Goal: Task Accomplishment & Management: Manage account settings

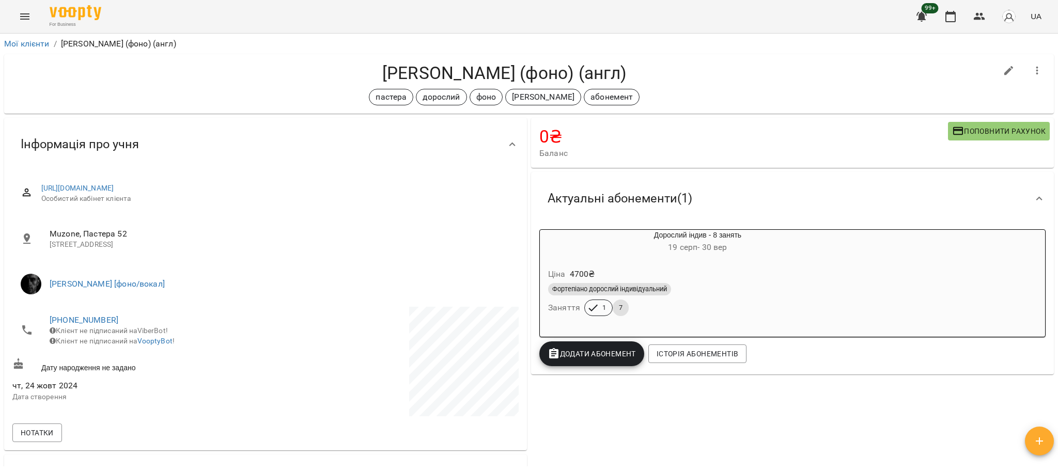
click at [637, 255] on h6 "[DATE] - [DATE]" at bounding box center [698, 247] width 316 height 14
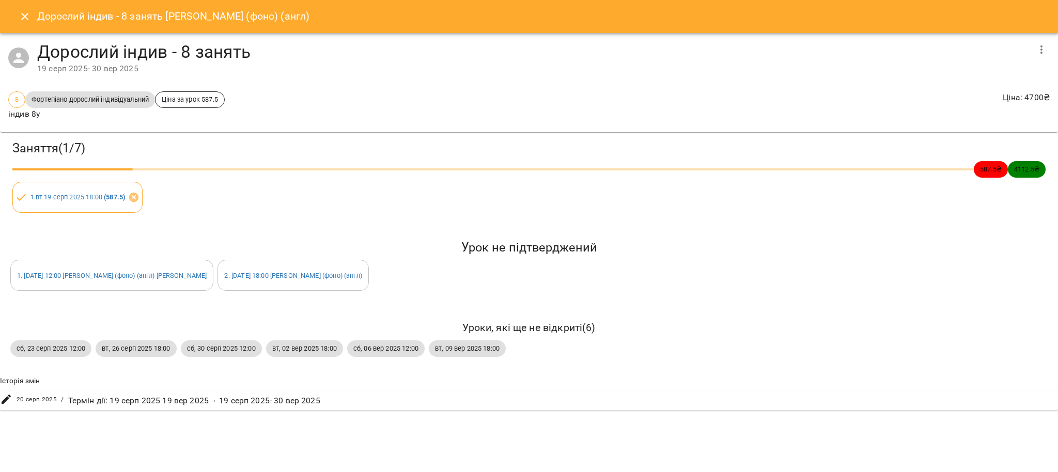
click at [188, 369] on div "Заняття ( 1 / 7 ) 587.5 ₴ 4112.5 ₴ 1 . вт 19 серп 2025 18:00 ( 587.5 ) Урок не …" at bounding box center [529, 270] width 1066 height 285
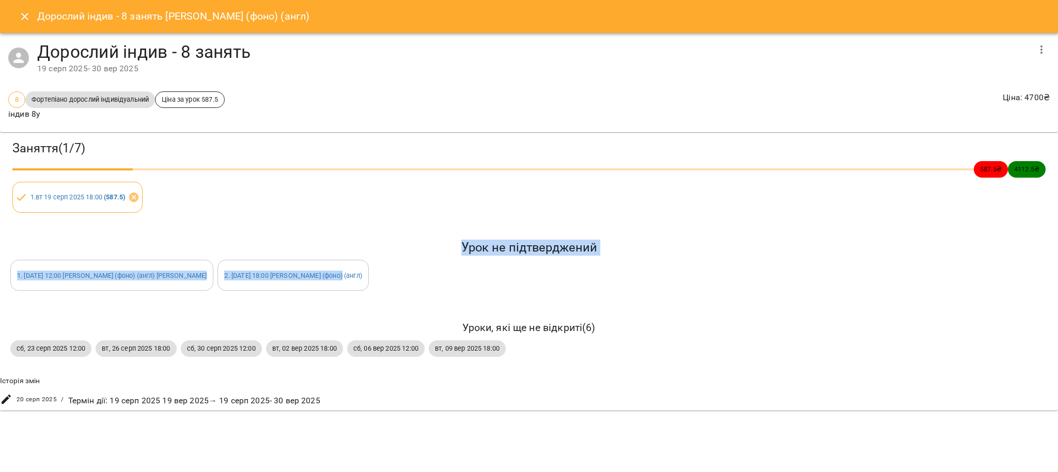
drag, startPoint x: 19, startPoint y: 250, endPoint x: 337, endPoint y: 282, distance: 319.8
click at [337, 282] on div "Урок не підтверджений 1 . сб 27 вер 2025 12:00 Audrey (фоно) (англ) Audrey 2 . …" at bounding box center [528, 265] width 1041 height 55
copy div "Урок не підтверджений 1 . сб 27 вер 2025 12:00 Audrey (фоно) (англ) Audrey 2 . …"
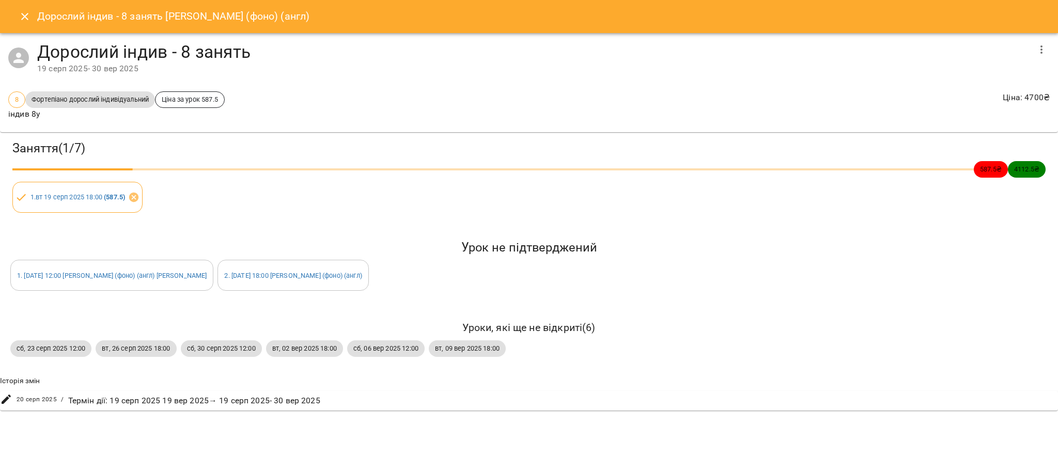
click at [325, 226] on div "Заняття ( 1 / 7 ) 587.5 ₴ 4112.5 ₴ 1 . вт 19 серп 2025 18:00 ( 587.5 ) Урок не …" at bounding box center [529, 270] width 1066 height 285
drag, startPoint x: 24, startPoint y: 19, endPoint x: 168, endPoint y: 24, distance: 144.7
click at [25, 19] on icon "Close" at bounding box center [25, 16] width 12 height 12
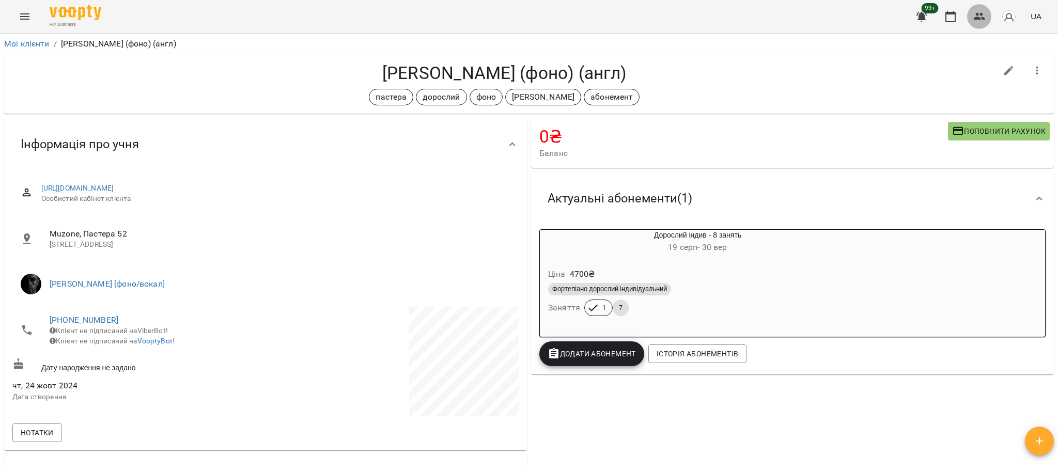
click at [978, 20] on icon "button" at bounding box center [979, 16] width 12 height 12
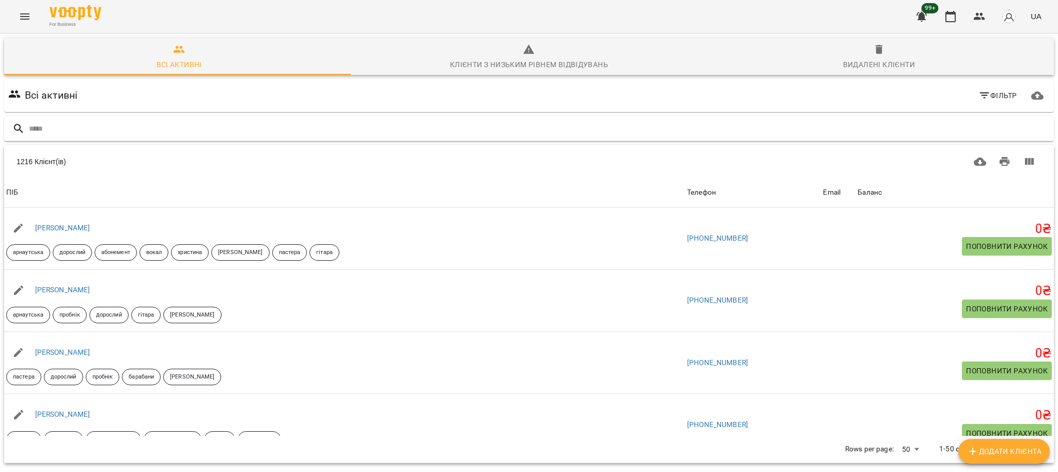
click at [192, 134] on input "text" at bounding box center [539, 128] width 1021 height 17
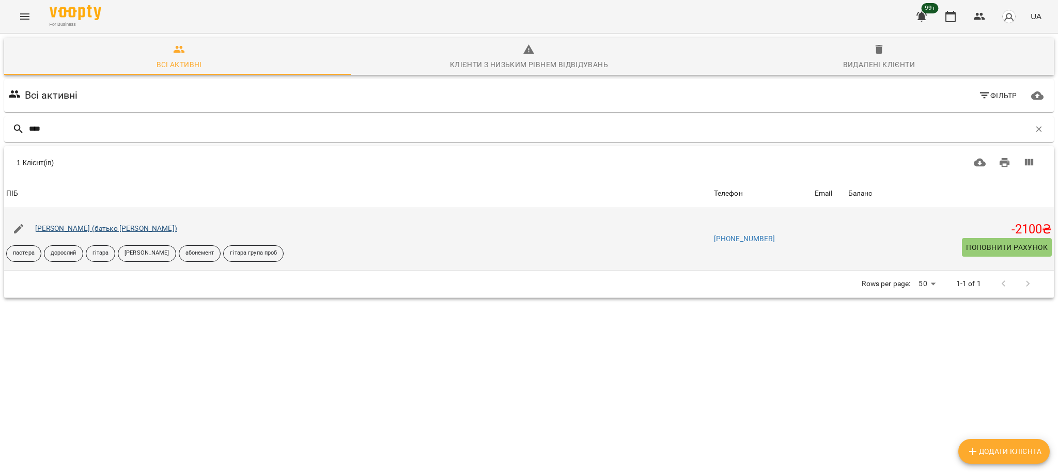
type input "****"
click at [118, 229] on link "[PERSON_NAME] (батько [PERSON_NAME])" at bounding box center [106, 228] width 142 height 8
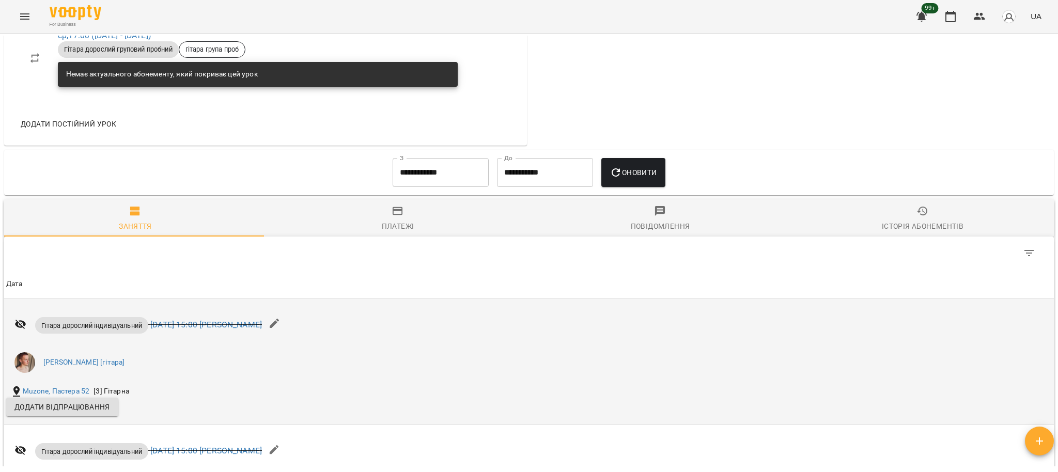
scroll to position [760, 0]
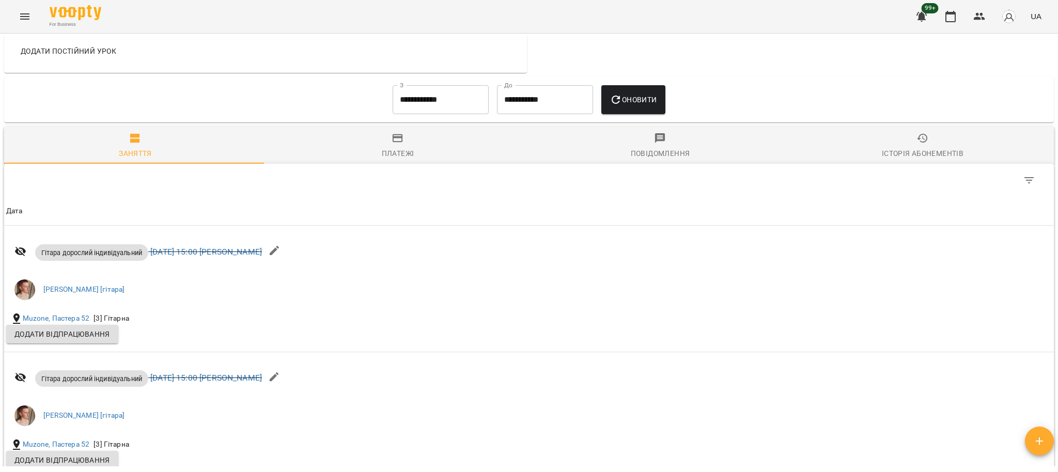
click at [931, 151] on div "Історія абонементів" at bounding box center [923, 153] width 82 height 12
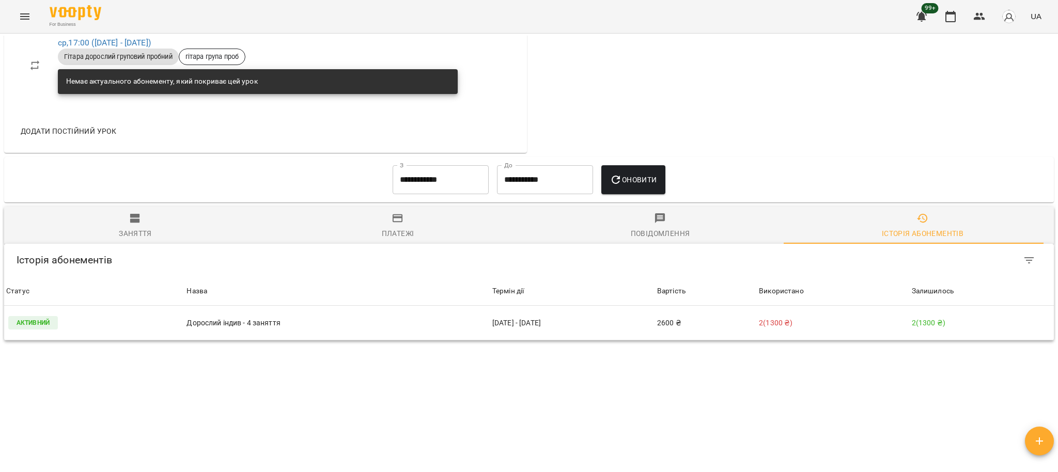
scroll to position [680, 0]
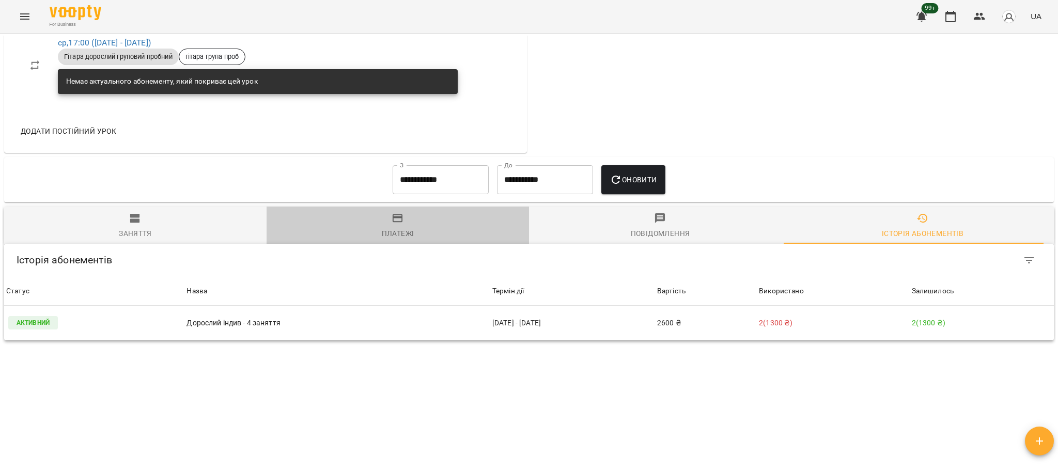
click at [403, 219] on span "Платежі" at bounding box center [398, 226] width 250 height 28
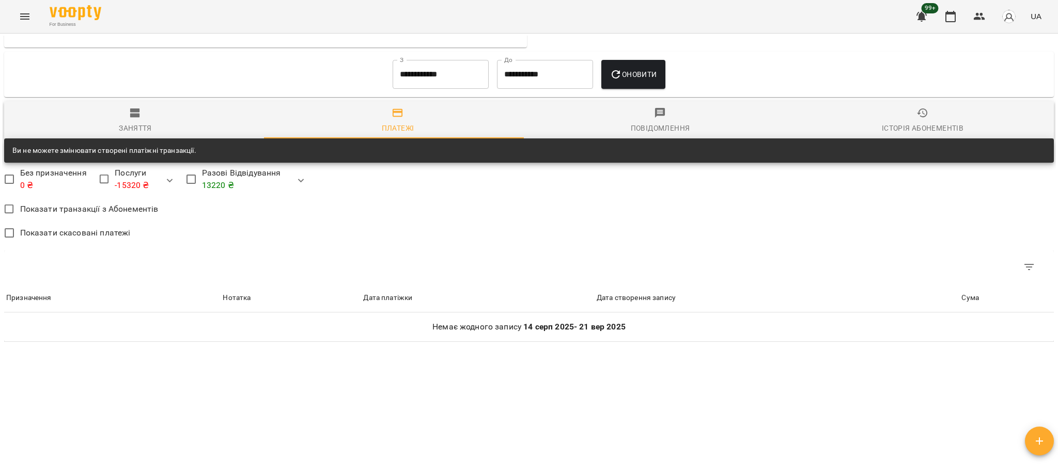
scroll to position [787, 0]
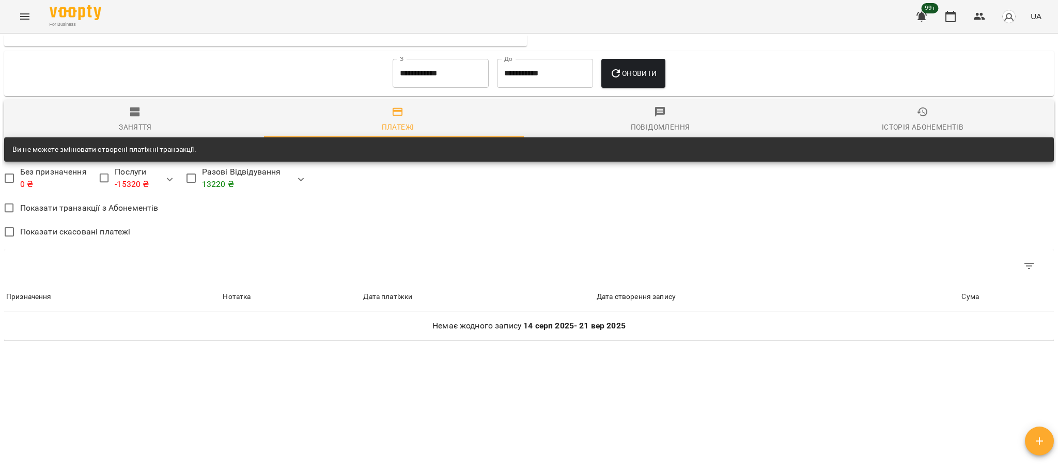
click at [448, 83] on input "**********" at bounding box center [441, 73] width 96 height 29
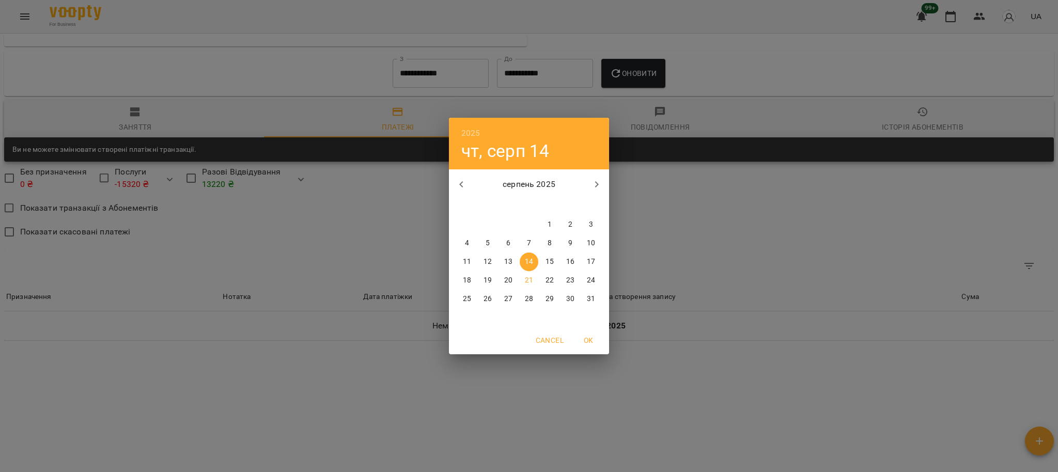
click at [467, 182] on button "button" at bounding box center [461, 184] width 25 height 25
click at [488, 225] on p "1" at bounding box center [488, 225] width 4 height 10
type input "**********"
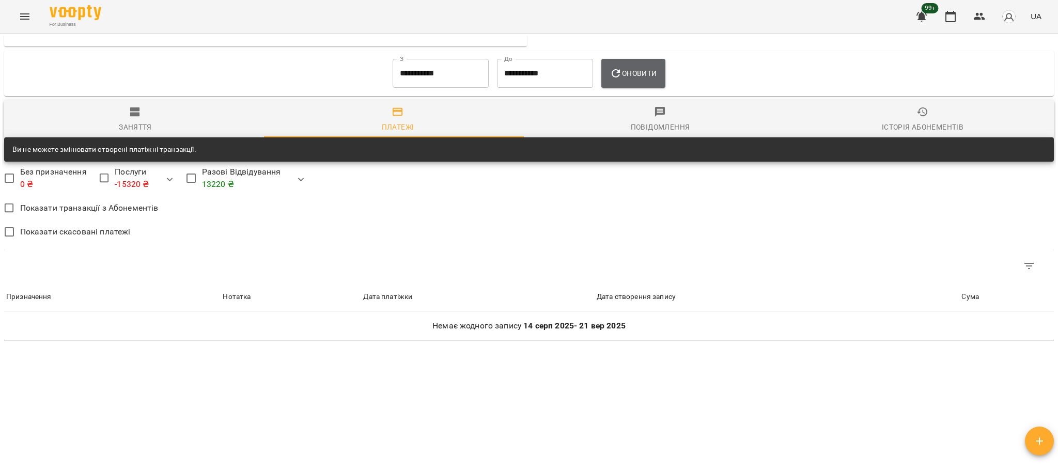
click at [650, 79] on button "Оновити" at bounding box center [633, 73] width 64 height 29
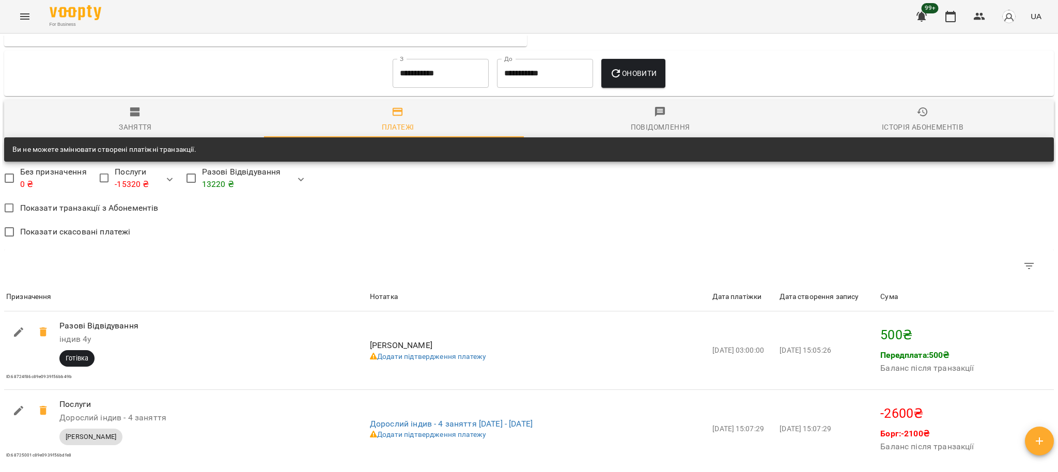
scroll to position [914, 0]
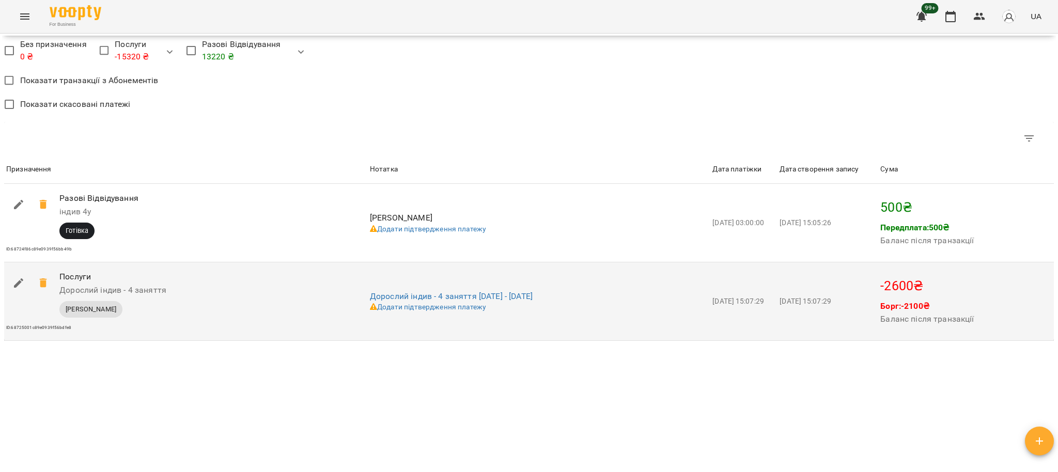
click at [429, 321] on td "Дорослий індив - 4 заняття 02-08-2025 - 02-09-2025 Додати підтвердження платежу" at bounding box center [539, 301] width 342 height 79
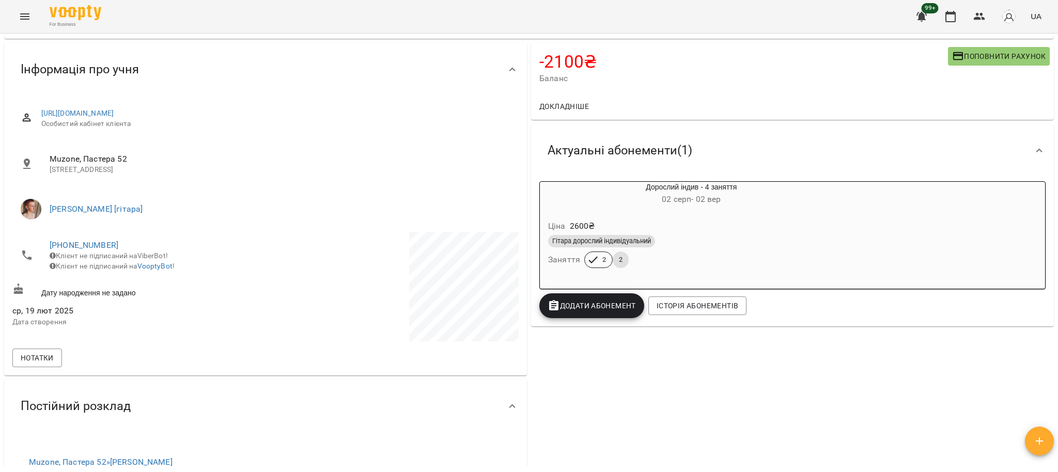
scroll to position [0, 0]
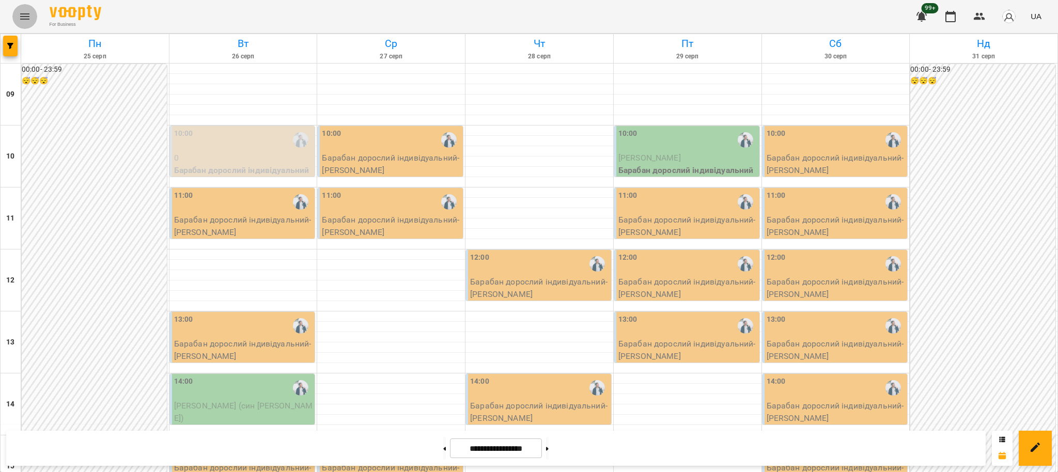
click at [33, 16] on button "Menu" at bounding box center [24, 16] width 25 height 25
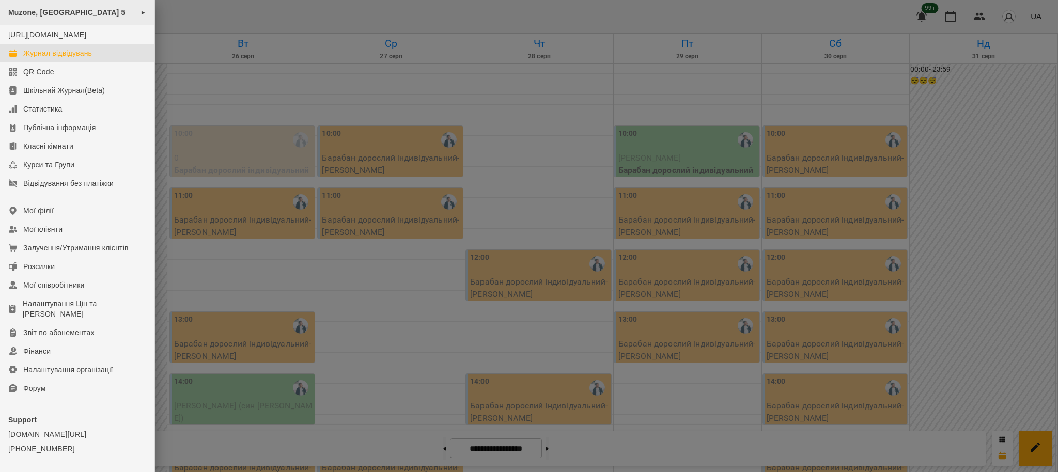
click at [87, 17] on div "Muzone, Велика Арнаутська 5 ►" at bounding box center [77, 12] width 154 height 25
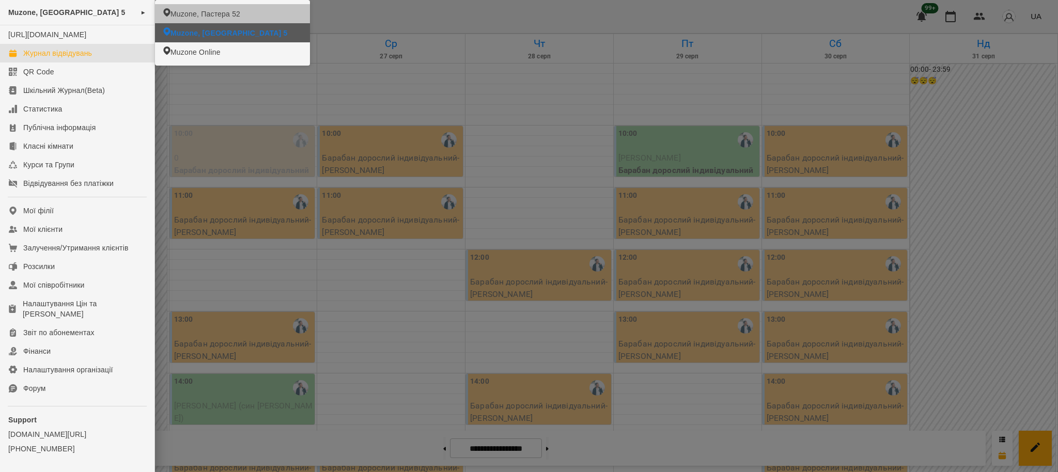
click at [230, 13] on span "Muzone, Пастера 52" at bounding box center [205, 14] width 70 height 10
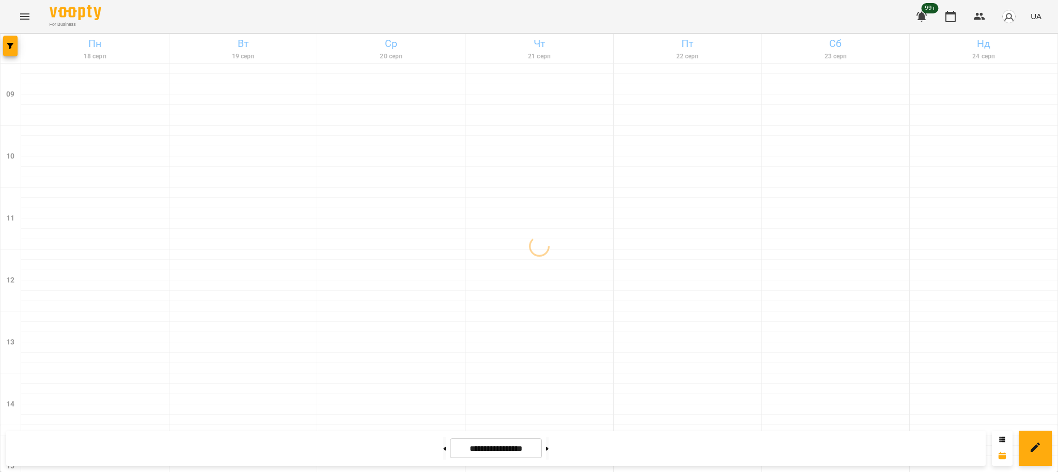
click at [18, 51] on div "**********" at bounding box center [529, 475] width 1058 height 882
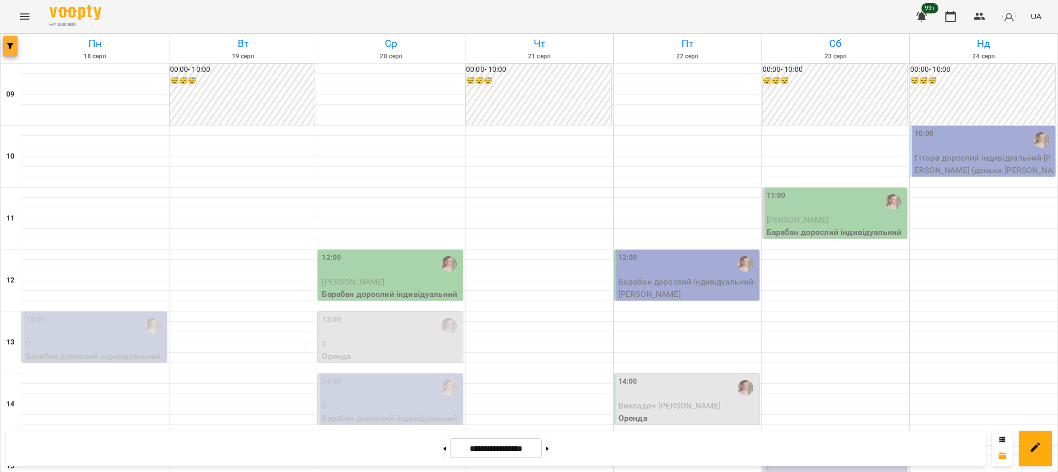
click at [8, 51] on button "button" at bounding box center [10, 46] width 14 height 21
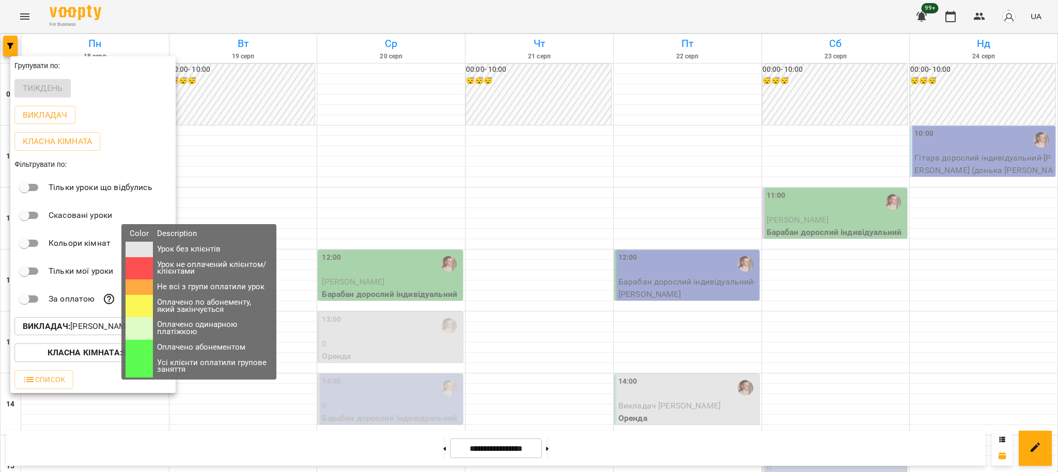
click at [117, 326] on div "Color Description Урок без клієнтів Урок не оплачений клієнтом/клієнтами Не всі…" at bounding box center [198, 301] width 169 height 155
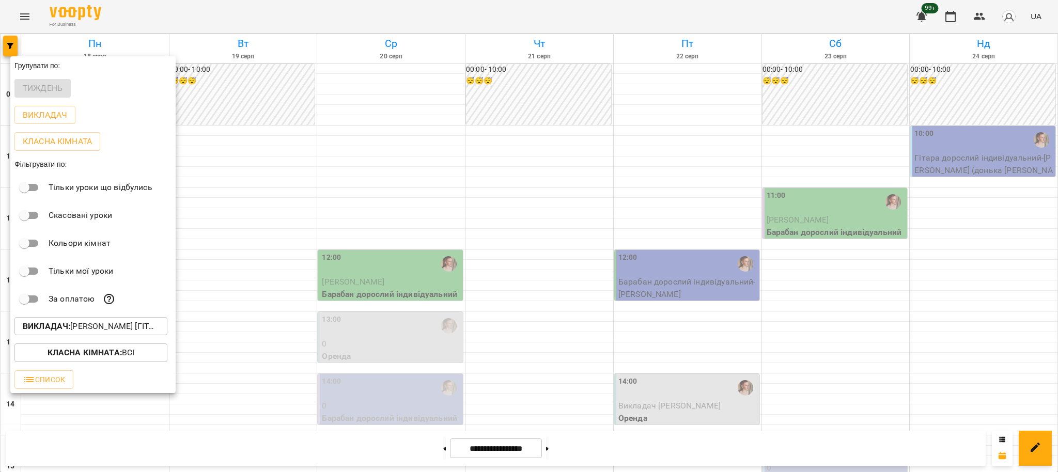
click at [527, 226] on div at bounding box center [529, 236] width 1058 height 472
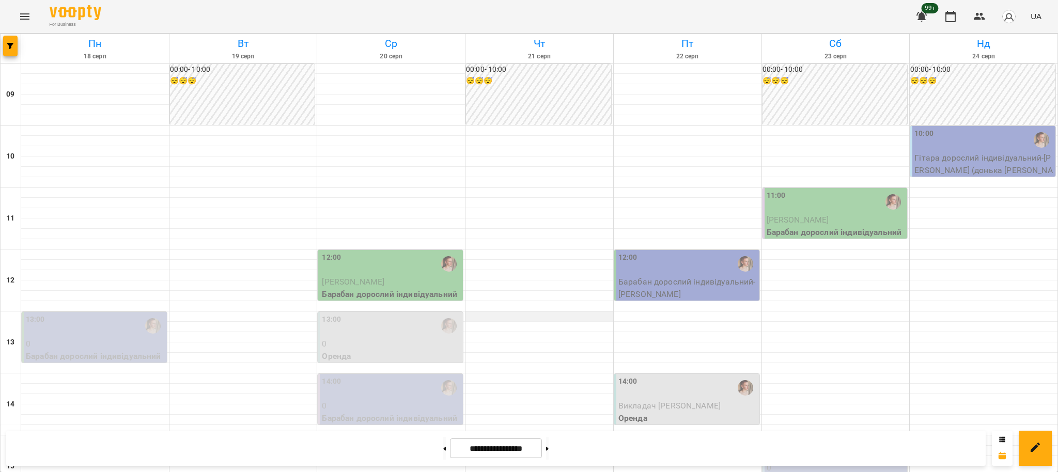
click at [513, 319] on div at bounding box center [539, 316] width 148 height 10
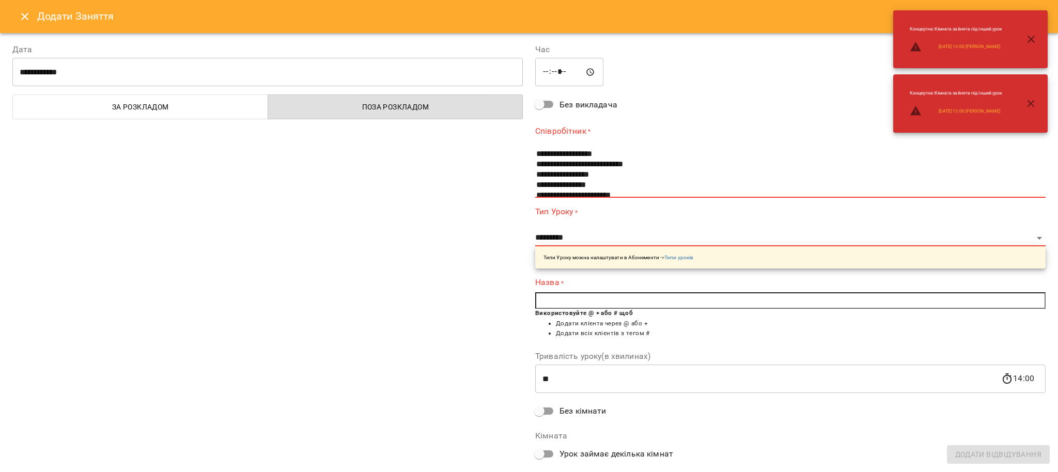
scroll to position [69, 0]
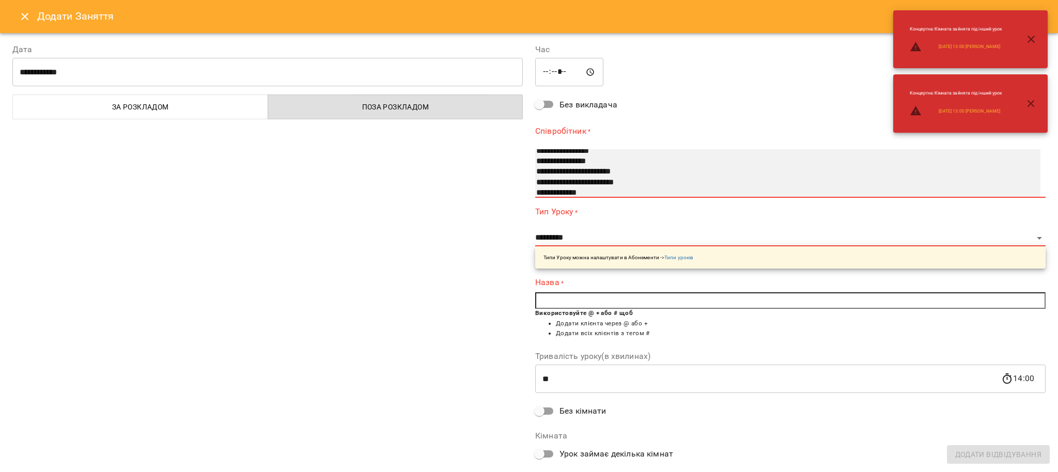
select select "**********"
click at [579, 164] on option "**********" at bounding box center [776, 162] width 482 height 10
select select "**********"
type input "**"
type input "**********"
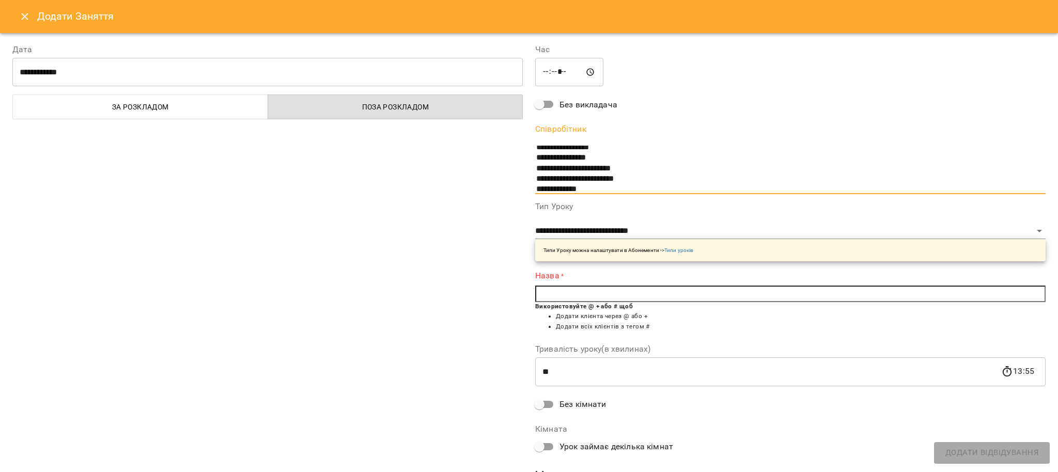
click at [555, 298] on input "text" at bounding box center [790, 294] width 510 height 17
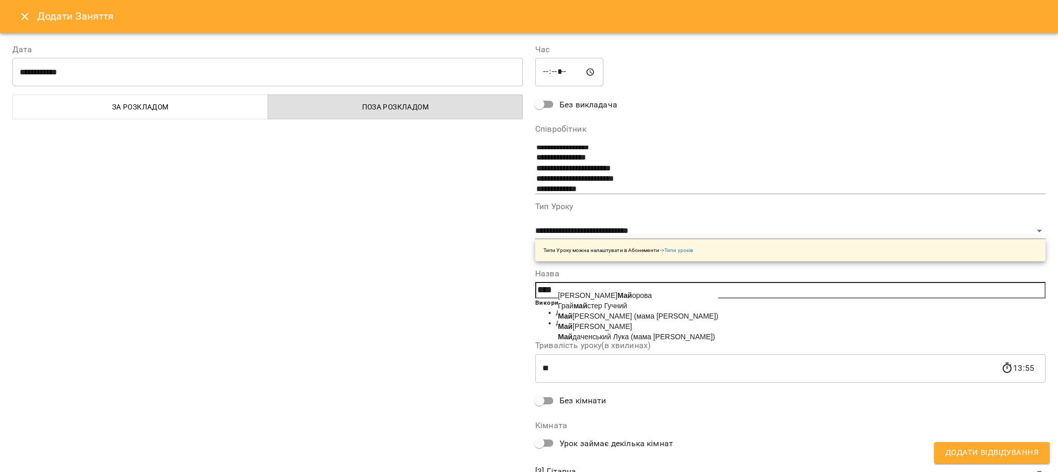
click at [652, 341] on span "Май даченський Лука (мама Волошина Вікторія)" at bounding box center [636, 337] width 157 height 8
type input "**********"
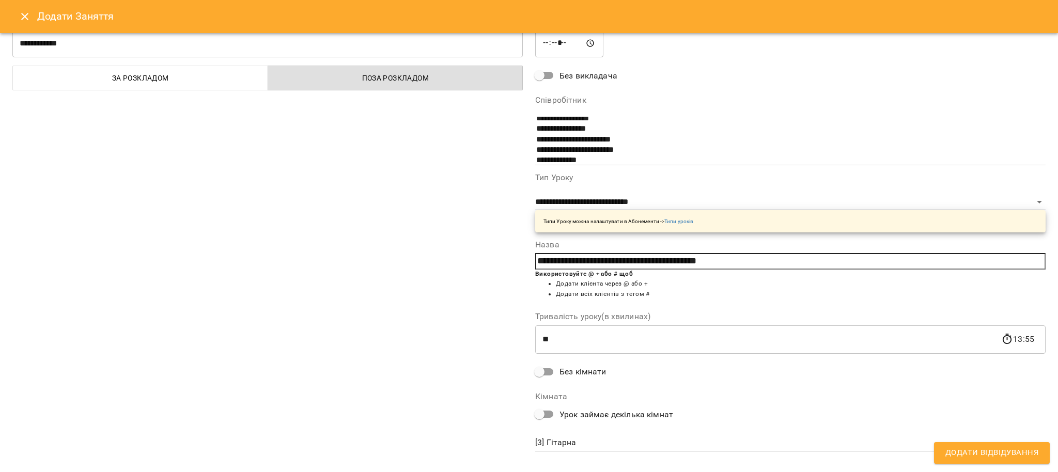
scroll to position [43, 0]
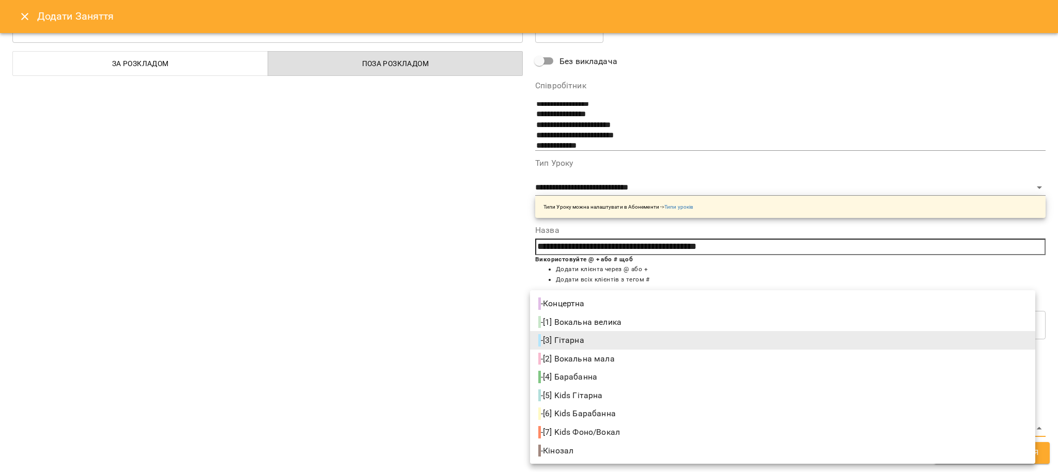
click at [602, 429] on body "For Business 99+ UA Пн 18 серп Вт 19 серп Ср 20 серп Чт 21 серп Пт 22 серп Сб 2…" at bounding box center [529, 458] width 1058 height 916
click at [445, 352] on div at bounding box center [529, 236] width 1058 height 472
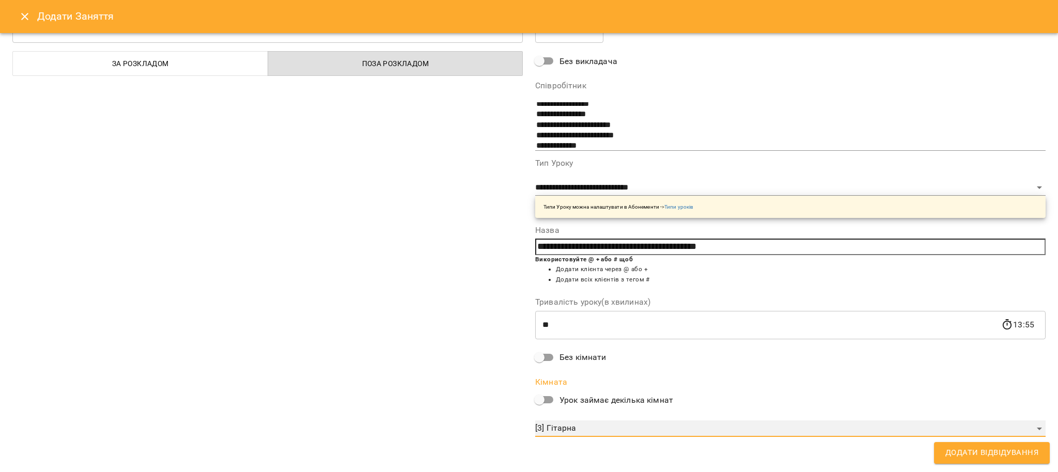
scroll to position [0, 0]
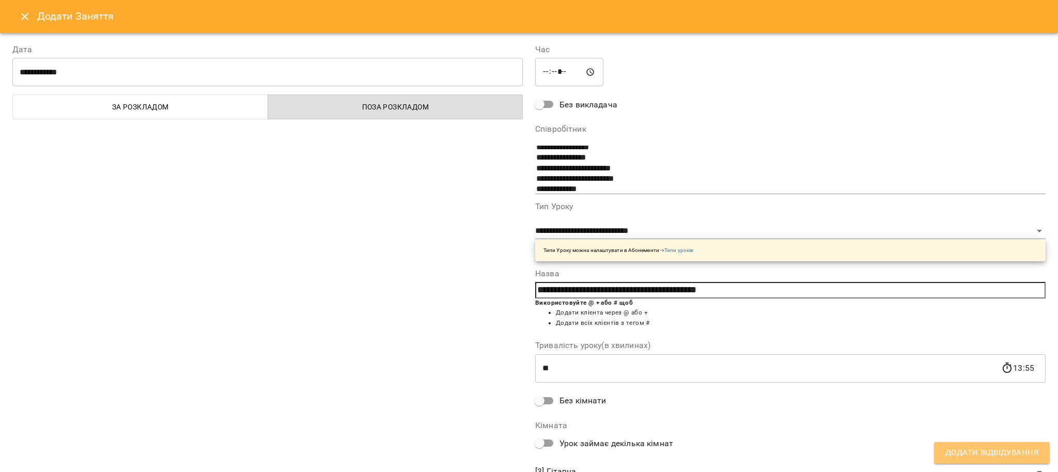
click at [970, 452] on span "Додати Відвідування" at bounding box center [991, 452] width 93 height 13
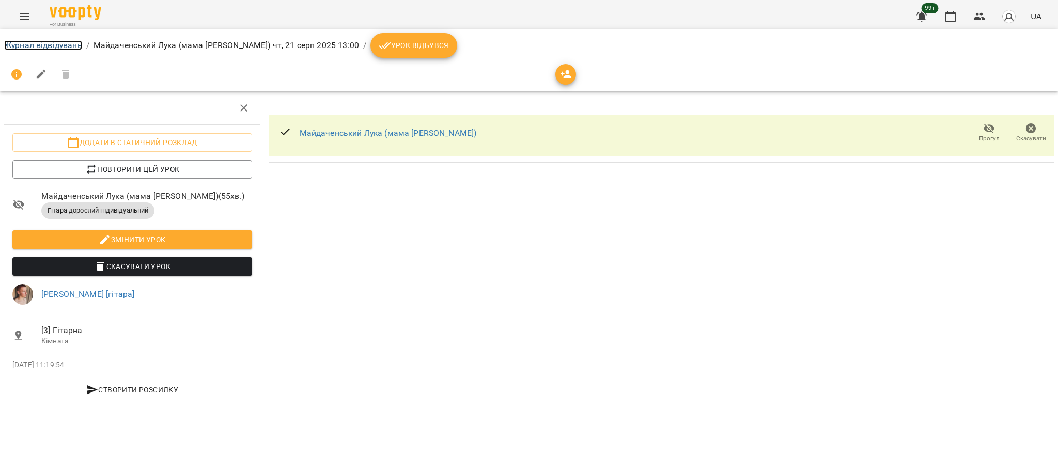
click at [30, 40] on link "Журнал відвідувань" at bounding box center [43, 45] width 78 height 10
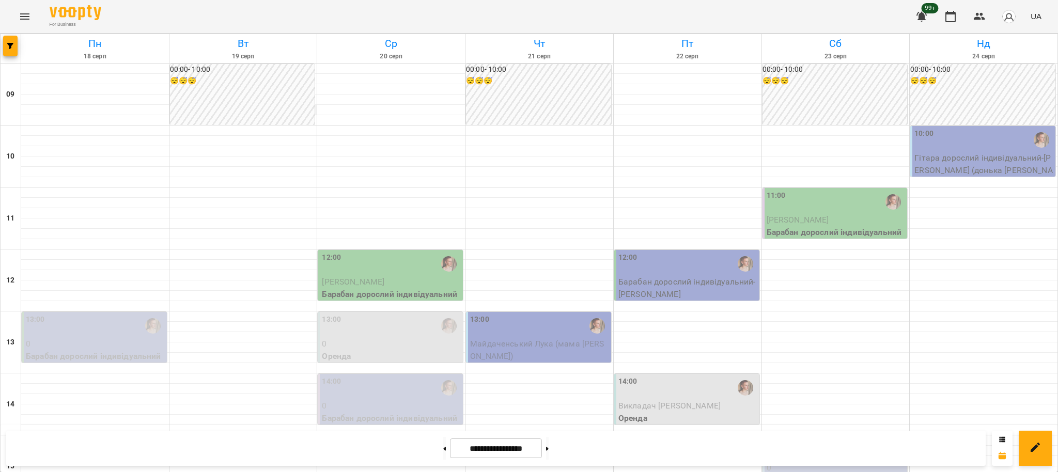
scroll to position [207, 0]
click at [14, 19] on button "Menu" at bounding box center [24, 16] width 25 height 25
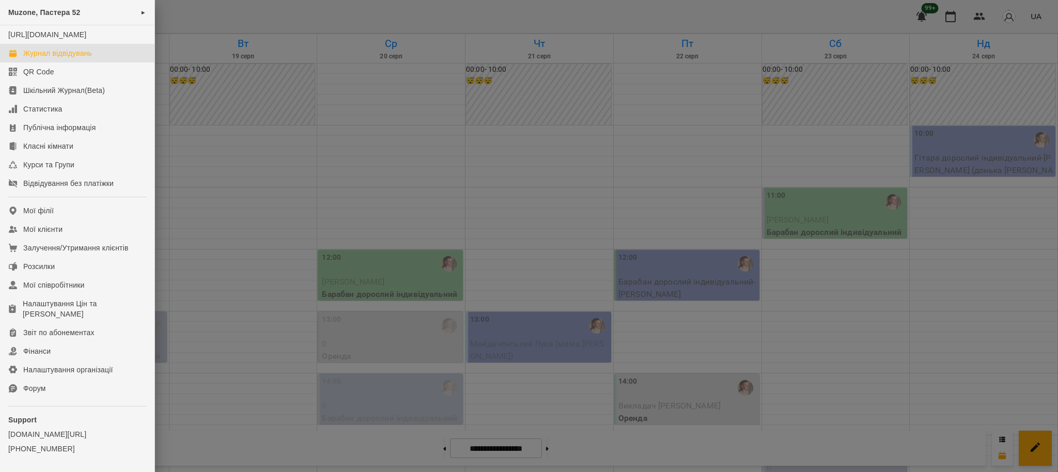
click at [300, 158] on div at bounding box center [529, 236] width 1058 height 472
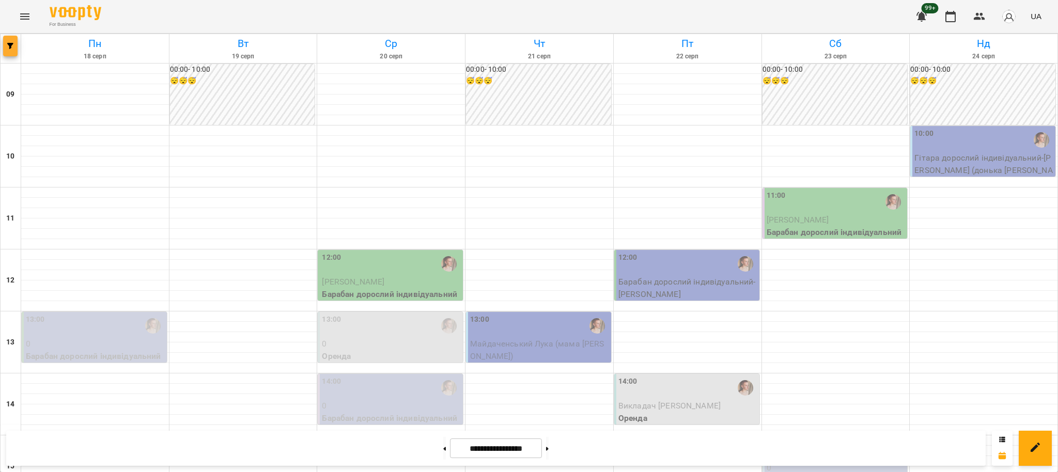
click at [14, 50] on button "button" at bounding box center [10, 46] width 14 height 21
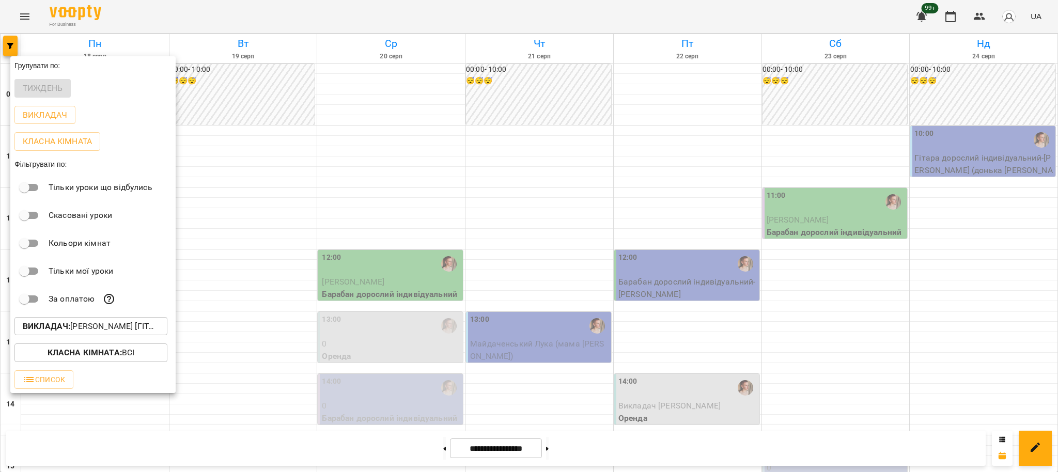
click at [143, 333] on p "Викладач : Михайло [гітара]" at bounding box center [91, 326] width 136 height 12
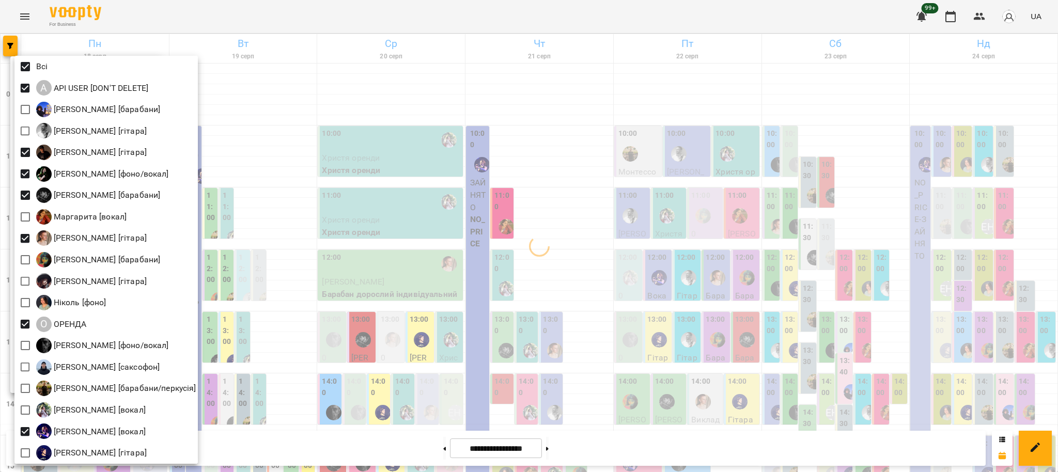
click at [242, 256] on div at bounding box center [529, 236] width 1058 height 472
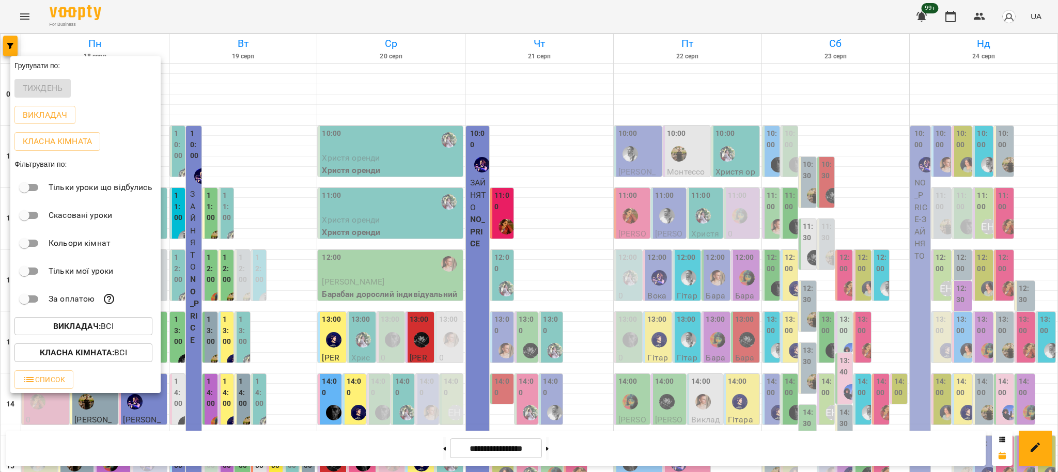
click at [113, 357] on b "Класна кімната :" at bounding box center [77, 353] width 74 height 10
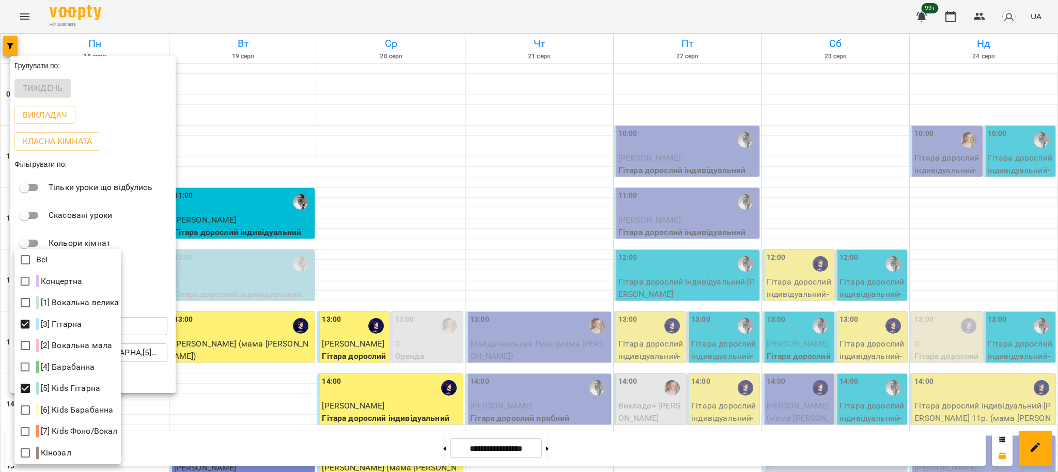
click at [509, 239] on div at bounding box center [529, 236] width 1058 height 472
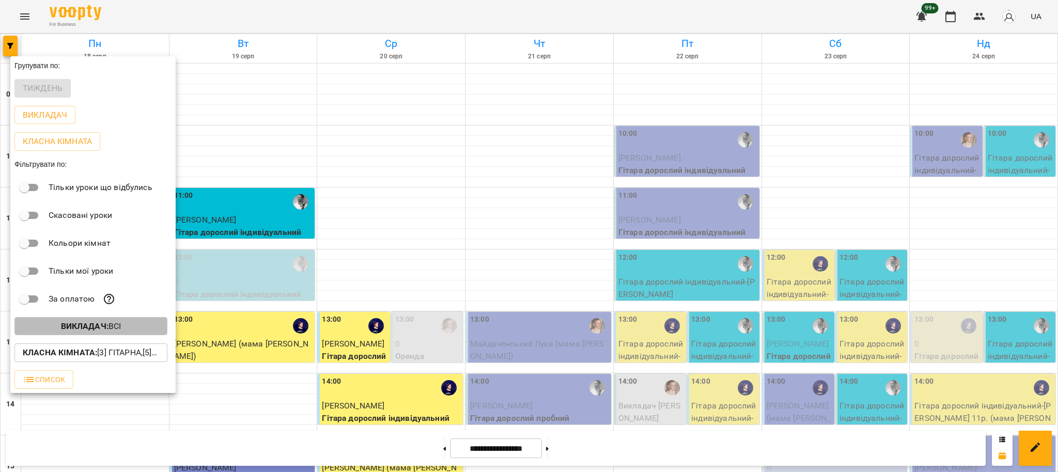
click at [119, 336] on button "Викладач : Всі" at bounding box center [90, 326] width 153 height 19
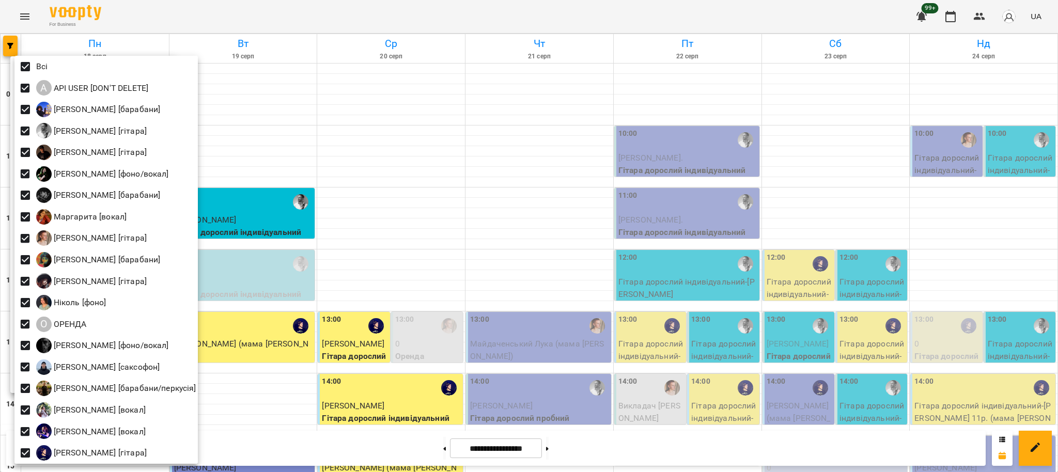
click at [531, 269] on div at bounding box center [529, 236] width 1058 height 472
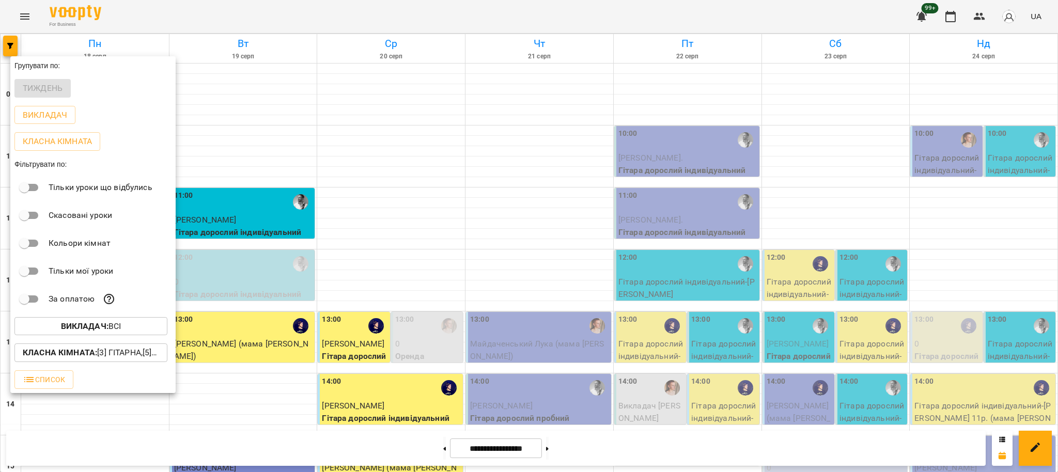
click at [531, 269] on div at bounding box center [529, 236] width 1058 height 472
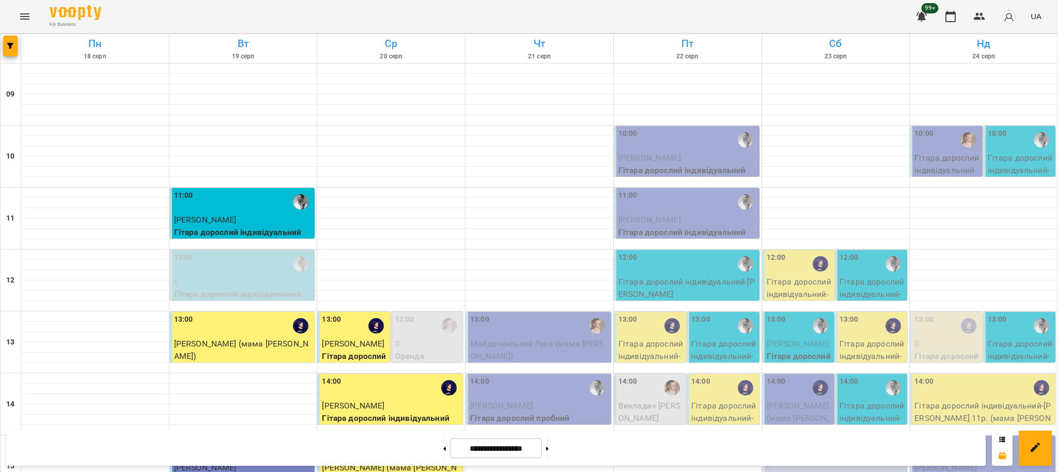
scroll to position [137, 0]
click at [488, 376] on div "14:00" at bounding box center [539, 388] width 139 height 24
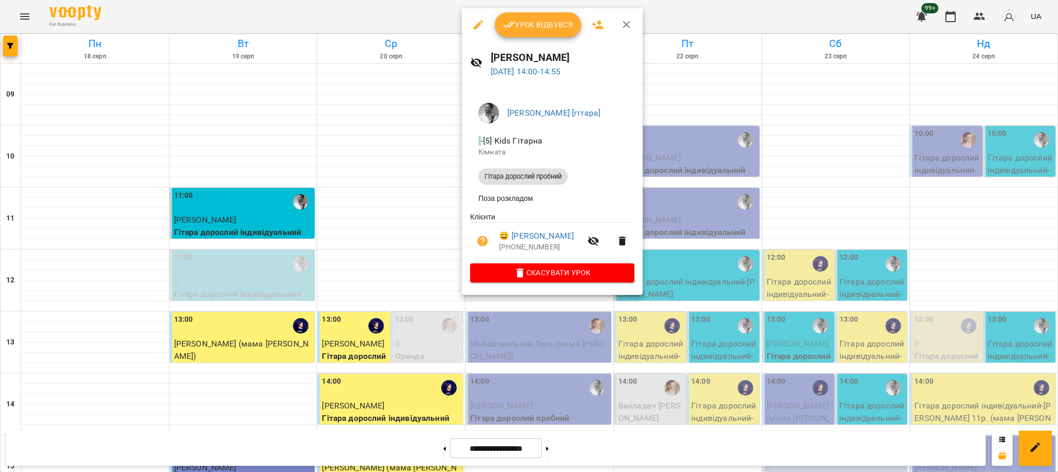
click at [483, 318] on div at bounding box center [529, 236] width 1058 height 472
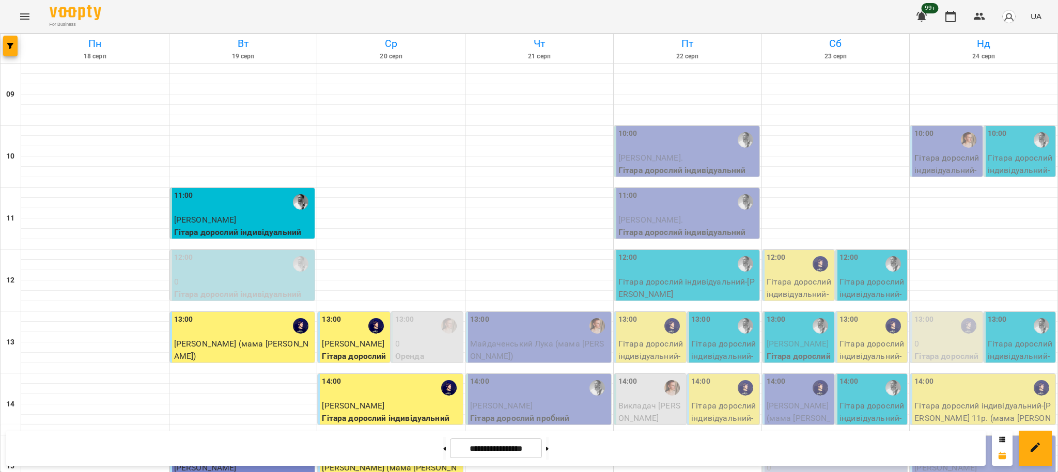
click at [541, 338] on p "Майдаченський Лука (мама Волошина Вікторія)" at bounding box center [539, 350] width 139 height 24
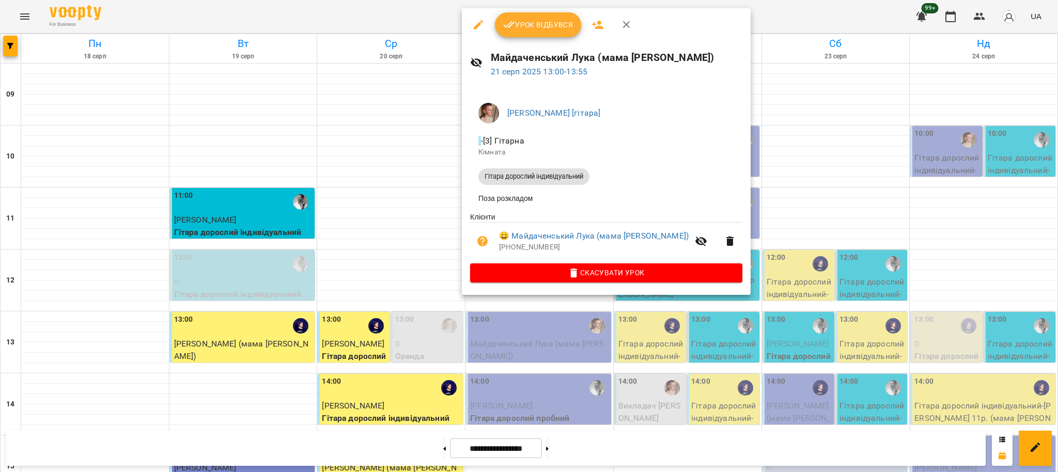
click at [555, 332] on div at bounding box center [529, 236] width 1058 height 472
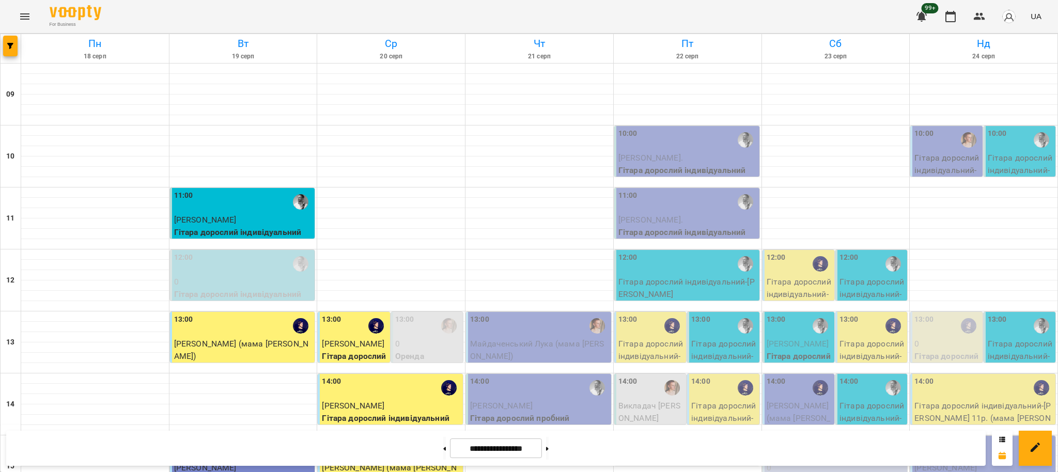
click at [550, 314] on div "13:00" at bounding box center [539, 326] width 139 height 24
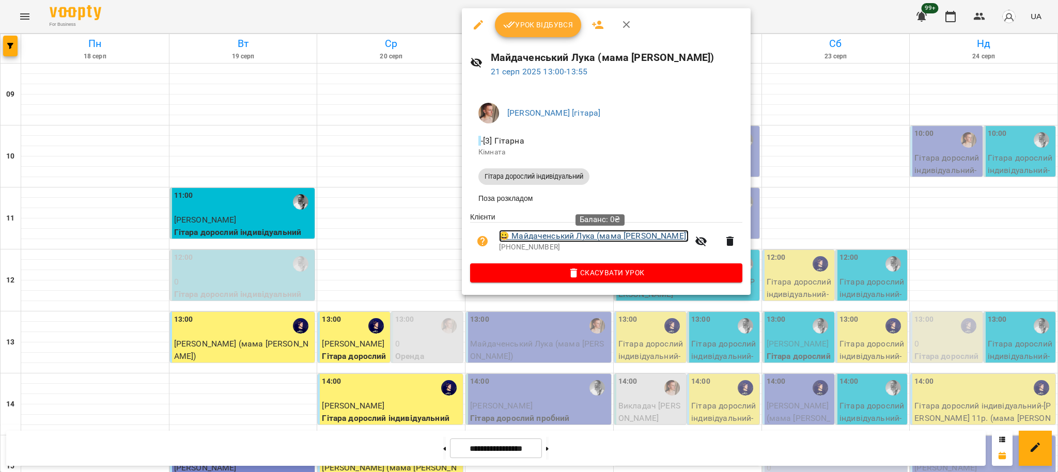
click at [581, 237] on link "😀 Майдаченський Лука (мама Волошина Вікторія)" at bounding box center [594, 236] width 190 height 12
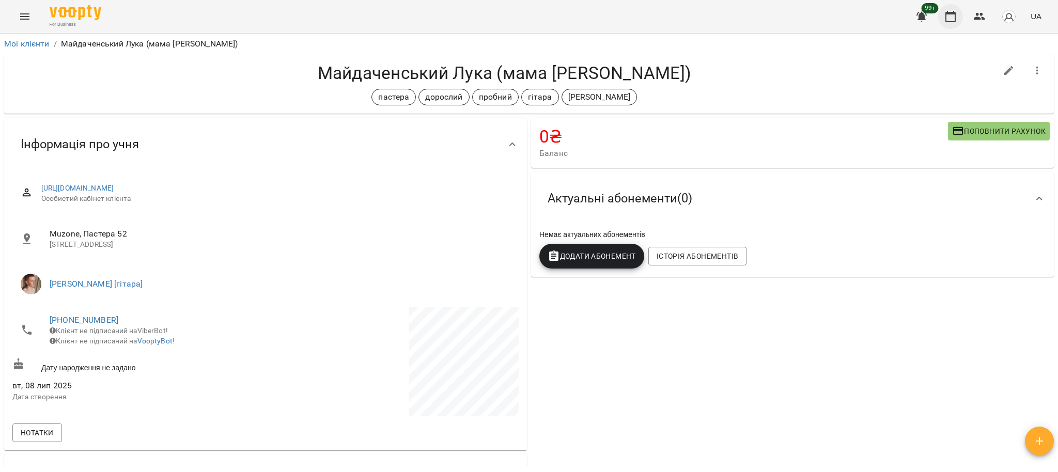
click at [957, 18] on button "button" at bounding box center [950, 16] width 25 height 25
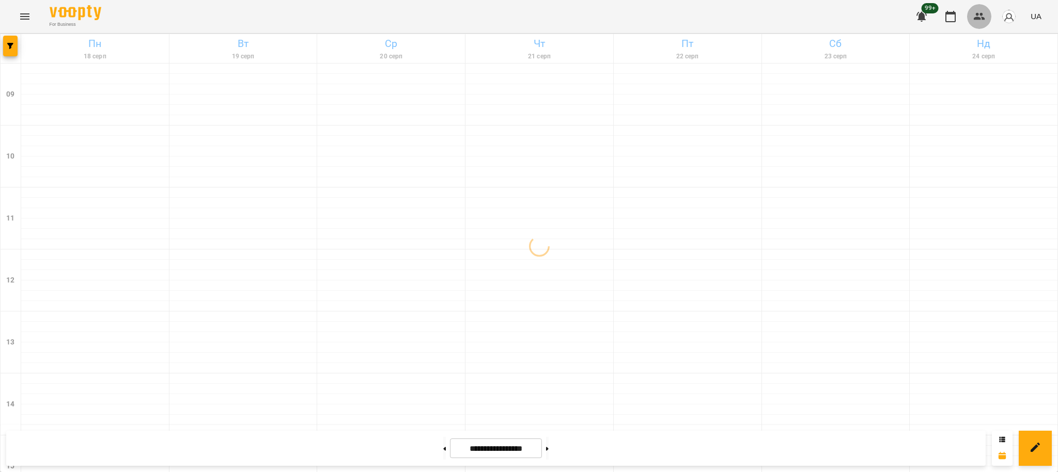
click at [978, 28] on button "button" at bounding box center [979, 16] width 25 height 25
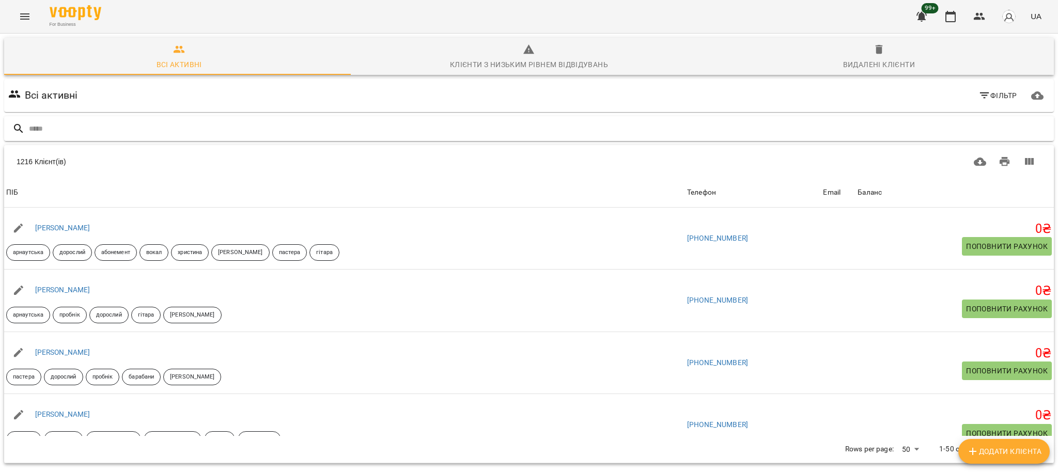
click at [244, 129] on input "text" at bounding box center [539, 128] width 1021 height 17
click at [948, 21] on icon "button" at bounding box center [950, 16] width 10 height 11
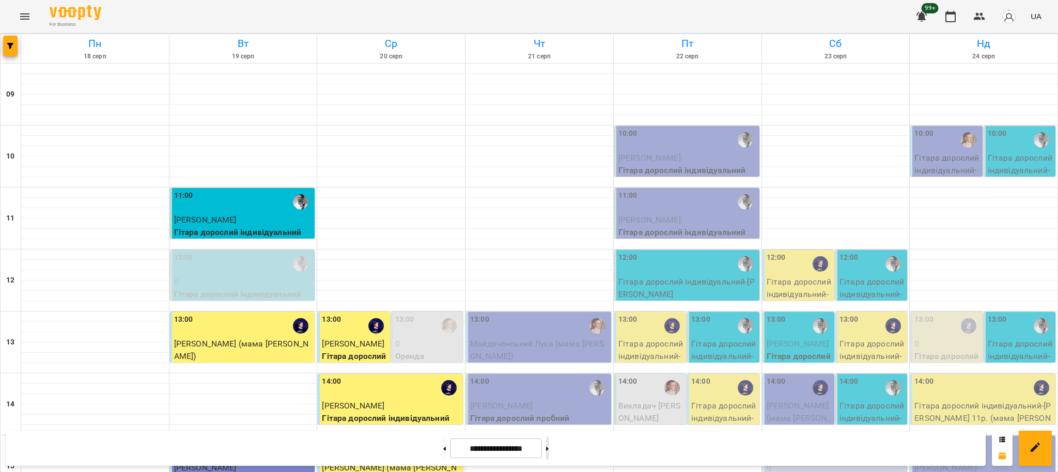
click at [549, 450] on button at bounding box center [547, 448] width 3 height 23
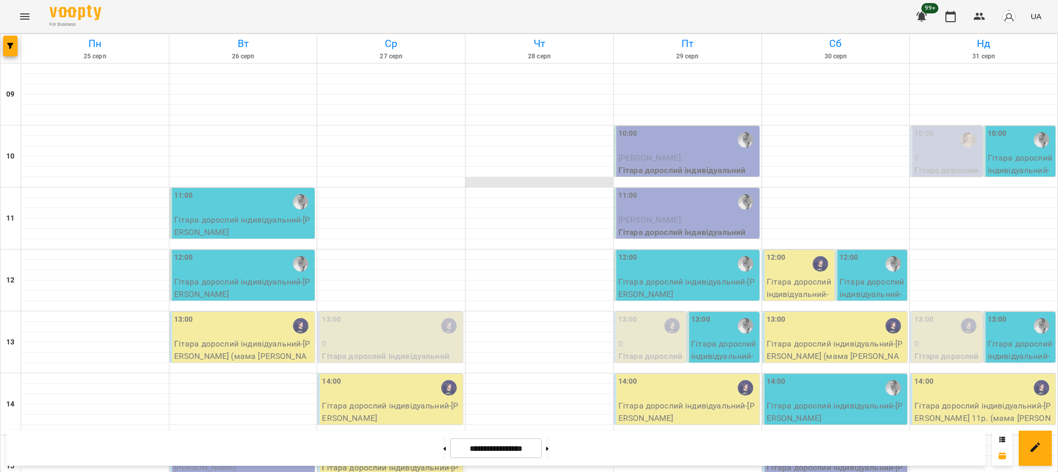
scroll to position [137, 0]
click at [18, 46] on div at bounding box center [11, 48] width 21 height 29
click at [13, 51] on button "button" at bounding box center [10, 46] width 14 height 21
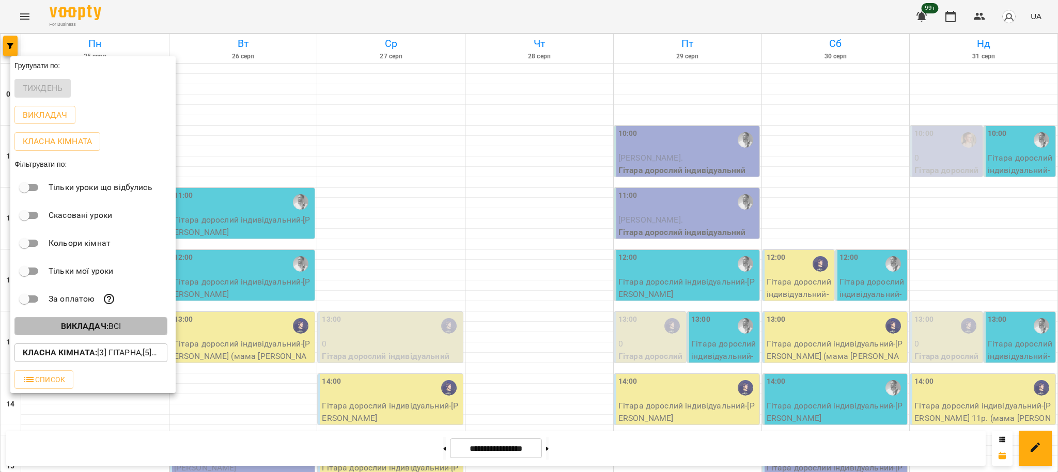
click at [116, 327] on p "Викладач : Всі" at bounding box center [91, 326] width 60 height 12
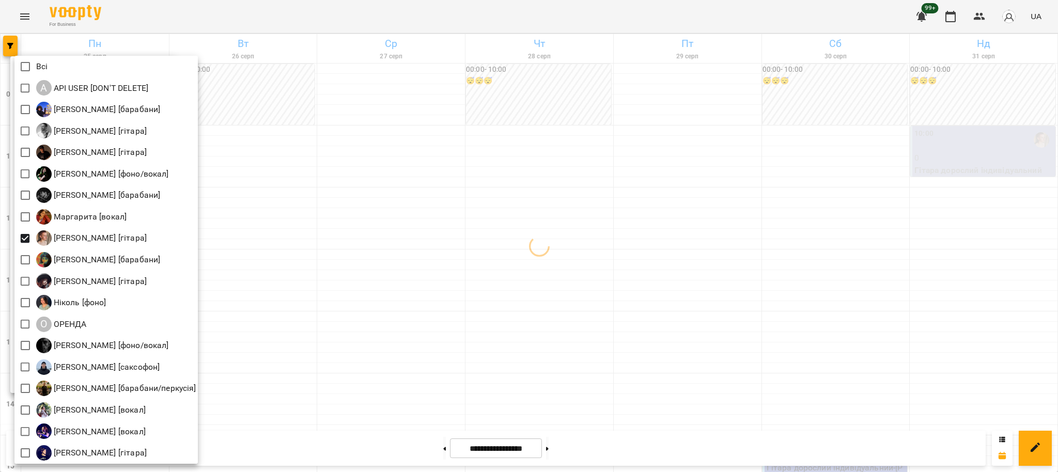
click at [473, 248] on div at bounding box center [529, 236] width 1058 height 472
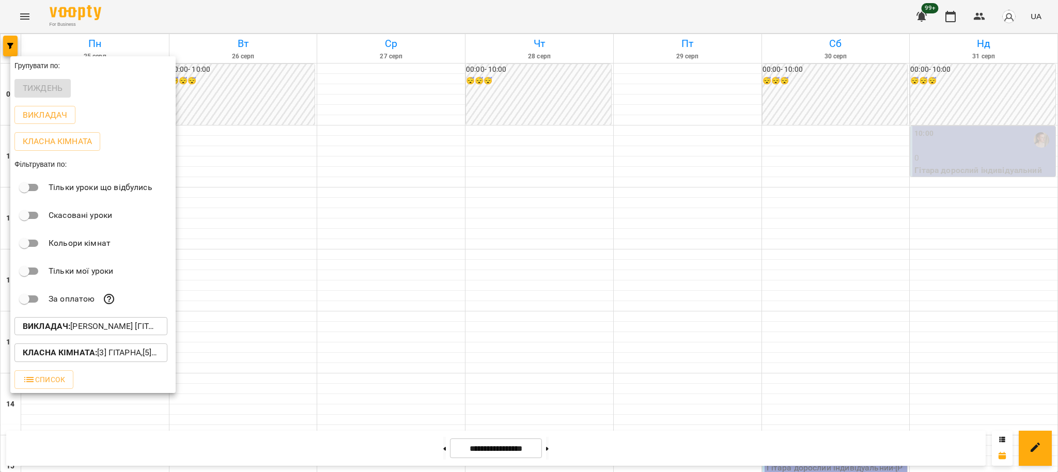
click at [478, 284] on div at bounding box center [529, 236] width 1058 height 472
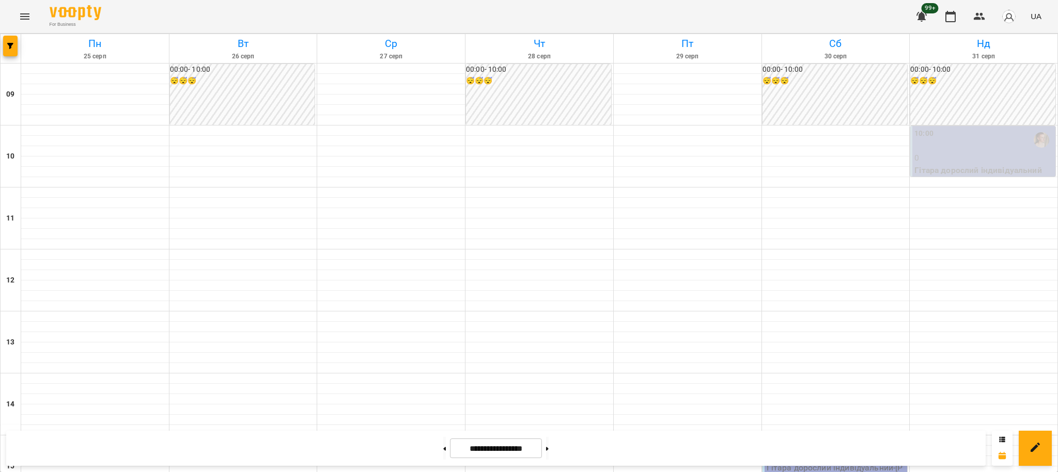
scroll to position [275, 0]
click at [443, 449] on button at bounding box center [444, 448] width 3 height 23
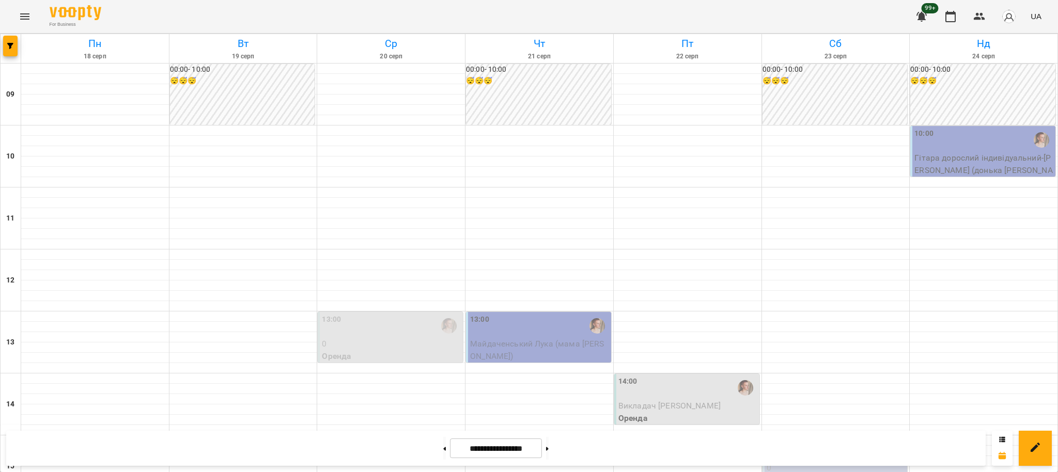
scroll to position [207, 0]
click at [549, 450] on button at bounding box center [547, 448] width 3 height 23
type input "**********"
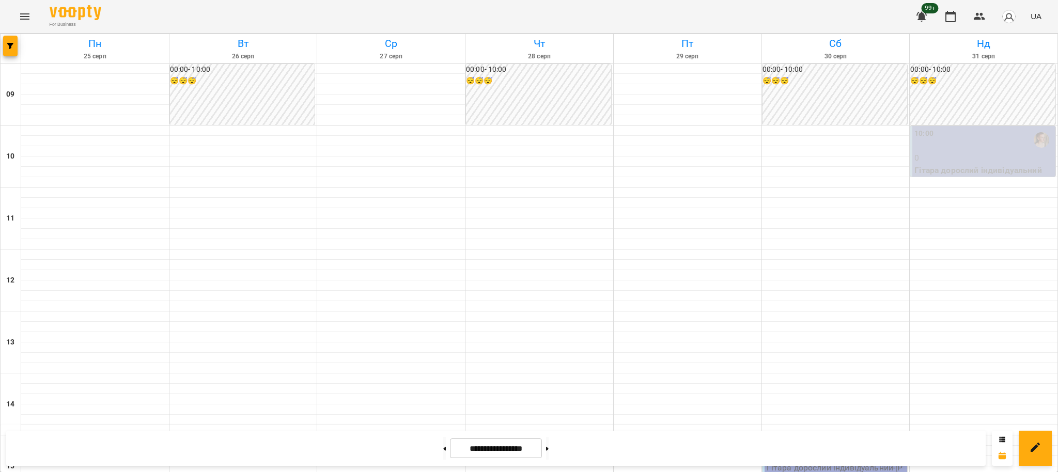
click at [667, 435] on div at bounding box center [688, 440] width 148 height 10
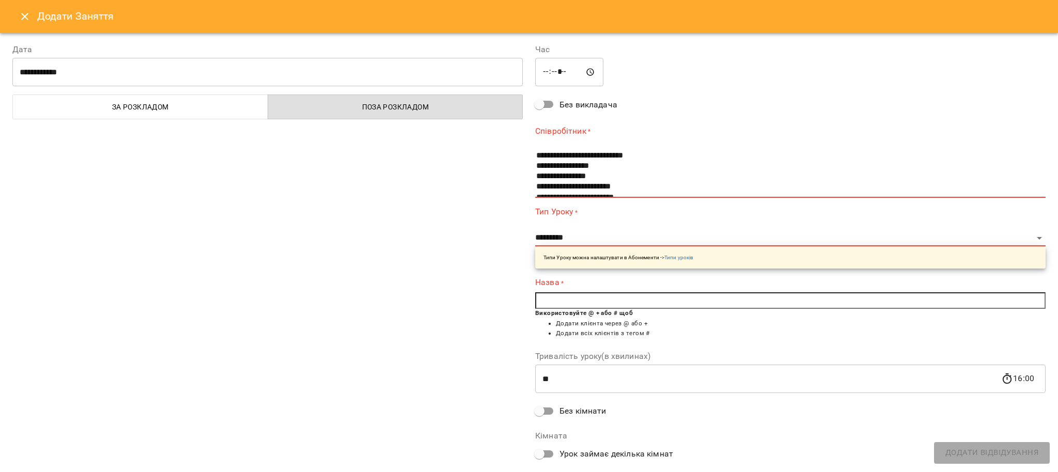
scroll to position [77, 0]
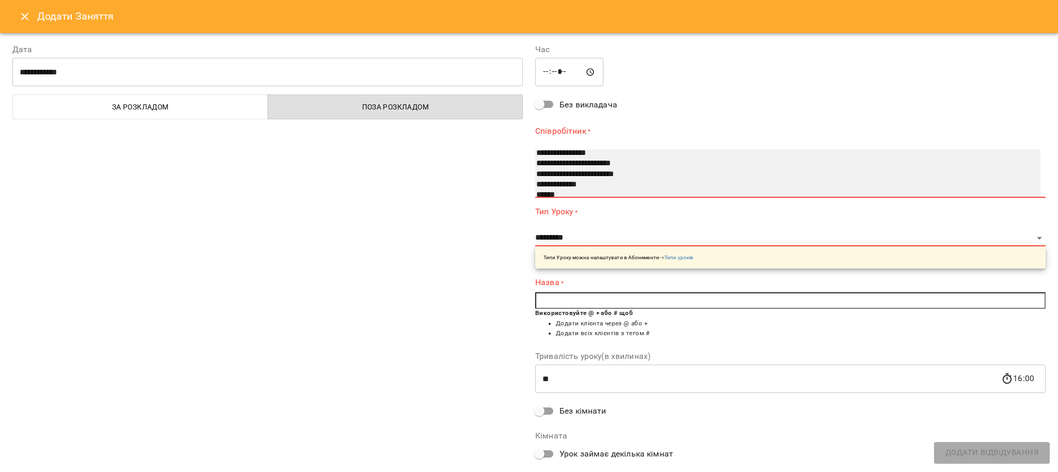
select select "**********"
click at [543, 151] on option "**********" at bounding box center [776, 153] width 482 height 10
select select "**********"
type input "**"
type input "**********"
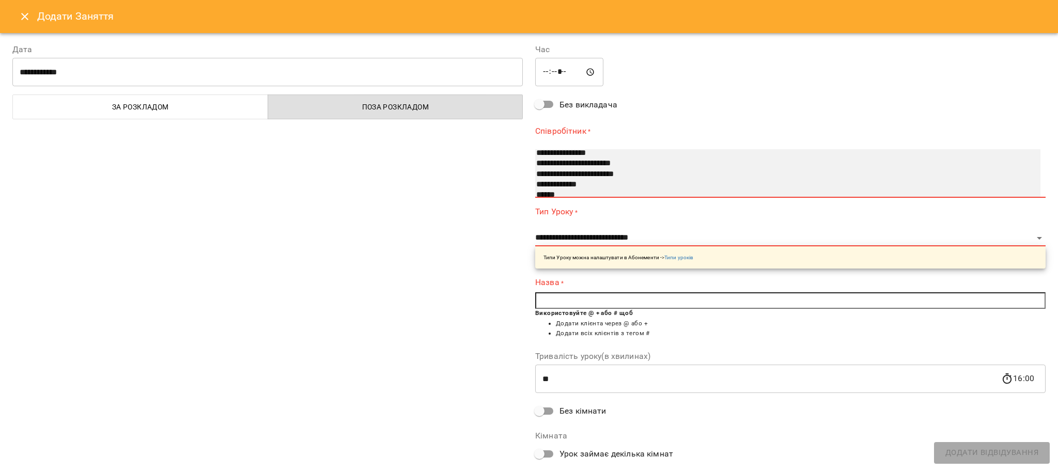
scroll to position [76, 0]
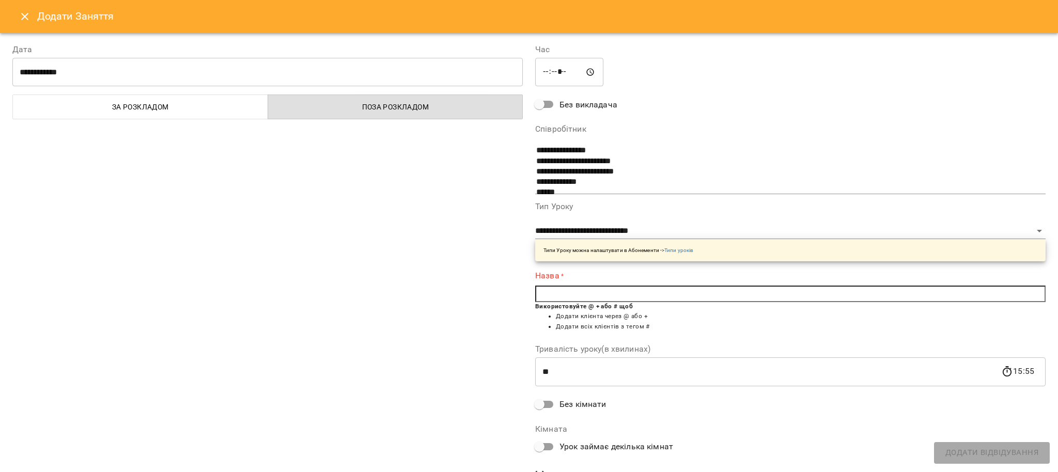
click at [558, 288] on input "text" at bounding box center [790, 294] width 510 height 17
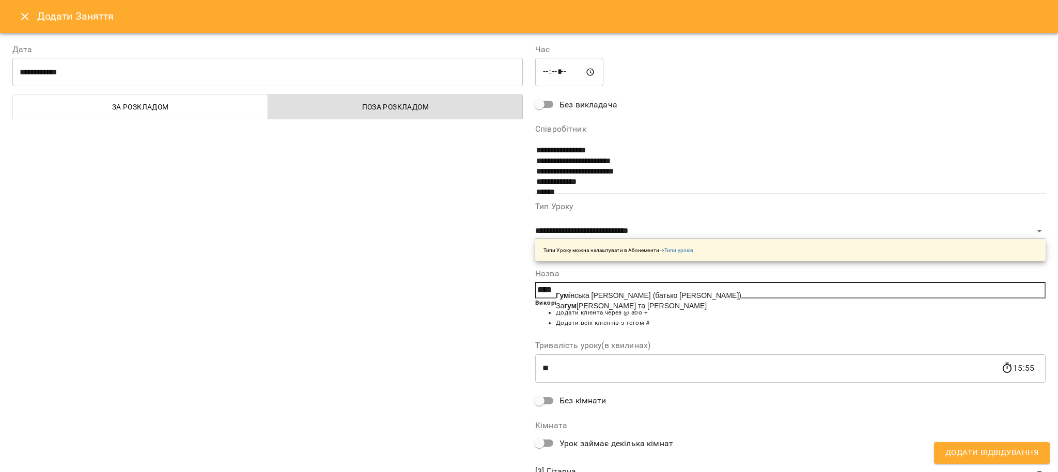
click at [591, 293] on span "Гум інська Марія (батько Денис)" at bounding box center [648, 295] width 185 height 8
type input "**********"
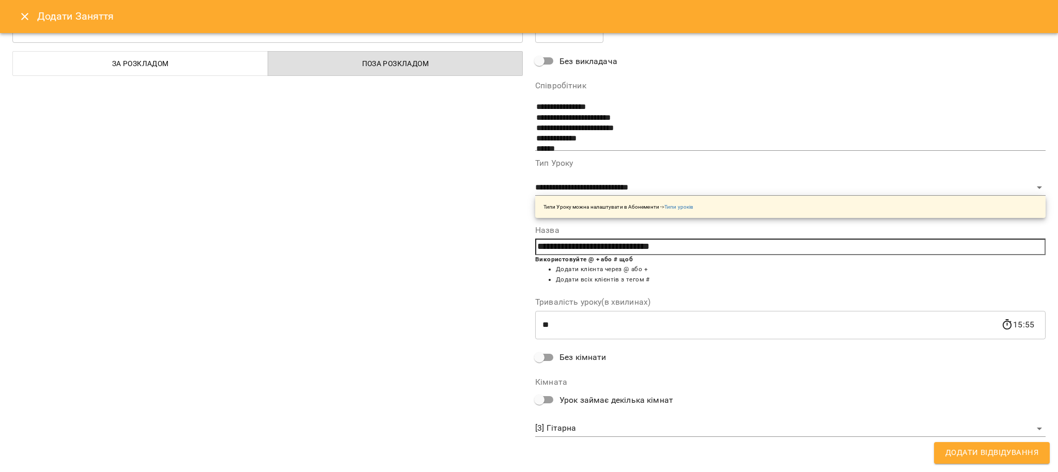
scroll to position [0, 0]
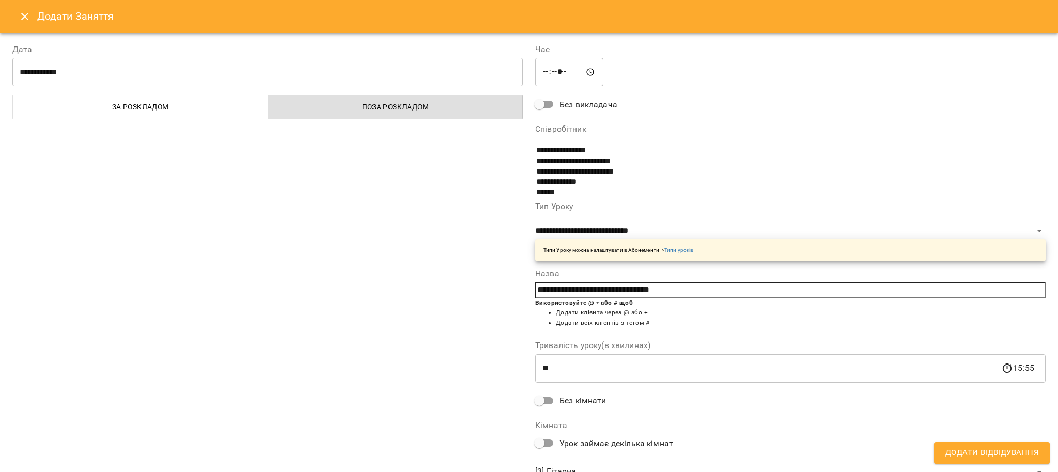
click at [984, 457] on span "Додати Відвідування" at bounding box center [991, 452] width 93 height 13
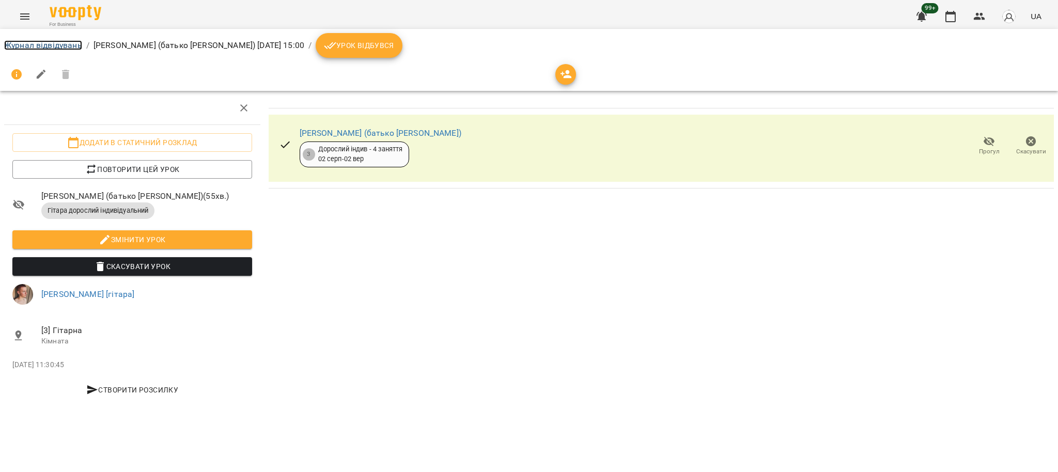
click at [61, 46] on link "Журнал відвідувань" at bounding box center [43, 45] width 78 height 10
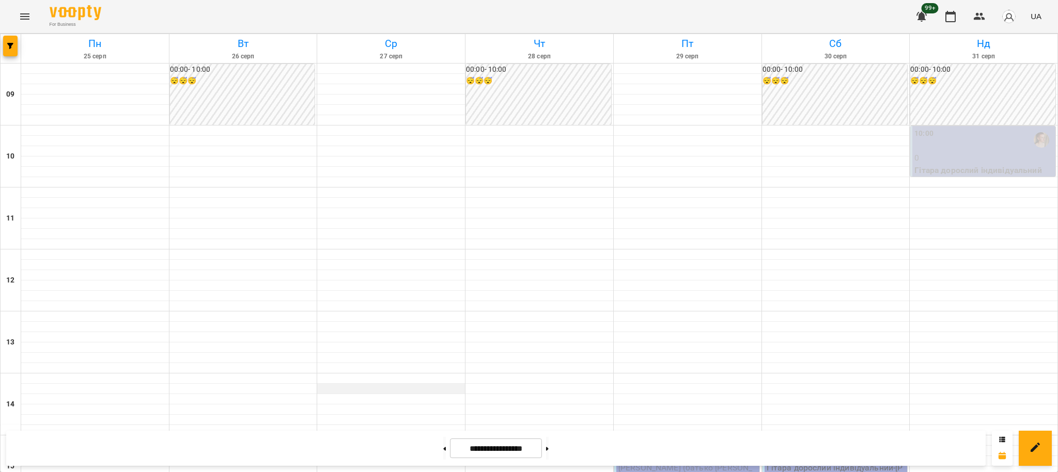
scroll to position [207, 0]
click at [767, 438] on div "15:00" at bounding box center [776, 450] width 19 height 24
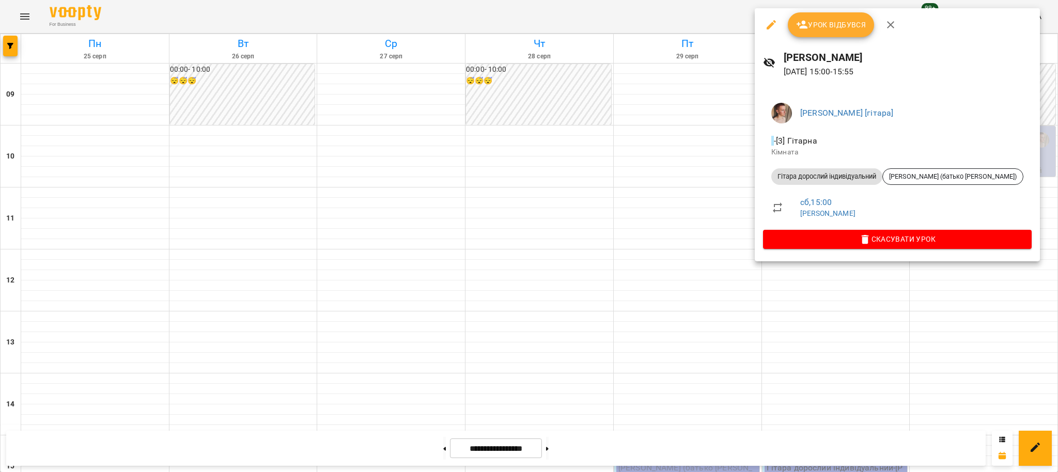
click at [744, 298] on div at bounding box center [529, 236] width 1058 height 472
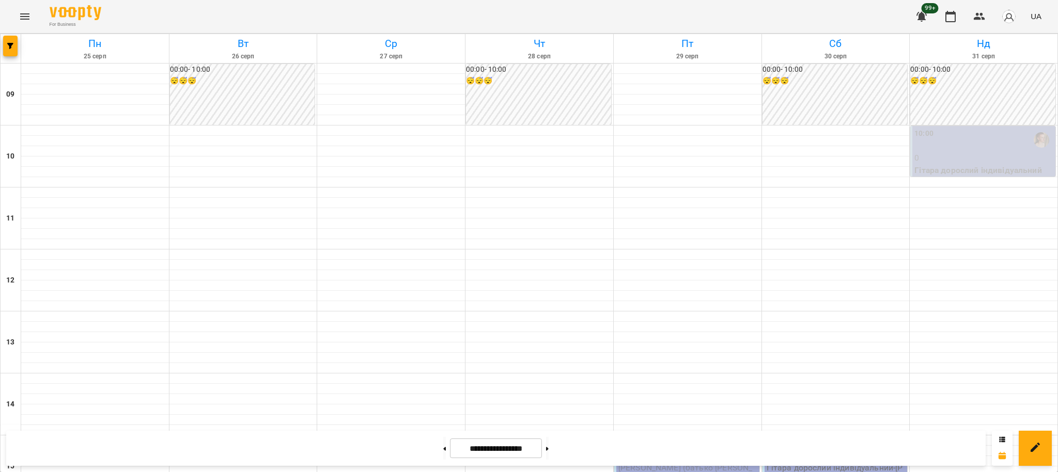
click at [709, 463] on span "Гумінська Марія (батько Денис)" at bounding box center [685, 474] width 134 height 22
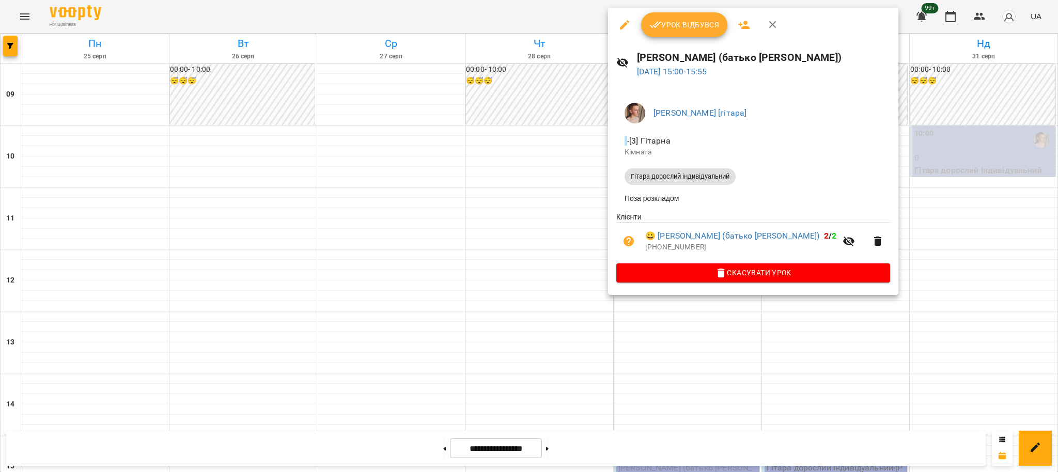
click at [742, 323] on div at bounding box center [529, 236] width 1058 height 472
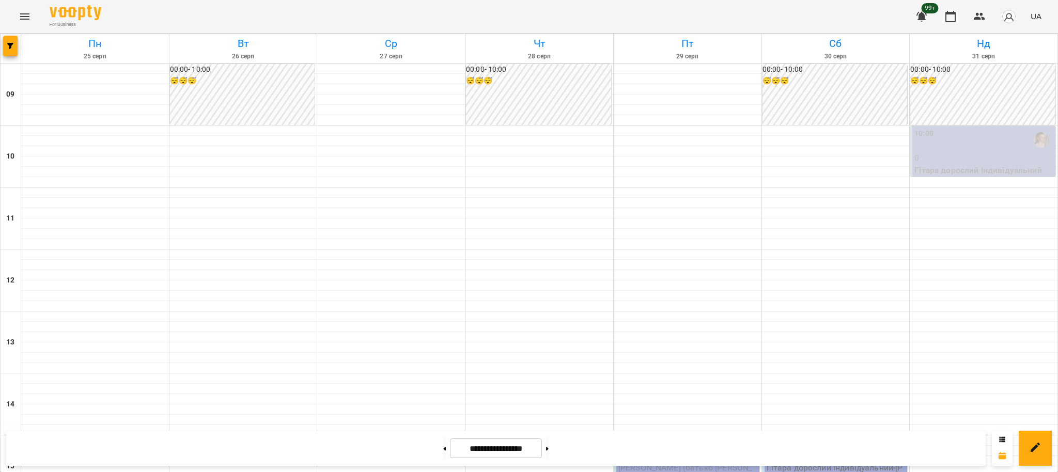
click at [805, 438] on div "15:00" at bounding box center [836, 450] width 139 height 24
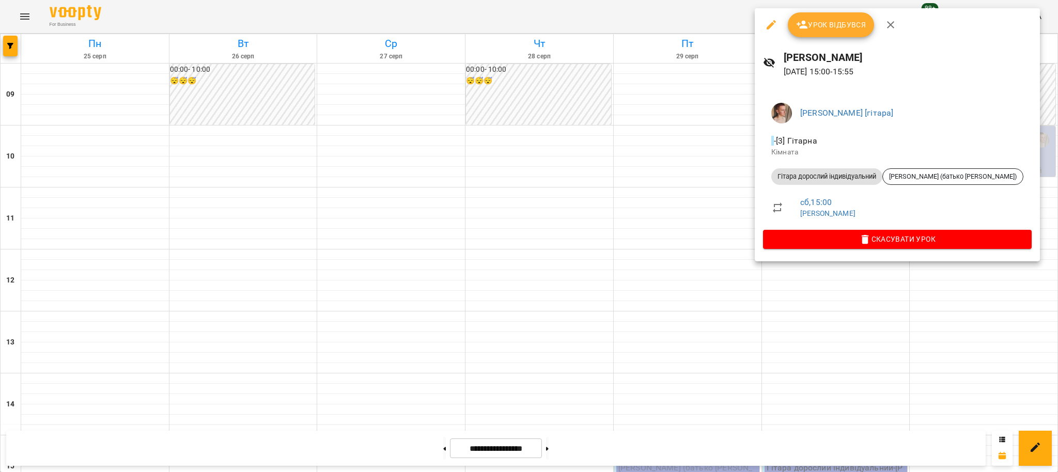
click at [764, 294] on div at bounding box center [529, 236] width 1058 height 472
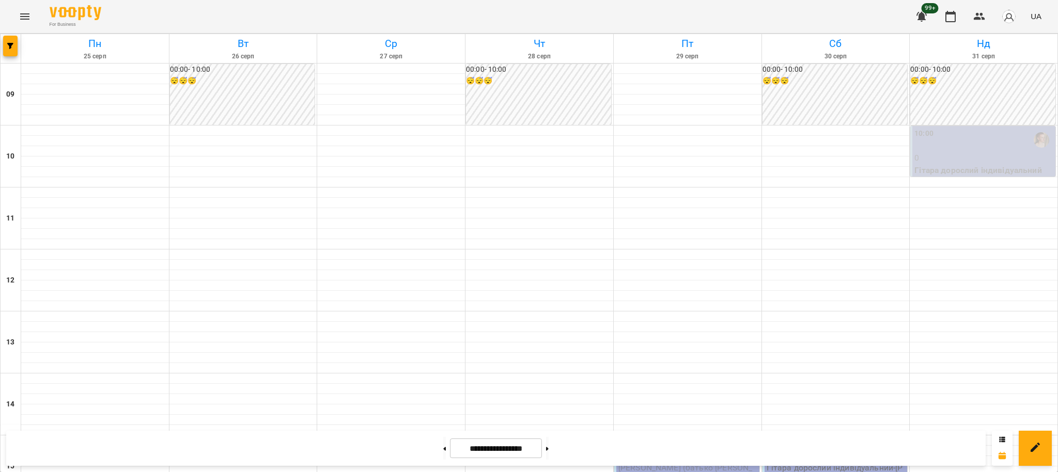
click at [691, 438] on div "15:00" at bounding box center [687, 450] width 139 height 24
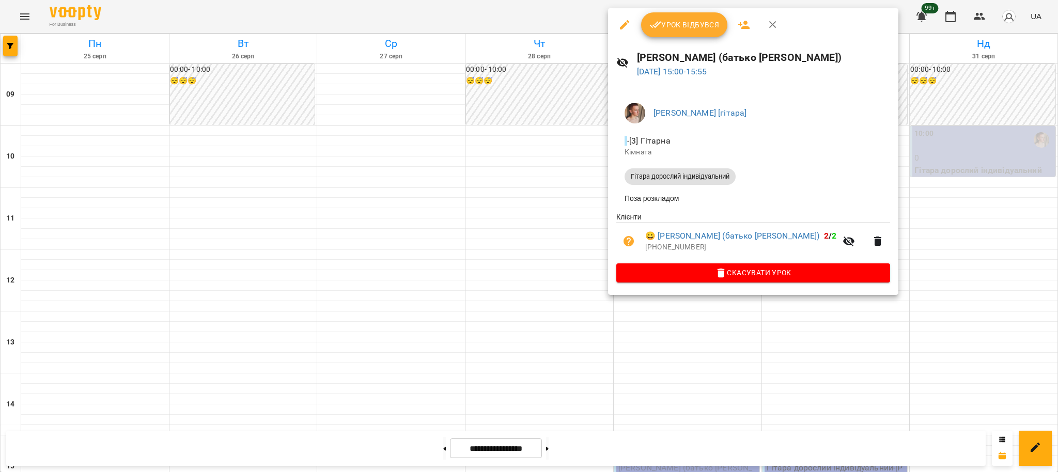
click at [566, 201] on div at bounding box center [529, 236] width 1058 height 472
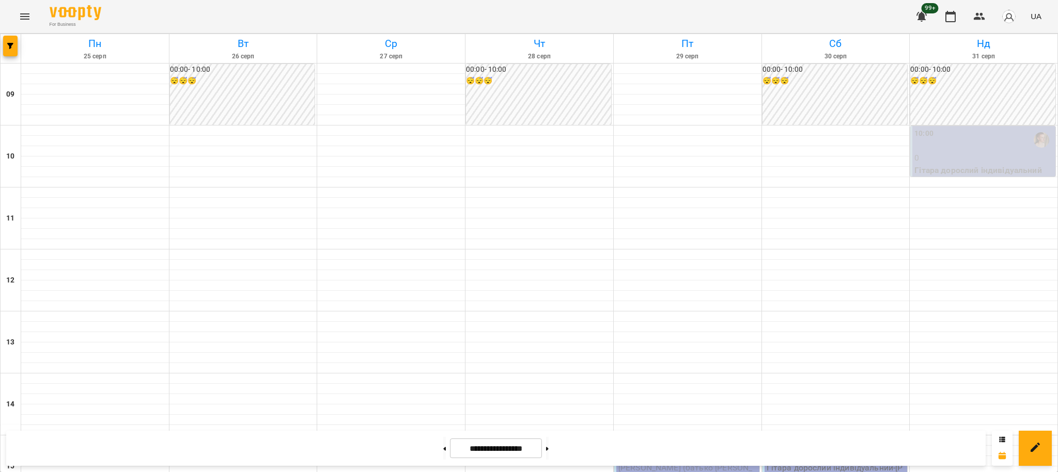
click at [800, 462] on p "Гітара дорослий індивідуальний - Гумінська Марія (батько Денис)" at bounding box center [836, 480] width 139 height 37
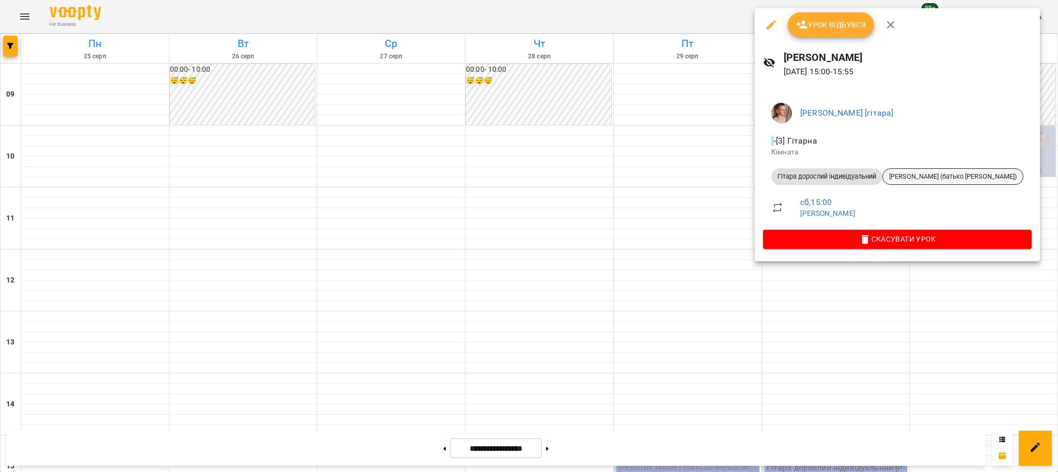
click at [913, 176] on span "Гумінська Марія (батько Денис)" at bounding box center [953, 176] width 140 height 9
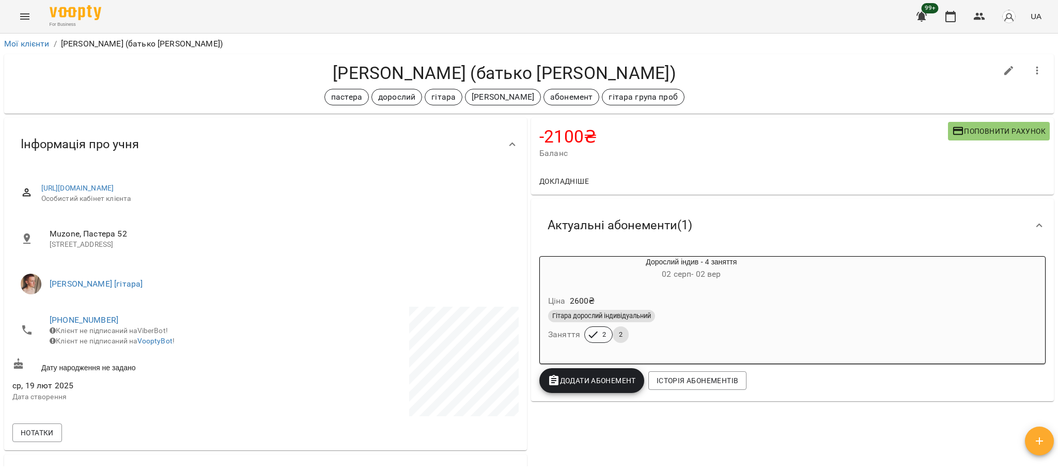
click at [700, 324] on div "Гітара дорослий індивідуальний" at bounding box center [691, 316] width 291 height 17
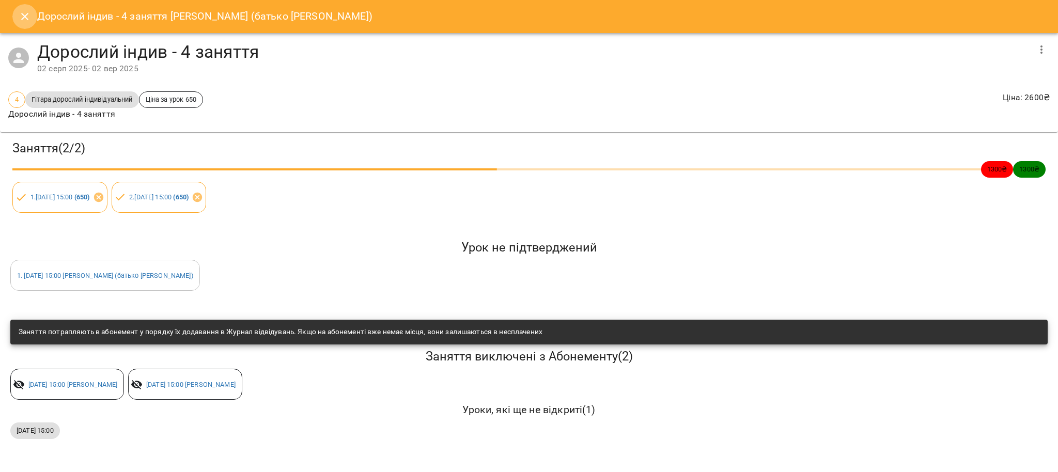
click at [29, 17] on icon "Close" at bounding box center [25, 16] width 12 height 12
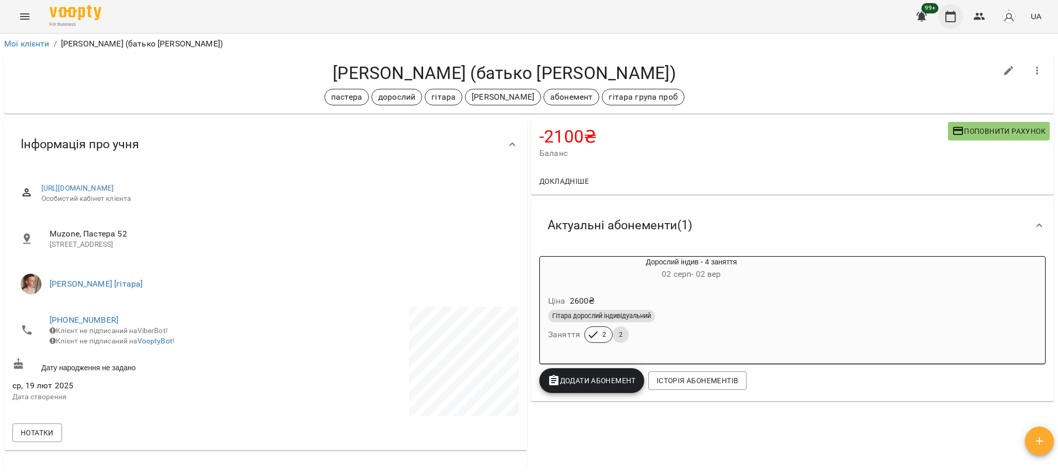
click at [952, 20] on icon "button" at bounding box center [950, 16] width 12 height 12
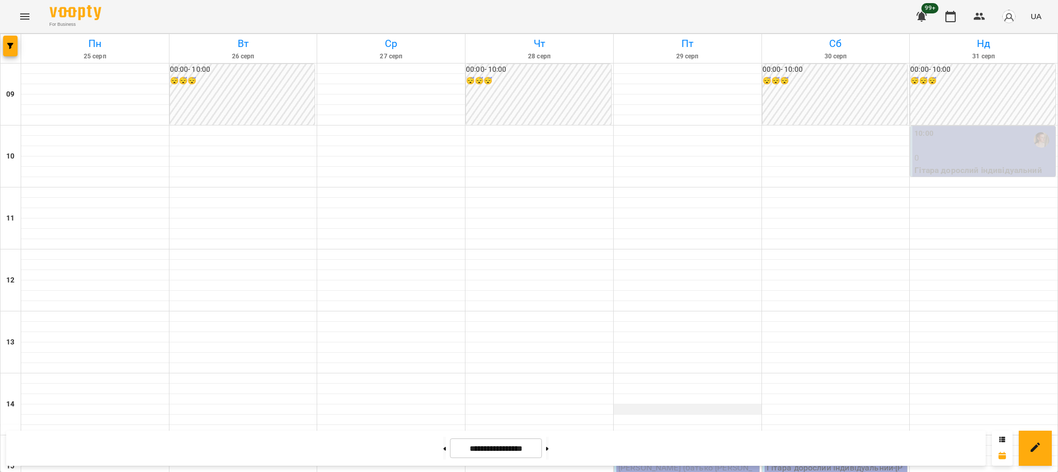
scroll to position [444, 0]
click at [549, 449] on button at bounding box center [547, 448] width 3 height 23
click at [443, 450] on button at bounding box center [444, 448] width 3 height 23
type input "**********"
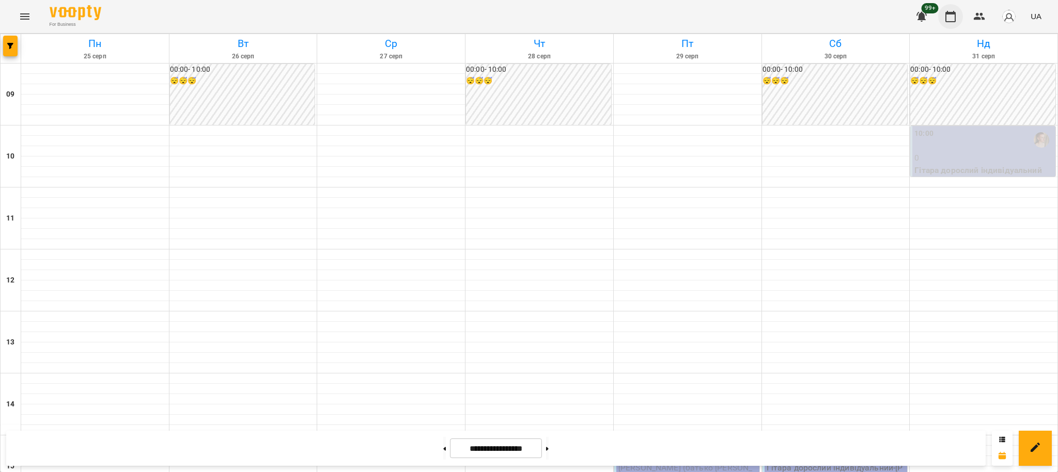
click at [960, 13] on button "button" at bounding box center [950, 16] width 25 height 25
click at [976, 25] on button "button" at bounding box center [979, 16] width 25 height 25
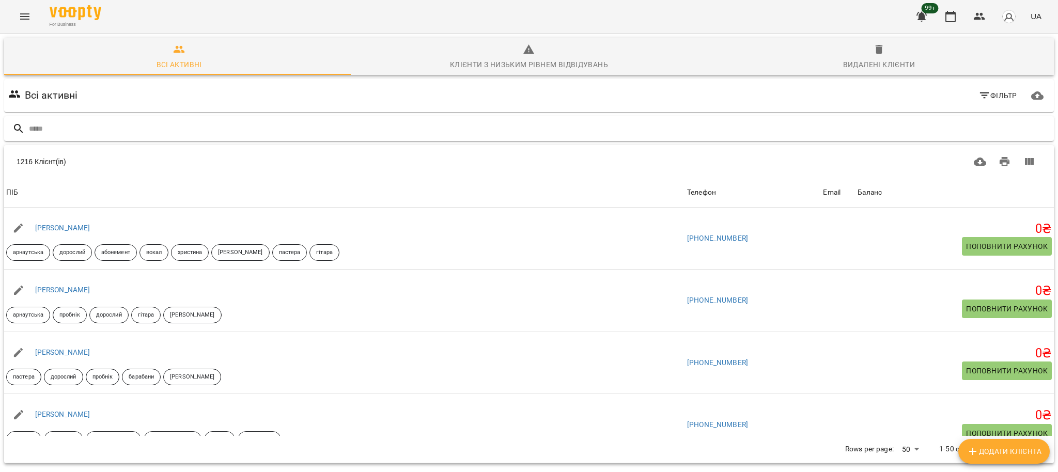
click at [174, 136] on input "text" at bounding box center [539, 128] width 1021 height 17
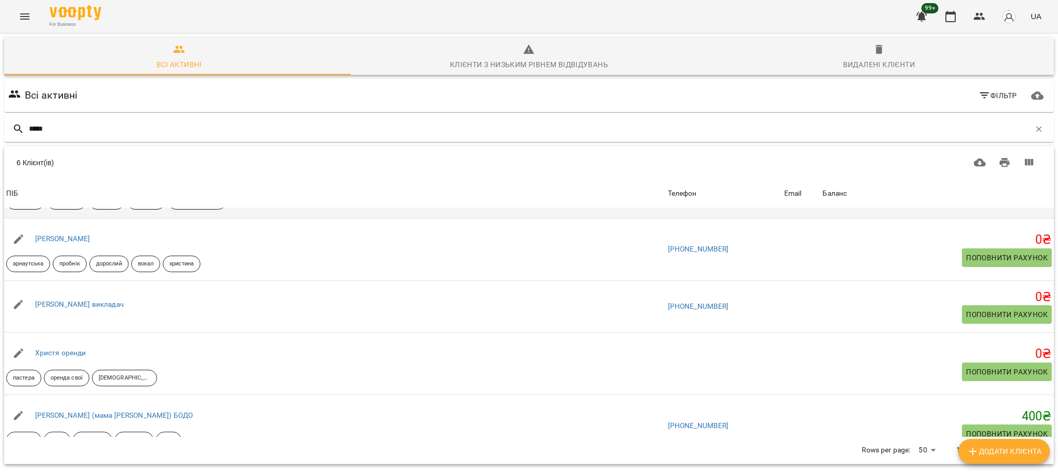
scroll to position [135, 0]
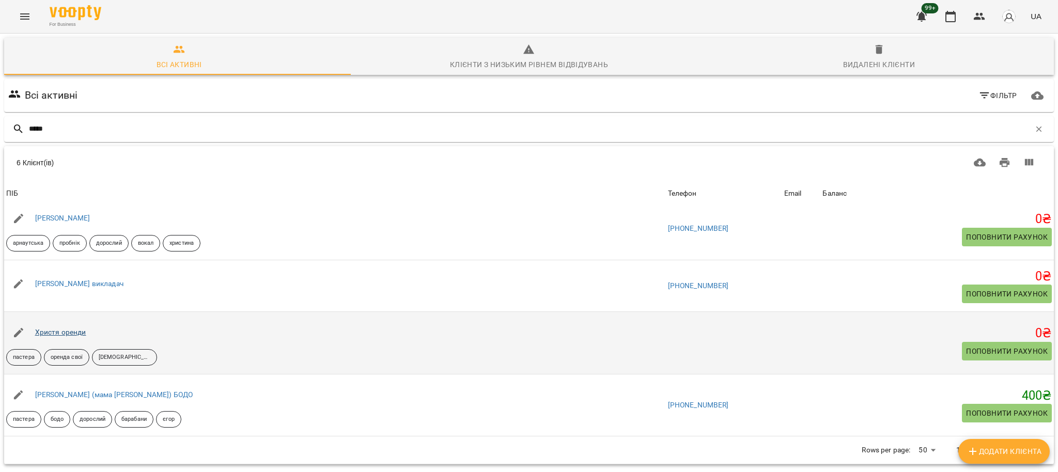
type input "*****"
click at [71, 332] on link "Христя оренди" at bounding box center [60, 332] width 51 height 8
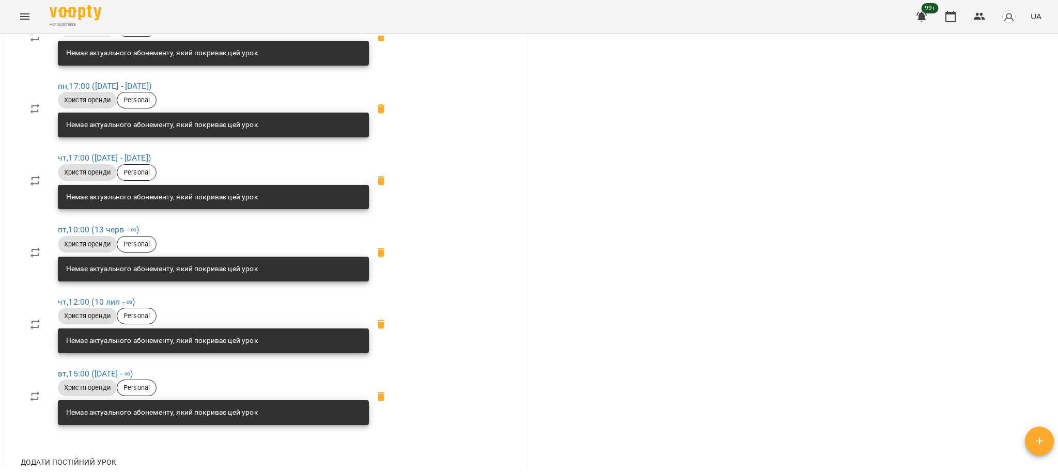
scroll to position [2066, 0]
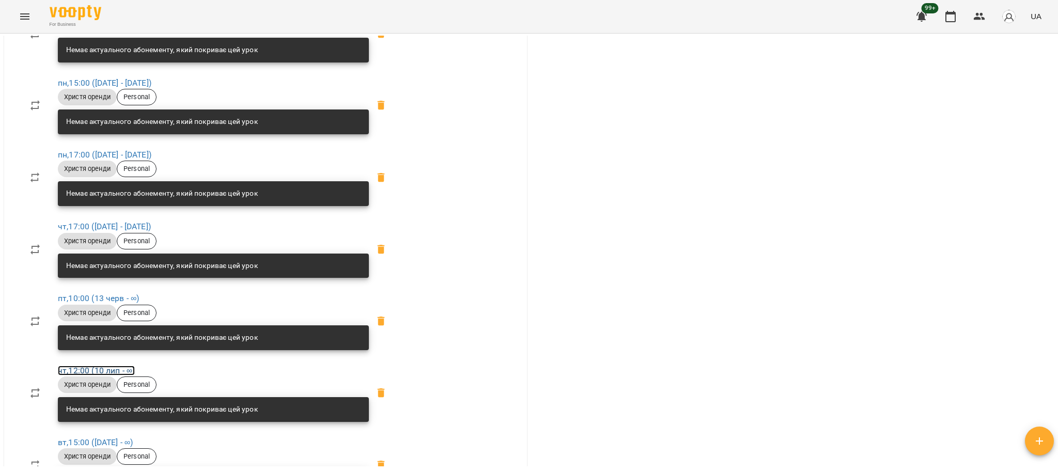
click at [94, 371] on link "чт , 12:00 (10 лип - ∞)" at bounding box center [96, 371] width 77 height 10
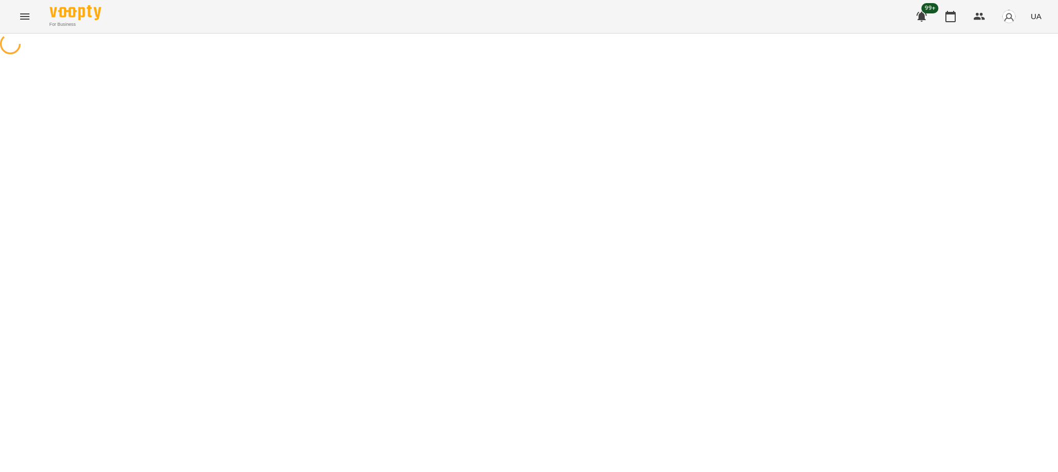
select select "*"
select select "**********"
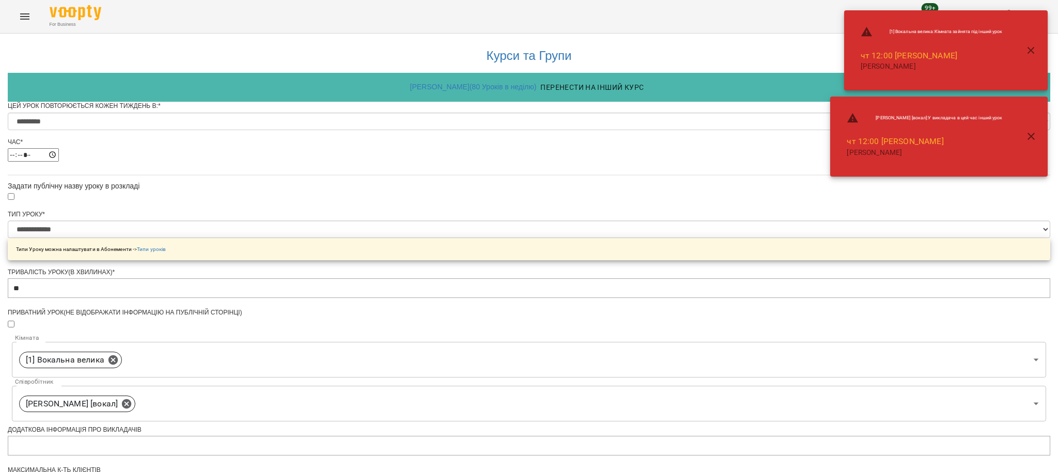
scroll to position [366, 0]
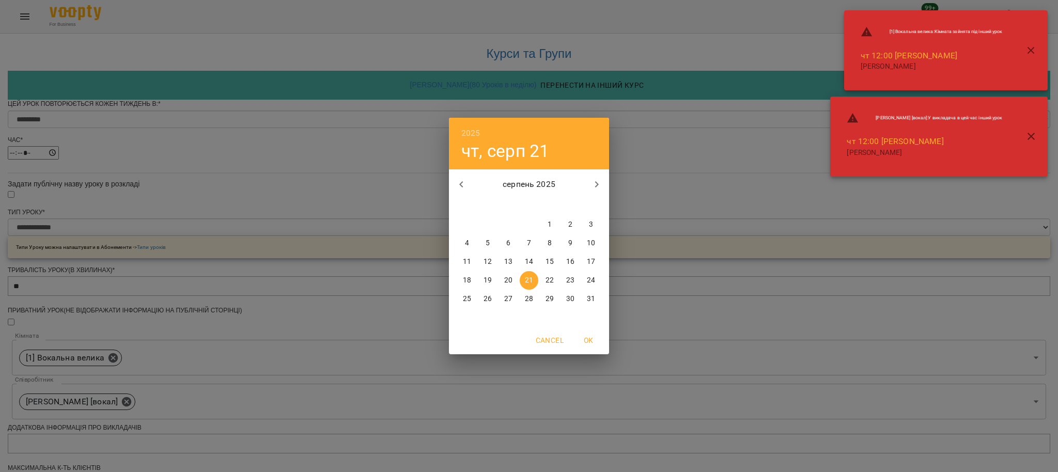
click at [527, 279] on p "21" at bounding box center [529, 280] width 8 height 10
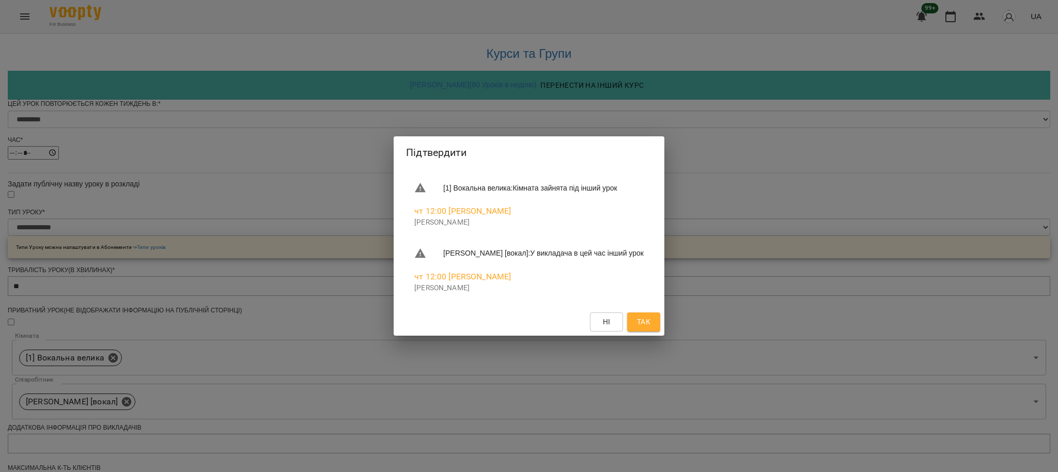
click at [747, 366] on div "Підтвердити [1] Вокальна велика : Кімната зайнята під інший урок чт 12:00 Христ…" at bounding box center [529, 236] width 1058 height 472
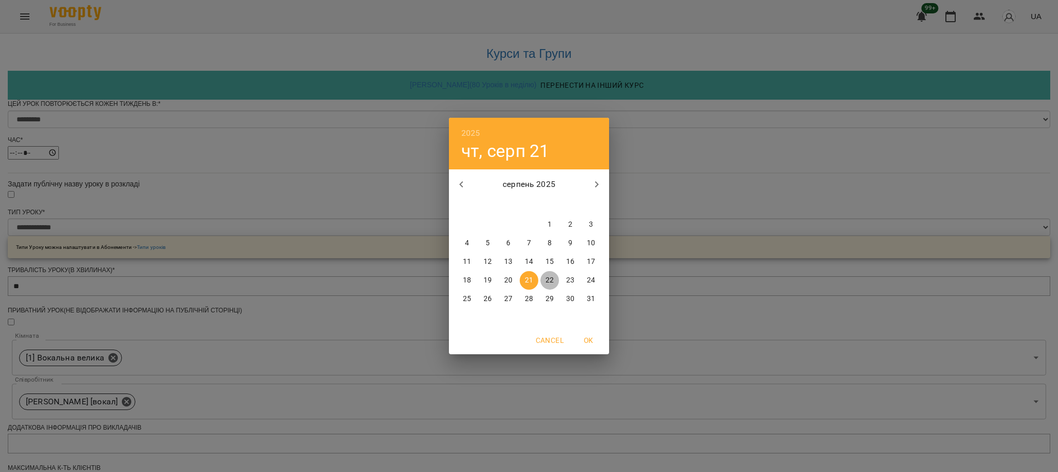
click at [550, 283] on p "22" at bounding box center [549, 280] width 8 height 10
type input "**********"
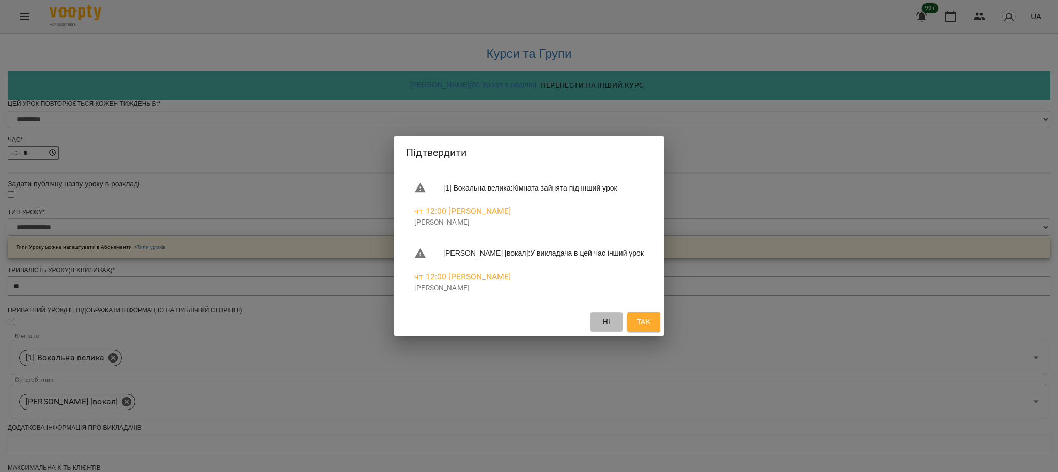
click at [611, 322] on span "Ні" at bounding box center [607, 322] width 8 height 12
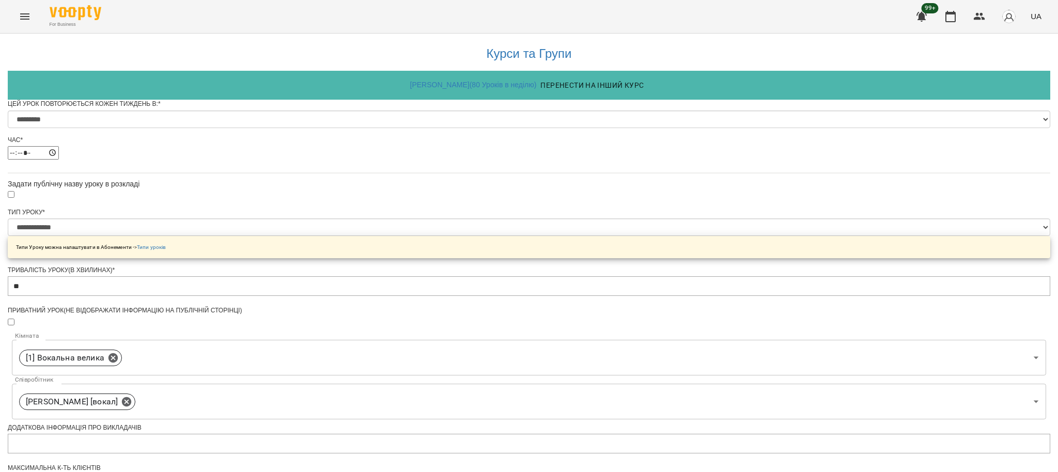
scroll to position [22, 0]
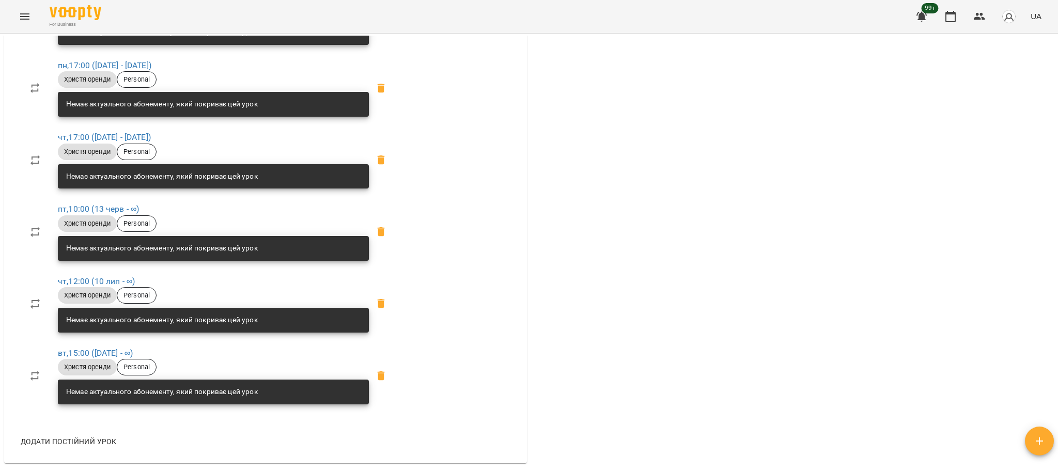
scroll to position [2179, 0]
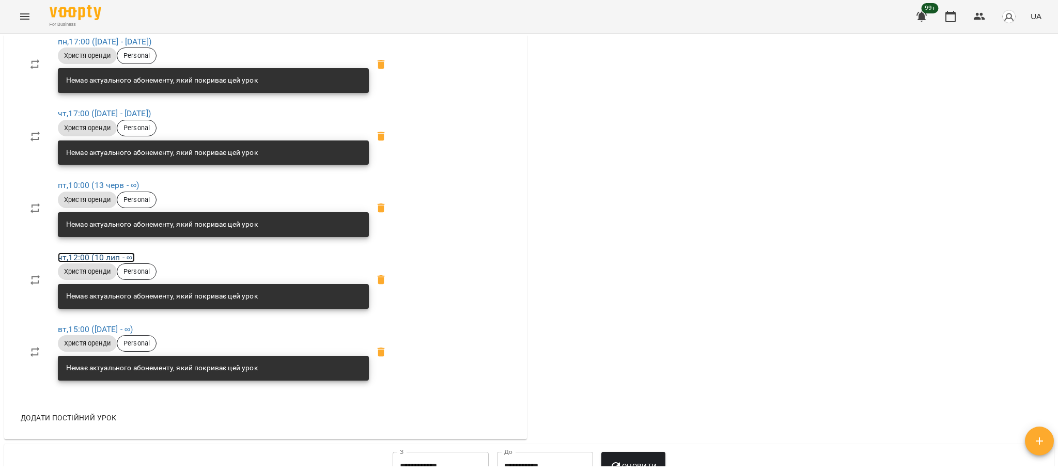
click at [97, 253] on link "чт , 12:00 (10 лип - ∞)" at bounding box center [96, 258] width 77 height 10
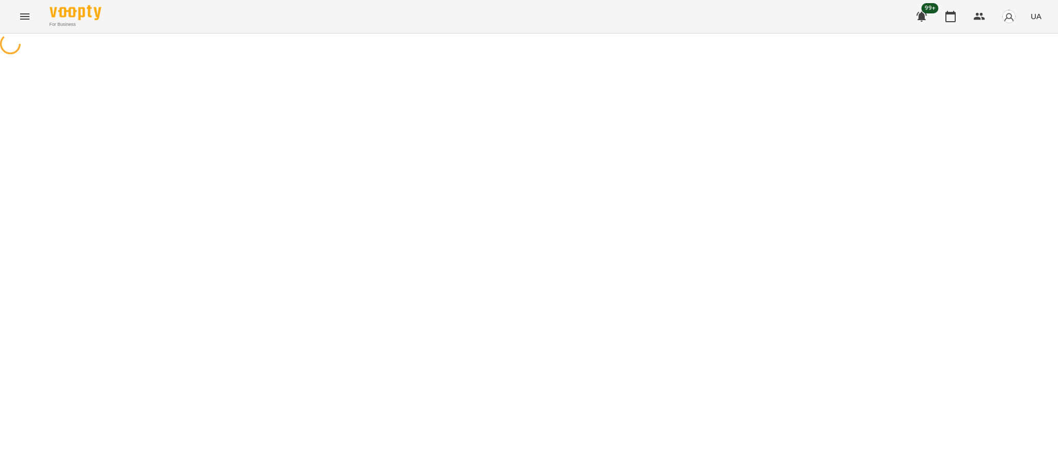
select select "*"
select select "**********"
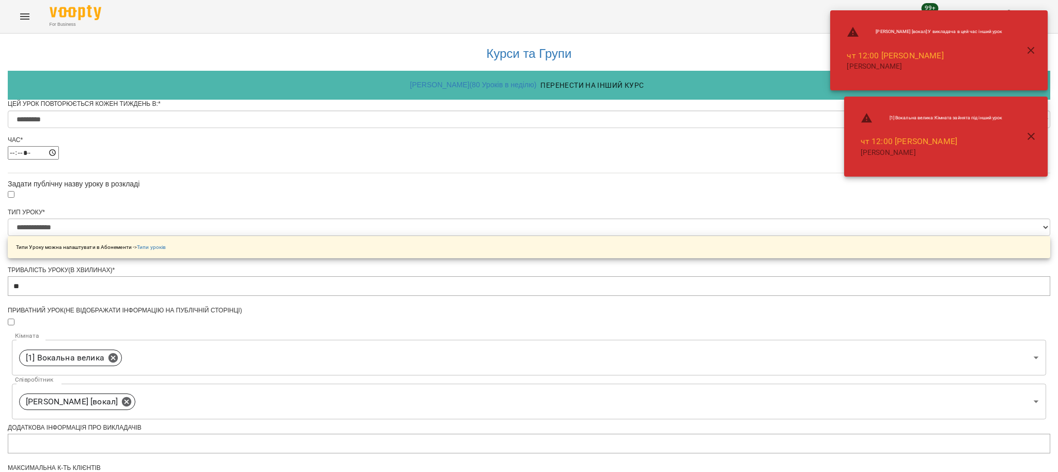
scroll to position [366, 0]
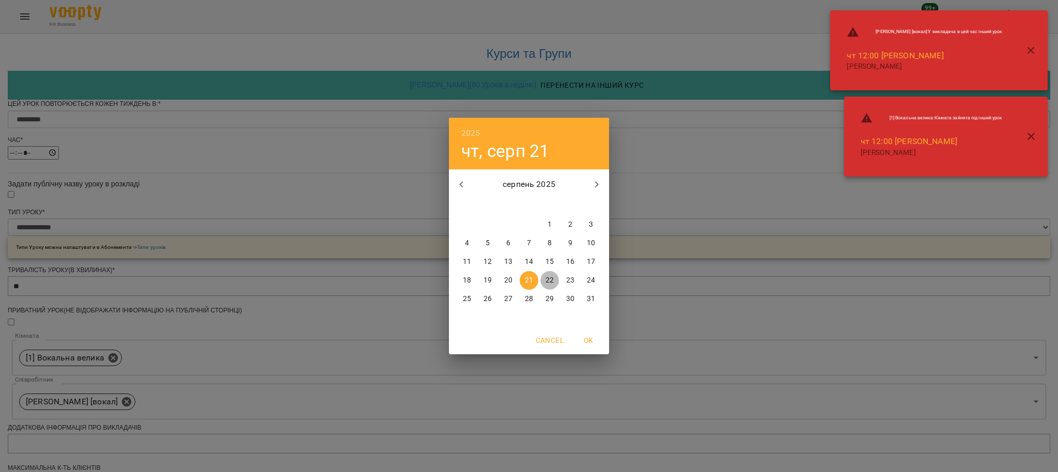
click at [544, 277] on span "22" at bounding box center [549, 280] width 19 height 10
type input "**********"
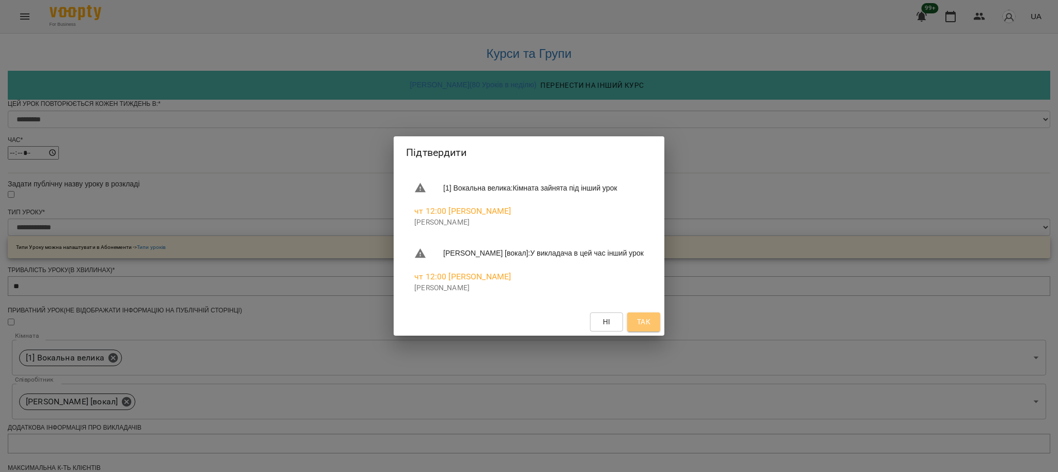
click at [660, 322] on button "Так" at bounding box center [643, 322] width 33 height 19
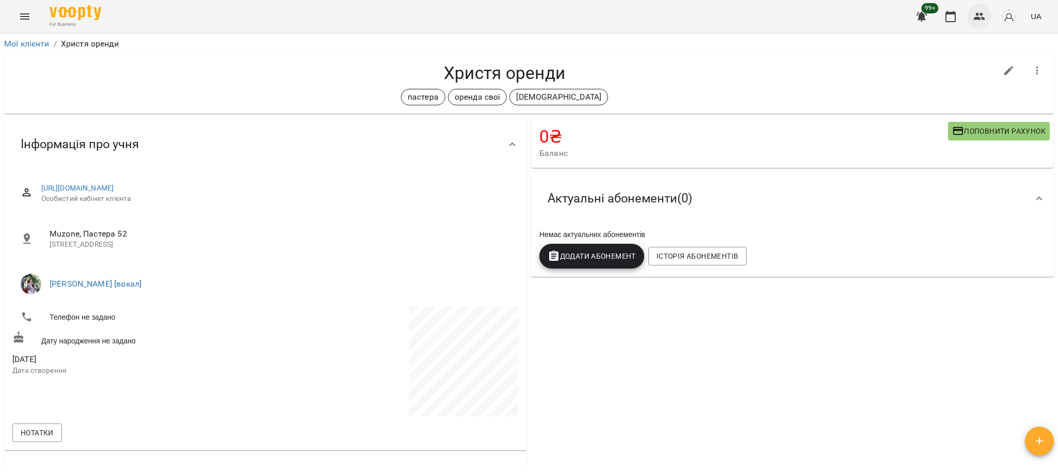
click at [972, 16] on button "button" at bounding box center [979, 16] width 25 height 25
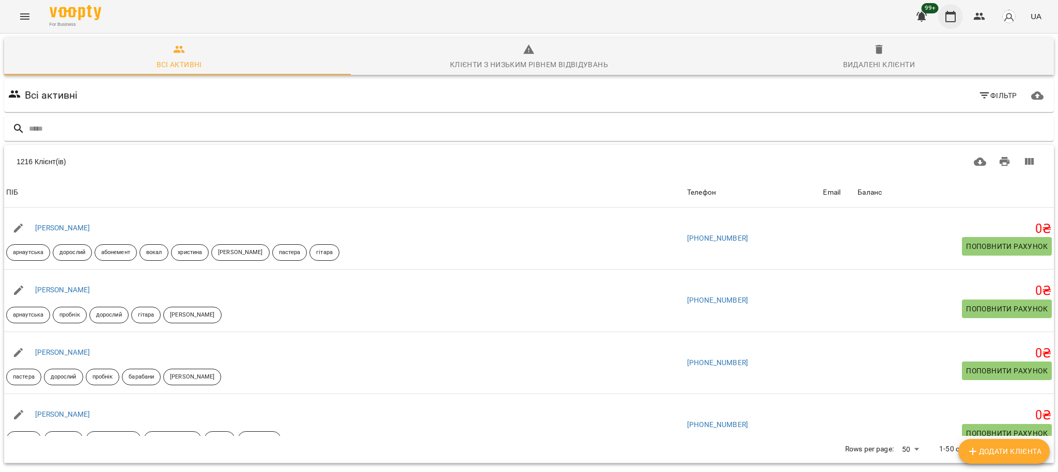
click at [953, 18] on icon "button" at bounding box center [950, 16] width 12 height 12
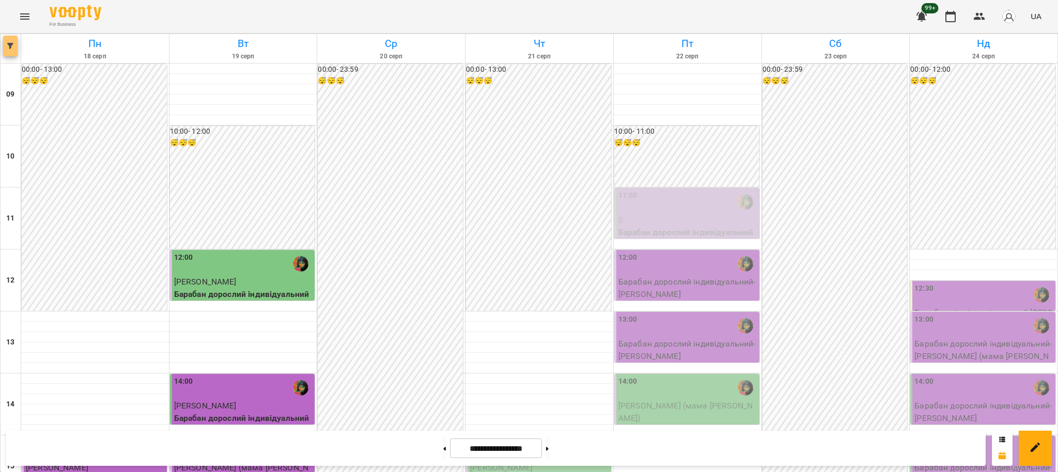
click at [9, 46] on icon "button" at bounding box center [10, 46] width 6 height 6
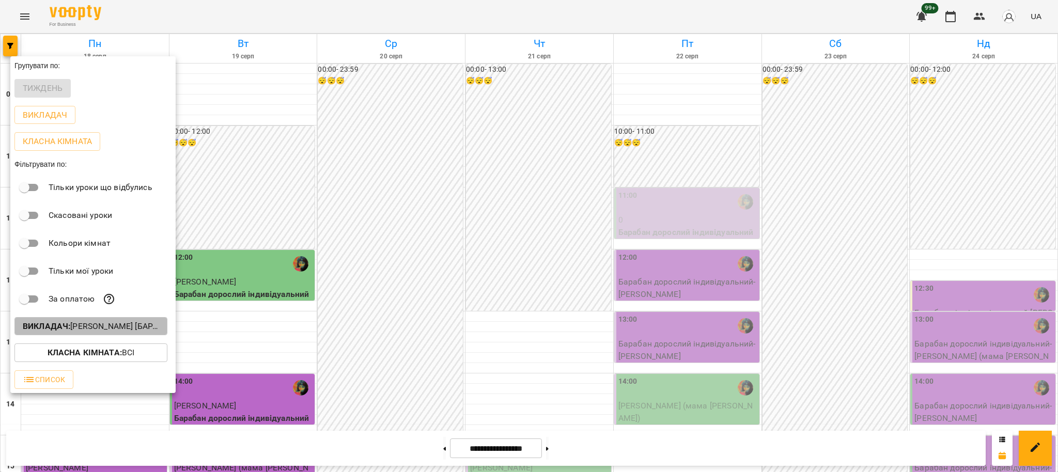
click at [120, 324] on p "Викладач : Настя Поганка [барабани]" at bounding box center [91, 326] width 136 height 12
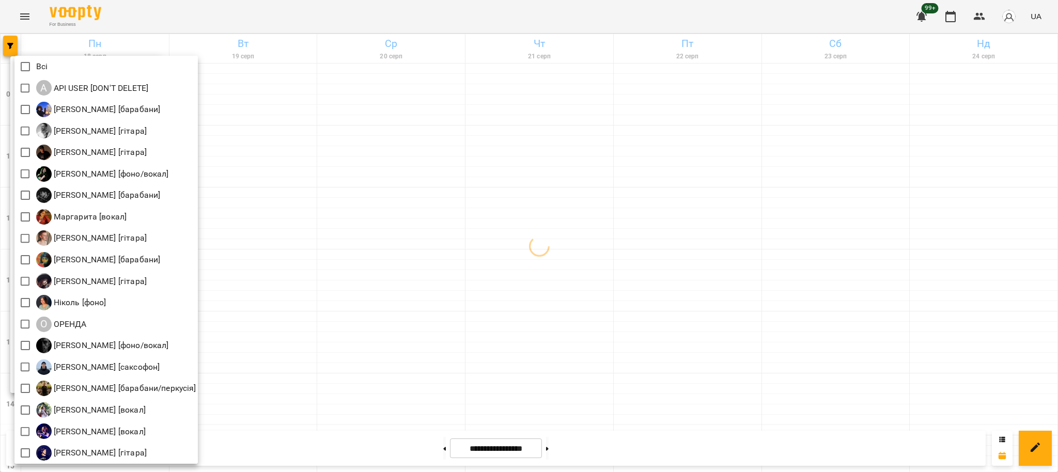
click at [23, 11] on div at bounding box center [529, 236] width 1058 height 472
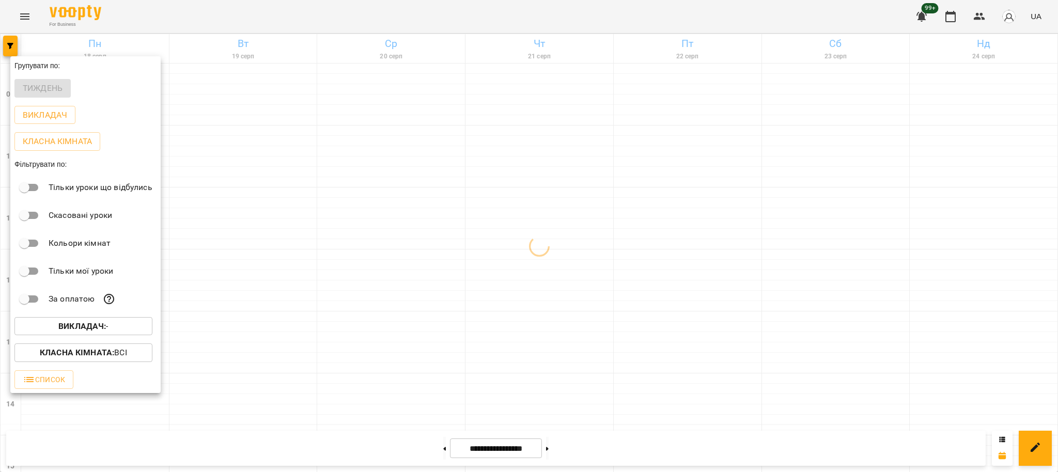
click at [25, 13] on div "Всі A API USER [DON'T DELETE] Єгор [барабани] Андрей Головерда [гітара] Антон […" at bounding box center [529, 236] width 1058 height 472
click at [25, 13] on div at bounding box center [529, 236] width 1058 height 472
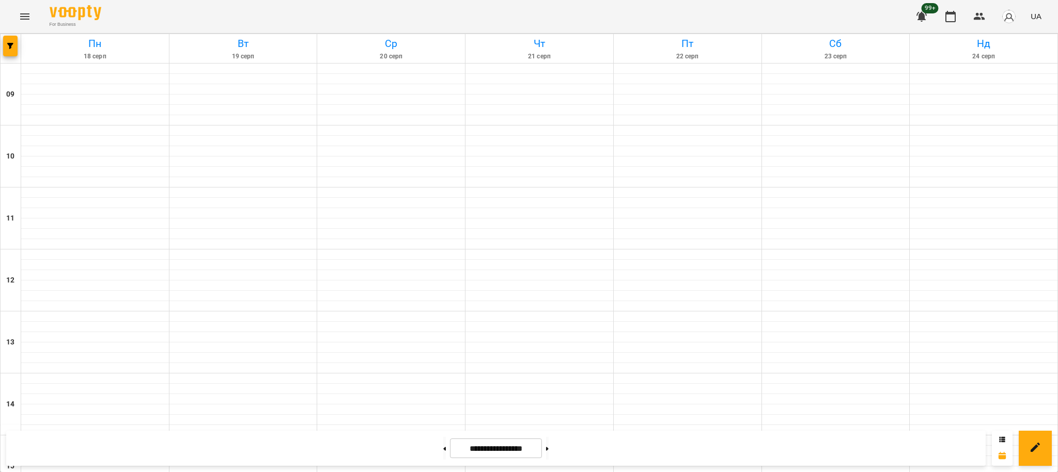
click at [24, 17] on div "Групувати по: Тиждень Викладач Класна кімната Фільтрувати по: Тільки уроки що в…" at bounding box center [529, 236] width 1058 height 472
click at [24, 17] on icon "Menu" at bounding box center [25, 16] width 12 height 12
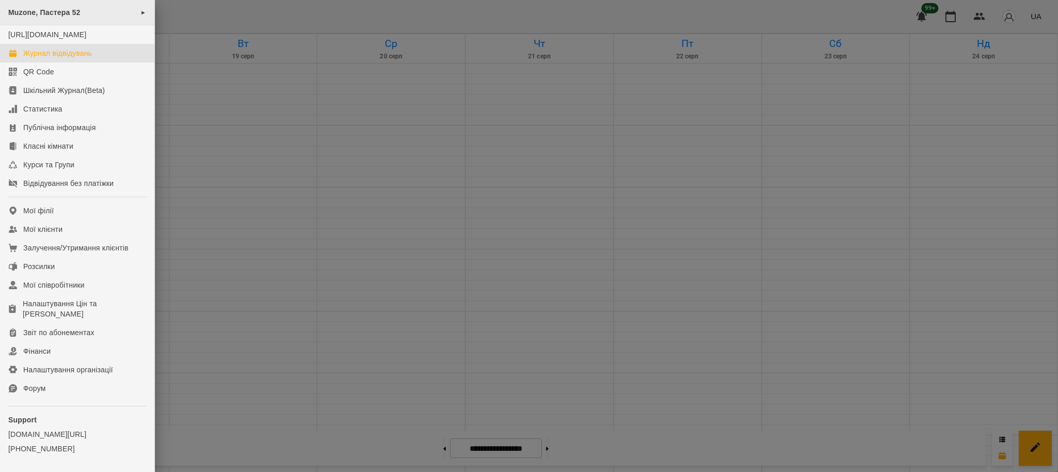
click at [62, 14] on span "Muzone, Пастера 52" at bounding box center [44, 12] width 72 height 8
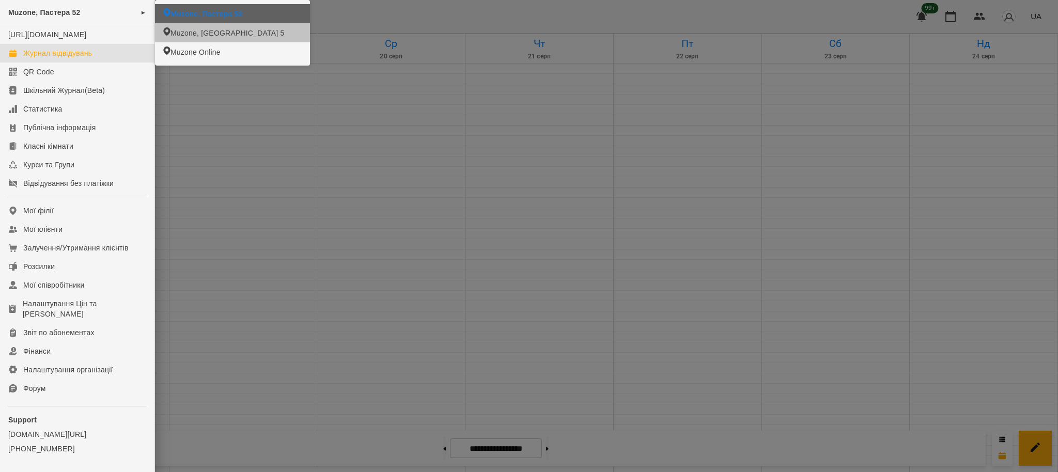
click at [203, 35] on span "Muzone, [GEOGRAPHIC_DATA] 5" at bounding box center [227, 33] width 114 height 10
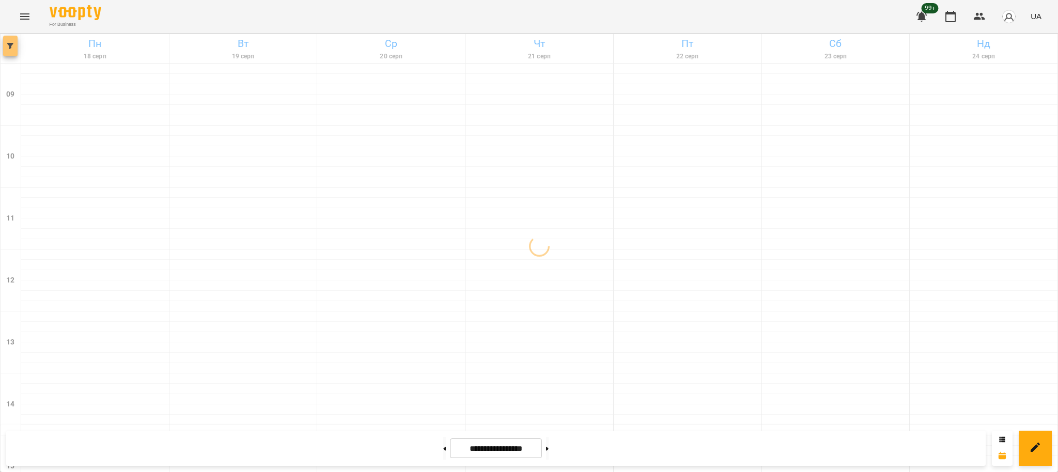
click at [13, 48] on icon "button" at bounding box center [10, 46] width 6 height 6
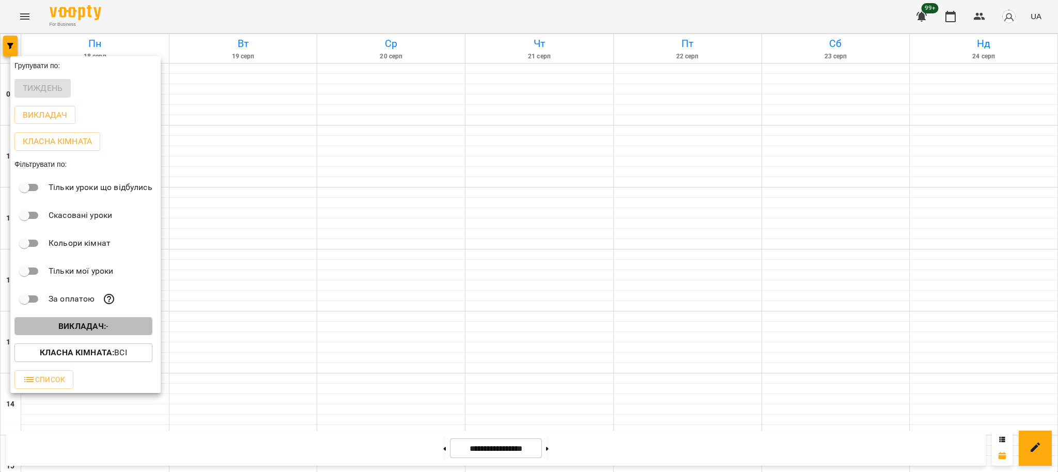
click at [118, 327] on span "Викладач : -" at bounding box center [83, 326] width 121 height 12
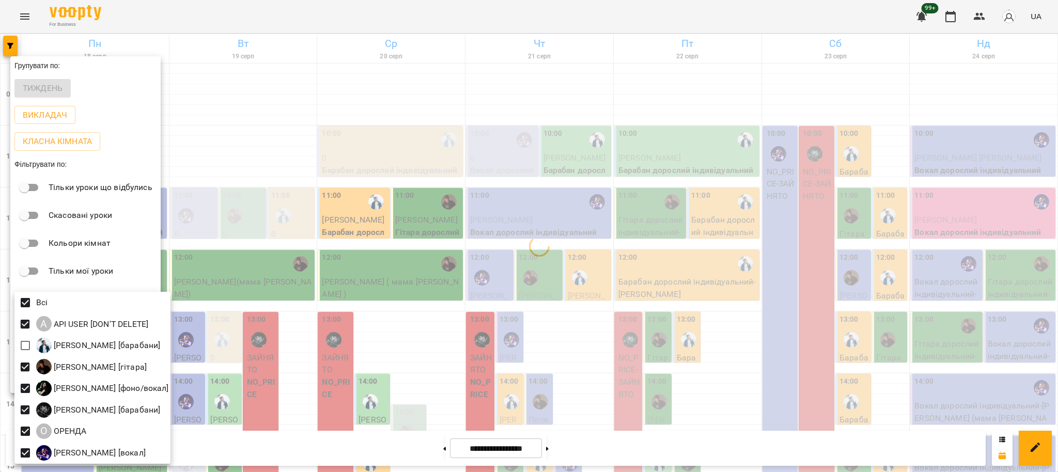
click at [307, 321] on div at bounding box center [529, 236] width 1058 height 472
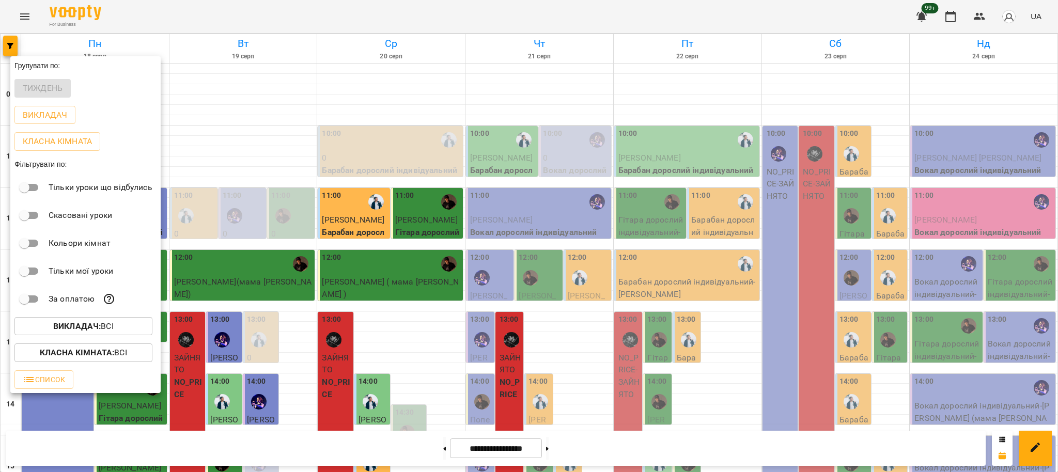
click at [594, 334] on div at bounding box center [529, 236] width 1058 height 472
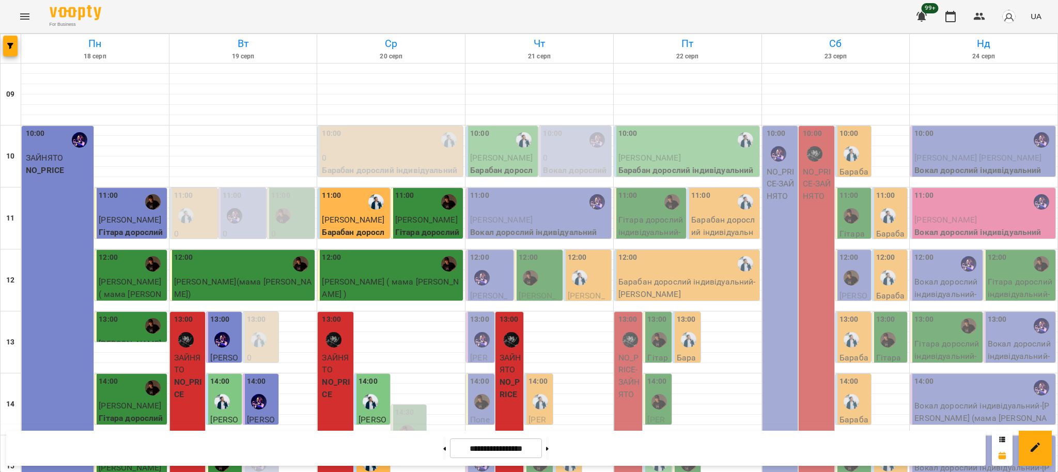
click at [542, 270] on div "12:00" at bounding box center [539, 271] width 41 height 38
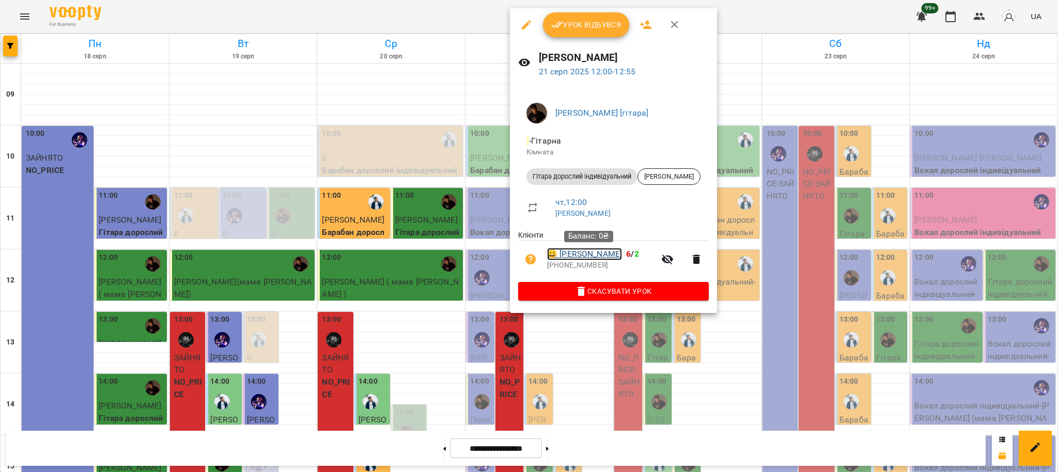
click at [611, 252] on link "😀 Красовский Илья" at bounding box center [584, 254] width 75 height 12
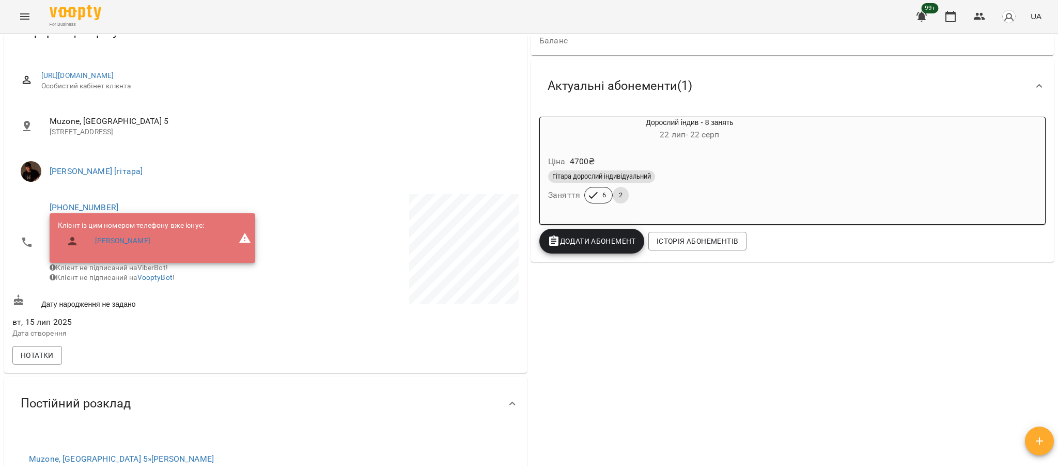
scroll to position [137, 0]
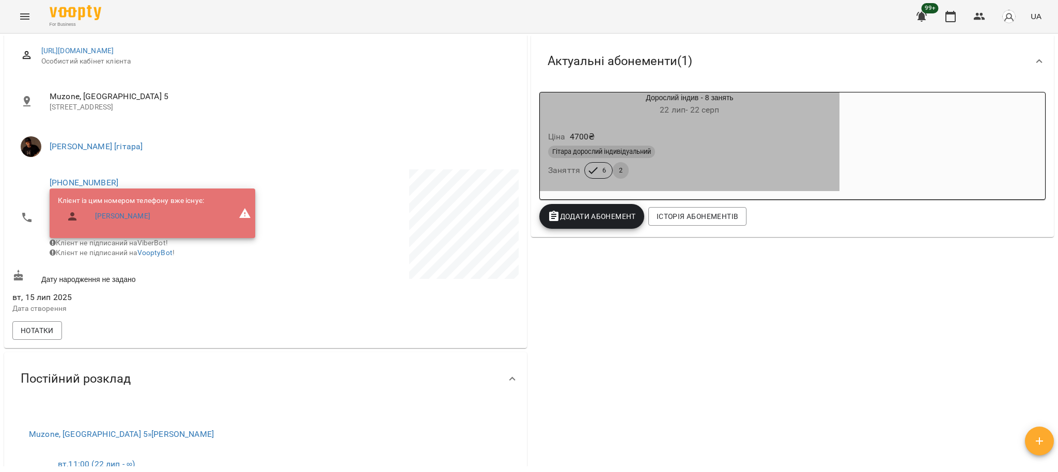
click at [715, 170] on div "Гітара дорослий індивідуальний Заняття 6 2" at bounding box center [689, 162] width 287 height 37
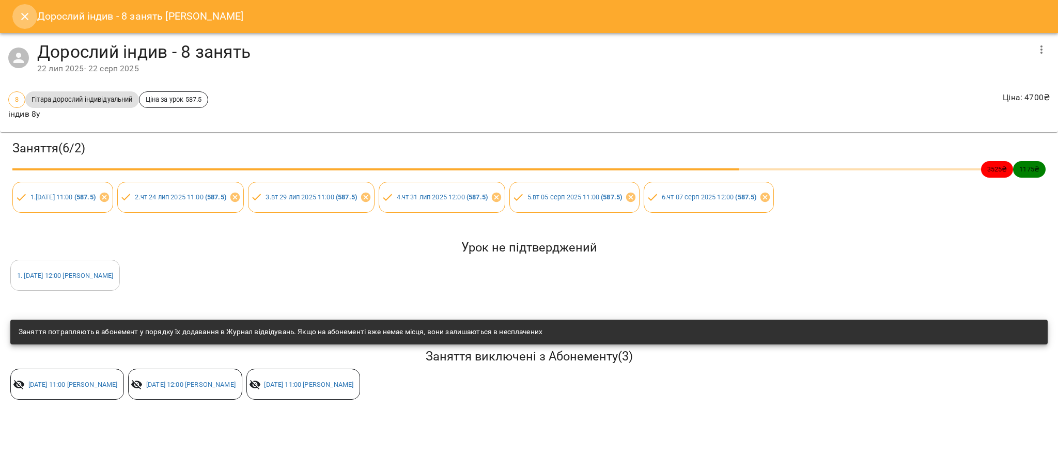
click at [27, 11] on icon "Close" at bounding box center [25, 16] width 12 height 12
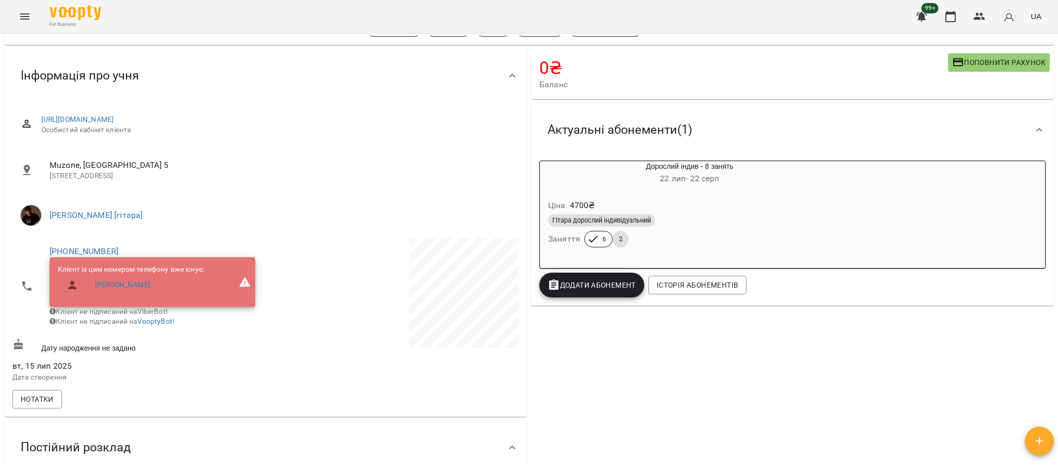
scroll to position [0, 0]
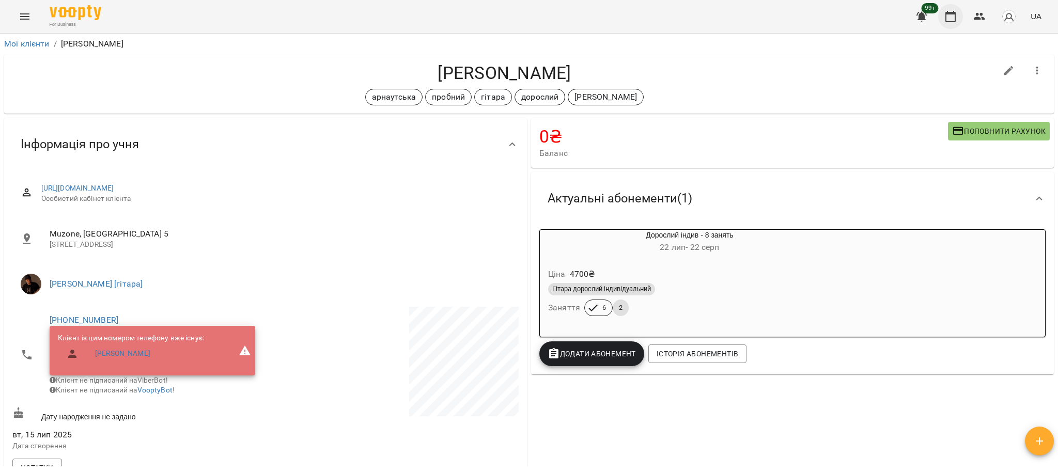
click at [947, 15] on icon "button" at bounding box center [950, 16] width 12 height 12
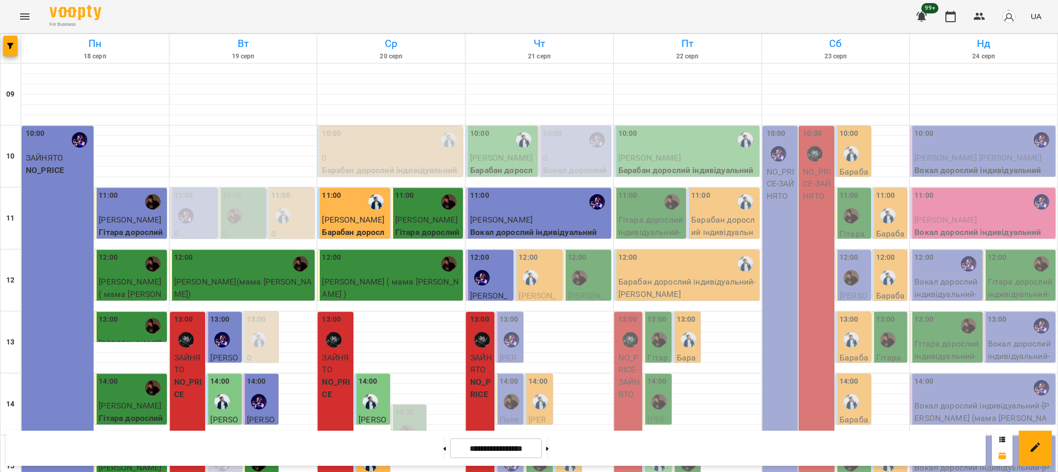
scroll to position [137, 0]
click at [505, 394] on img "Антон [гітара]" at bounding box center [511, 401] width 15 height 15
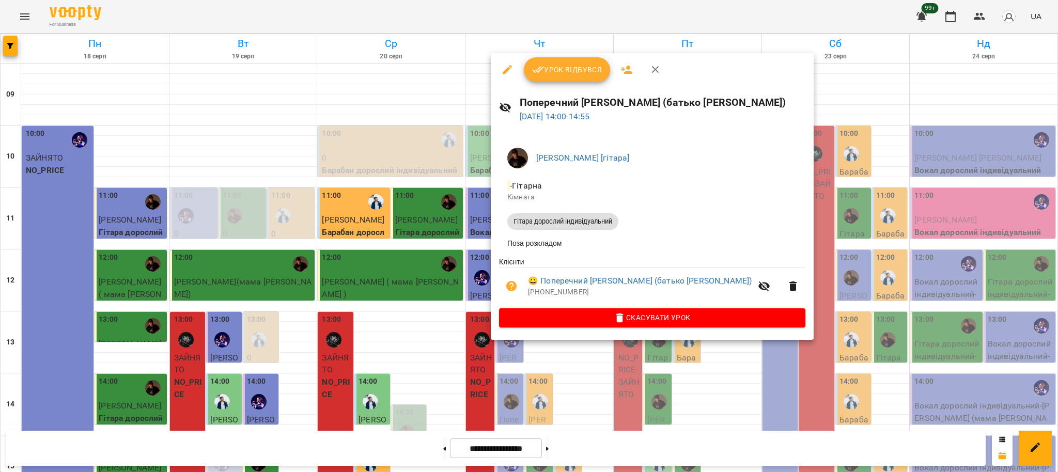
click at [584, 348] on div at bounding box center [529, 236] width 1058 height 472
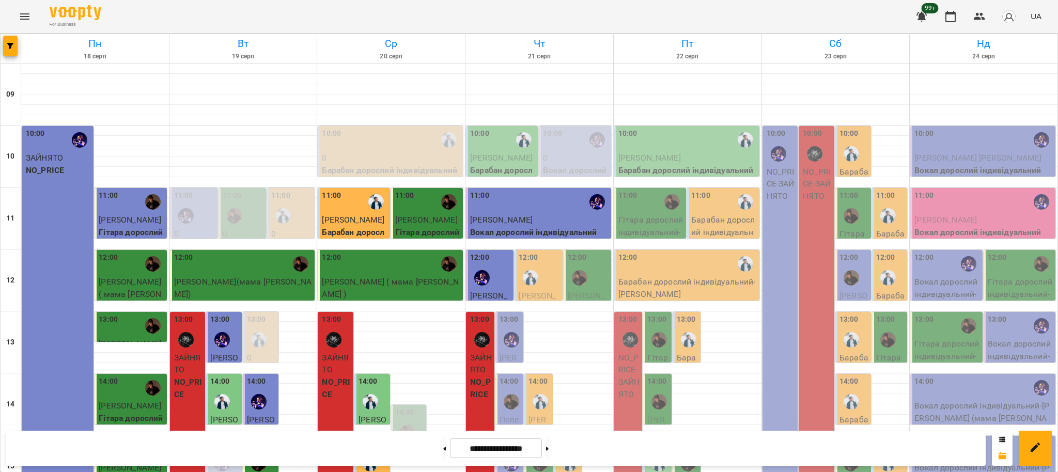
click at [541, 452] on div at bounding box center [540, 464] width 24 height 24
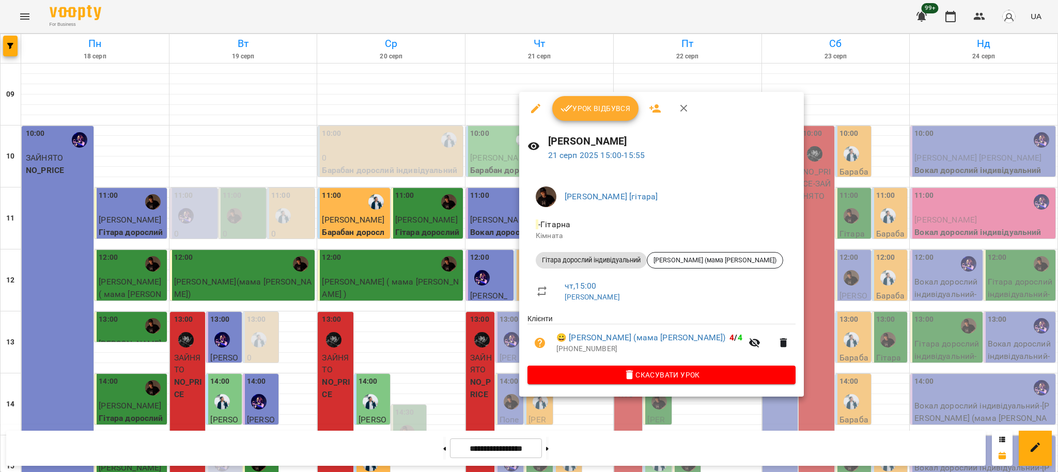
click at [508, 246] on div at bounding box center [529, 236] width 1058 height 472
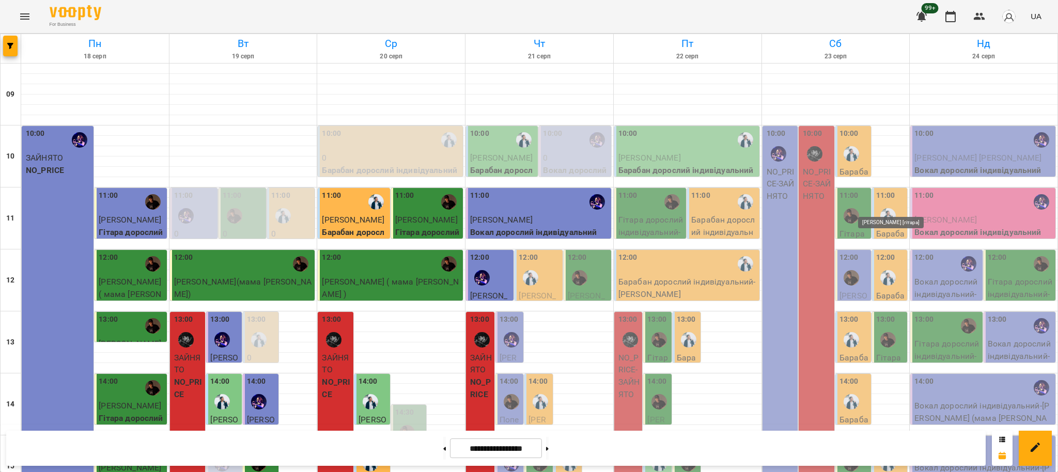
click at [880, 332] on img "Антон [гітара]" at bounding box center [887, 339] width 15 height 15
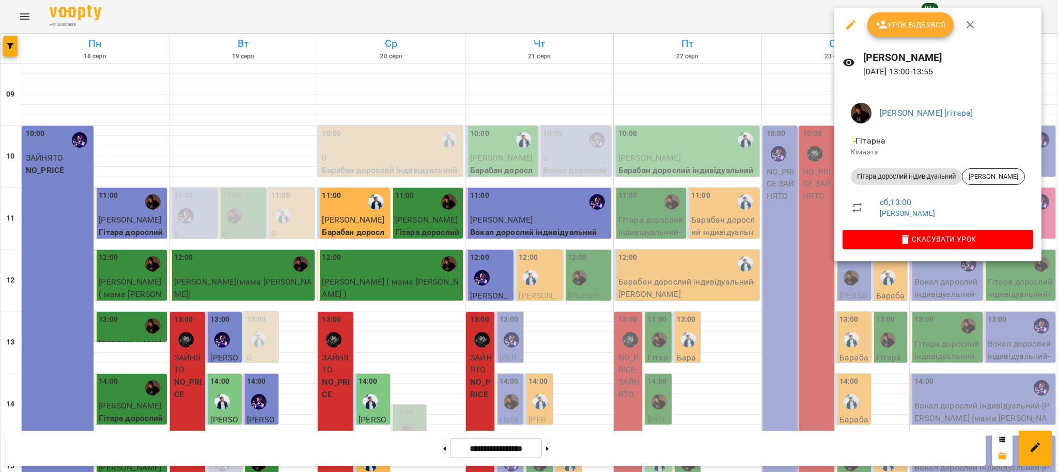
click at [757, 207] on div at bounding box center [529, 236] width 1058 height 472
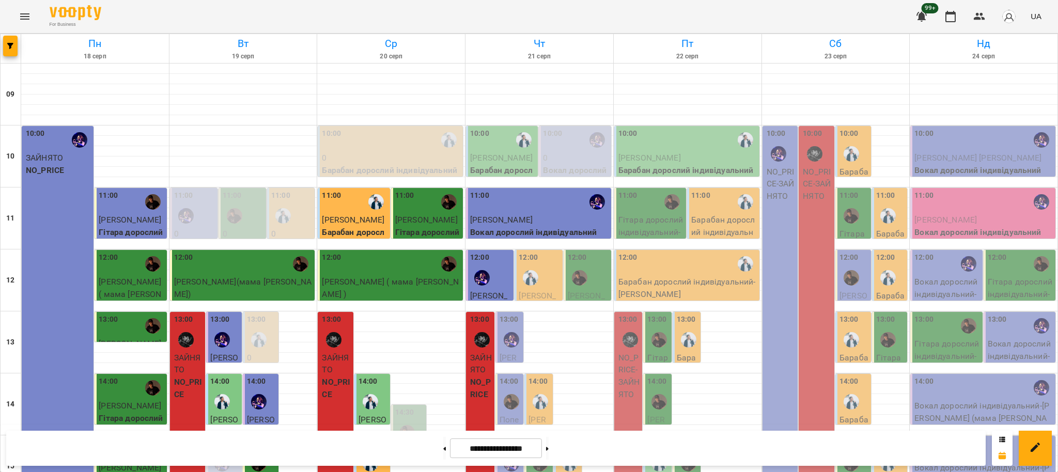
scroll to position [69, 0]
click at [849, 204] on div at bounding box center [851, 216] width 24 height 24
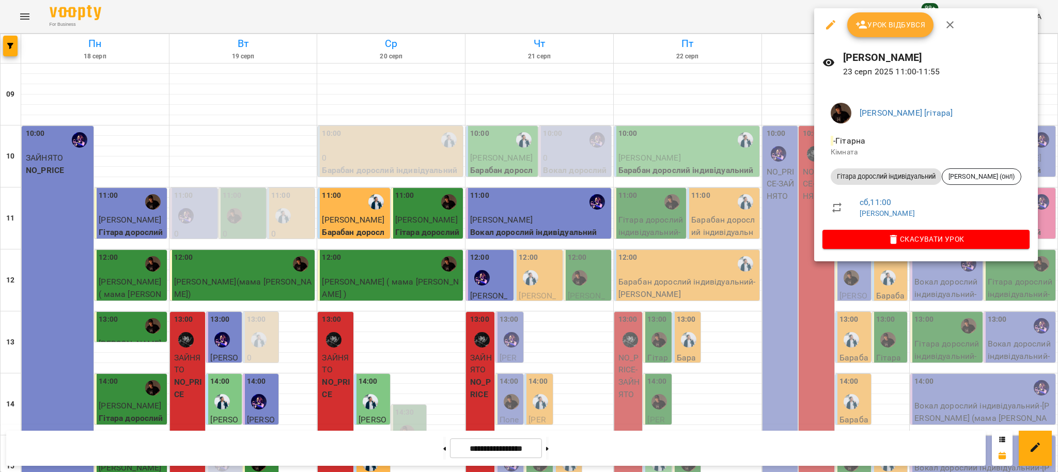
click at [774, 248] on div at bounding box center [529, 236] width 1058 height 472
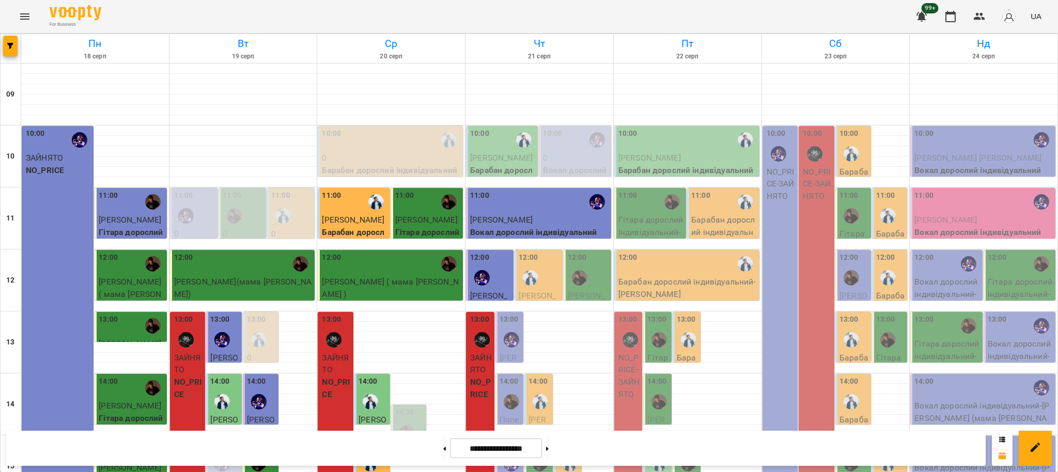
scroll to position [207, 0]
click at [853, 452] on div at bounding box center [851, 464] width 24 height 24
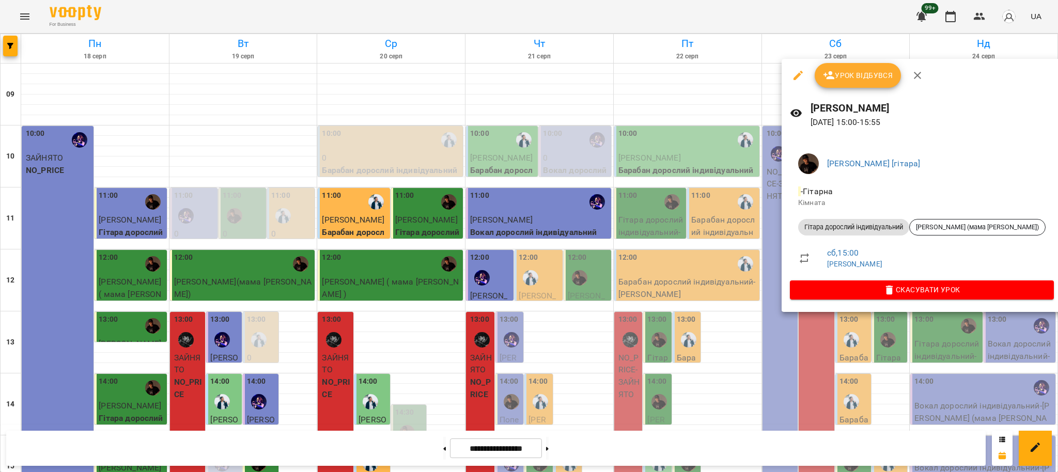
click at [714, 200] on div at bounding box center [529, 236] width 1058 height 472
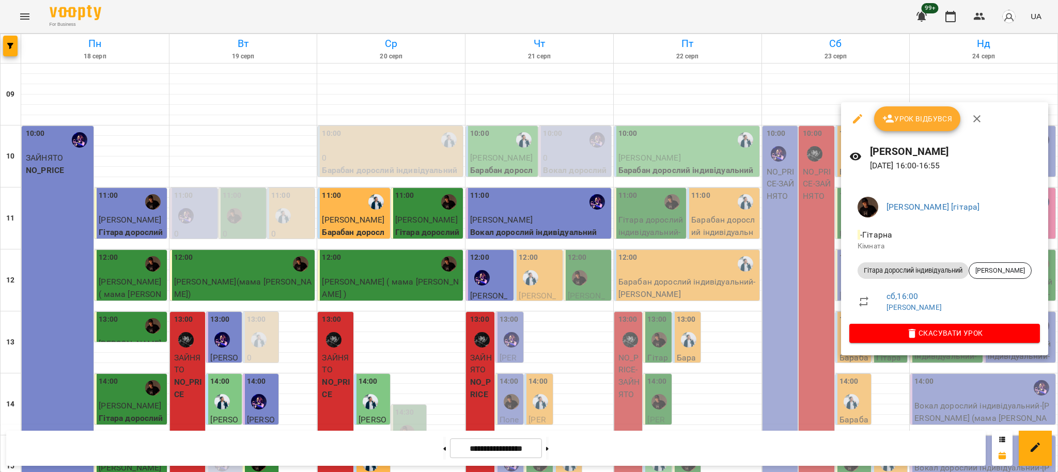
click at [782, 241] on div at bounding box center [529, 236] width 1058 height 472
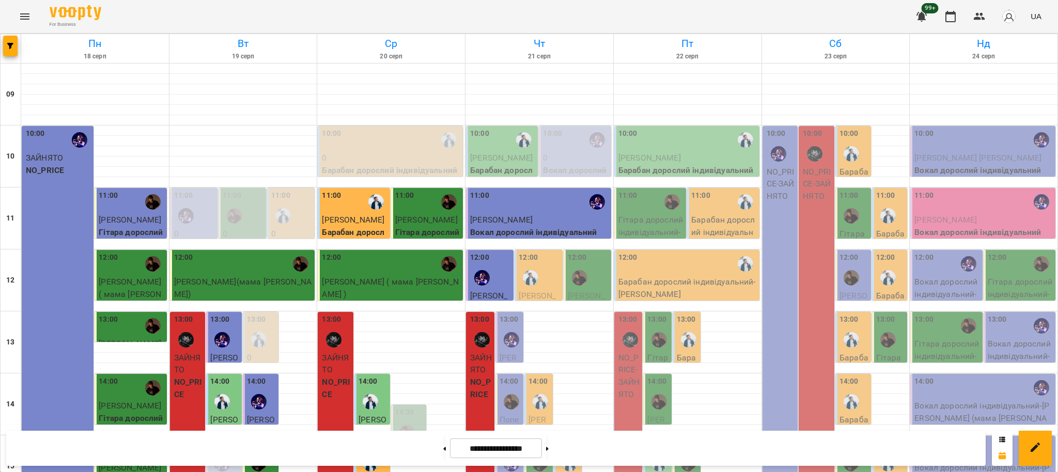
scroll to position [137, 0]
click at [883, 270] on img "Євген [барабани]" at bounding box center [887, 277] width 15 height 15
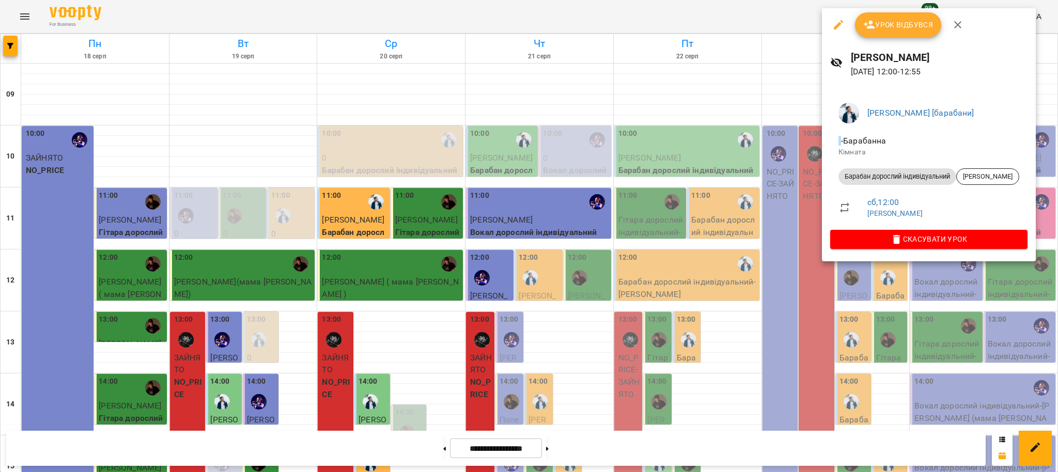
click at [713, 145] on div at bounding box center [529, 236] width 1058 height 472
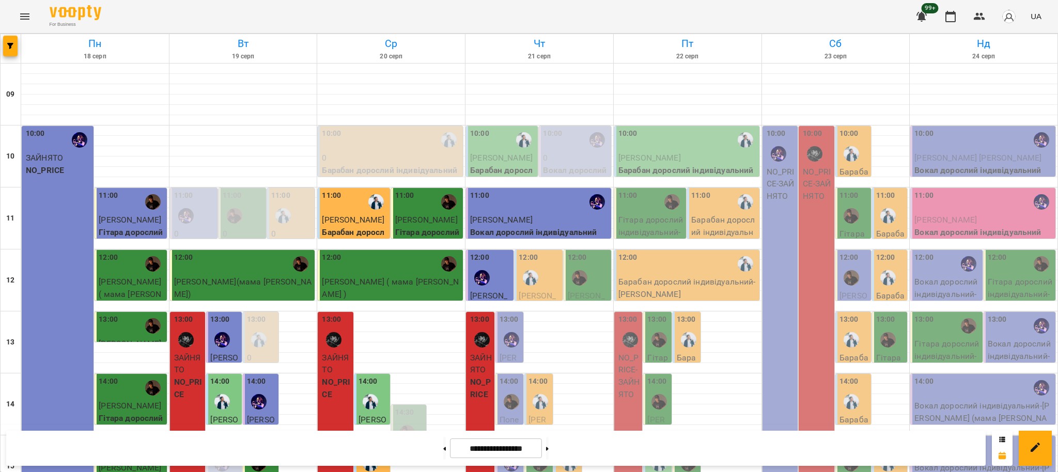
click at [846, 270] on img "Антон [гітара]" at bounding box center [851, 277] width 15 height 15
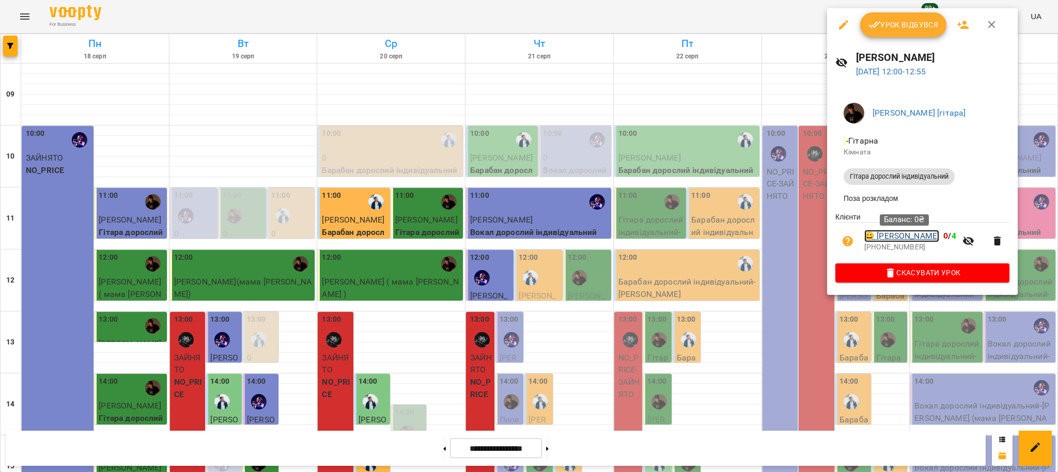
click at [904, 239] on link "😀 Курилинко Дар'я" at bounding box center [901, 236] width 75 height 12
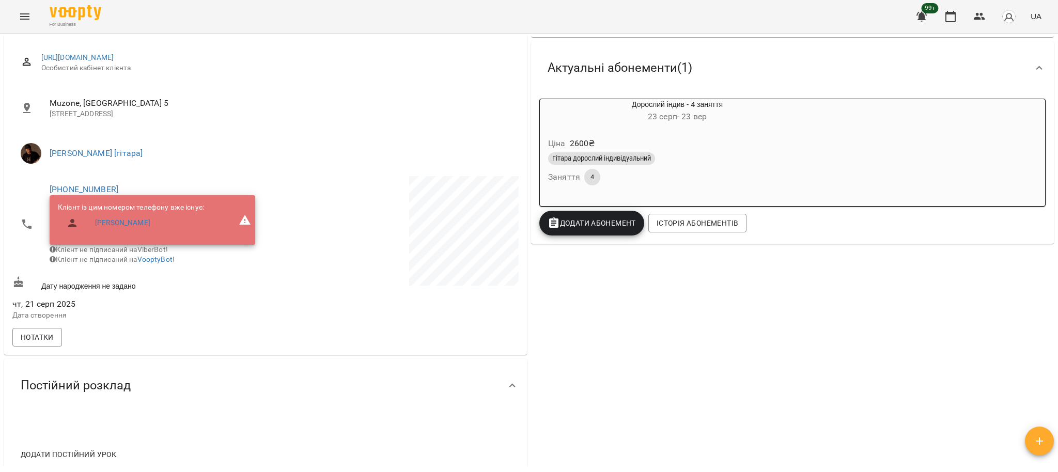
scroll to position [137, 0]
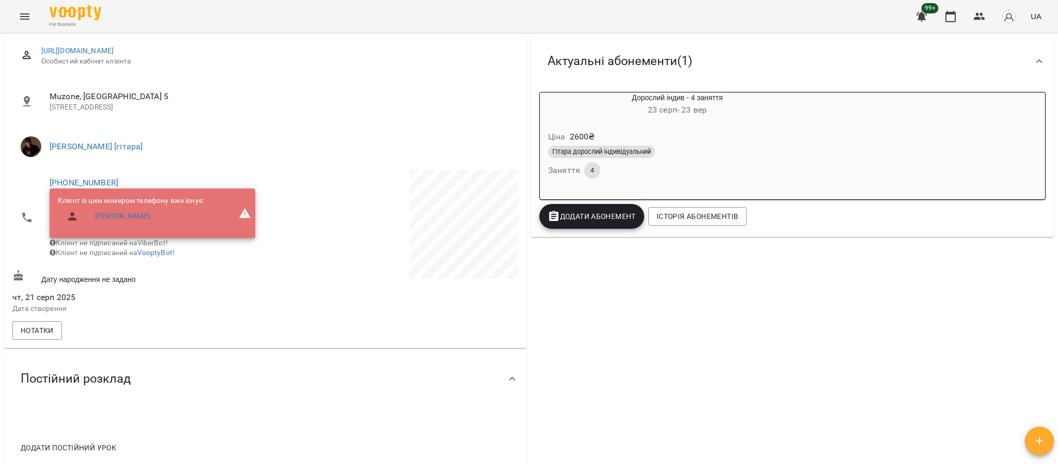
click at [718, 158] on div "Гітара дорослий індивідуальний" at bounding box center [677, 152] width 258 height 12
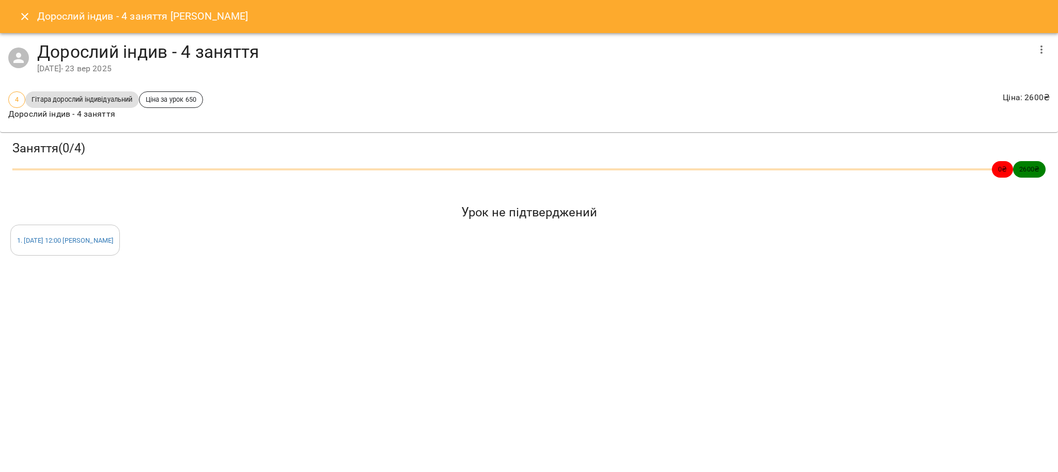
click at [27, 14] on icon "Close" at bounding box center [25, 16] width 12 height 12
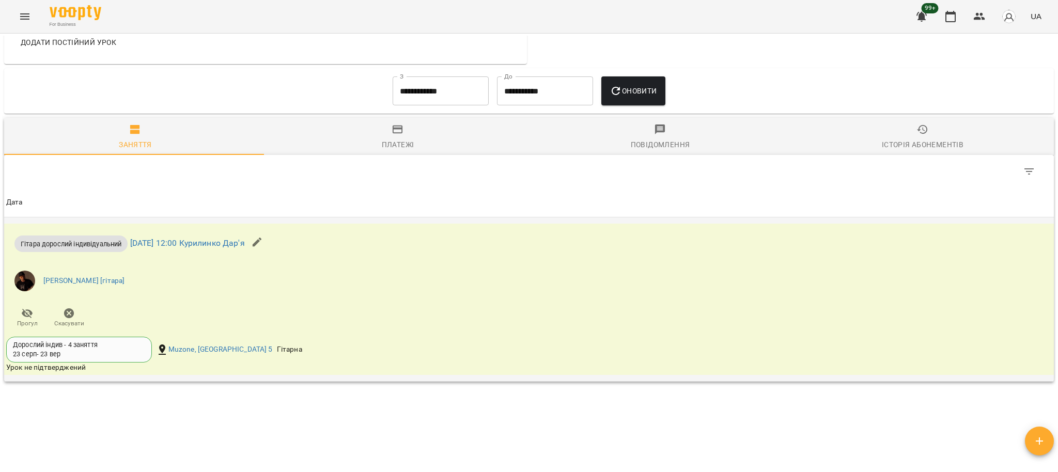
scroll to position [592, 0]
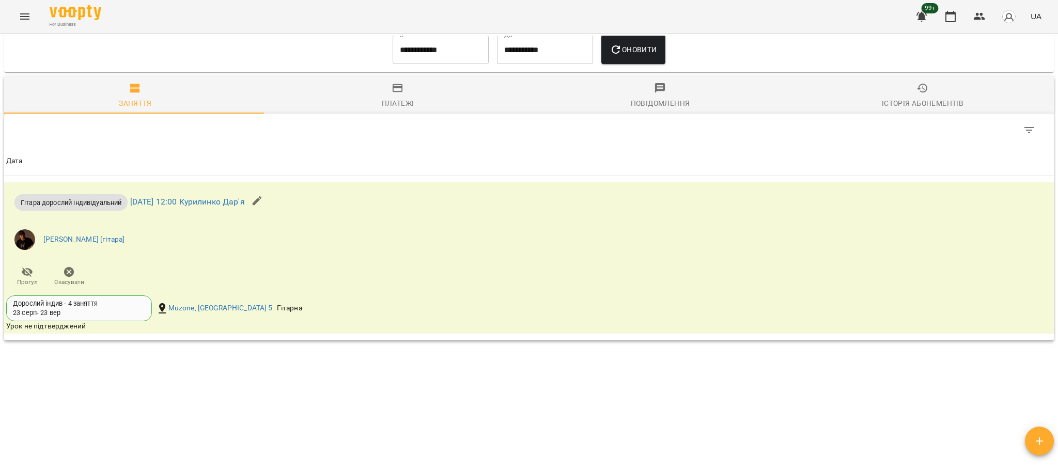
click at [438, 57] on input "**********" at bounding box center [441, 49] width 96 height 29
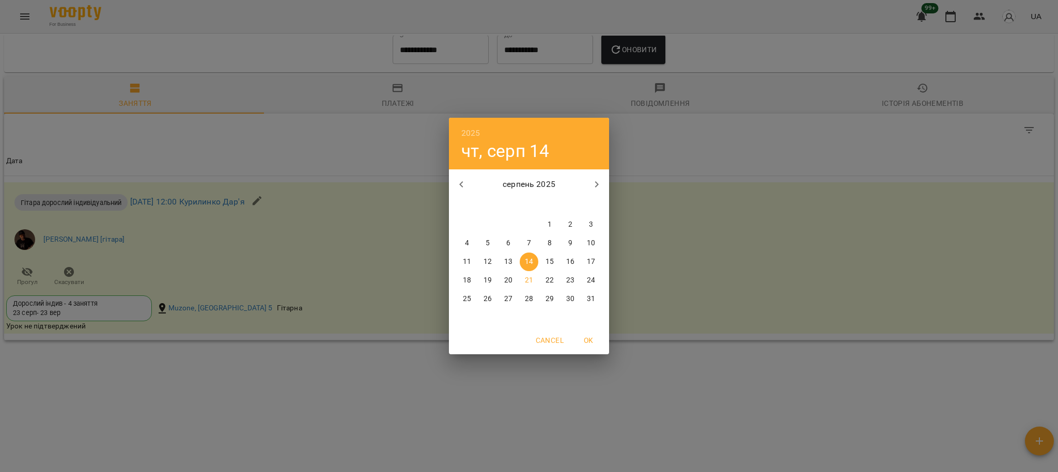
click at [549, 222] on p "1" at bounding box center [550, 225] width 4 height 10
type input "**********"
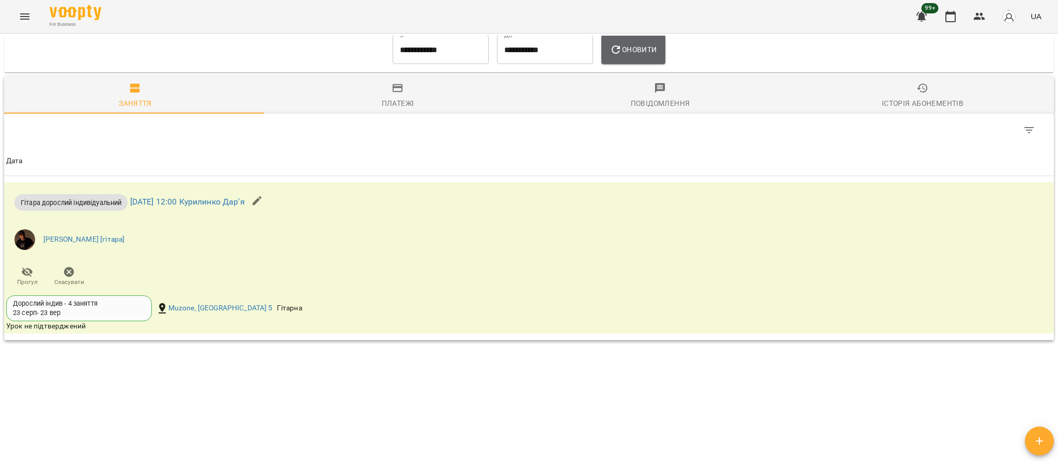
click at [634, 53] on span "Оновити" at bounding box center [633, 49] width 47 height 12
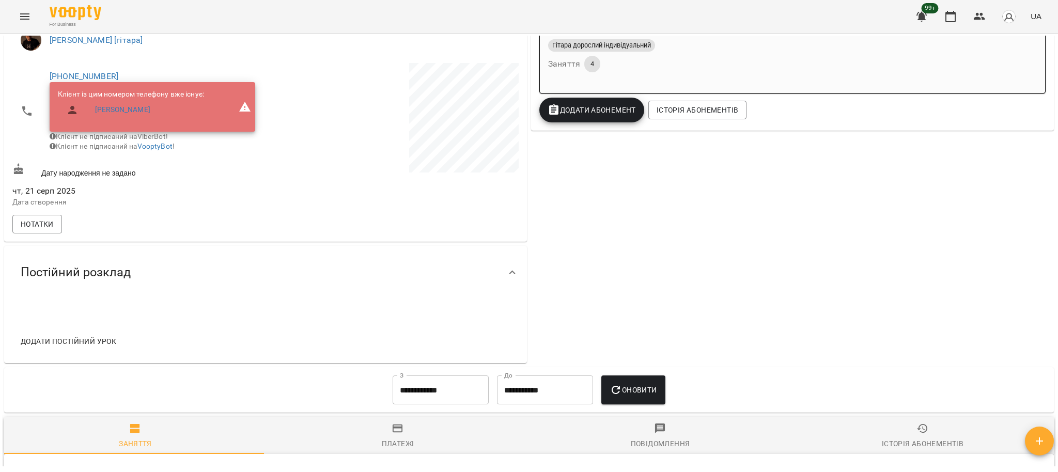
scroll to position [0, 0]
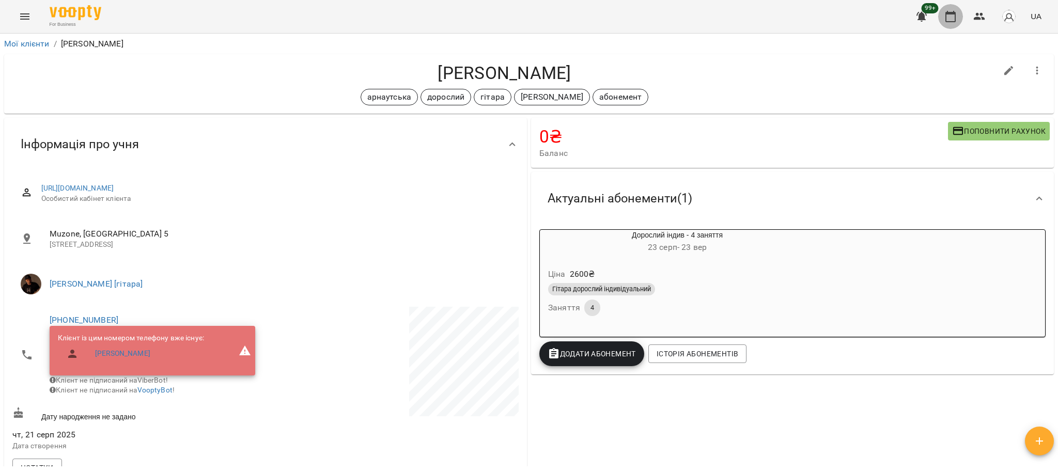
click at [946, 25] on button "button" at bounding box center [950, 16] width 25 height 25
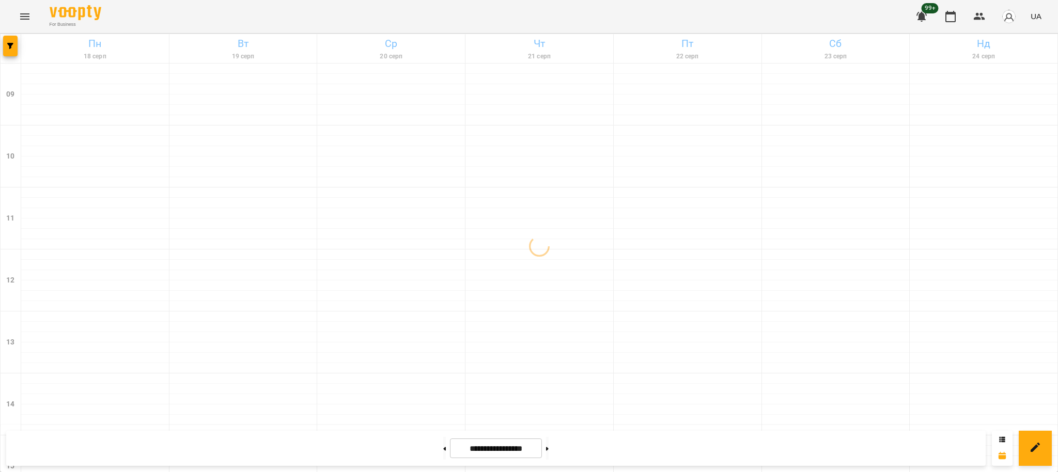
click at [23, 13] on icon "Menu" at bounding box center [25, 16] width 12 height 12
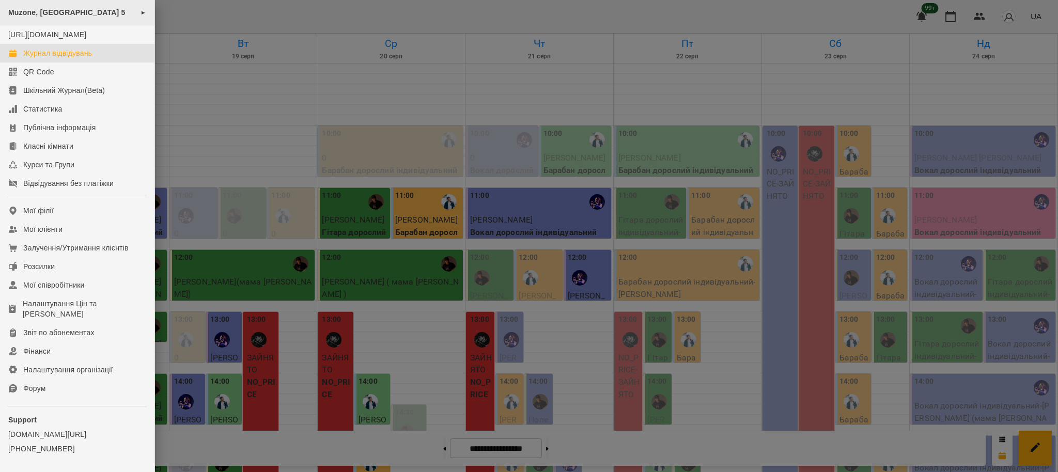
click at [84, 19] on div "Muzone, Велика Арнаутська 5 ►" at bounding box center [77, 12] width 154 height 25
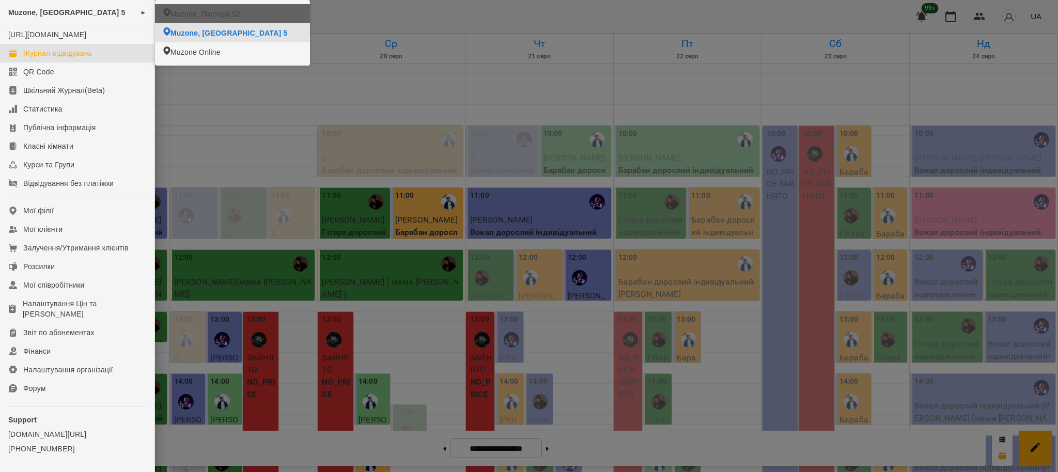
click at [243, 11] on li "Muzone, Пастера 52" at bounding box center [232, 13] width 155 height 19
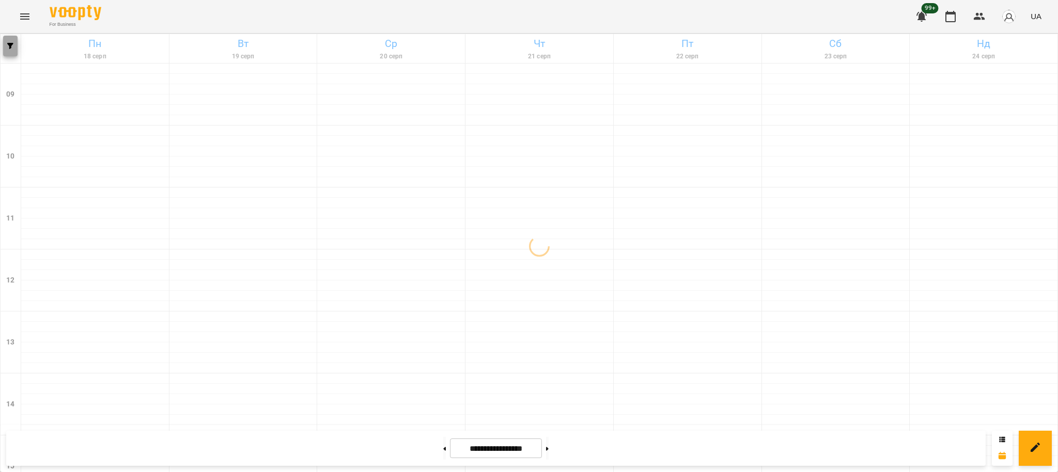
click at [12, 45] on icon "button" at bounding box center [10, 46] width 6 height 6
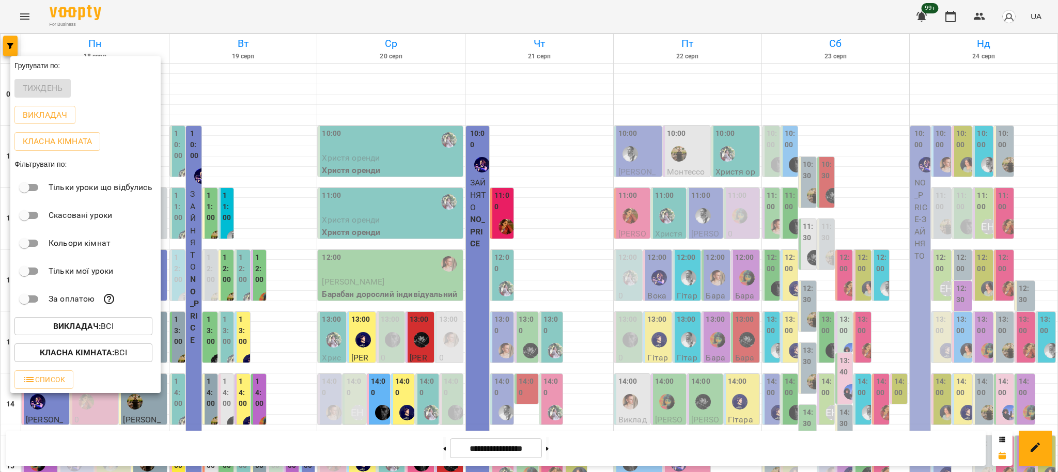
click at [120, 330] on span "Викладач : Всі" at bounding box center [83, 326] width 121 height 12
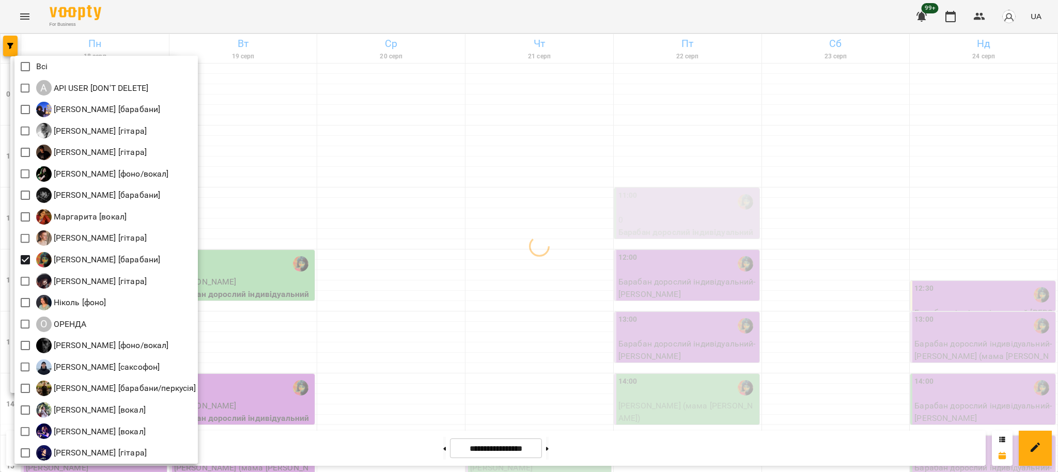
click at [312, 255] on div at bounding box center [529, 236] width 1058 height 472
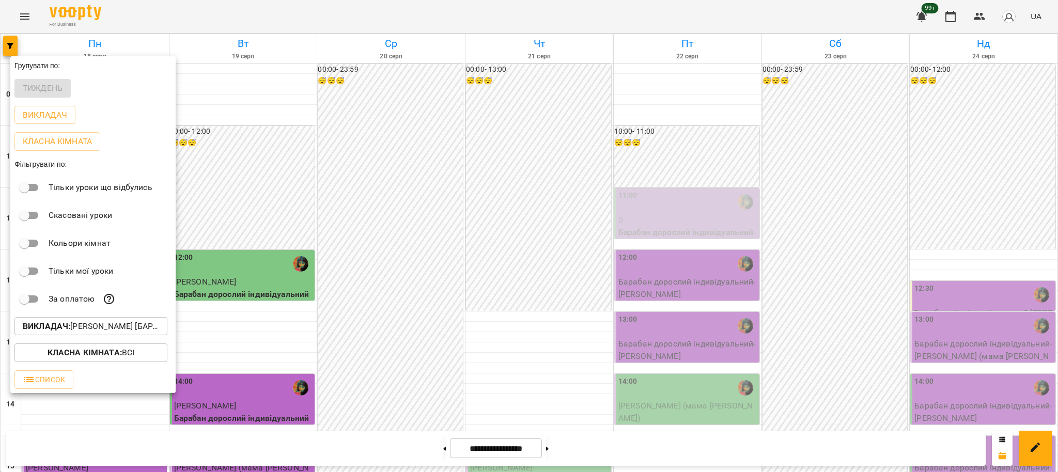
click at [393, 268] on div at bounding box center [529, 236] width 1058 height 472
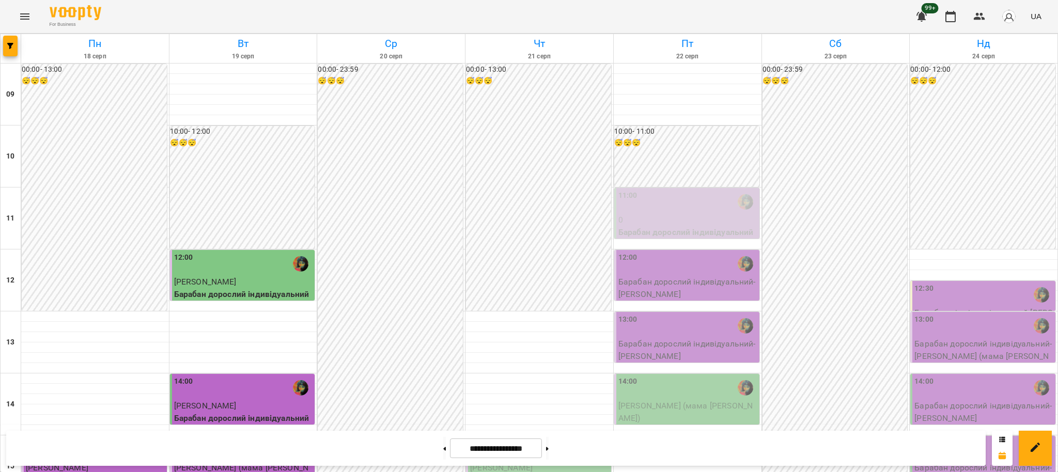
scroll to position [344, 0]
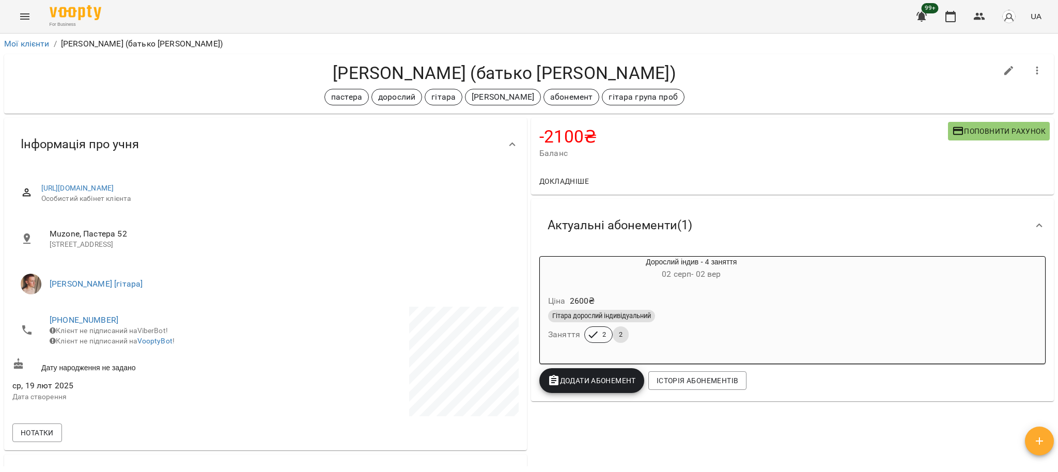
click at [955, 15] on icon "button" at bounding box center [950, 16] width 12 height 12
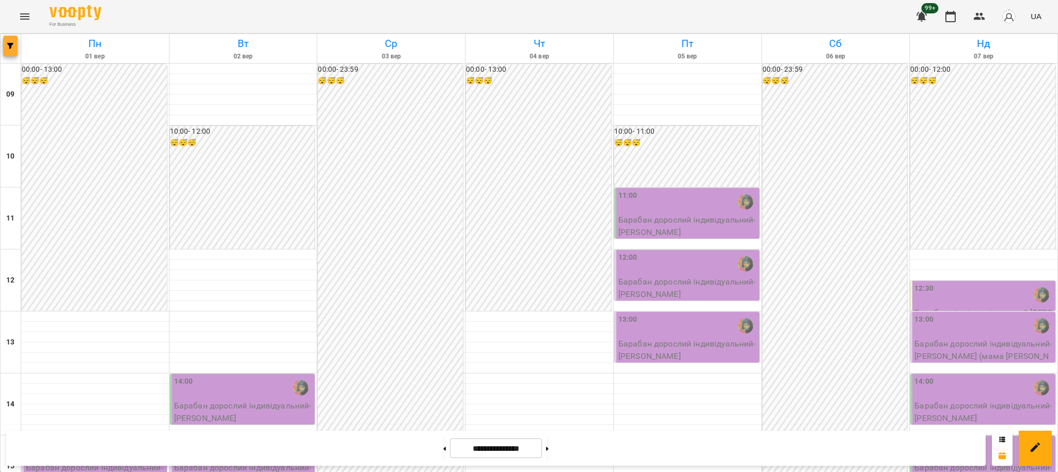
click at [10, 44] on icon "button" at bounding box center [10, 46] width 6 height 6
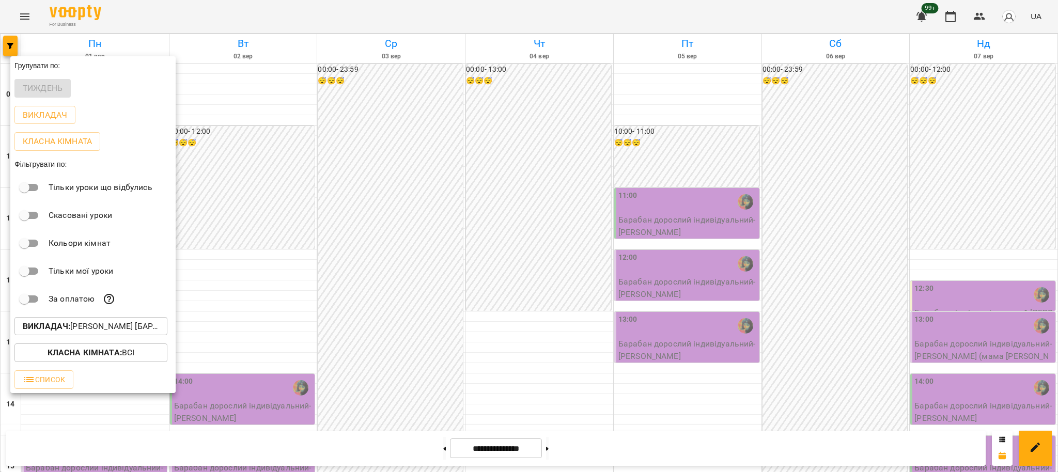
click at [159, 330] on p "Викладач : [PERSON_NAME] [барабани]" at bounding box center [91, 326] width 136 height 12
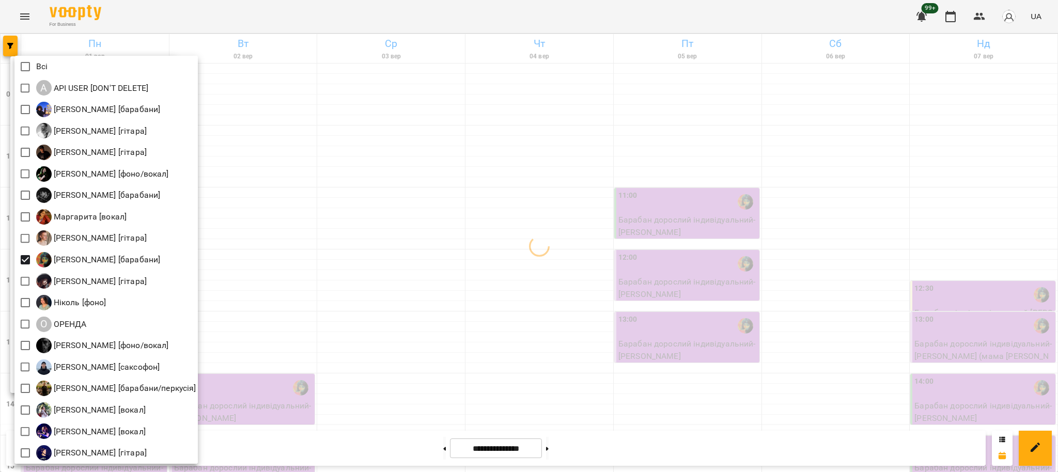
click at [366, 275] on div at bounding box center [529, 236] width 1058 height 472
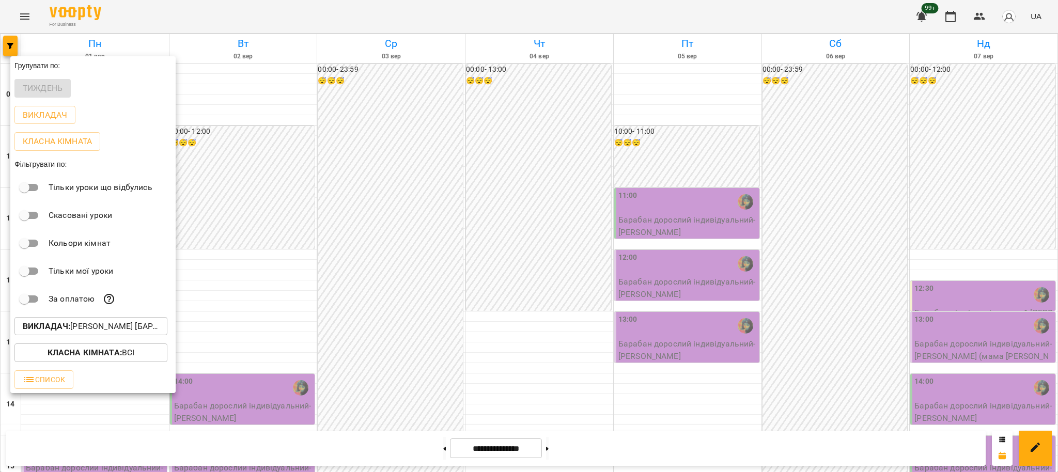
click at [435, 303] on div at bounding box center [529, 236] width 1058 height 472
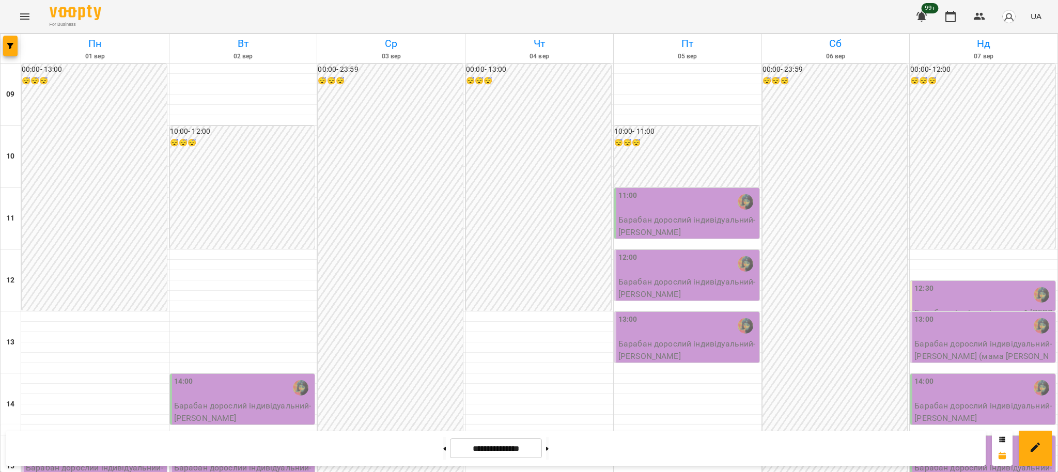
scroll to position [275, 0]
click at [443, 450] on icon at bounding box center [444, 449] width 3 height 4
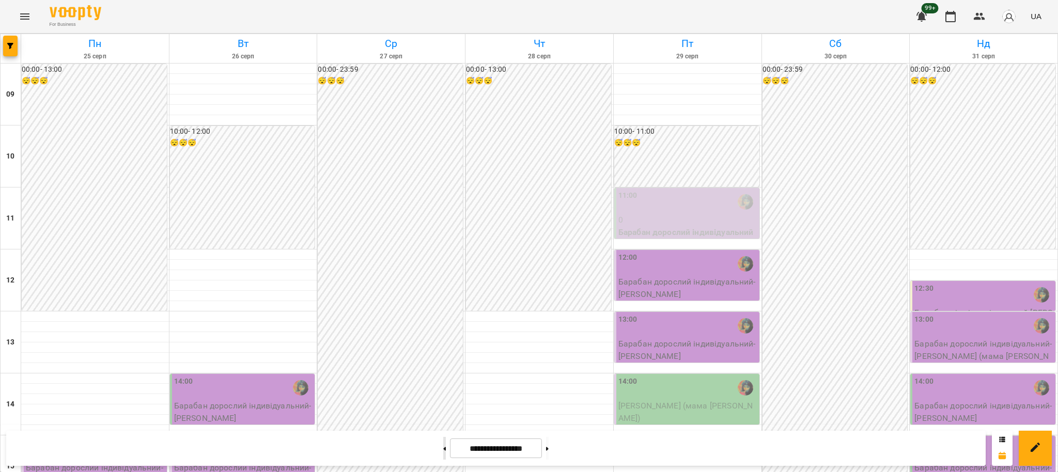
click at [443, 450] on icon at bounding box center [444, 449] width 3 height 4
type input "**********"
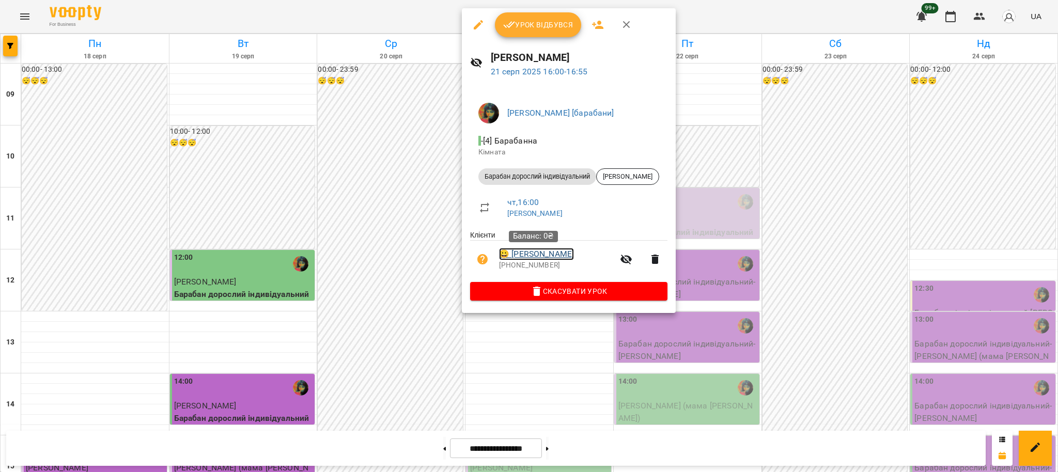
click at [544, 256] on link "😀 Аліса Чаркіна" at bounding box center [536, 254] width 75 height 12
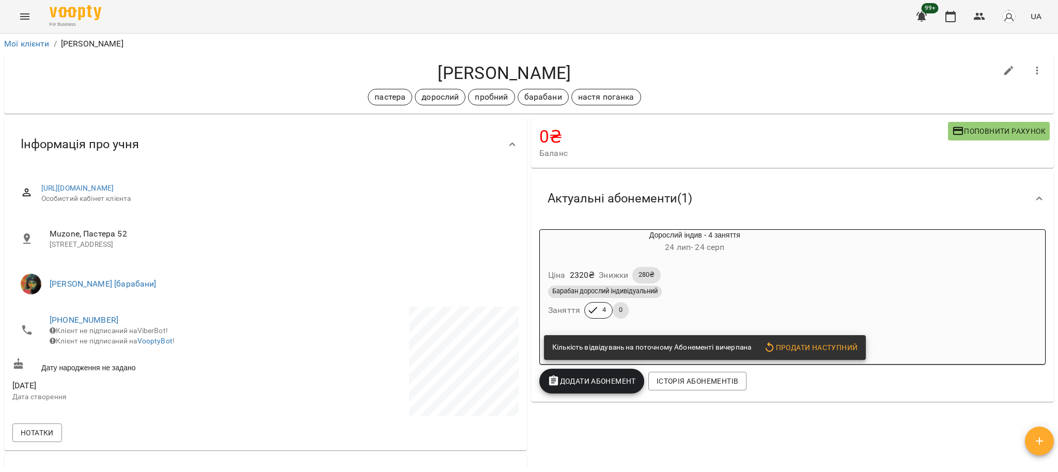
click at [700, 307] on div "Барабан дорослий індивідуальний Заняття 4 0" at bounding box center [695, 302] width 298 height 37
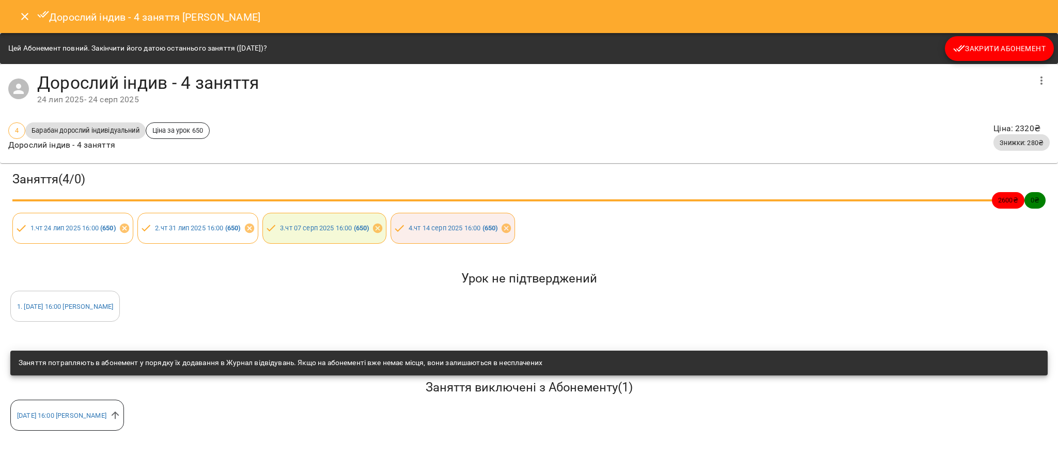
click at [23, 17] on icon "Close" at bounding box center [25, 16] width 12 height 12
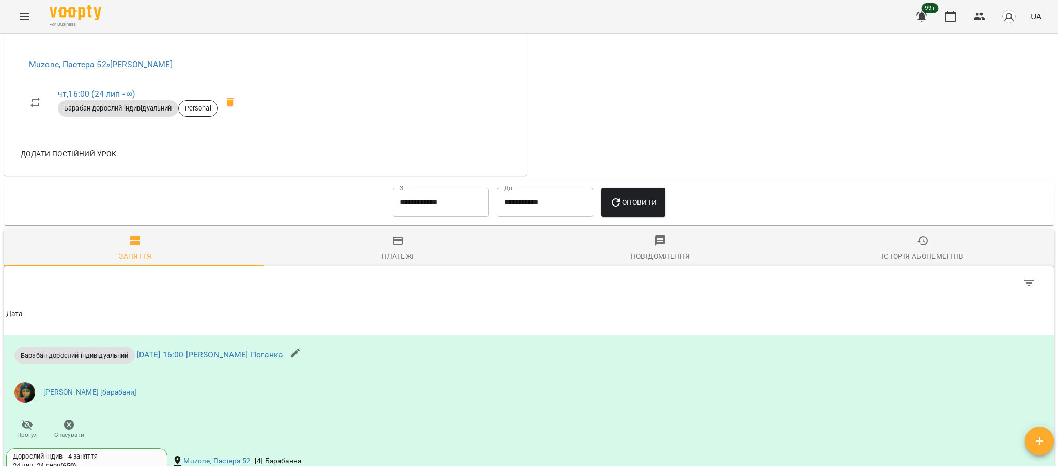
scroll to position [413, 0]
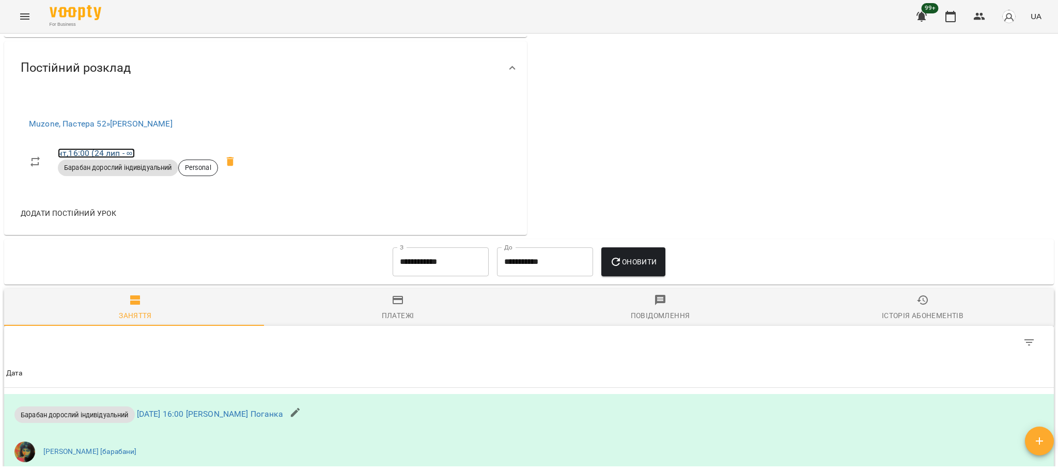
click at [127, 150] on link "чт , 16:00 (24 лип - ∞)" at bounding box center [96, 153] width 77 height 10
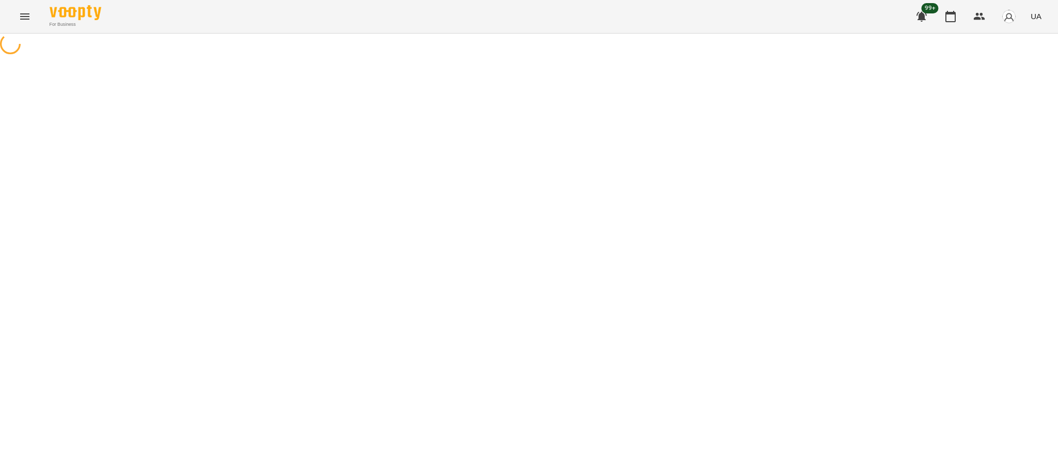
select select "*"
select select "**********"
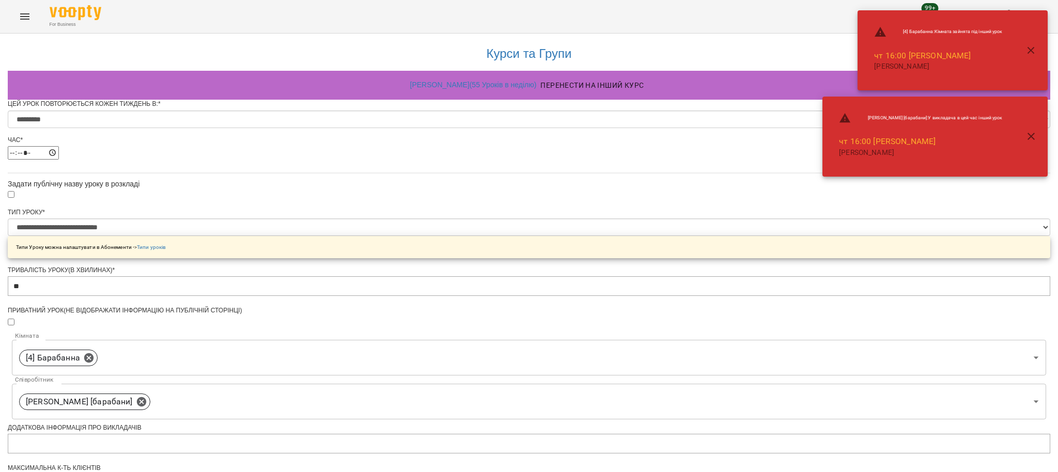
scroll to position [346, 0]
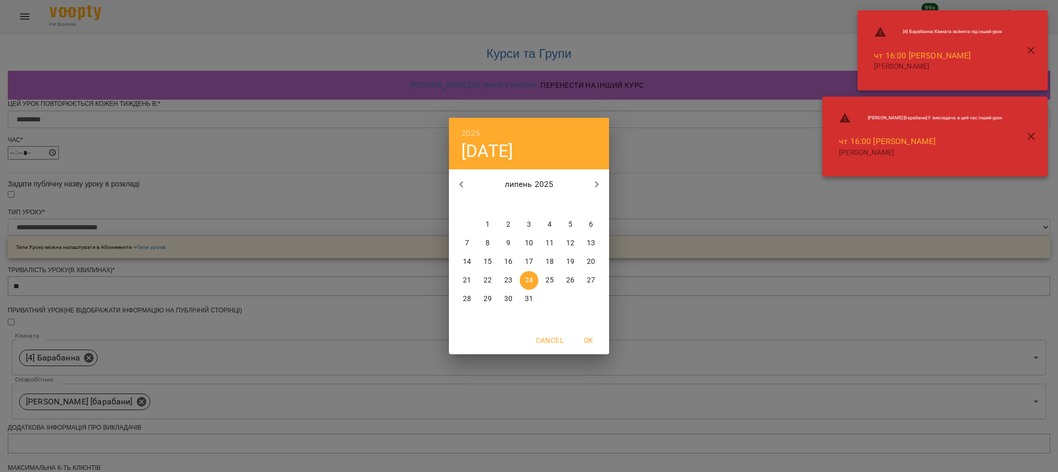
click at [703, 348] on div "2025 чт, лип 24 липень 2025 пн вт ср чт пт сб нд 30 1 2 3 4 5 6 7 8 9 10 11 12 …" at bounding box center [529, 236] width 1058 height 472
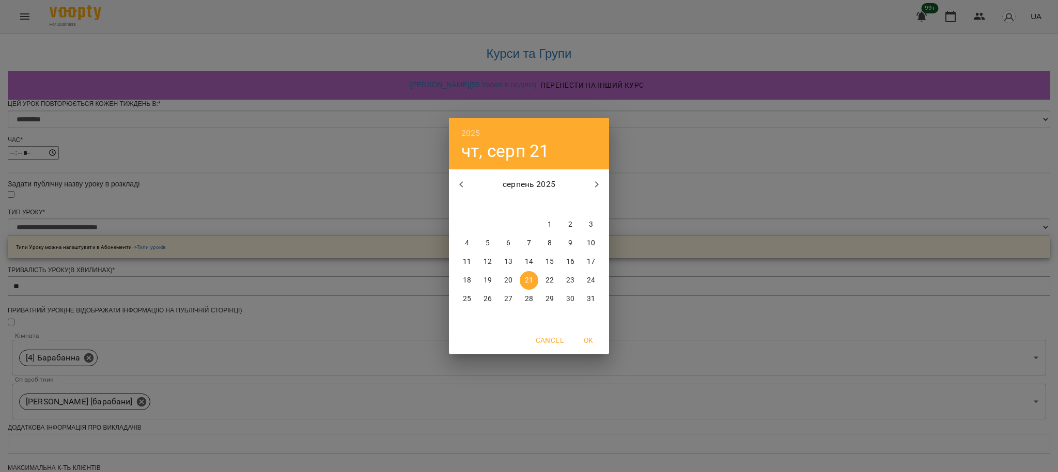
click at [514, 282] on span "20" at bounding box center [508, 280] width 19 height 10
type input "**********"
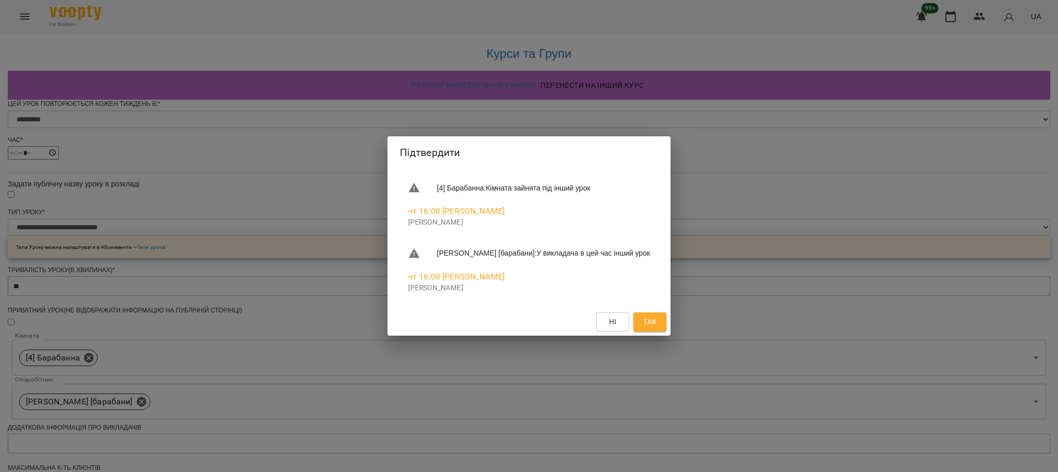
click at [657, 317] on span "Так" at bounding box center [649, 322] width 13 height 12
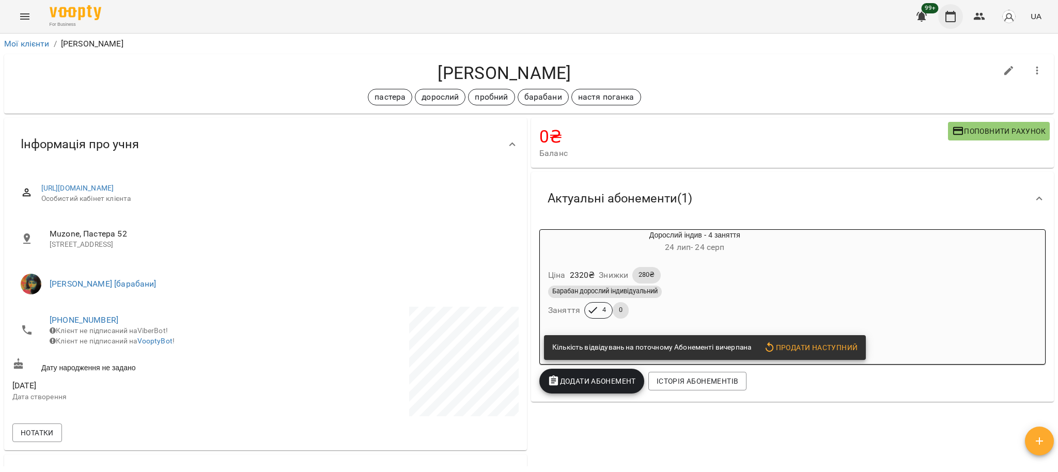
click at [954, 15] on icon "button" at bounding box center [950, 16] width 12 height 12
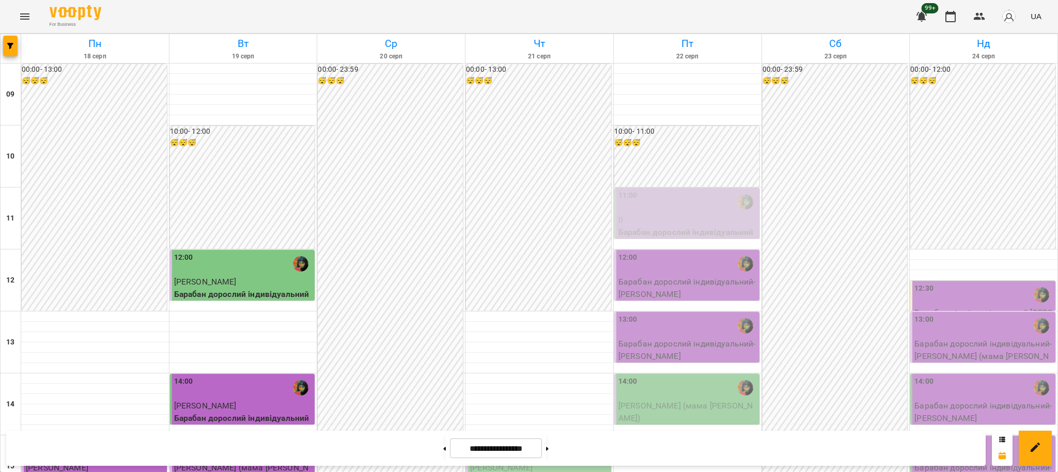
scroll to position [344, 0]
click at [549, 449] on button at bounding box center [547, 448] width 3 height 23
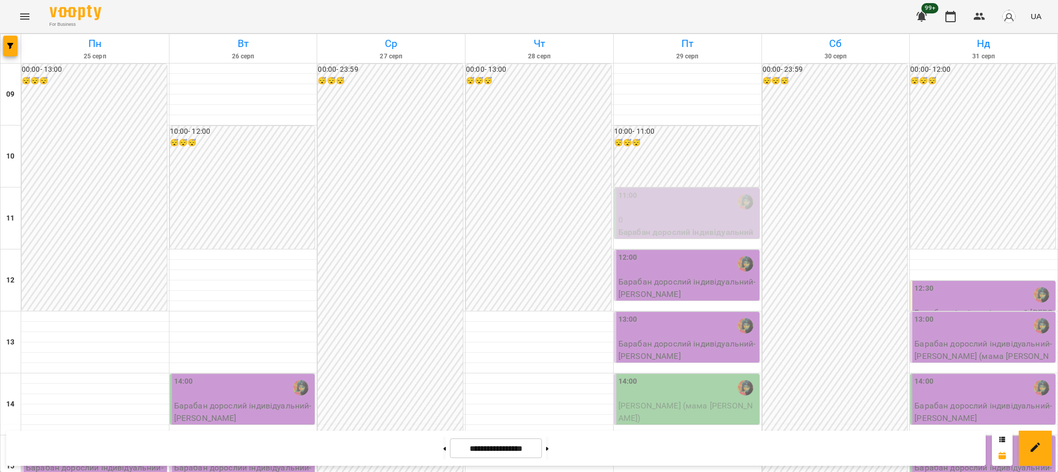
scroll to position [207, 0]
click at [443, 448] on icon at bounding box center [444, 449] width 3 height 4
type input "**********"
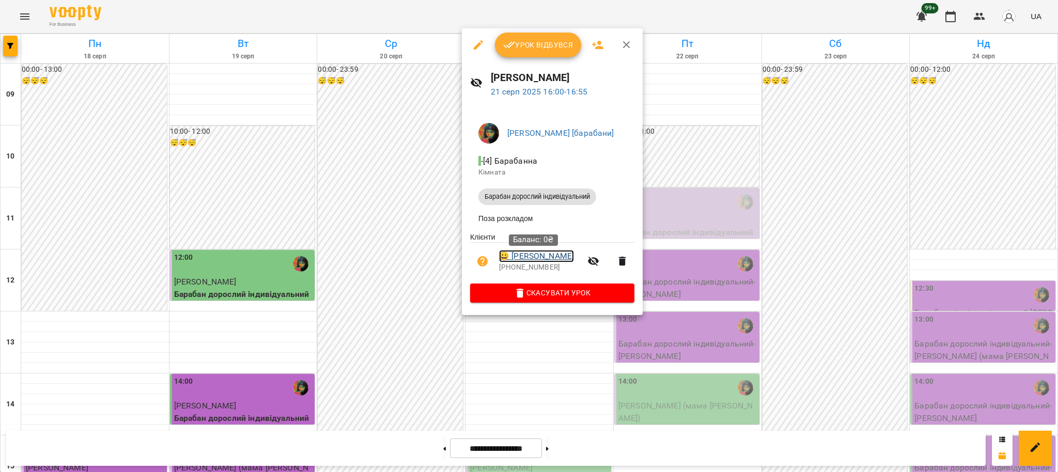
click at [536, 257] on link "😀 Аліса Чаркіна" at bounding box center [536, 256] width 75 height 12
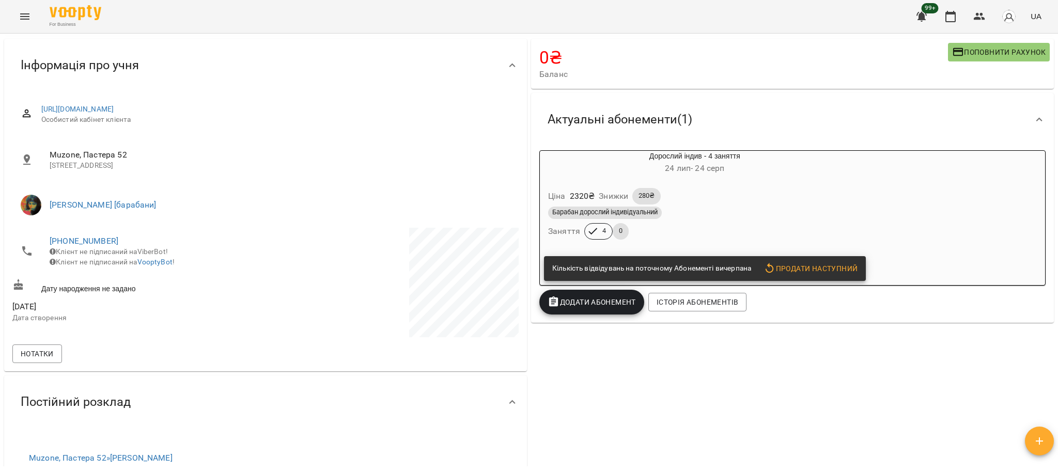
scroll to position [275, 0]
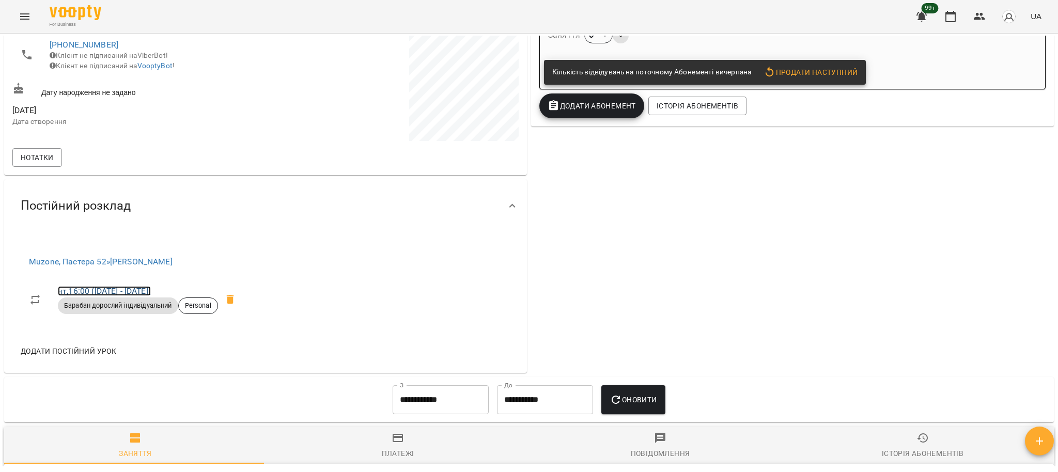
click at [142, 288] on link "чт , 16:00 (24 лип - 20 серп)" at bounding box center [104, 291] width 93 height 10
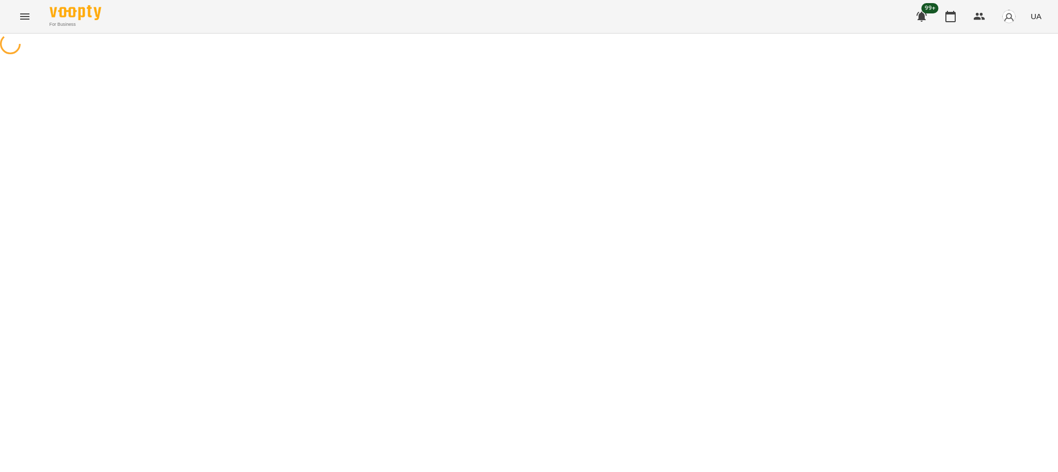
select select "*"
select select "**********"
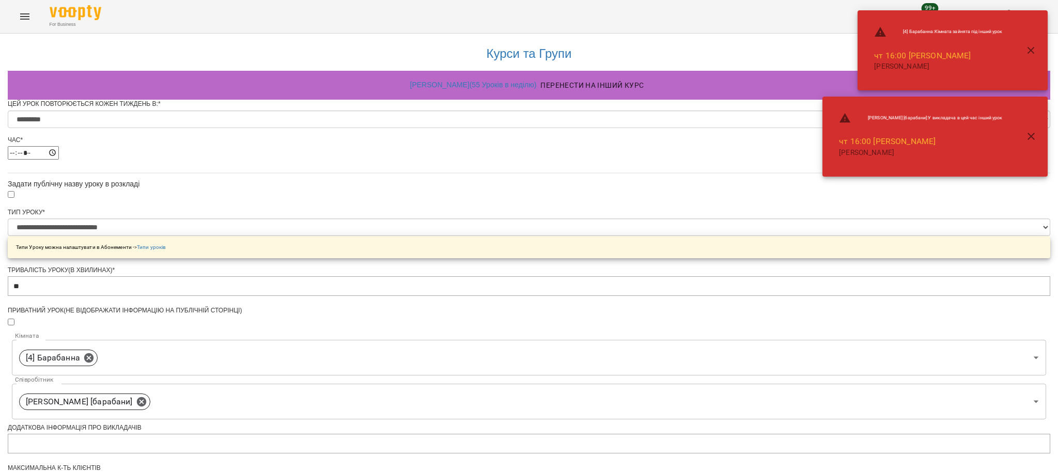
scroll to position [382, 0]
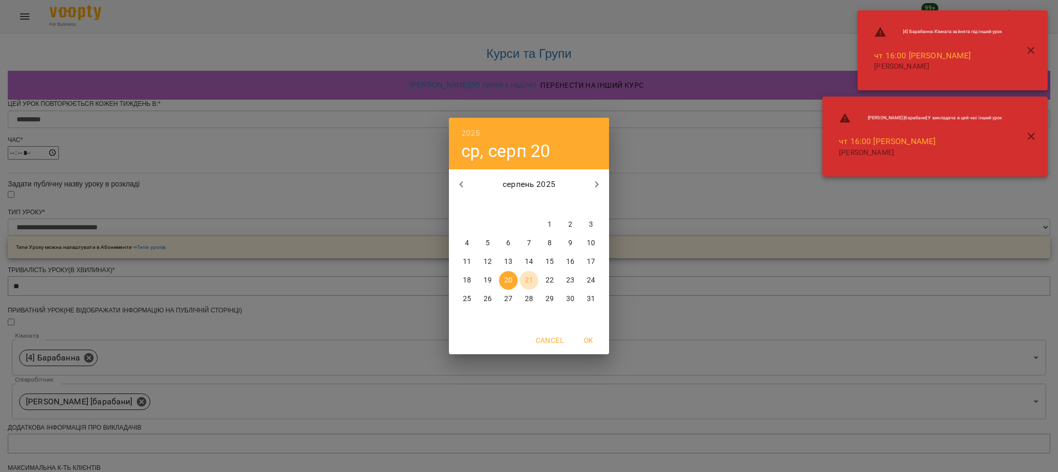
click at [532, 280] on p "21" at bounding box center [529, 280] width 8 height 10
type input "**********"
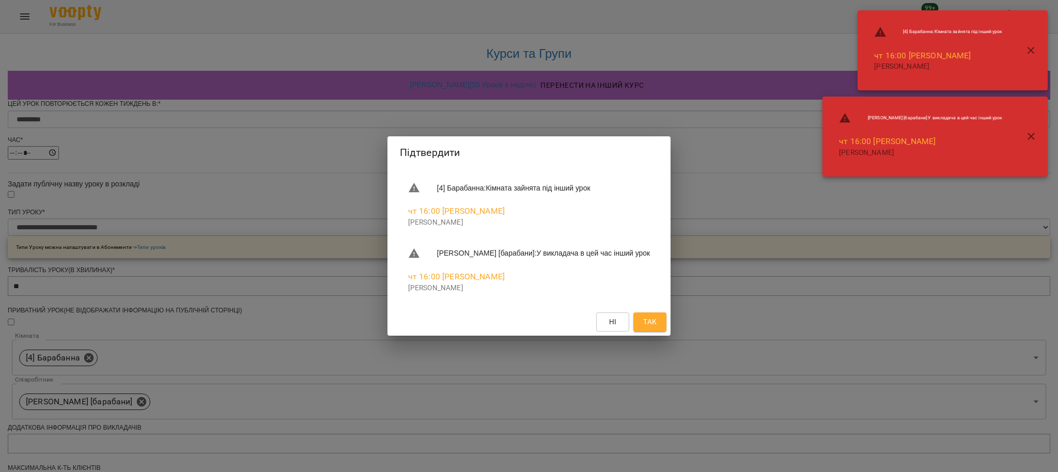
click at [656, 321] on span "Так" at bounding box center [649, 322] width 13 height 12
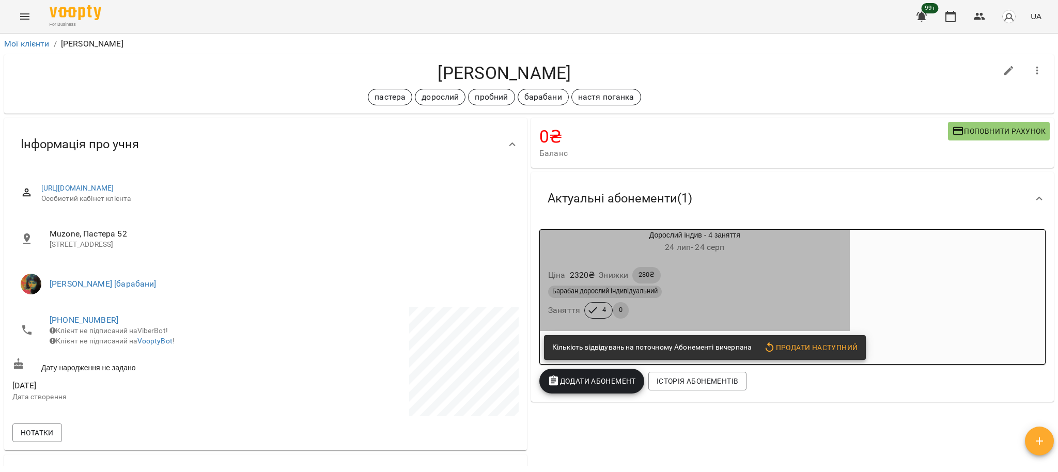
click at [686, 301] on div "Барабан дорослий індивідуальний Заняття 4 0" at bounding box center [695, 302] width 298 height 37
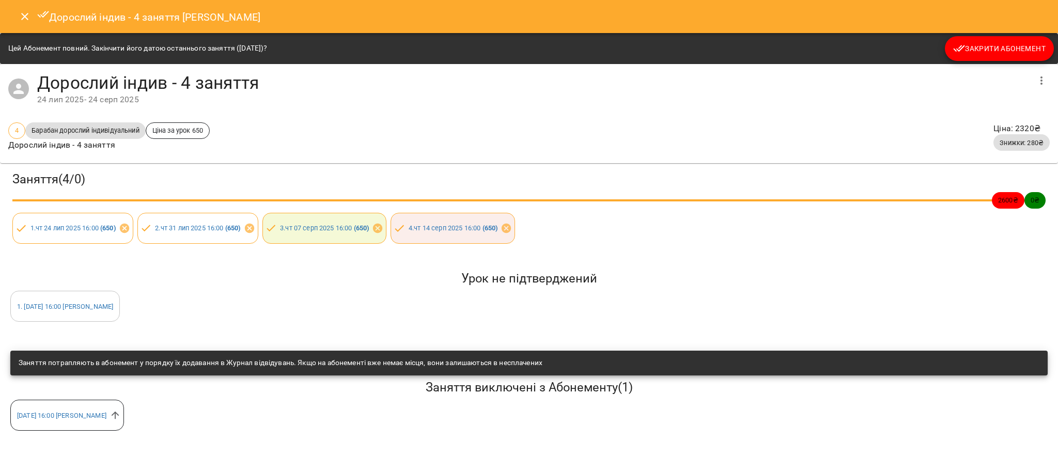
click at [20, 17] on icon "Close" at bounding box center [25, 16] width 12 height 12
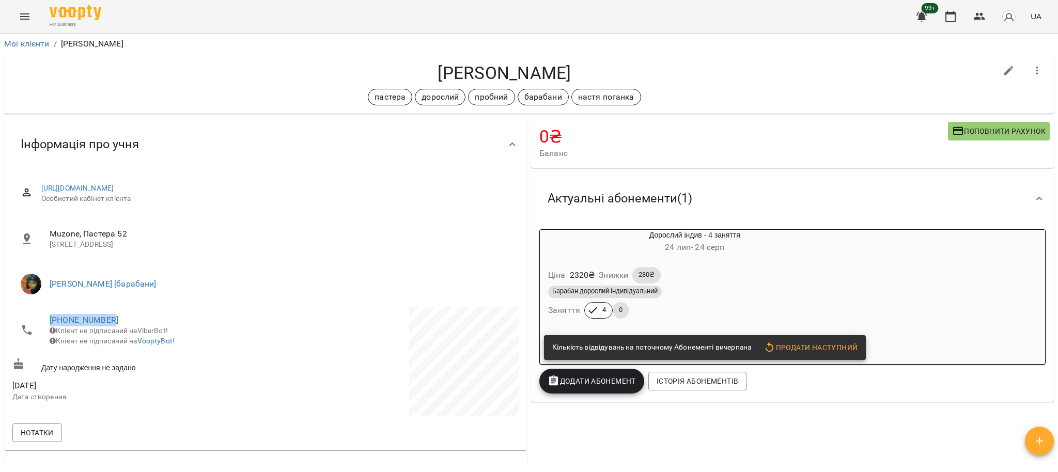
drag, startPoint x: 42, startPoint y: 317, endPoint x: 120, endPoint y: 321, distance: 78.1
click at [120, 321] on li "+380664604574 Клієнт не підписаний на ViberBot! Клієнт не підписаний на VooptyB…" at bounding box center [137, 330] width 251 height 47
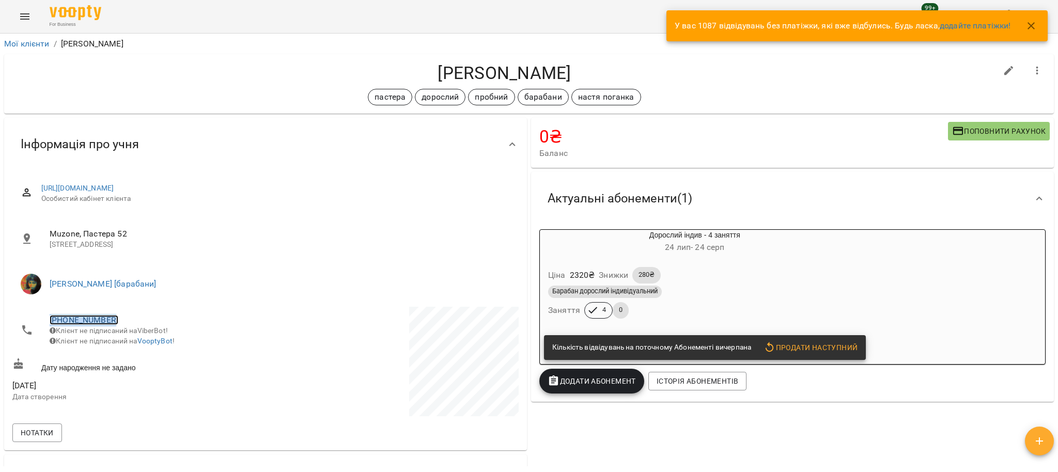
copy link "+380664604574"
click at [667, 289] on div "Барабан дорослий індивідуальний" at bounding box center [694, 292] width 293 height 12
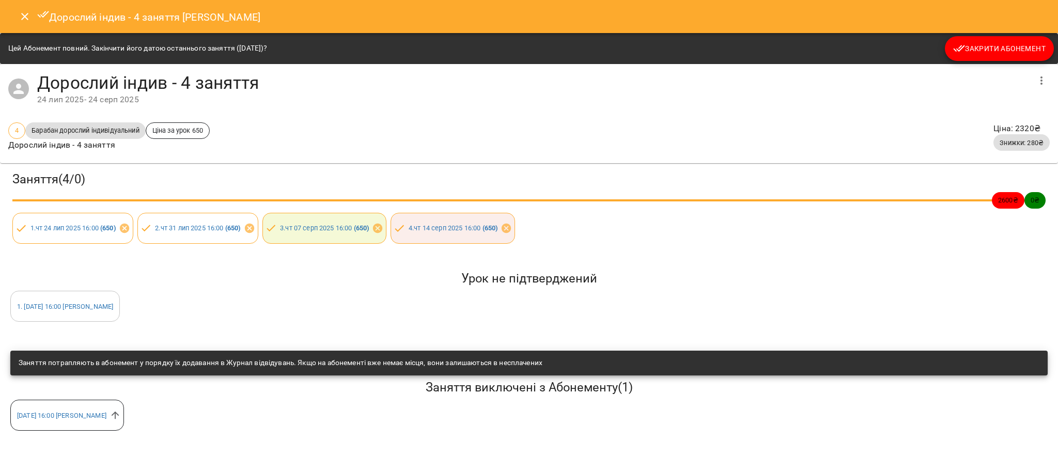
click at [317, 420] on div "чт 21 серп 2025 16:00 Настя Поганка" at bounding box center [528, 415] width 1041 height 35
click at [21, 12] on icon "Close" at bounding box center [25, 16] width 12 height 12
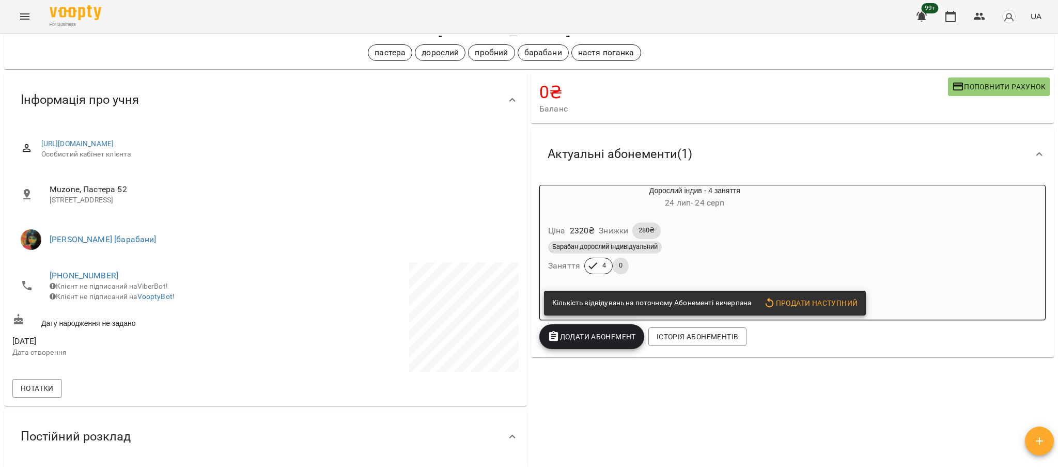
scroll to position [69, 0]
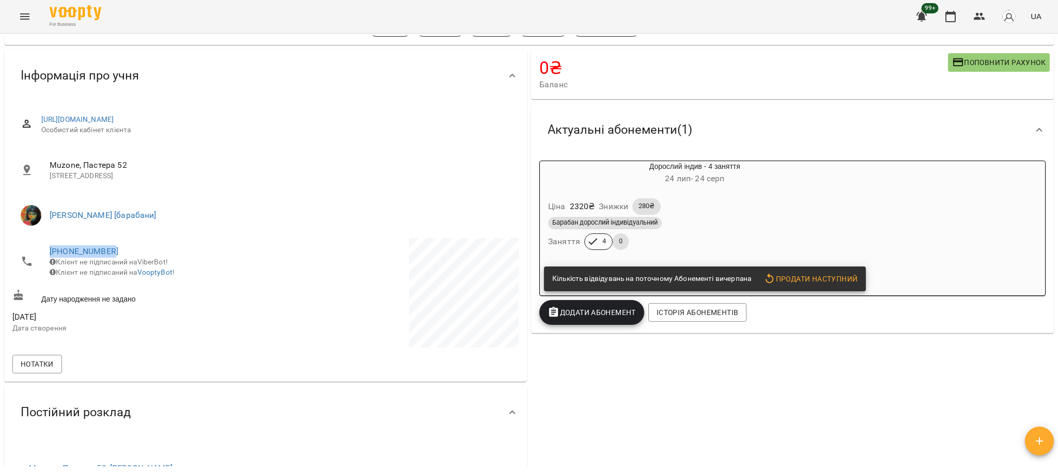
drag, startPoint x: 36, startPoint y: 247, endPoint x: 126, endPoint y: 251, distance: 90.4
click at [126, 251] on li "+380664604574 Клієнт не підписаний на ViberBot! Клієнт не підписаний на VooptyB…" at bounding box center [137, 261] width 251 height 47
copy link "+380664604574"
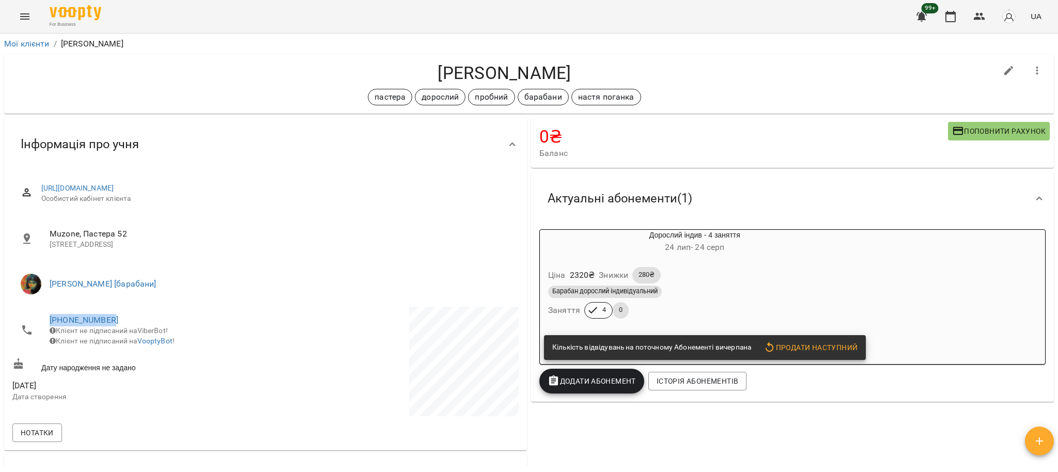
click at [681, 307] on div "Барабан дорослий індивідуальний Заняття 4 0" at bounding box center [695, 302] width 298 height 37
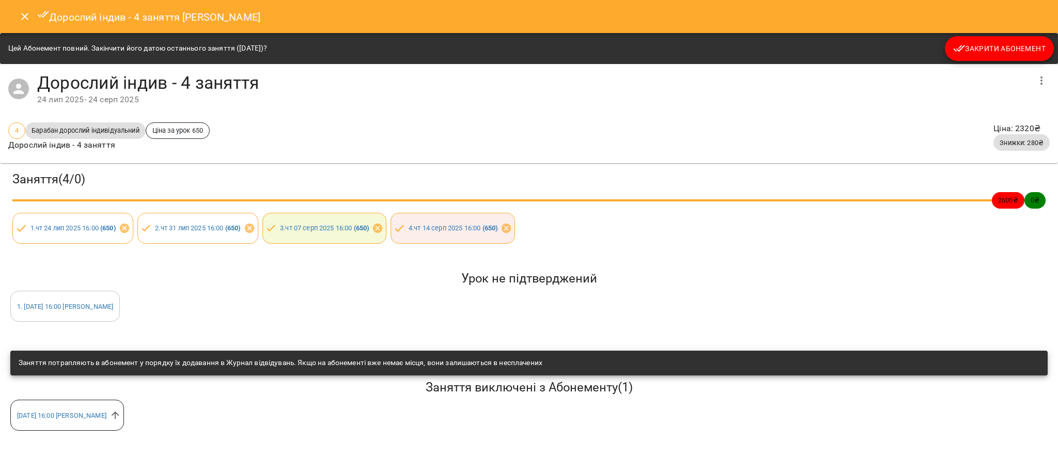
click at [17, 12] on button "Close" at bounding box center [24, 16] width 25 height 25
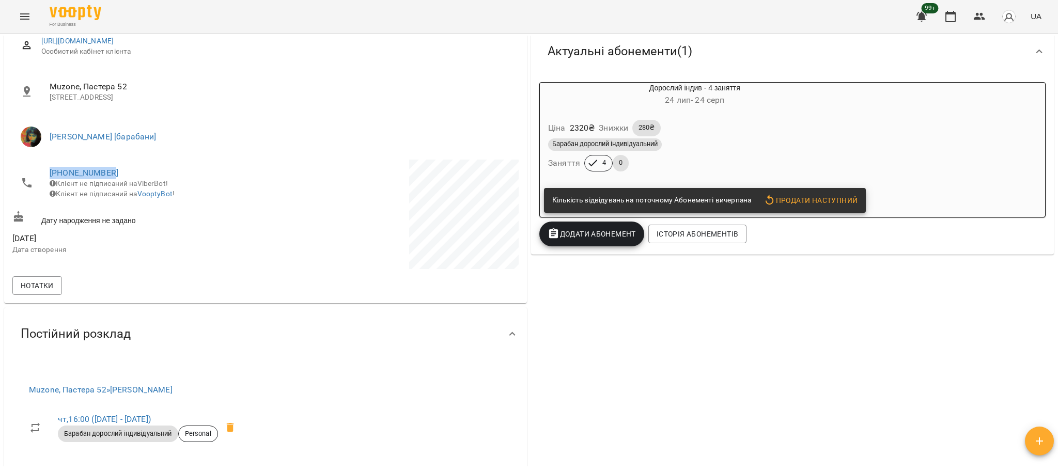
scroll to position [137, 0]
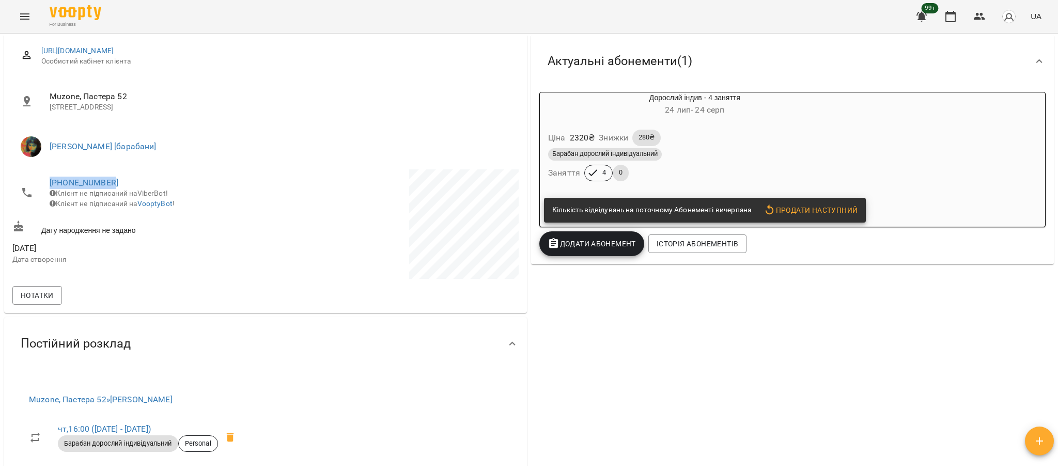
click at [665, 159] on div "Барабан дорослий індивідуальний" at bounding box center [694, 154] width 293 height 12
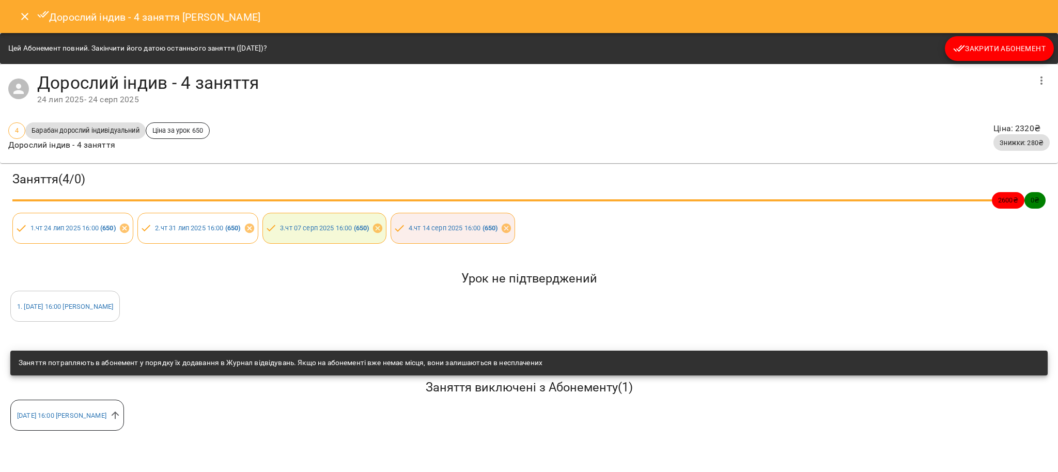
click at [455, 236] on div "4 . чт 14 серп 2025 16:00 ( 650 )" at bounding box center [453, 228] width 124 height 31
drag, startPoint x: 25, startPoint y: 15, endPoint x: 44, endPoint y: 25, distance: 21.7
click at [25, 18] on icon "Close" at bounding box center [25, 16] width 12 height 12
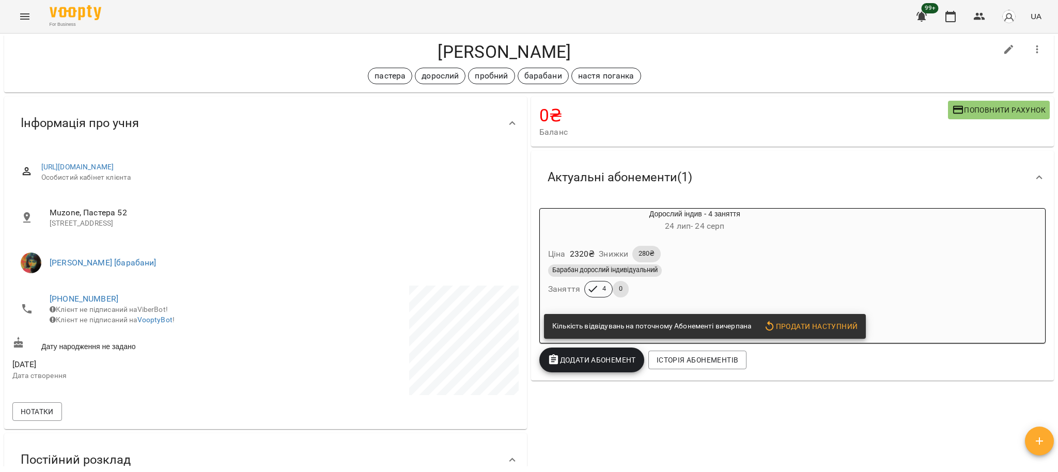
scroll to position [0, 0]
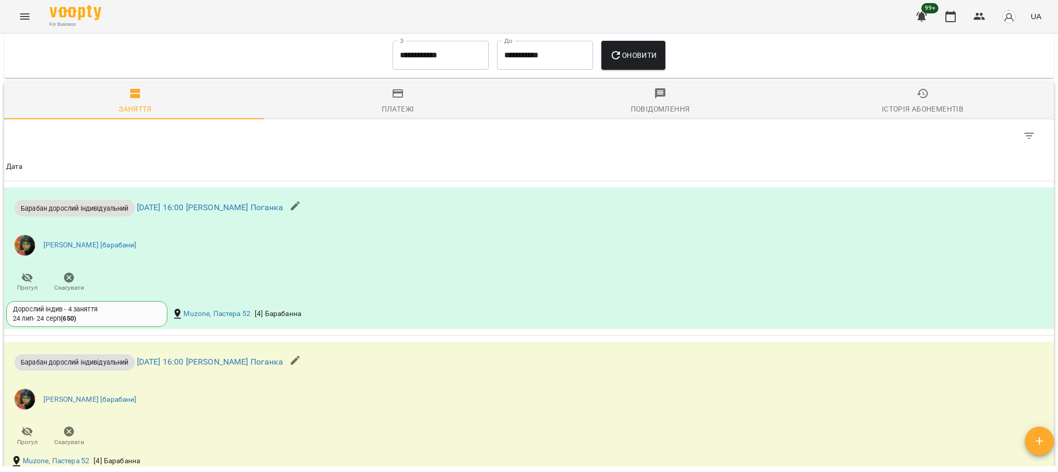
click at [932, 95] on span "Історія абонементів" at bounding box center [923, 101] width 250 height 28
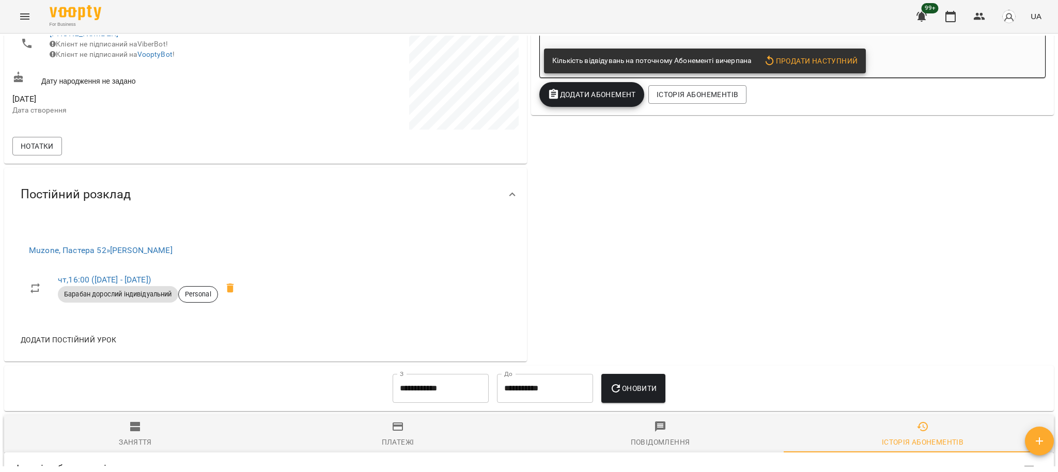
scroll to position [288, 0]
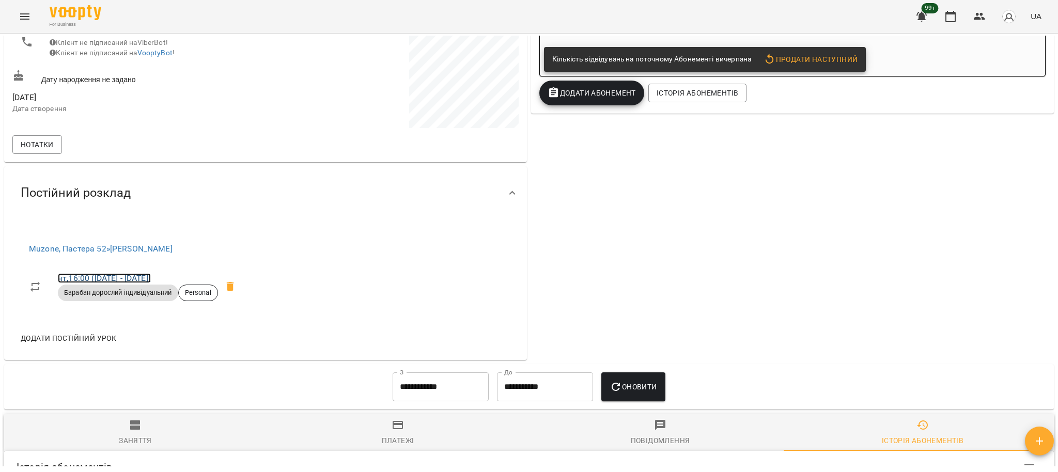
click at [143, 279] on link "чт , 16:00 (24 лип - 21 серп)" at bounding box center [104, 278] width 93 height 10
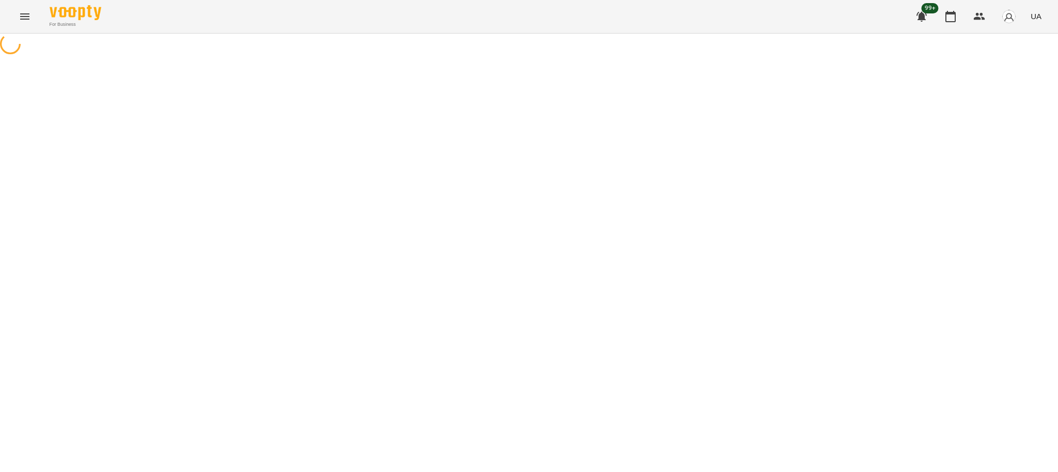
select select "*"
select select "**********"
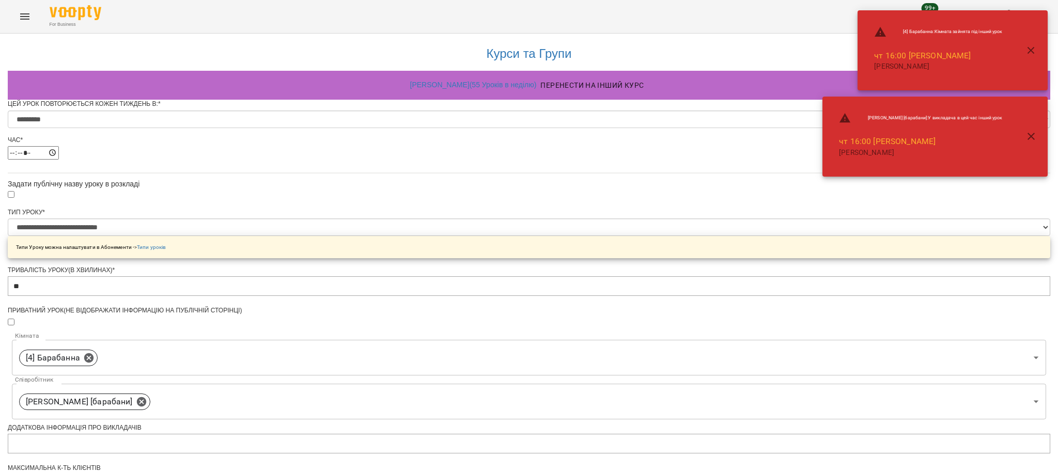
scroll to position [382, 0]
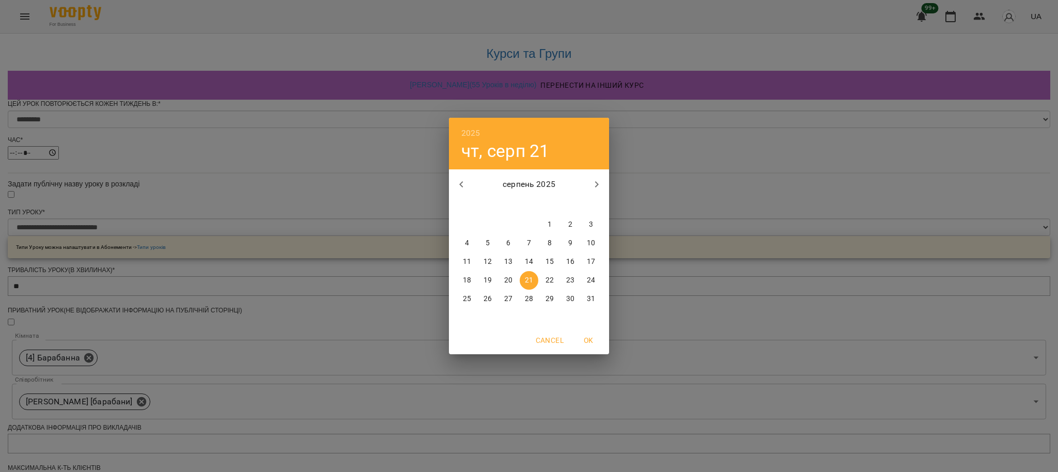
click at [583, 344] on span "OK" at bounding box center [588, 340] width 25 height 12
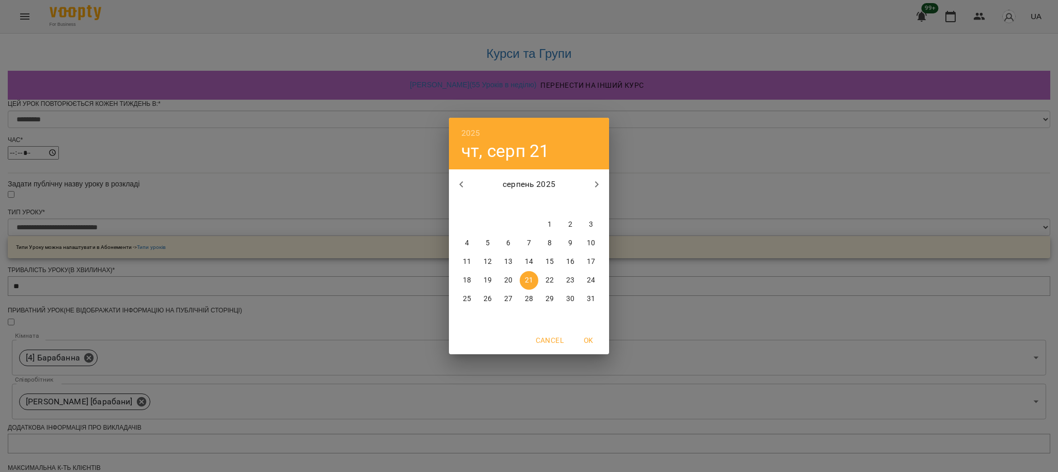
click at [502, 280] on span "20" at bounding box center [508, 280] width 19 height 10
type input "**********"
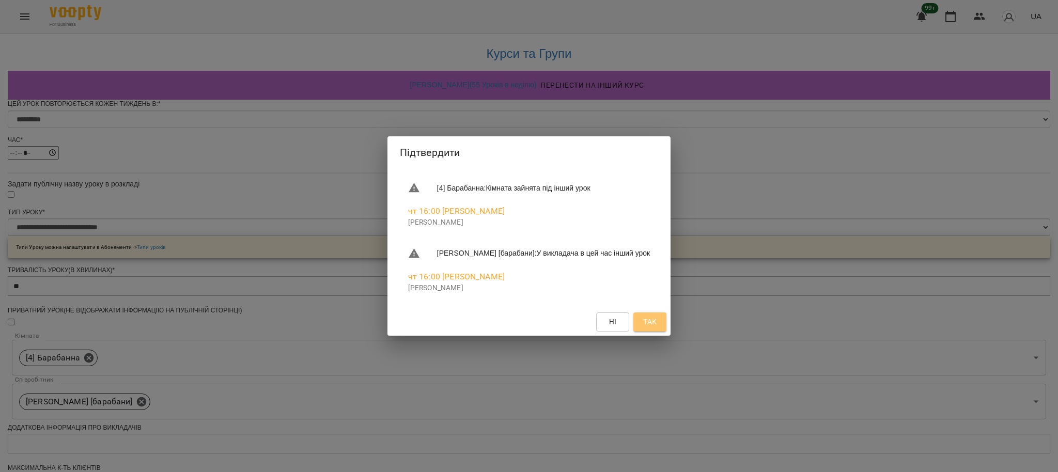
click at [650, 321] on button "Так" at bounding box center [649, 322] width 33 height 19
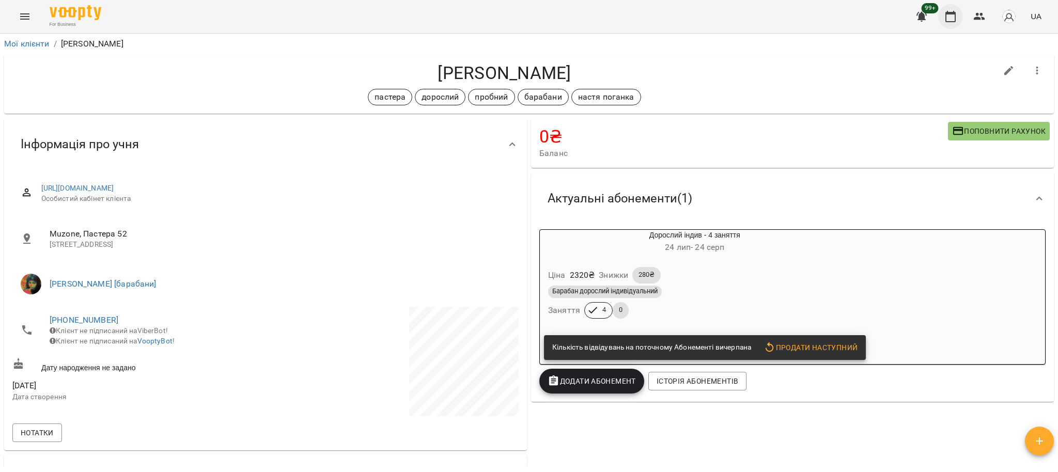
click at [957, 16] on button "button" at bounding box center [950, 16] width 25 height 25
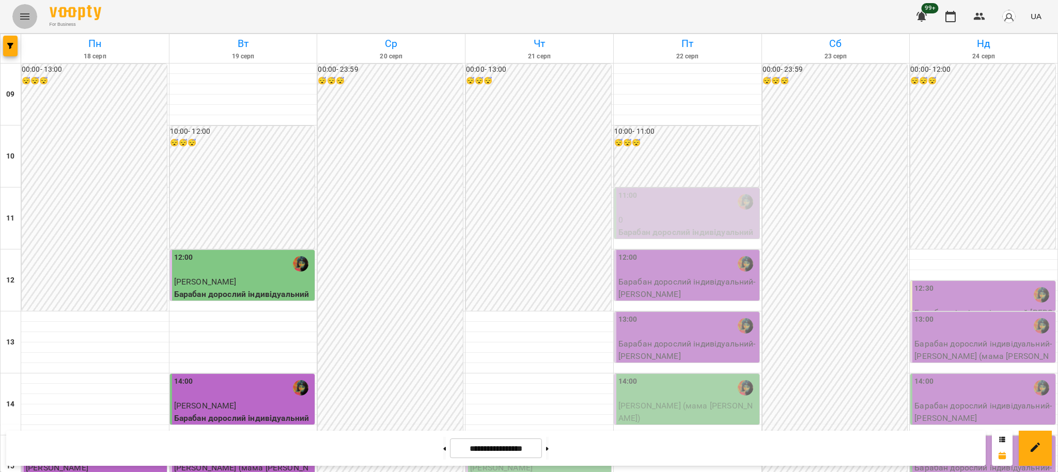
click at [27, 4] on button "Menu" at bounding box center [24, 16] width 25 height 25
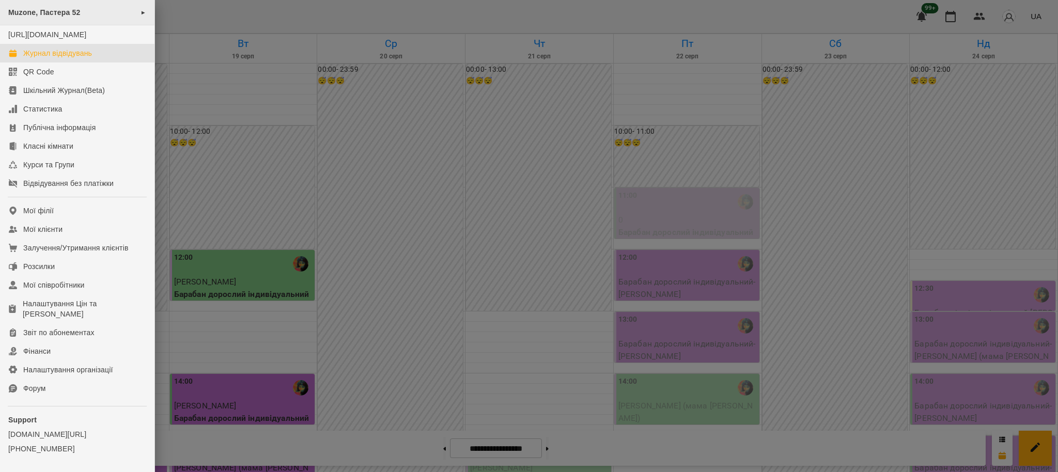
click at [73, 17] on div "Muzone, Пастера 52 ►" at bounding box center [77, 12] width 154 height 25
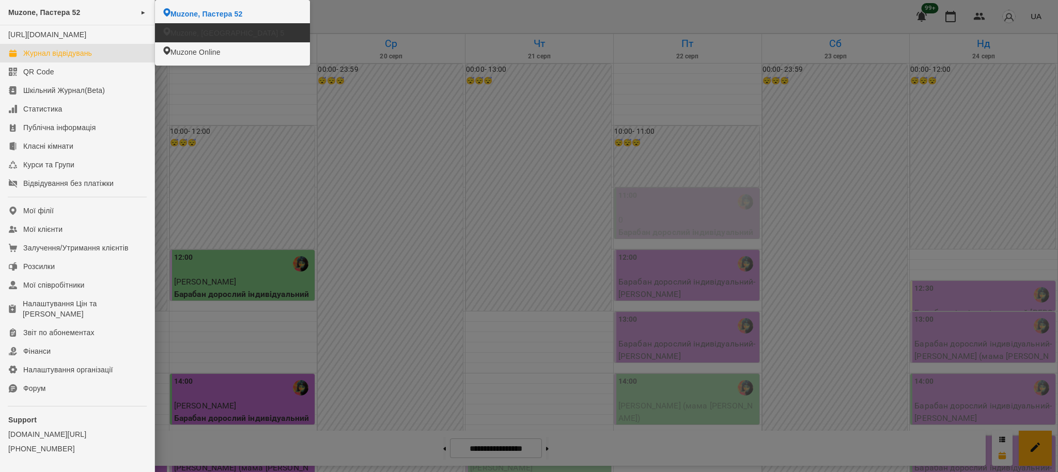
click at [210, 36] on span "Muzone, [GEOGRAPHIC_DATA] 5" at bounding box center [227, 33] width 114 height 10
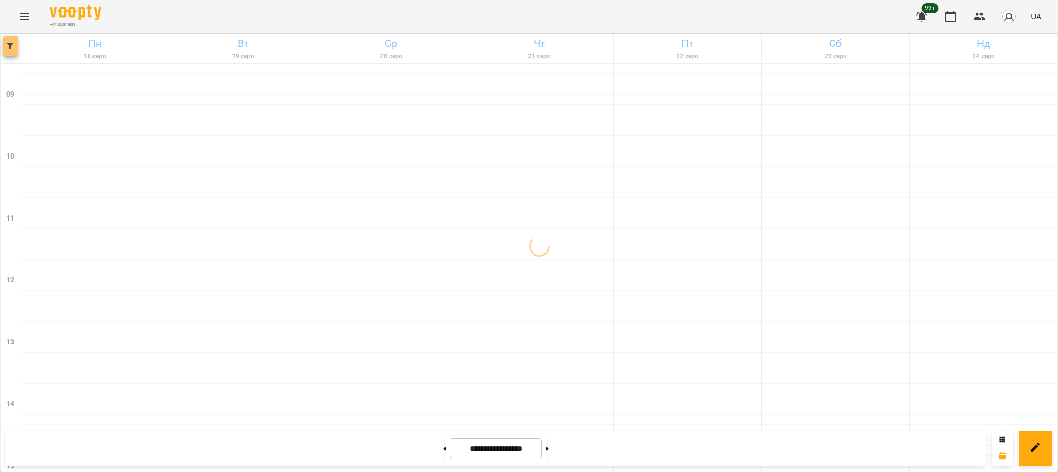
click at [14, 43] on span "button" at bounding box center [10, 46] width 14 height 6
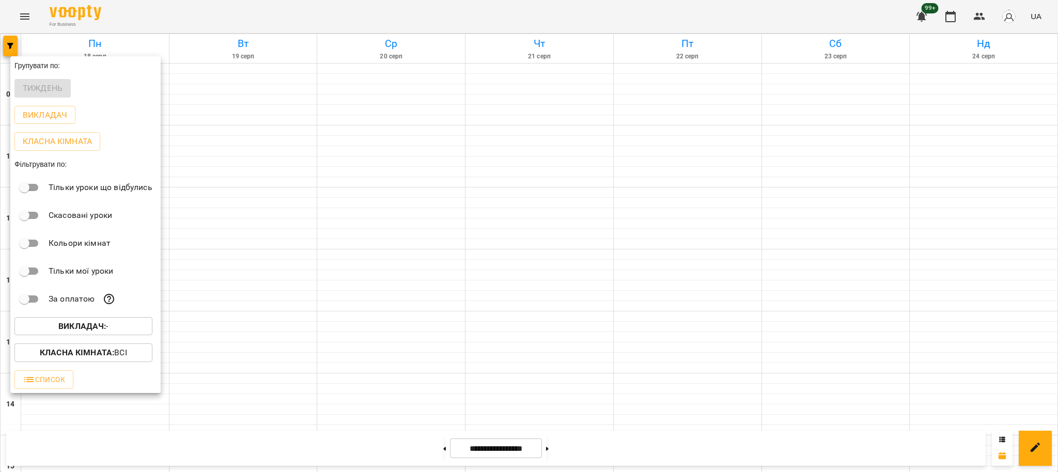
click at [93, 323] on p "Викладач : -" at bounding box center [83, 326] width 50 height 12
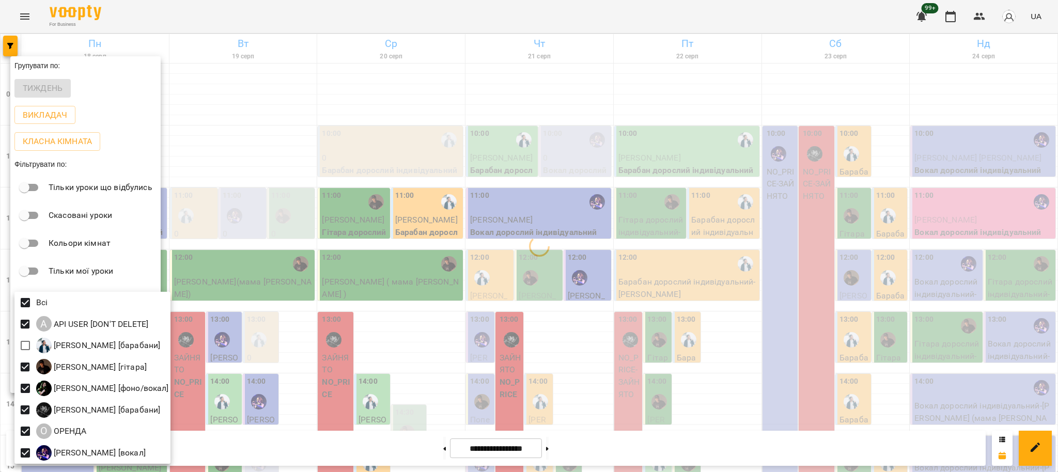
click at [796, 108] on div at bounding box center [529, 236] width 1058 height 472
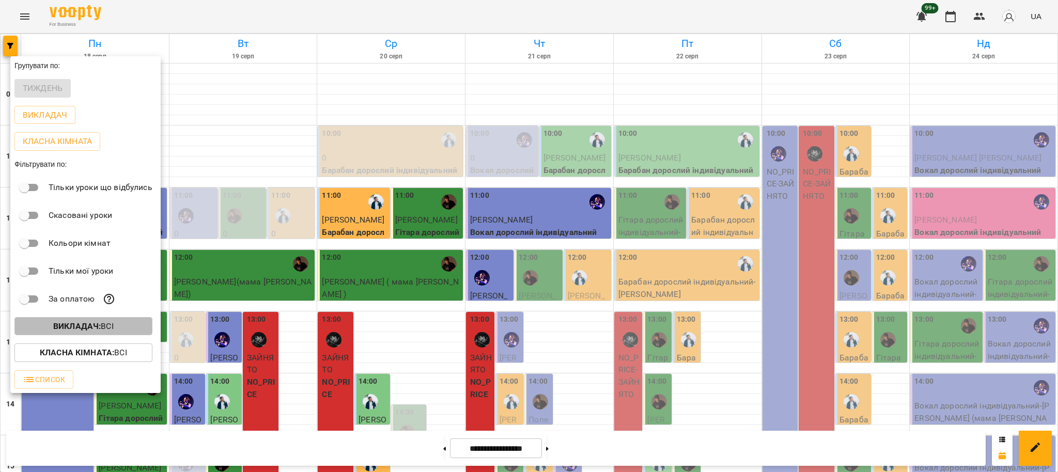
click at [104, 324] on p "Викладач : Всі" at bounding box center [83, 326] width 60 height 12
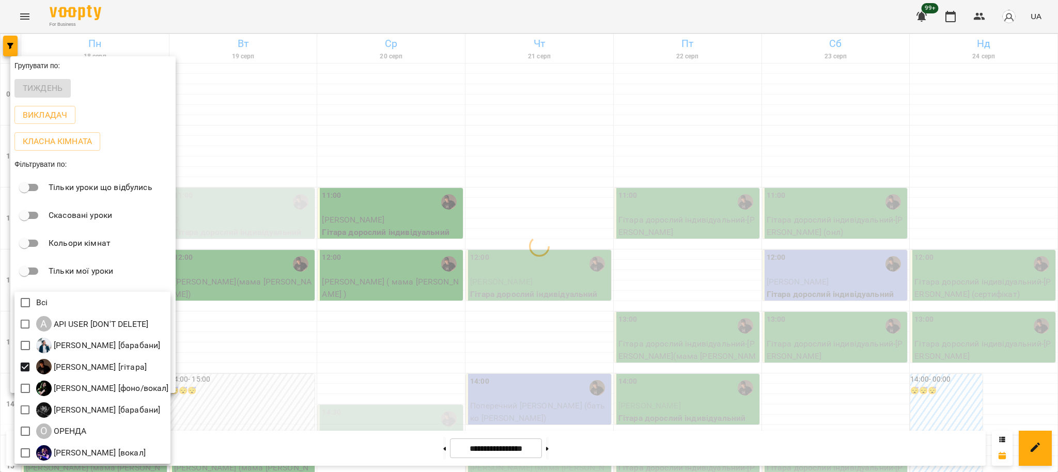
click at [615, 120] on div at bounding box center [529, 236] width 1058 height 472
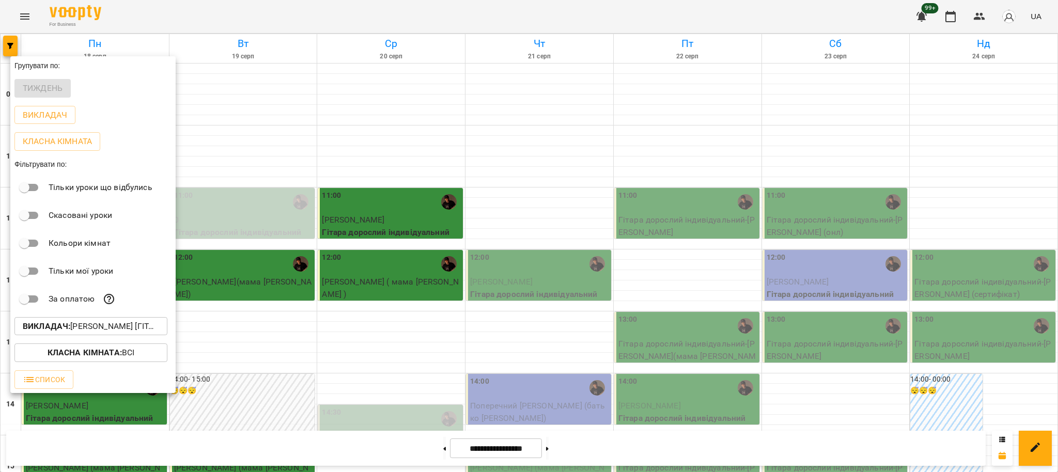
click at [1057, 175] on div at bounding box center [529, 236] width 1058 height 472
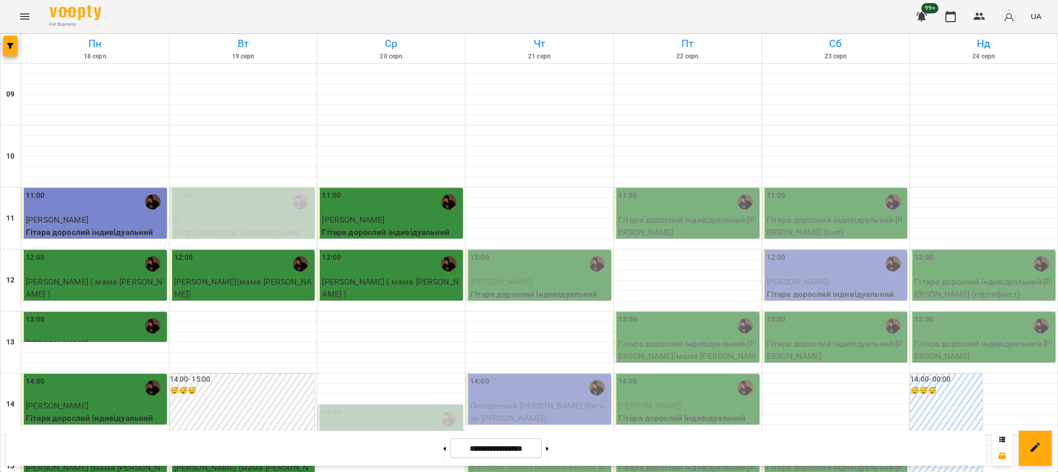
scroll to position [137, 0]
click at [958, 385] on h6 "😴😴😴" at bounding box center [946, 390] width 72 height 11
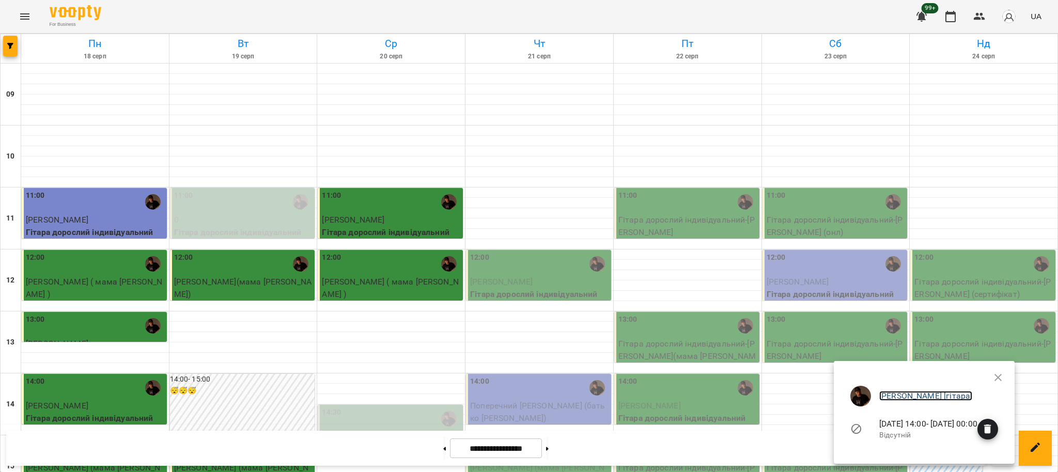
click at [881, 398] on link "[PERSON_NAME] [гітара]" at bounding box center [925, 396] width 93 height 10
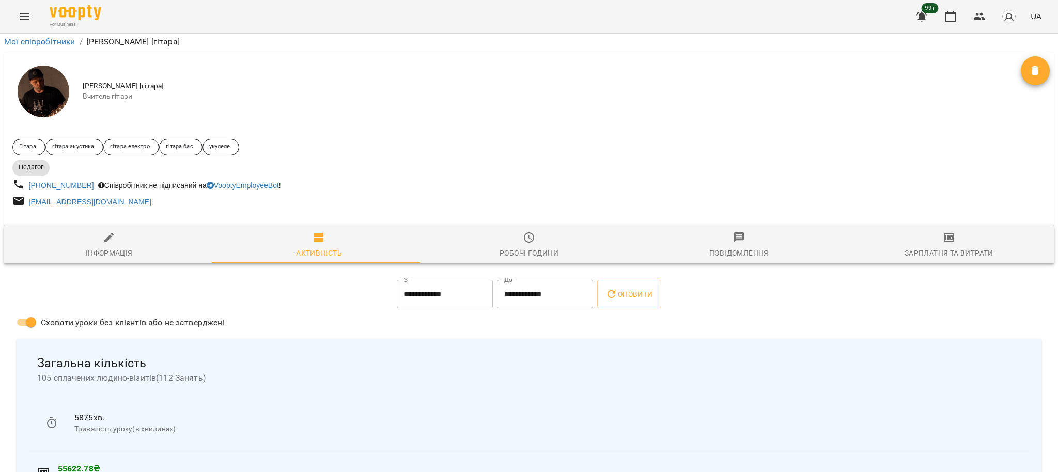
scroll to position [69, 0]
click at [542, 226] on button "Робочі години" at bounding box center [529, 244] width 210 height 37
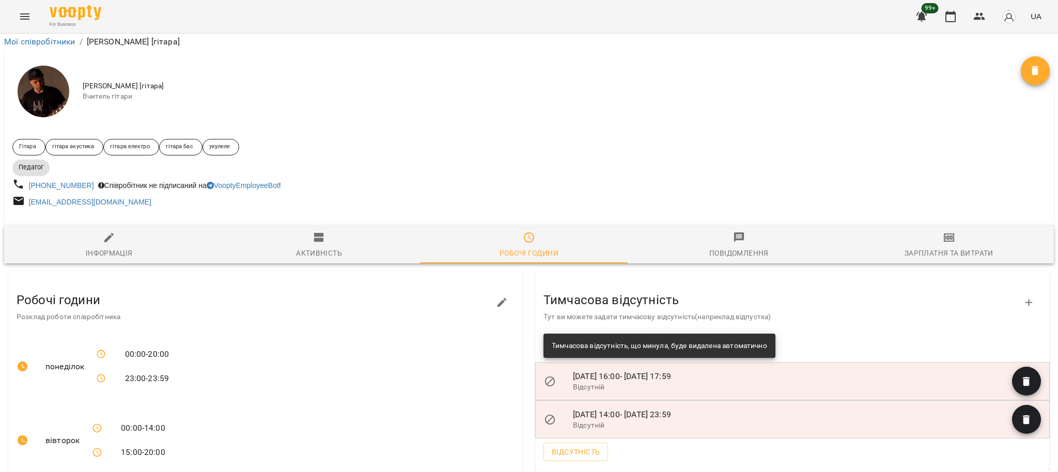
click at [614, 371] on span "14-08-2025 16:00 - 14-08-2025 17:59" at bounding box center [622, 376] width 98 height 10
click at [586, 382] on p "Відсутній" at bounding box center [792, 387] width 439 height 10
click at [581, 371] on span "14-08-2025 16:00 - 14-08-2025 17:59" at bounding box center [622, 376] width 98 height 10
click at [1023, 415] on icon "button" at bounding box center [1026, 419] width 7 height 9
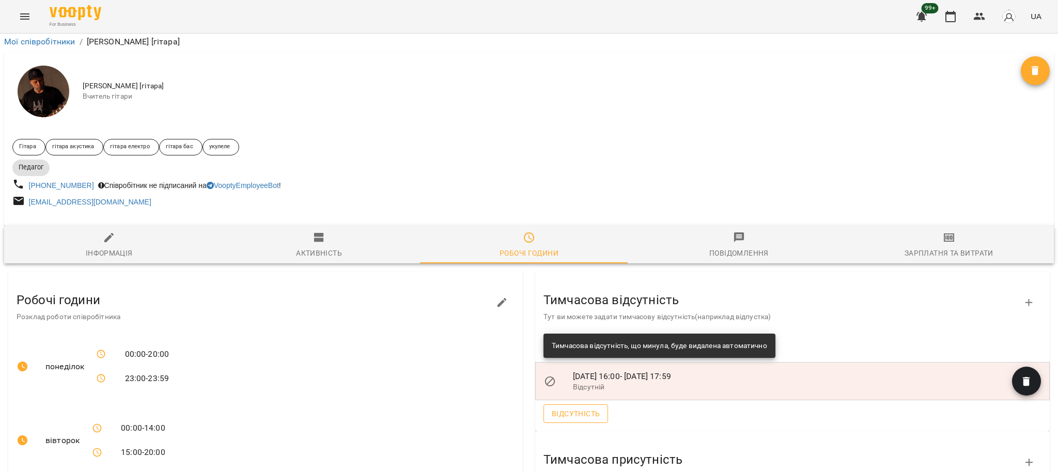
click at [571, 408] on span "Відсутність" at bounding box center [576, 414] width 48 height 12
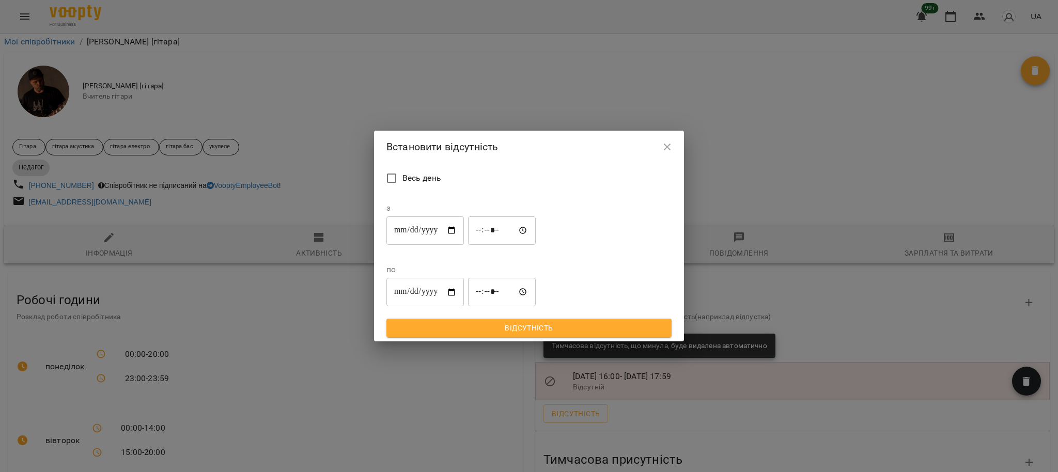
click at [431, 245] on input "**********" at bounding box center [424, 230] width 77 height 29
click at [452, 245] on input "**********" at bounding box center [424, 230] width 77 height 29
click at [456, 245] on input "**********" at bounding box center [424, 230] width 77 height 29
type input "**********"
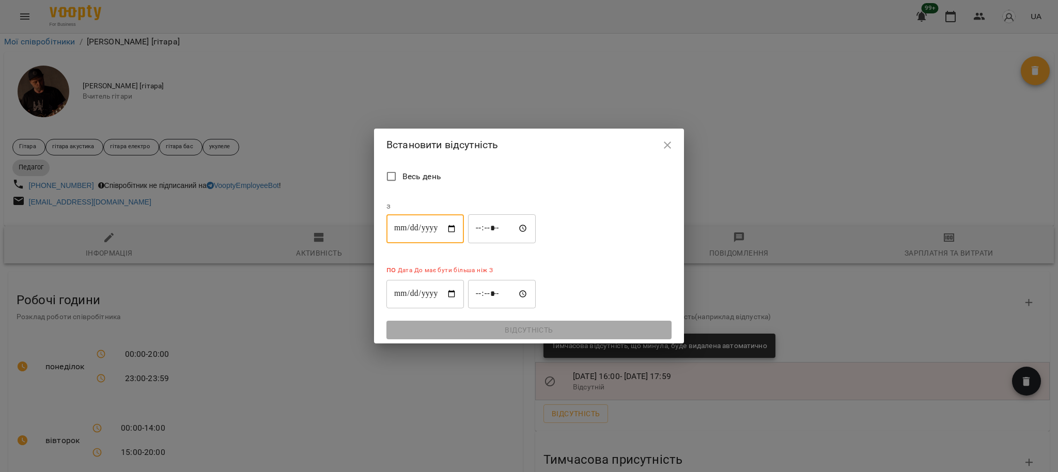
click at [464, 279] on input "**********" at bounding box center [424, 293] width 77 height 29
type input "**********"
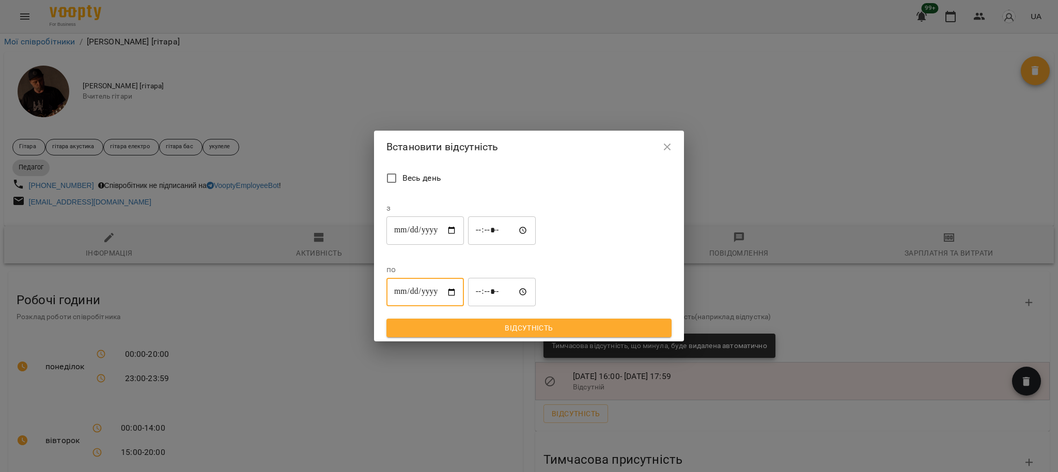
click at [483, 245] on input "*****" at bounding box center [502, 230] width 68 height 29
type input "*****"
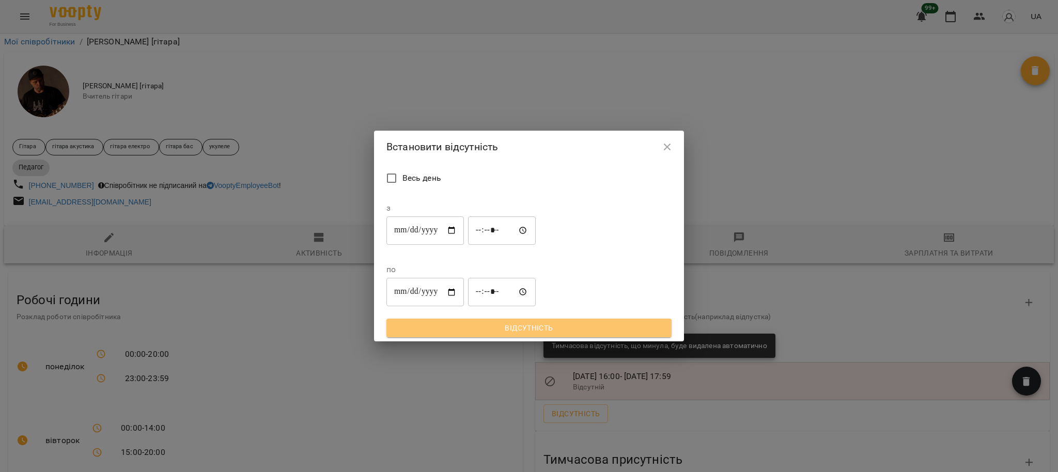
click at [615, 322] on span "Відсутність" at bounding box center [529, 328] width 269 height 12
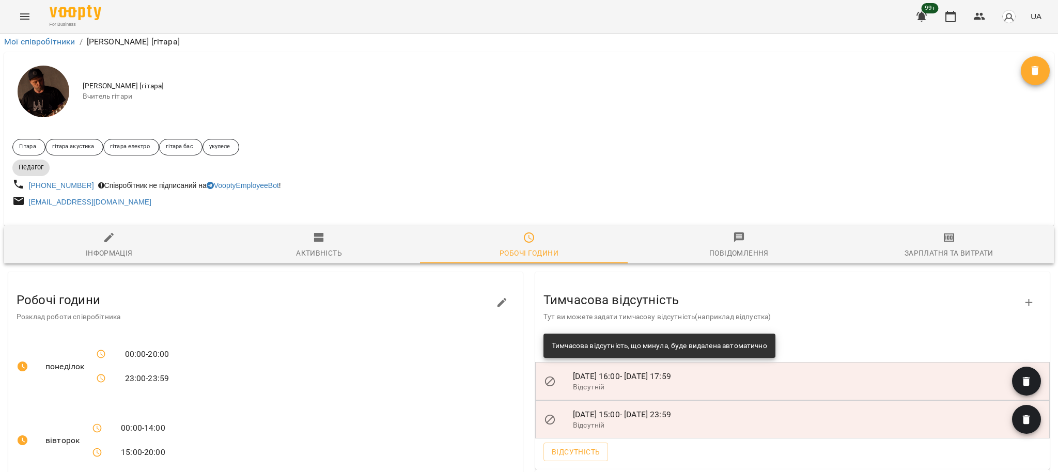
scroll to position [0, 0]
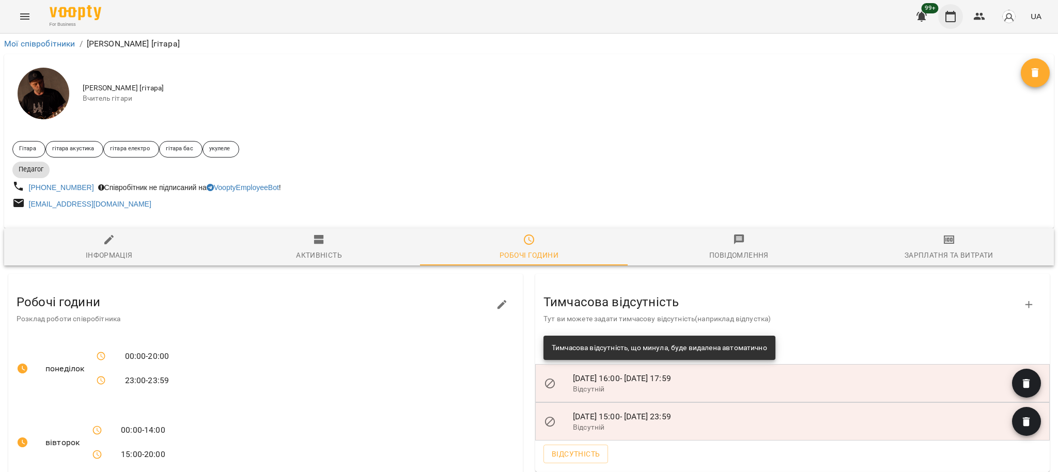
click at [954, 26] on button "button" at bounding box center [950, 16] width 25 height 25
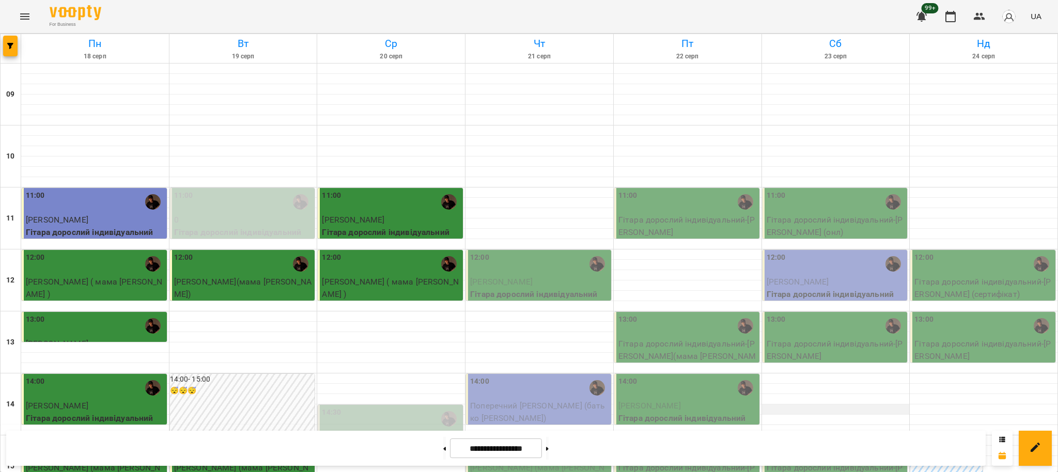
scroll to position [137, 0]
click at [443, 446] on button at bounding box center [444, 448] width 3 height 23
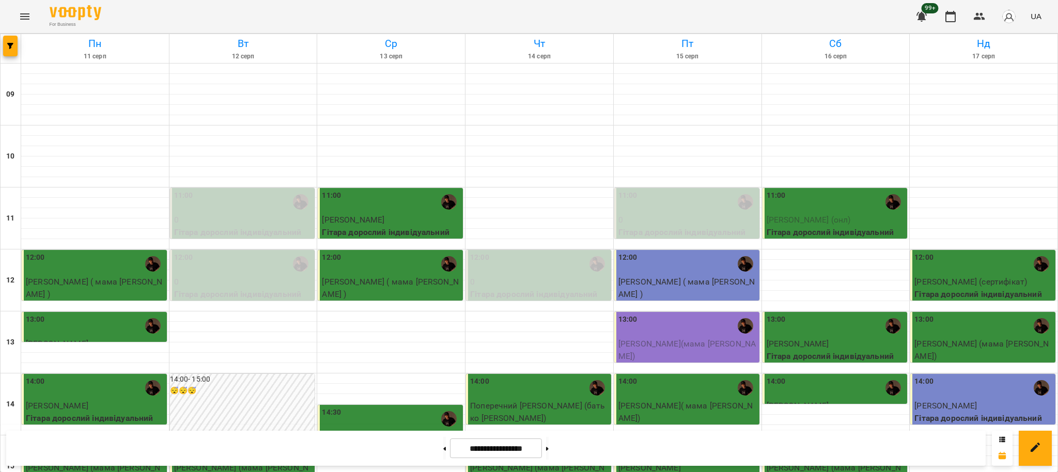
click at [931, 401] on span "Масалова Марина" at bounding box center [945, 406] width 63 height 10
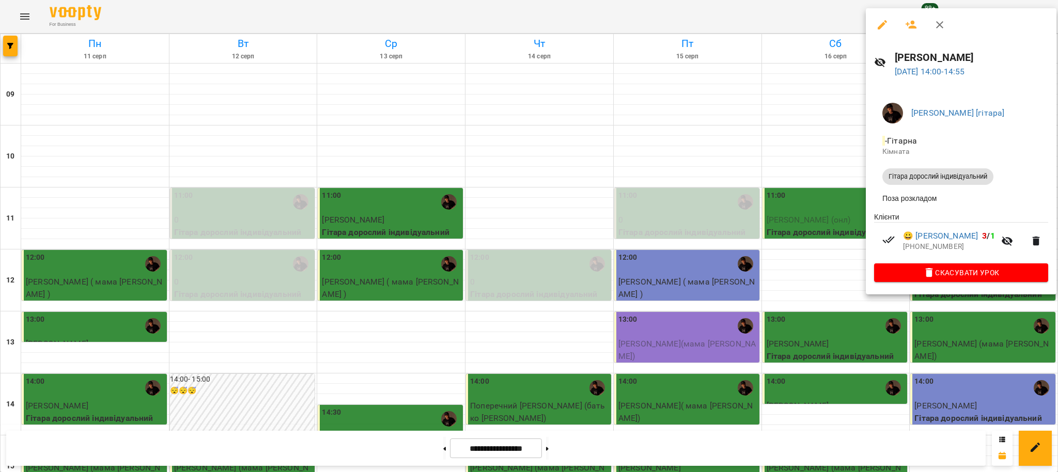
click at [560, 441] on div at bounding box center [529, 236] width 1058 height 472
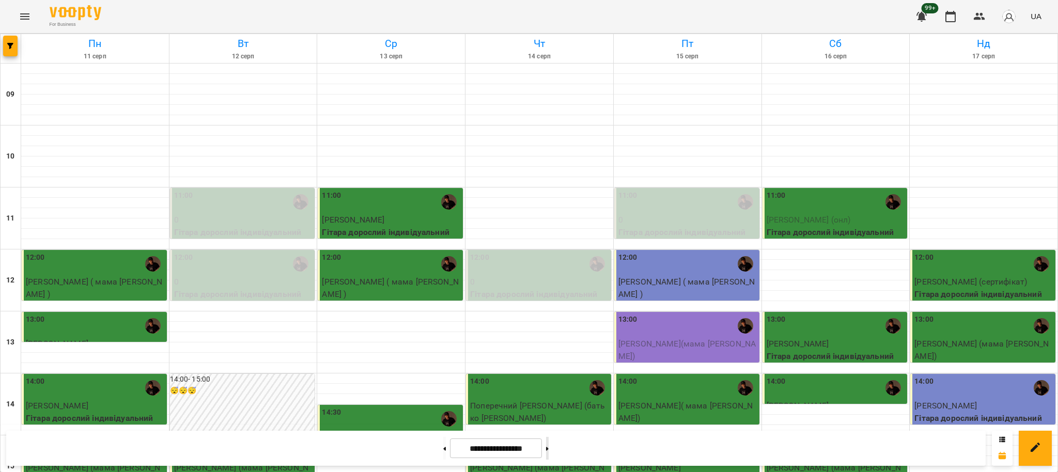
click at [549, 447] on icon at bounding box center [547, 449] width 3 height 4
type input "**********"
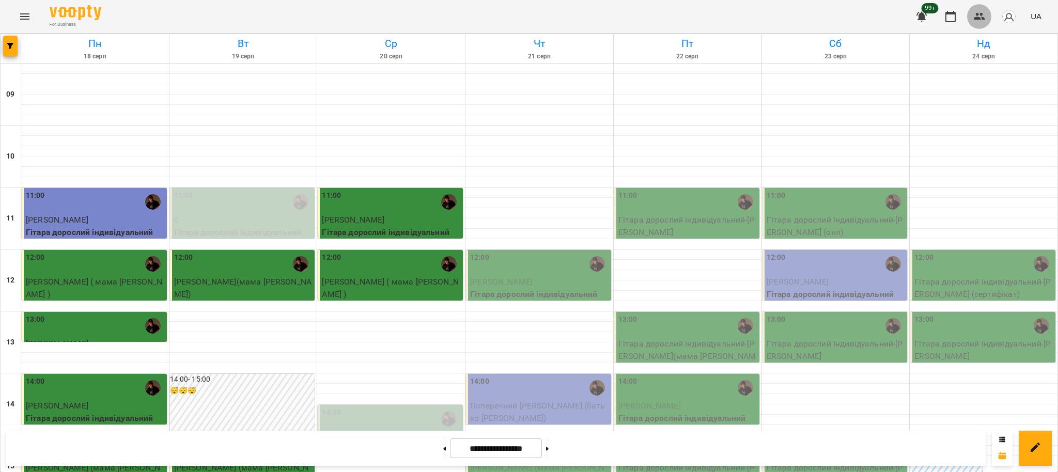
click at [975, 15] on icon "button" at bounding box center [979, 16] width 12 height 12
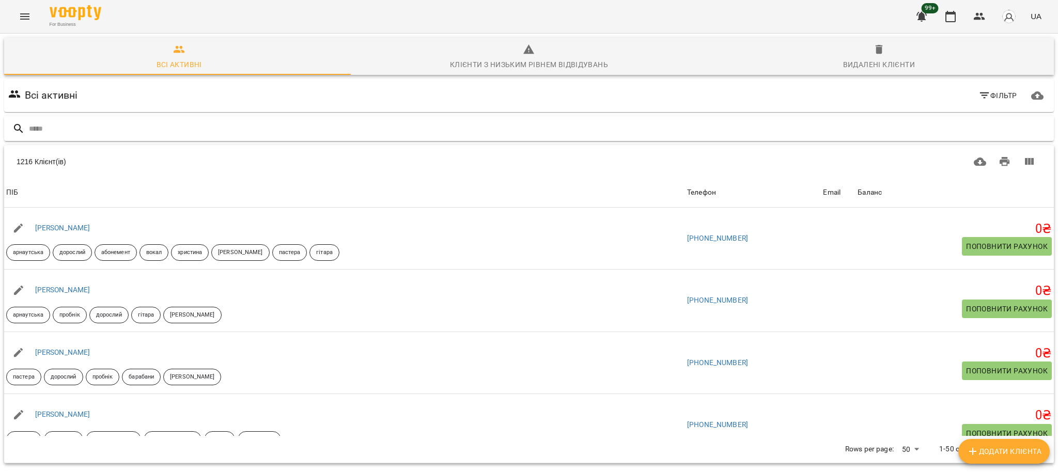
click at [60, 124] on input "text" at bounding box center [539, 128] width 1021 height 17
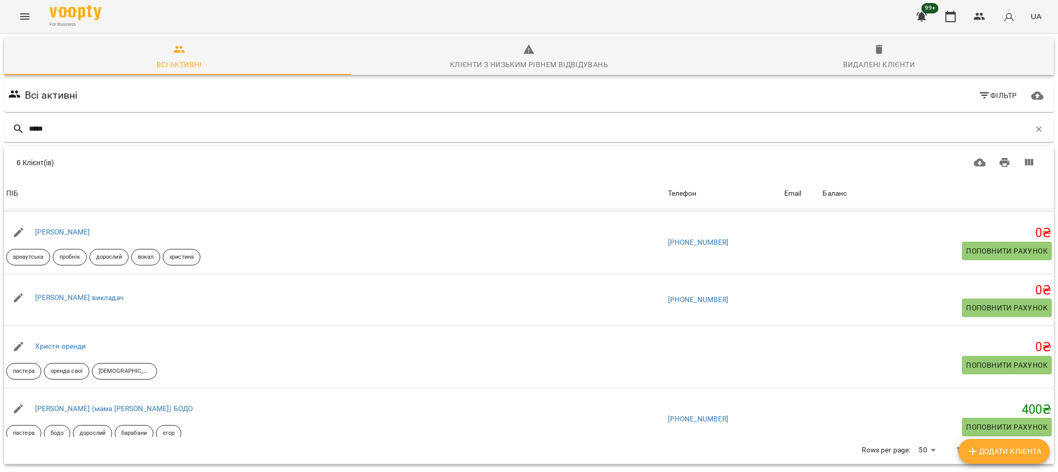
scroll to position [135, 0]
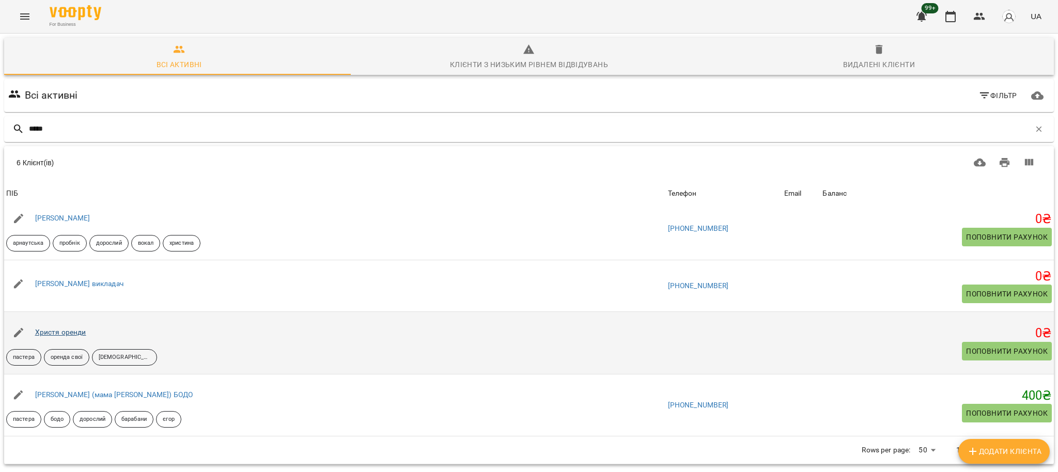
type input "*****"
click at [76, 331] on link "Христя оренди" at bounding box center [60, 332] width 51 height 8
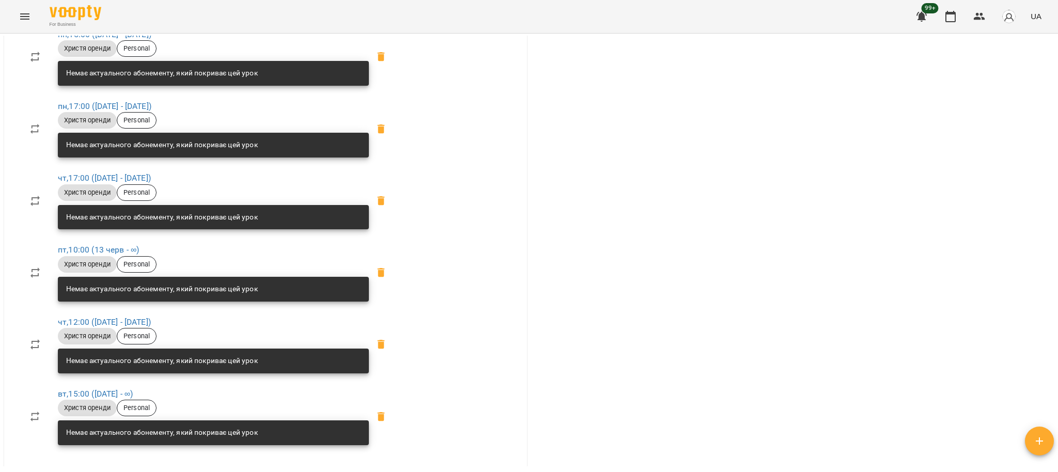
scroll to position [2135, 0]
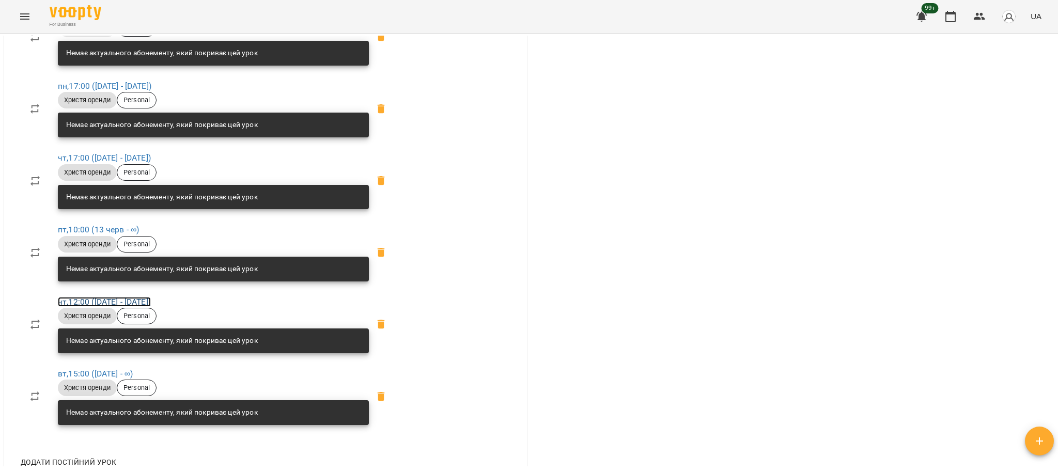
click at [110, 299] on link "чт , 12:00 (10 лип - 22 серп)" at bounding box center [104, 302] width 93 height 10
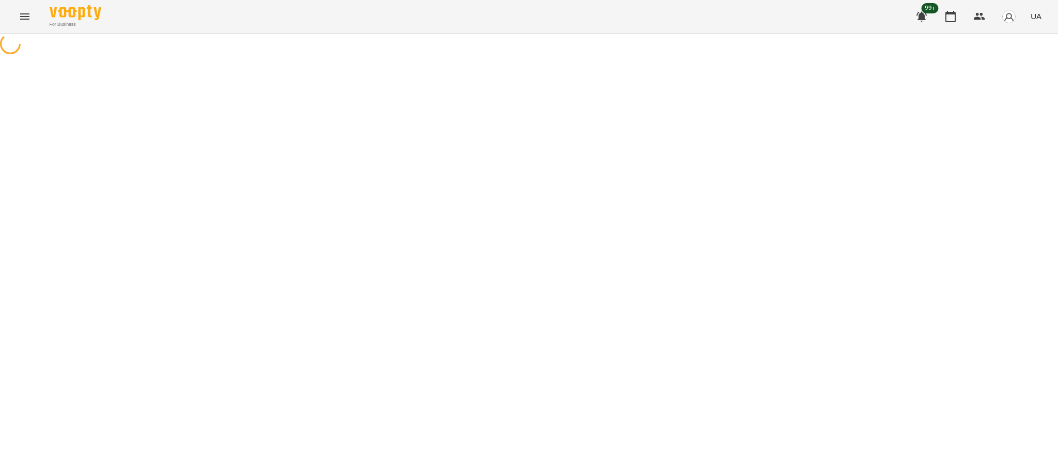
select select "*"
select select "**********"
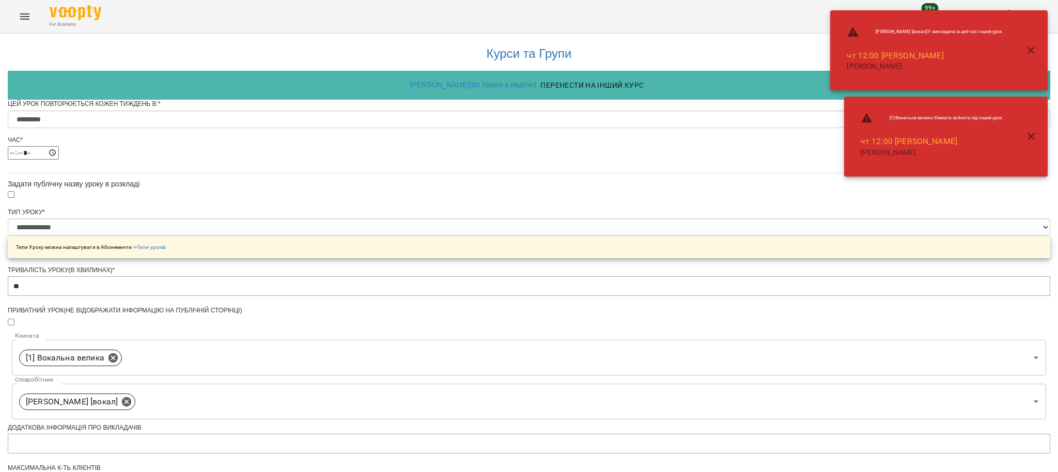
scroll to position [403, 0]
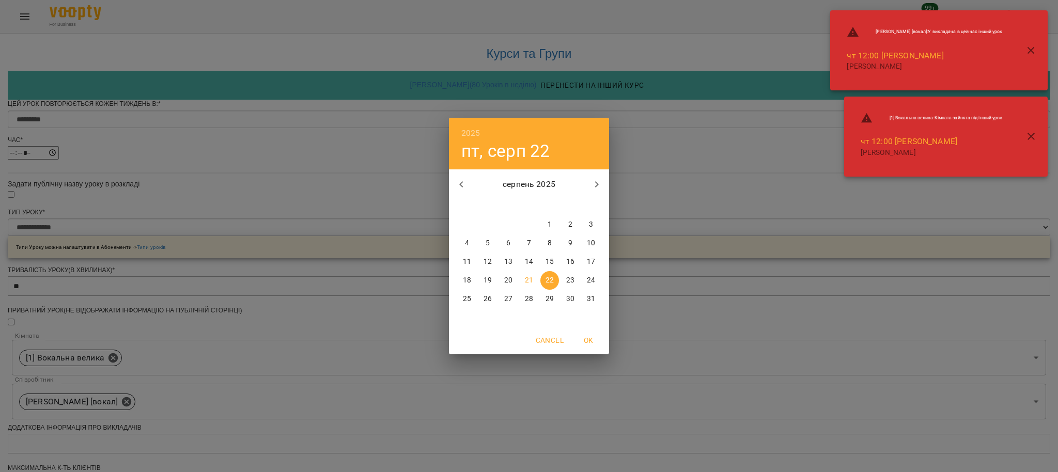
click at [514, 277] on span "20" at bounding box center [508, 280] width 19 height 10
type input "**********"
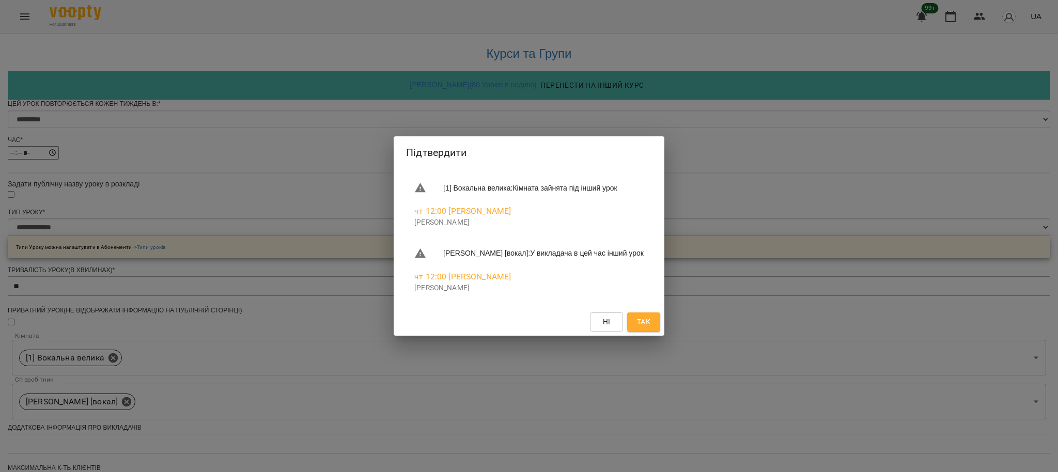
click at [650, 321] on span "Так" at bounding box center [643, 322] width 13 height 12
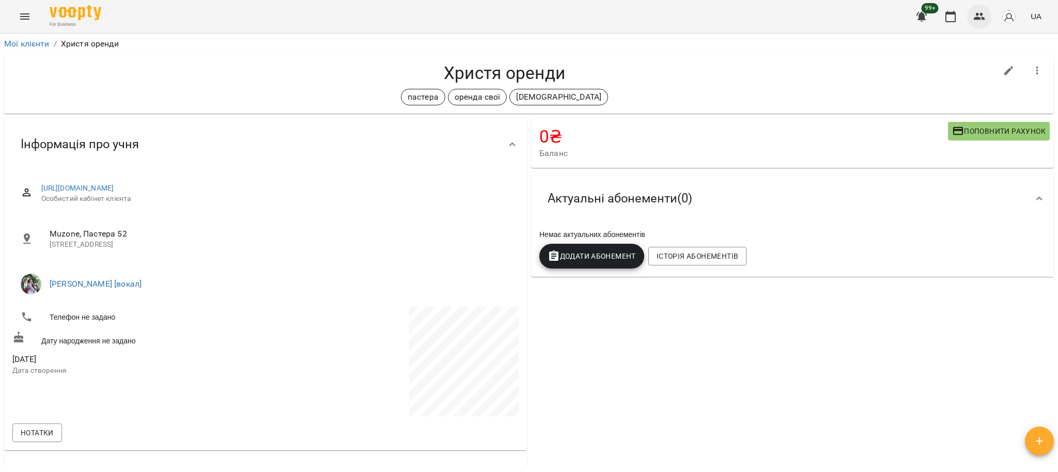
click at [974, 11] on icon "button" at bounding box center [979, 16] width 12 height 12
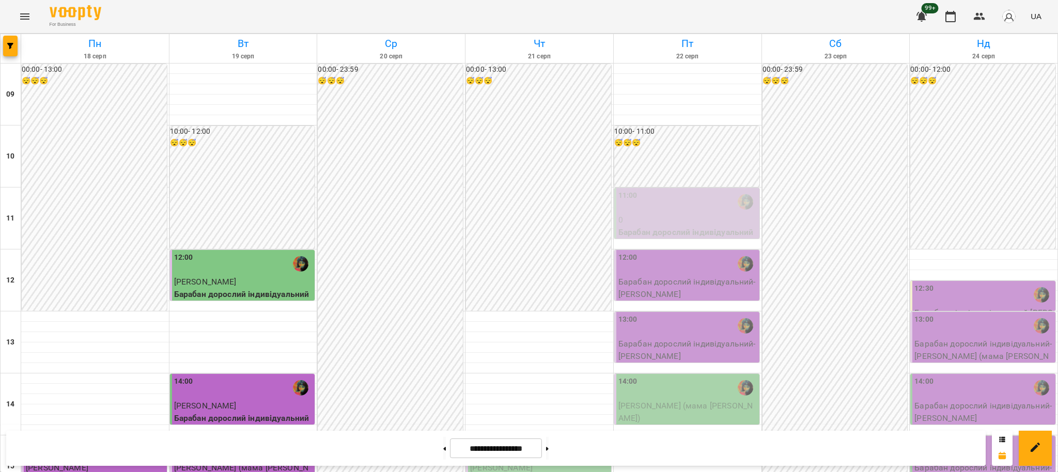
scroll to position [344, 0]
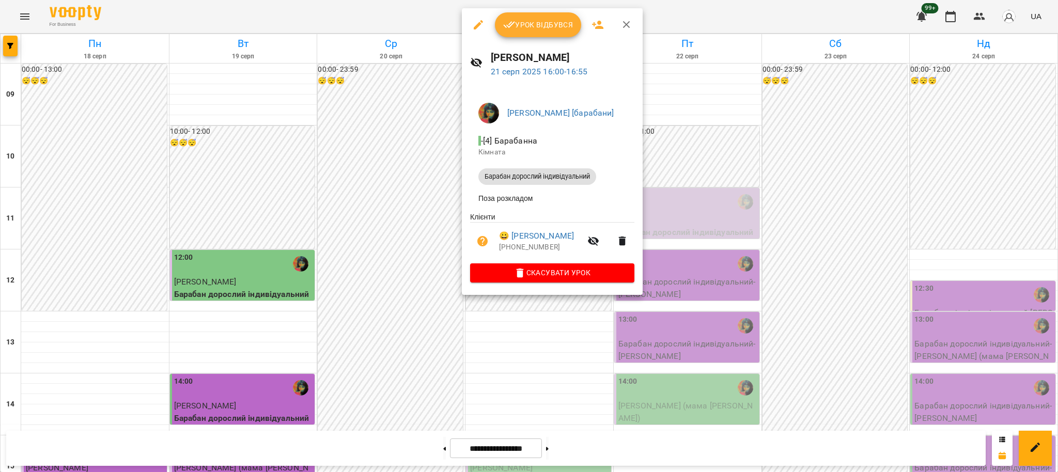
click at [476, 32] on button "button" at bounding box center [478, 24] width 25 height 25
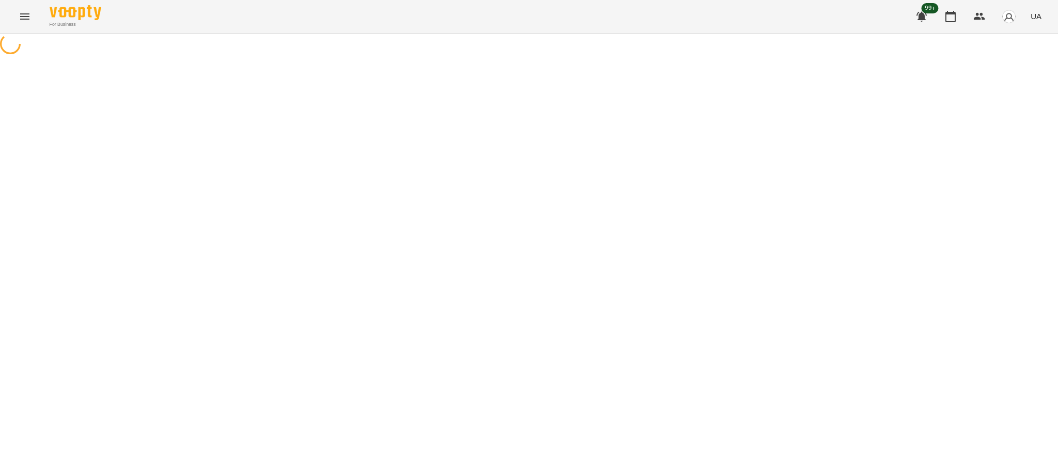
select select "**********"
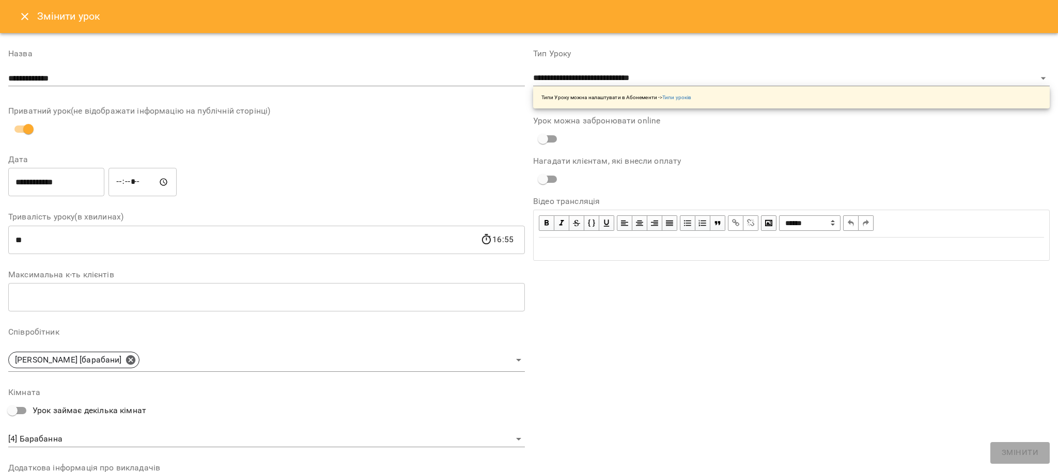
click at [19, 12] on icon "Close" at bounding box center [25, 16] width 12 height 12
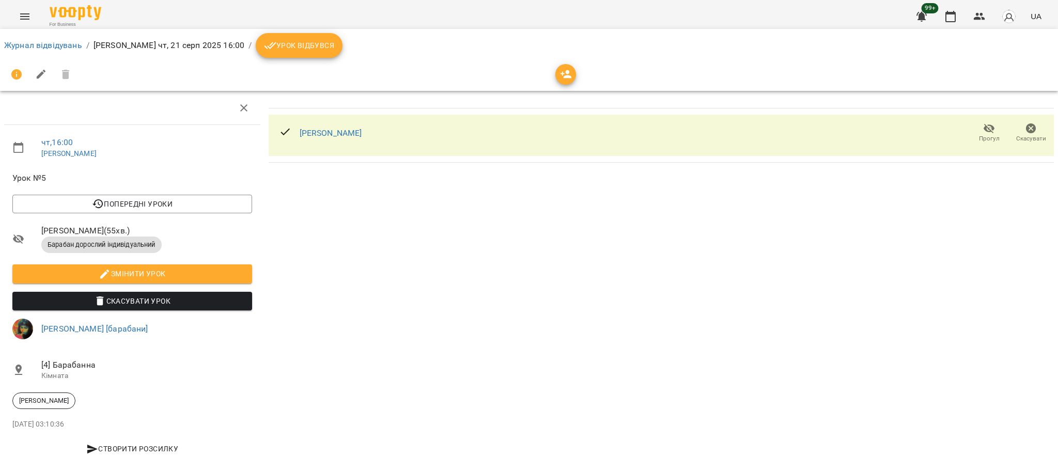
click at [1026, 132] on icon "button" at bounding box center [1031, 128] width 10 height 10
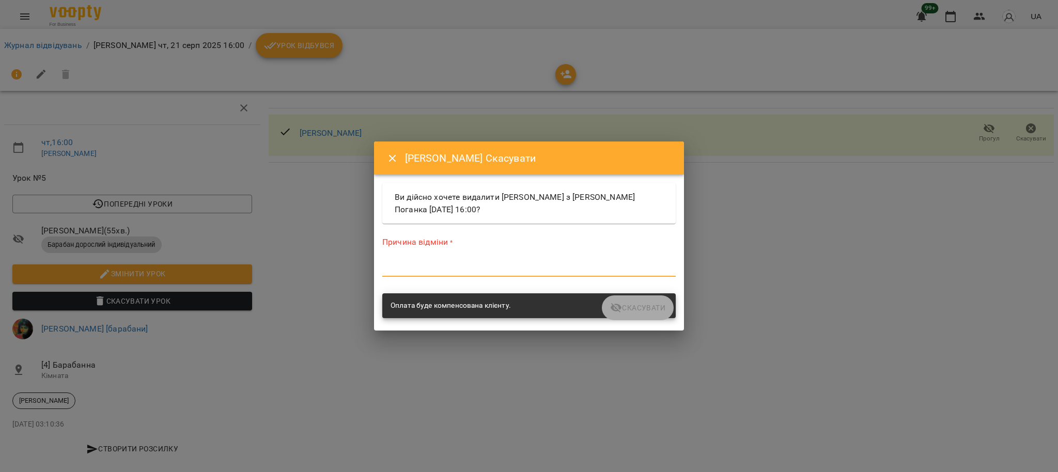
click at [455, 268] on textarea at bounding box center [528, 268] width 293 height 10
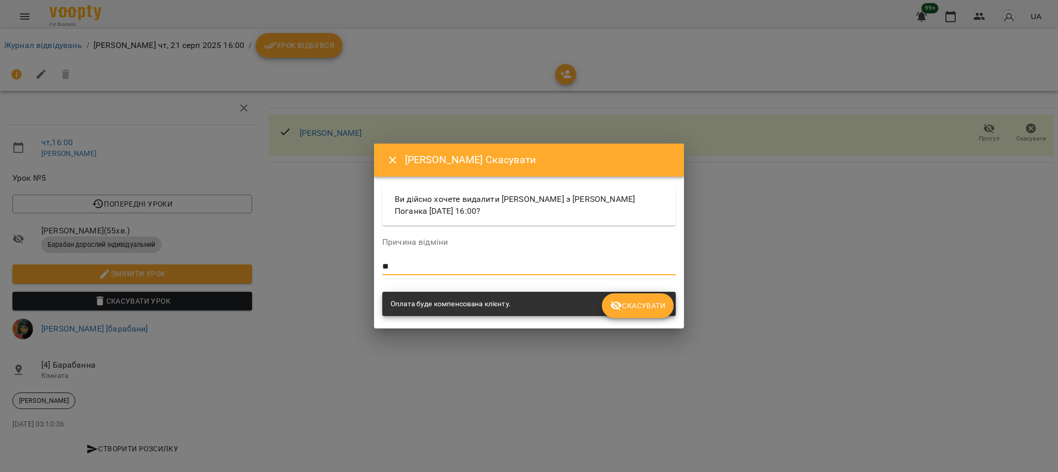
type textarea "**"
click at [615, 294] on button "Скасувати" at bounding box center [638, 305] width 72 height 25
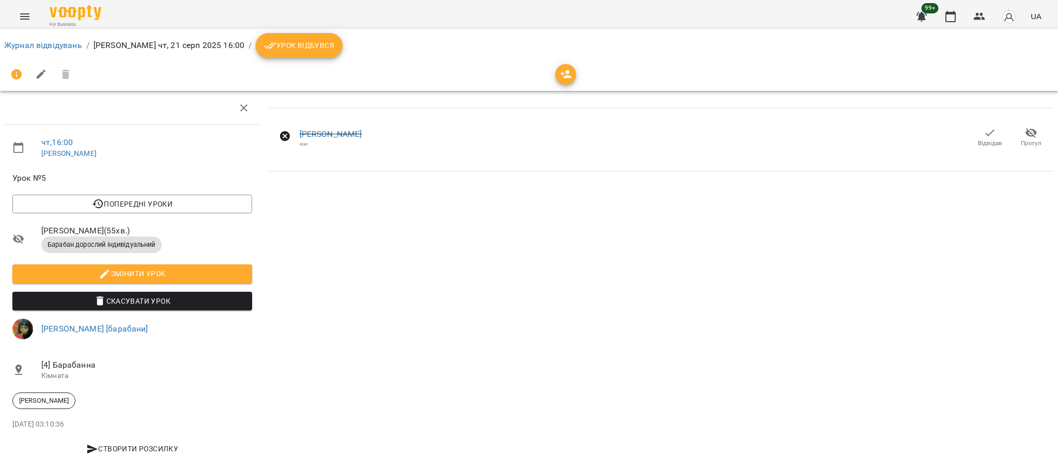
click at [84, 45] on ol "Журнал відвідувань / Настя Поганка чт, 21 серп 2025 16:00 / Урок відбувся" at bounding box center [529, 45] width 1050 height 25
click at [76, 45] on link "Журнал відвідувань" at bounding box center [43, 45] width 78 height 10
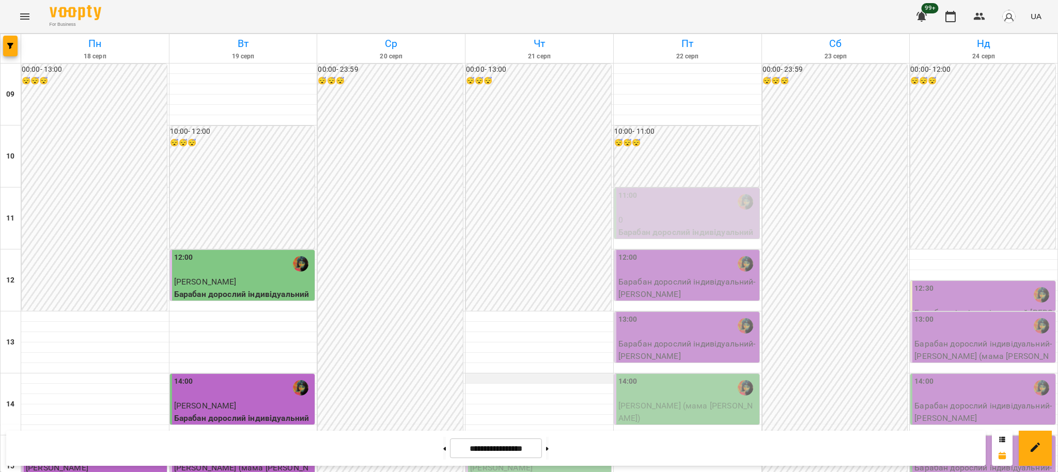
scroll to position [344, 0]
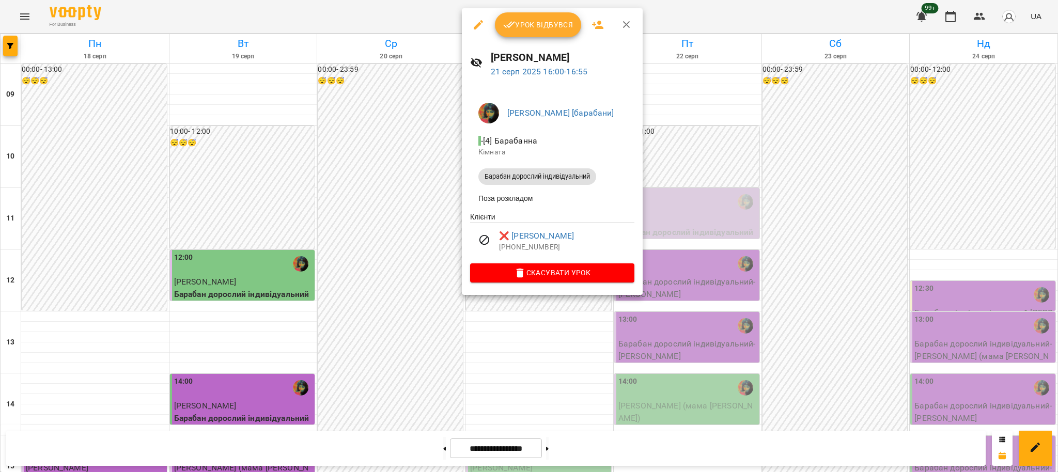
click at [411, 180] on div at bounding box center [529, 236] width 1058 height 472
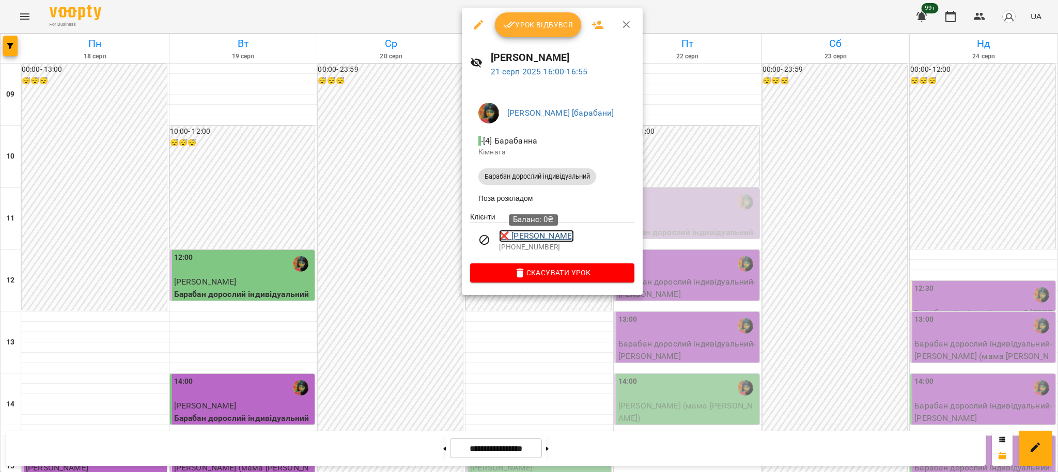
click at [526, 236] on link "❌ Аліса Чаркіна" at bounding box center [536, 236] width 75 height 12
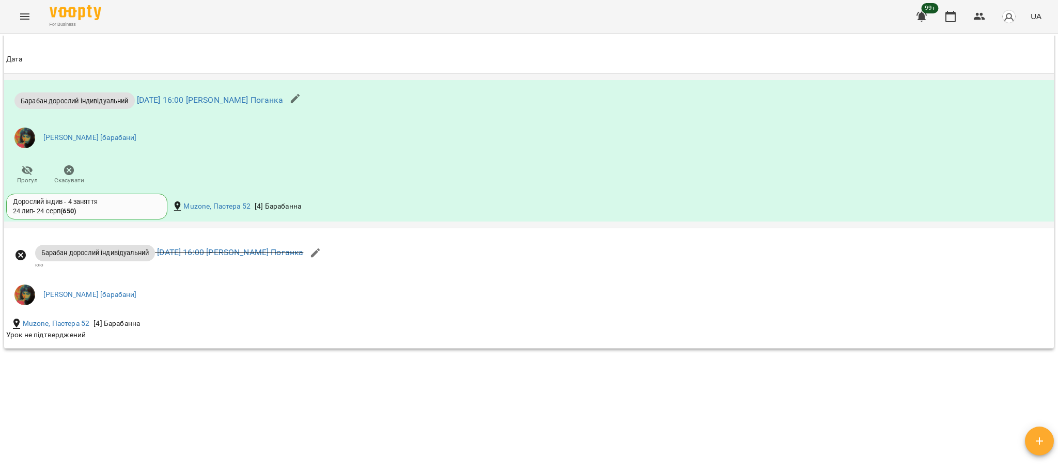
scroll to position [736, 0]
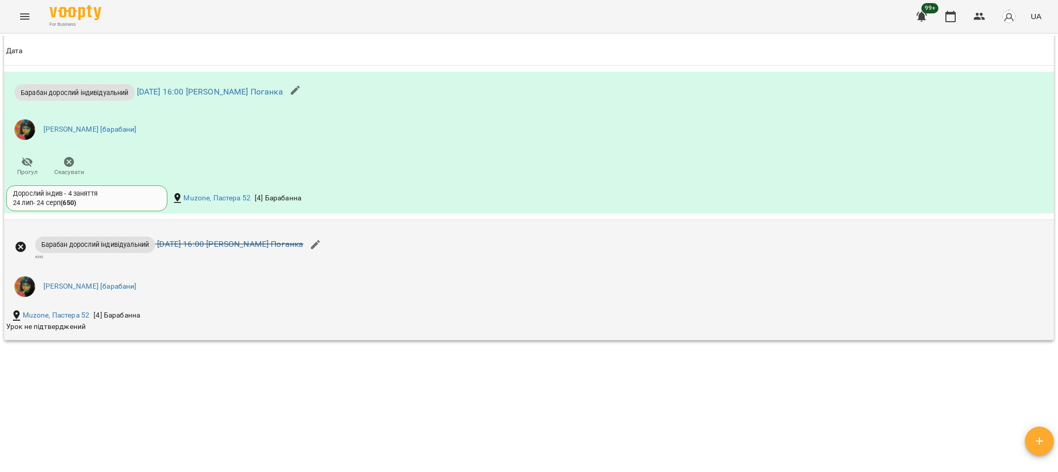
click at [20, 246] on icon at bounding box center [20, 247] width 10 height 10
click at [22, 248] on icon at bounding box center [20, 247] width 12 height 12
click at [324, 246] on button "button" at bounding box center [315, 244] width 25 height 25
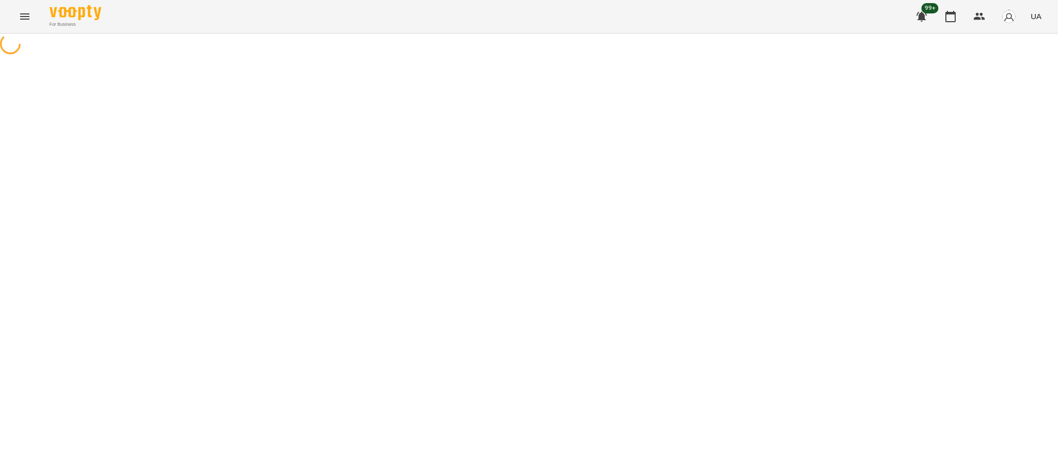
select select "**********"
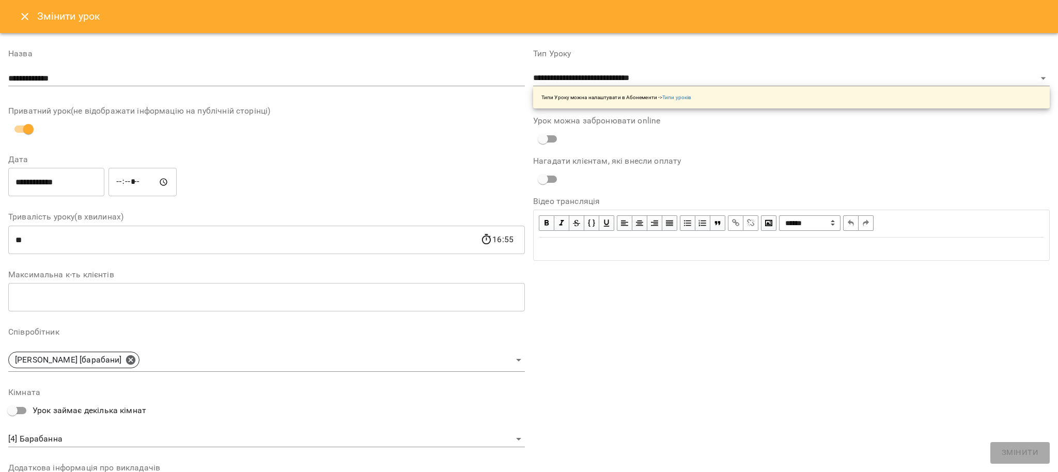
drag, startPoint x: 18, startPoint y: 15, endPoint x: 27, endPoint y: 29, distance: 16.3
click at [19, 15] on button "Close" at bounding box center [24, 16] width 25 height 25
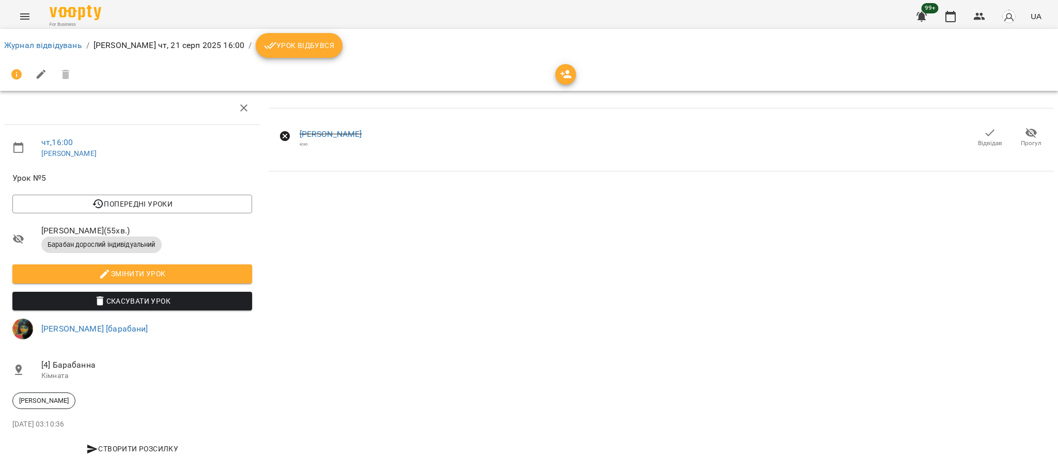
click at [1025, 132] on icon "button" at bounding box center [1031, 133] width 12 height 12
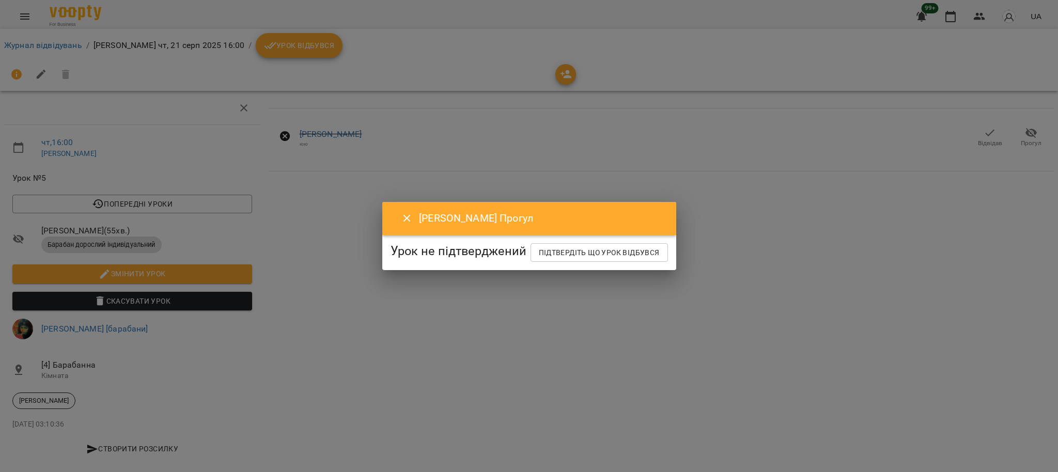
click at [382, 205] on div "Аліса Чаркіна Прогул" at bounding box center [529, 218] width 294 height 33
click at [401, 212] on icon "Close" at bounding box center [407, 218] width 12 height 12
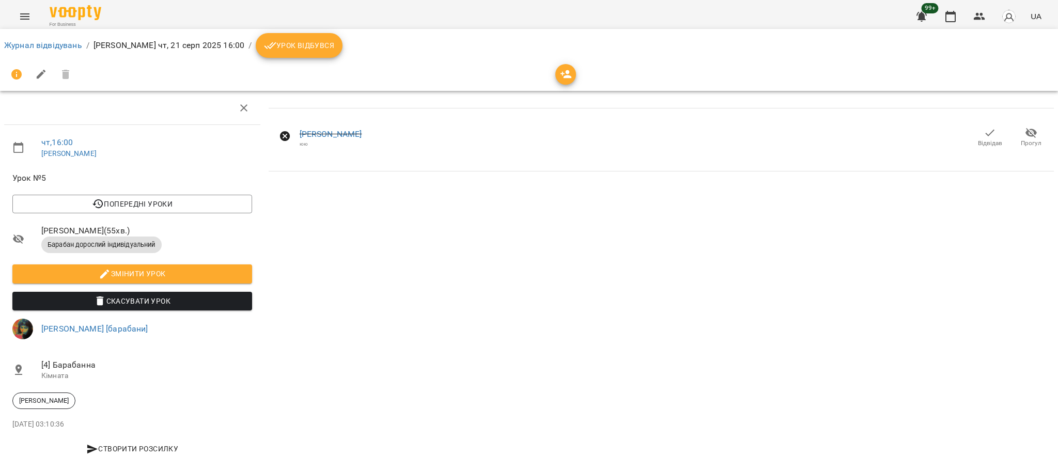
click at [988, 136] on span "Відвідав" at bounding box center [989, 137] width 29 height 21
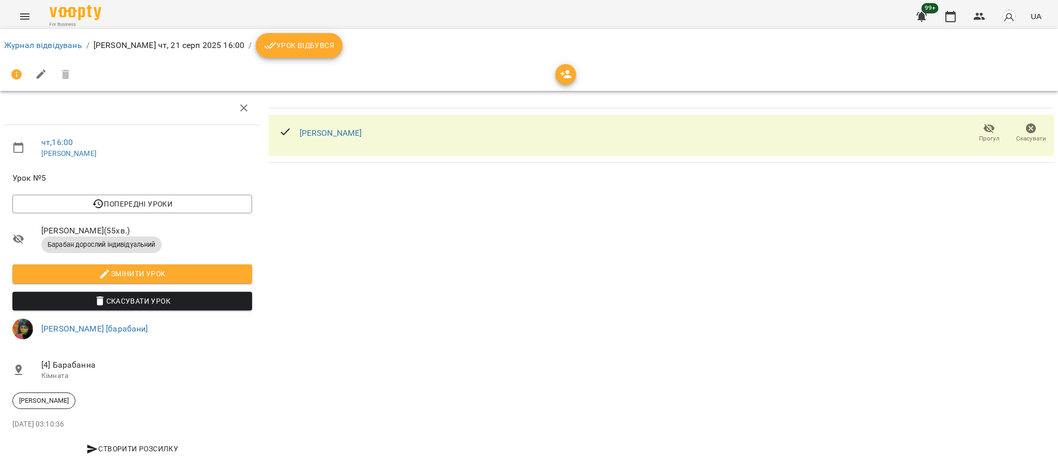
click at [984, 128] on icon "button" at bounding box center [989, 129] width 11 height 10
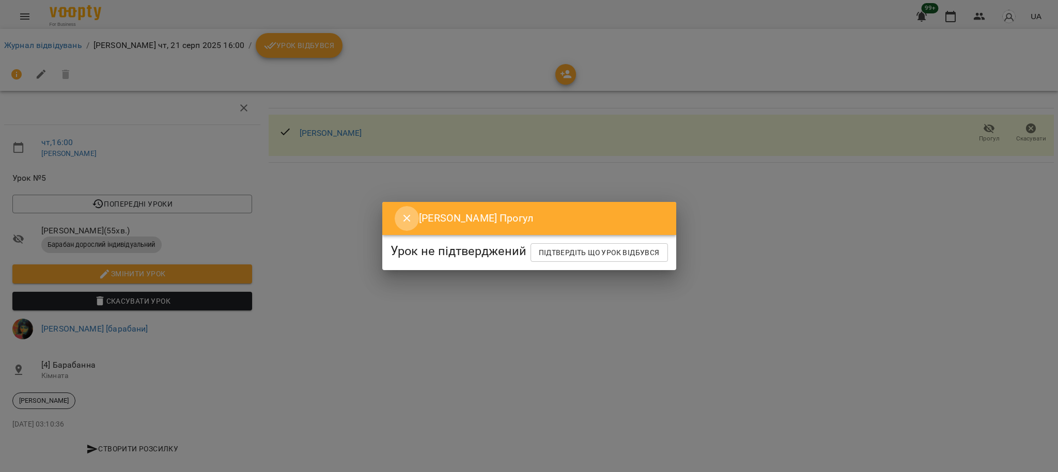
drag, startPoint x: 397, startPoint y: 208, endPoint x: 425, endPoint y: 200, distance: 28.5
click at [401, 212] on icon "Close" at bounding box center [407, 218] width 12 height 12
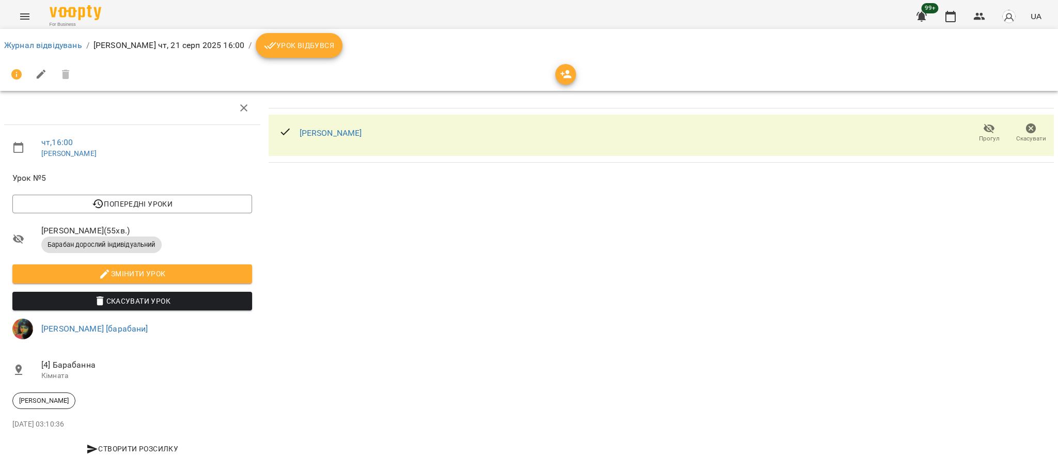
click at [986, 131] on span "Прогул" at bounding box center [988, 132] width 29 height 21
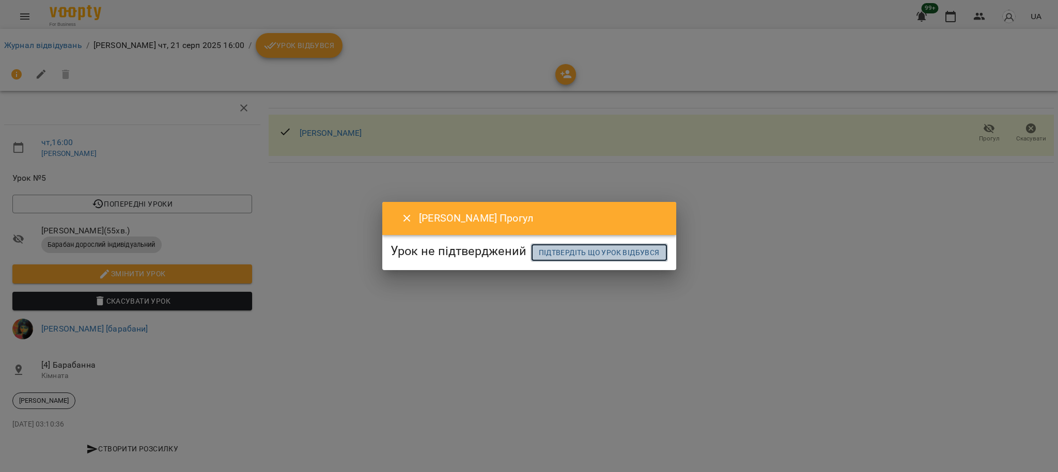
click at [539, 259] on span "Підтвердіть що урок відбувся" at bounding box center [599, 252] width 121 height 12
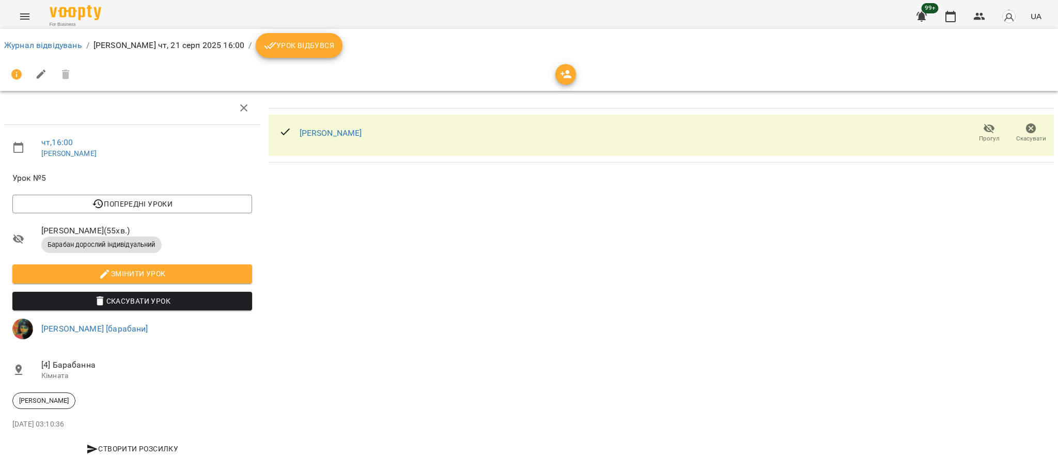
click at [983, 126] on icon "button" at bounding box center [989, 128] width 12 height 12
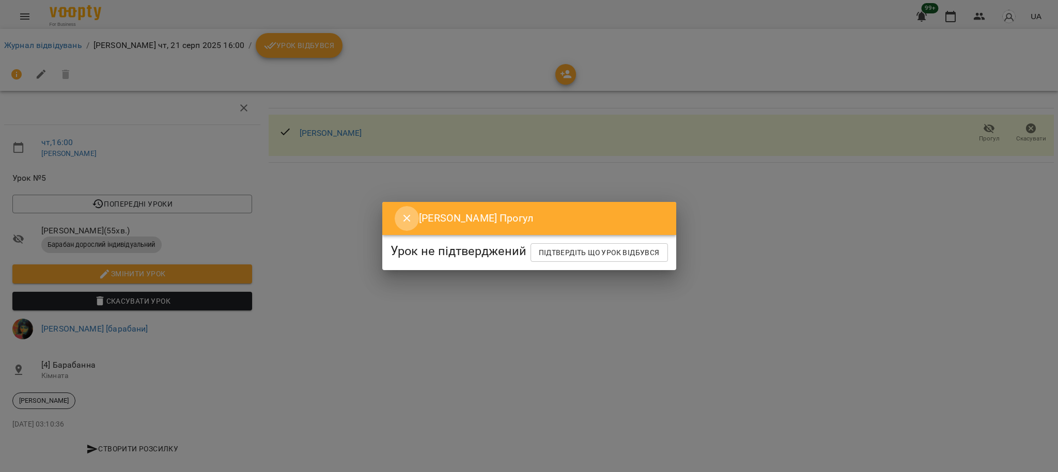
click at [402, 212] on icon "Close" at bounding box center [407, 218] width 12 height 12
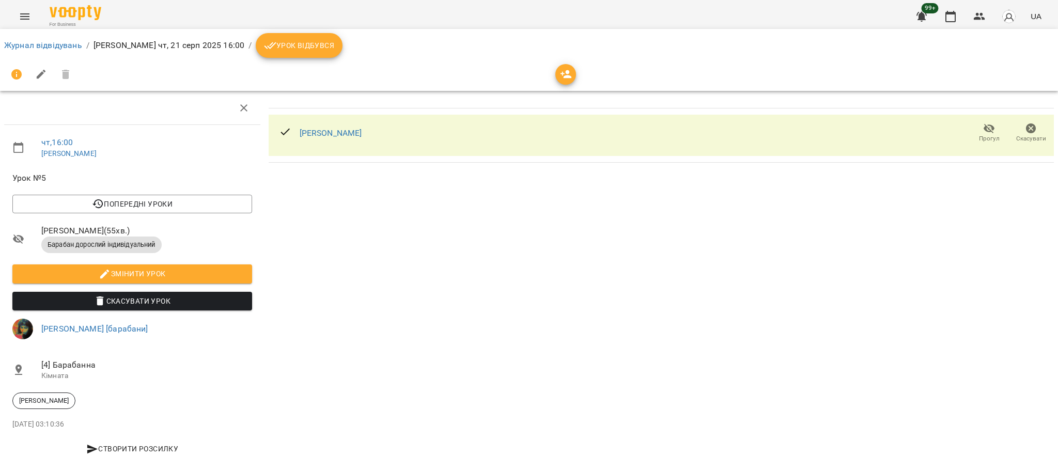
click at [290, 54] on button "Урок відбувся" at bounding box center [299, 45] width 87 height 25
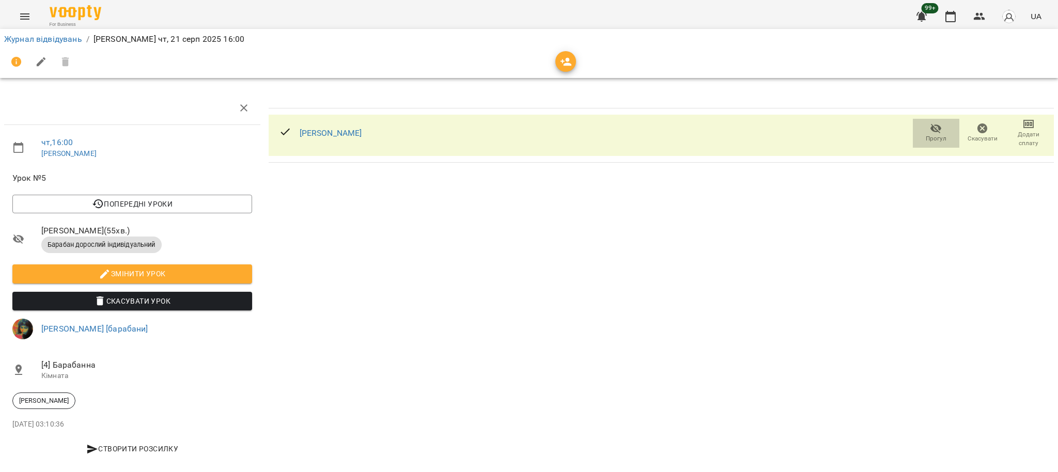
click at [926, 136] on span "Прогул" at bounding box center [936, 138] width 21 height 9
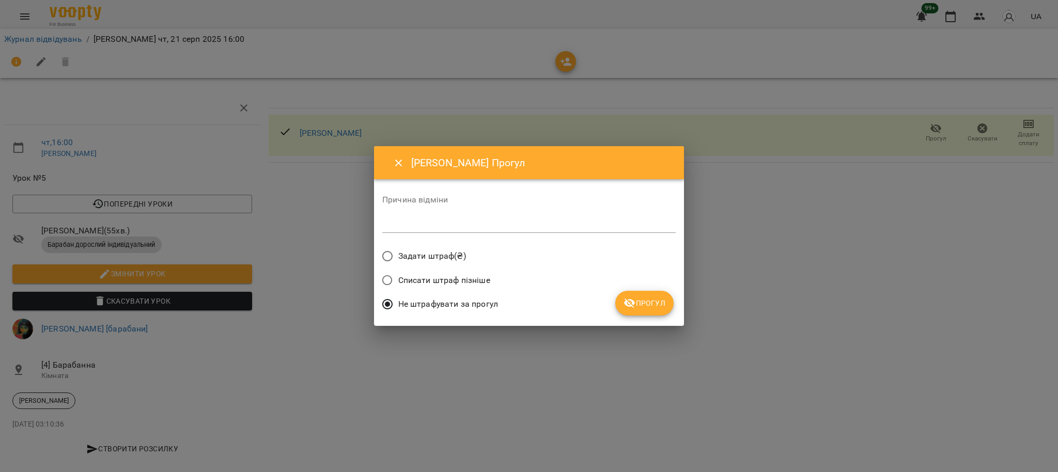
click at [638, 301] on span "Прогул" at bounding box center [644, 303] width 42 height 12
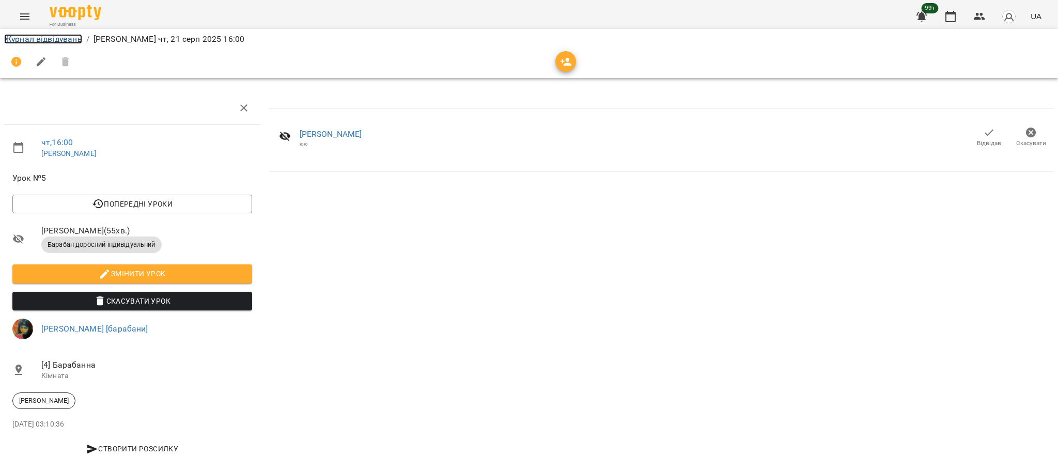
click at [67, 42] on link "Журнал відвідувань" at bounding box center [43, 39] width 78 height 10
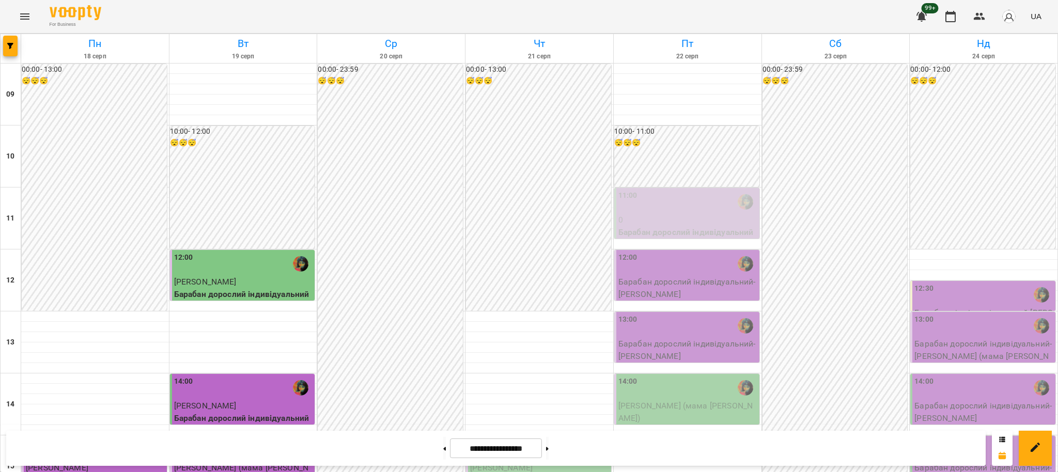
scroll to position [344, 0]
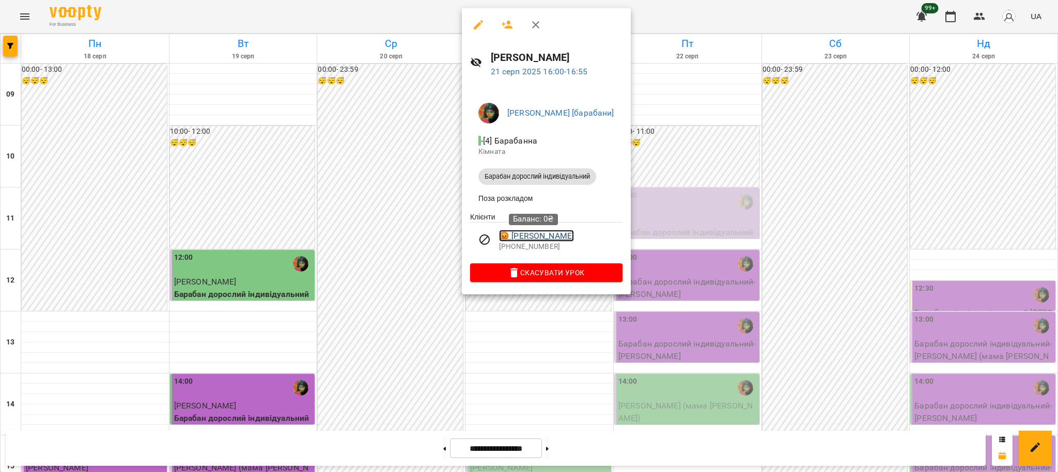
click at [529, 237] on link "😡 [PERSON_NAME]" at bounding box center [536, 236] width 75 height 12
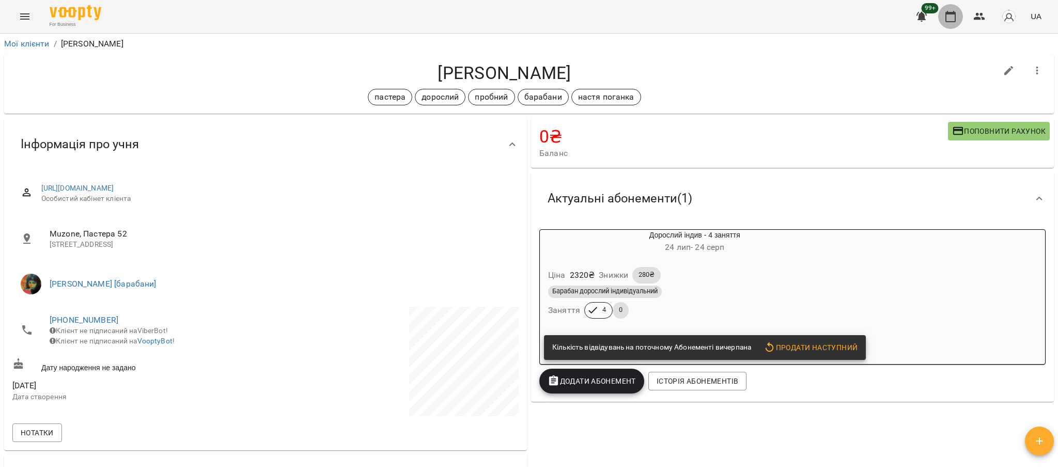
click at [949, 15] on icon "button" at bounding box center [950, 16] width 12 height 12
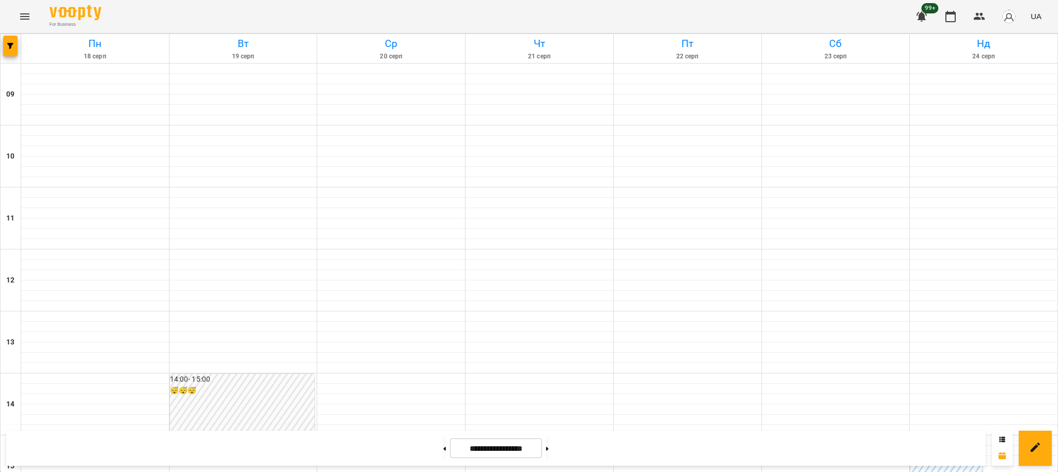
click at [14, 26] on div "For Business 99+ UA" at bounding box center [529, 16] width 1058 height 33
click at [15, 25] on div "For Business 99+ UA" at bounding box center [529, 16] width 1058 height 33
click at [19, 22] on icon "Menu" at bounding box center [25, 16] width 12 height 12
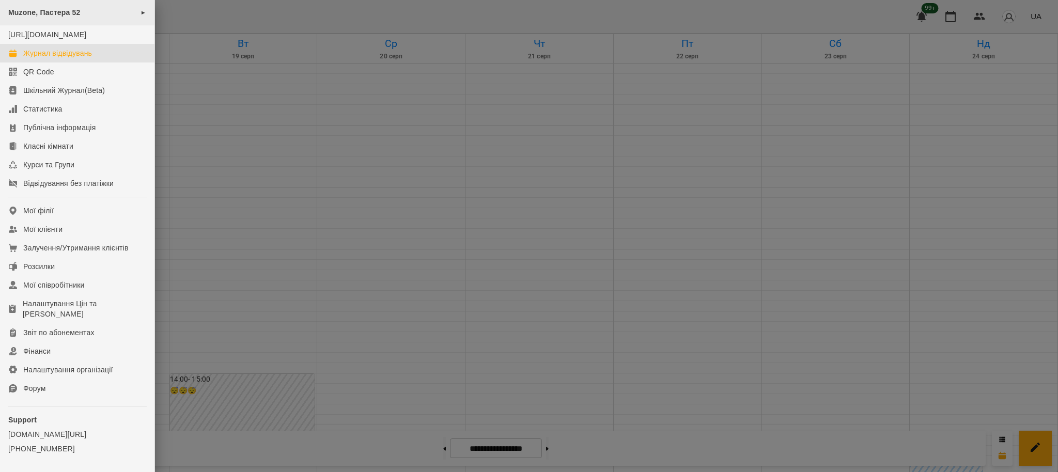
click at [108, 18] on div "Muzone, Пастера 52 ►" at bounding box center [77, 12] width 154 height 25
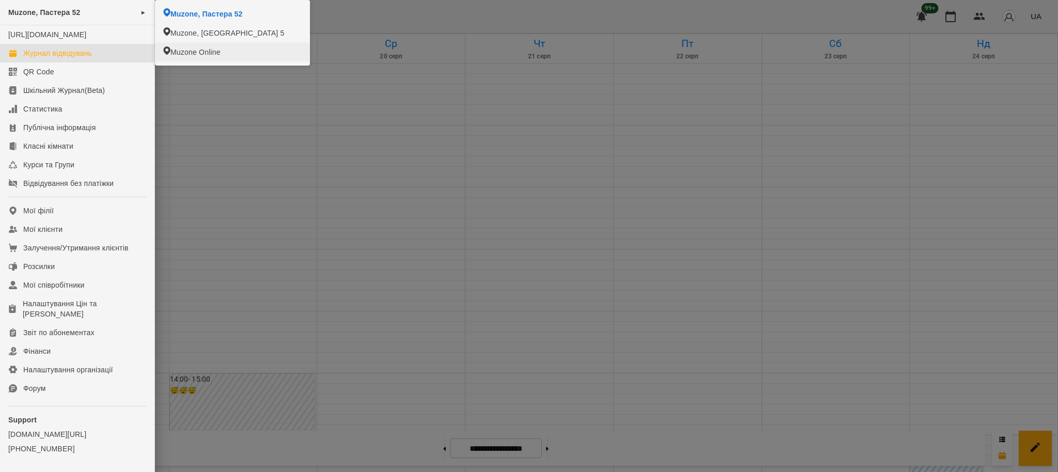
click at [219, 122] on div at bounding box center [529, 236] width 1058 height 472
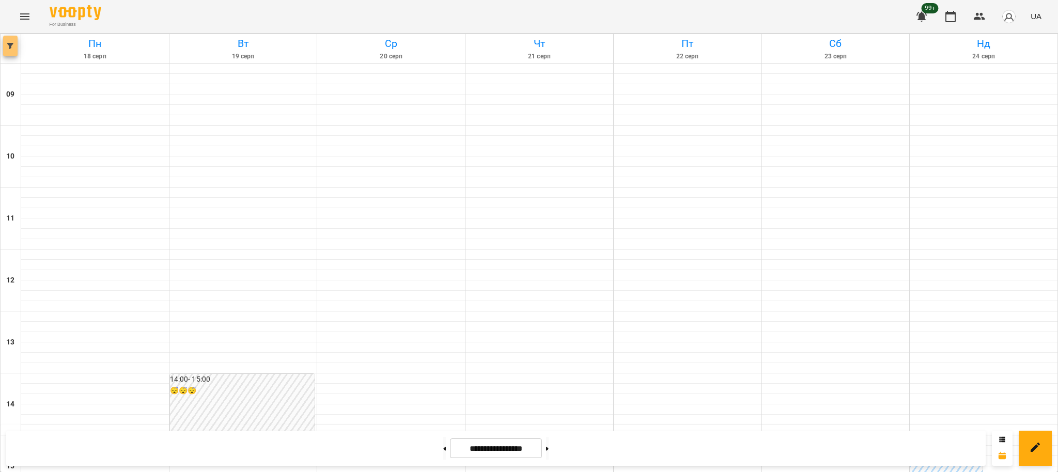
click at [4, 37] on button "button" at bounding box center [10, 46] width 14 height 21
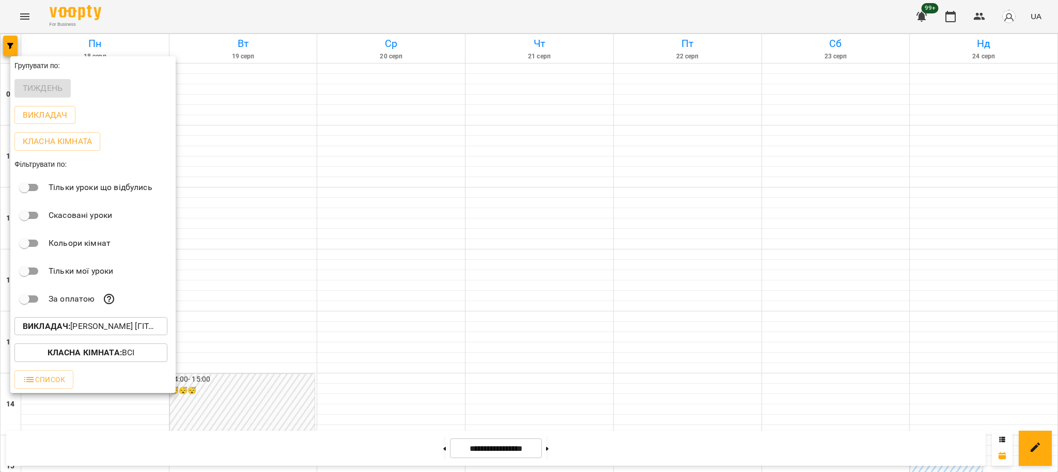
click at [120, 326] on p "Викладач : [PERSON_NAME] [гітара]" at bounding box center [91, 326] width 136 height 12
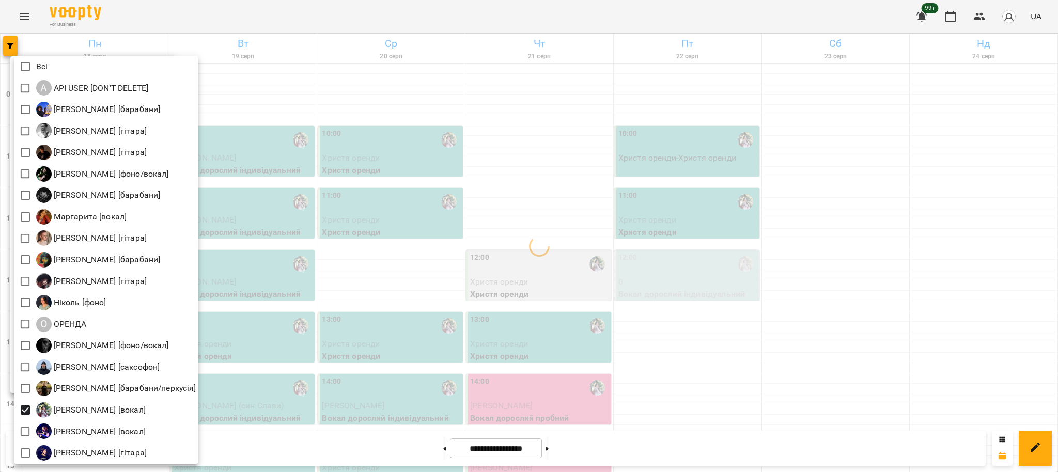
click at [396, 245] on div at bounding box center [529, 236] width 1058 height 472
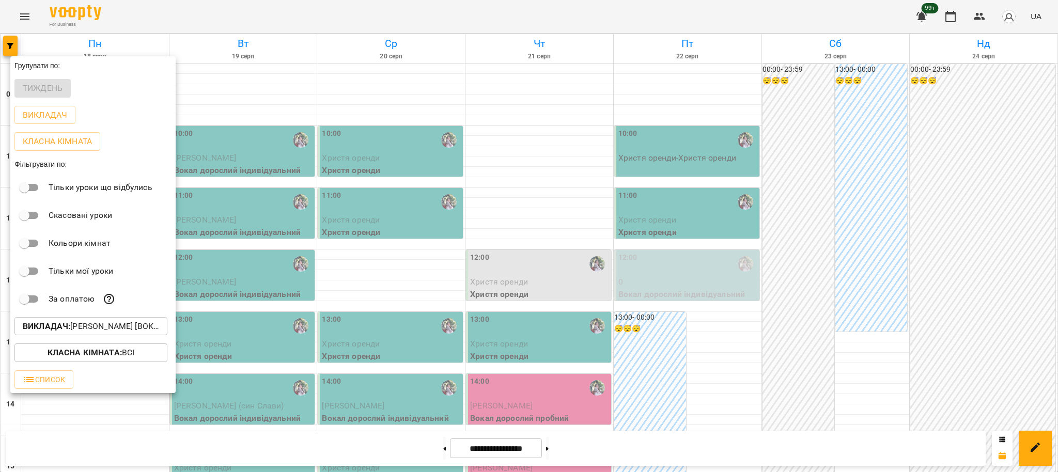
click at [393, 247] on div at bounding box center [529, 236] width 1058 height 472
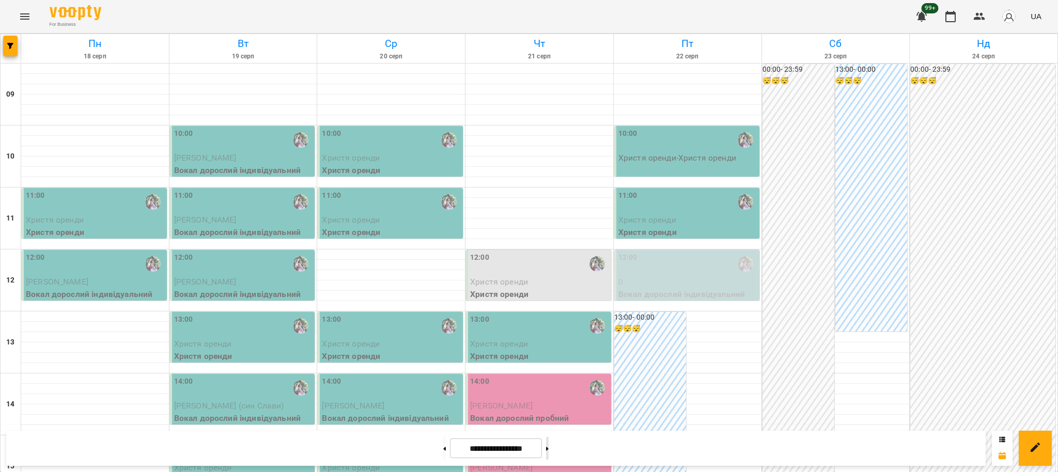
click at [549, 447] on button at bounding box center [547, 448] width 3 height 23
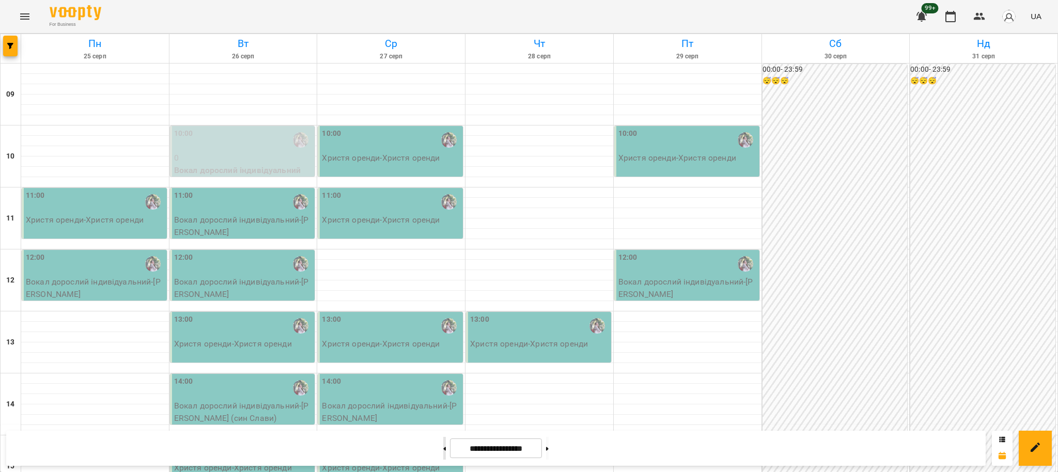
click at [443, 449] on button at bounding box center [444, 448] width 3 height 23
type input "**********"
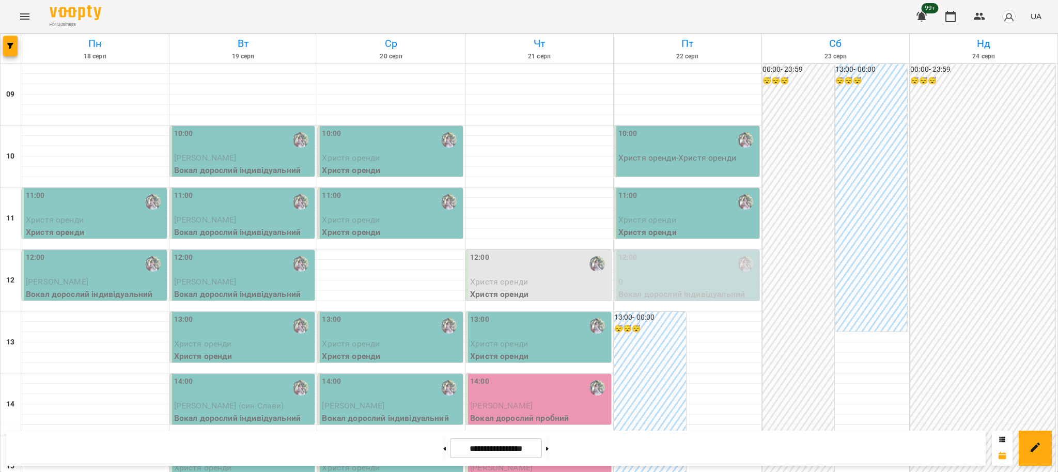
click at [520, 277] on span "Христя оренди" at bounding box center [499, 282] width 58 height 10
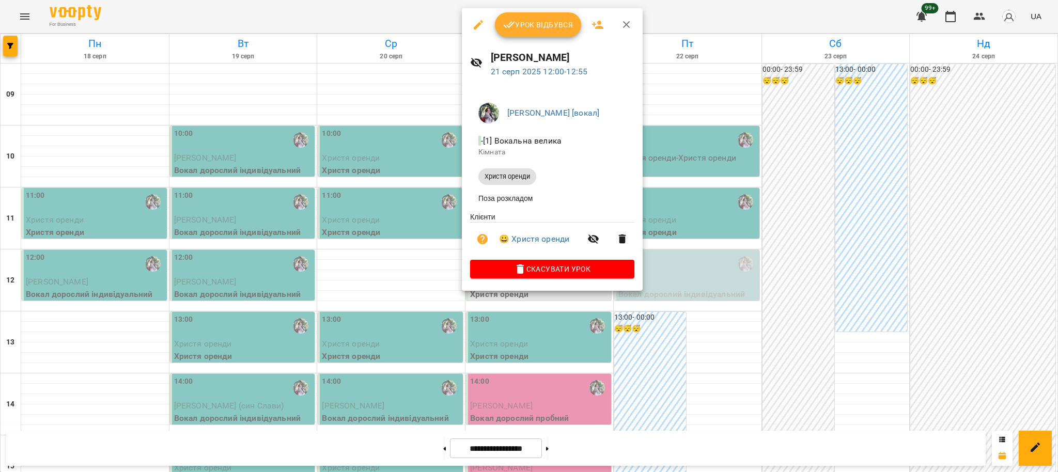
click at [507, 23] on icon "button" at bounding box center [509, 25] width 12 height 12
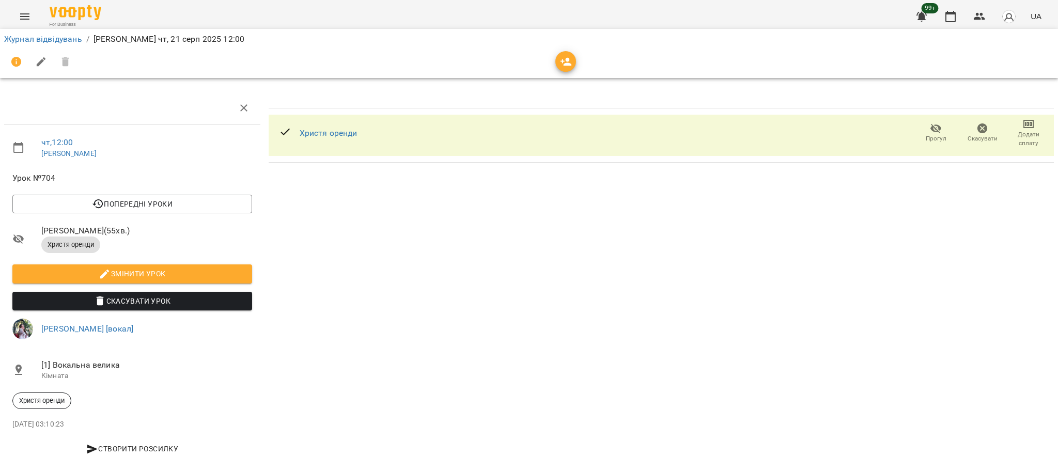
click at [926, 140] on span "Прогул" at bounding box center [936, 138] width 21 height 9
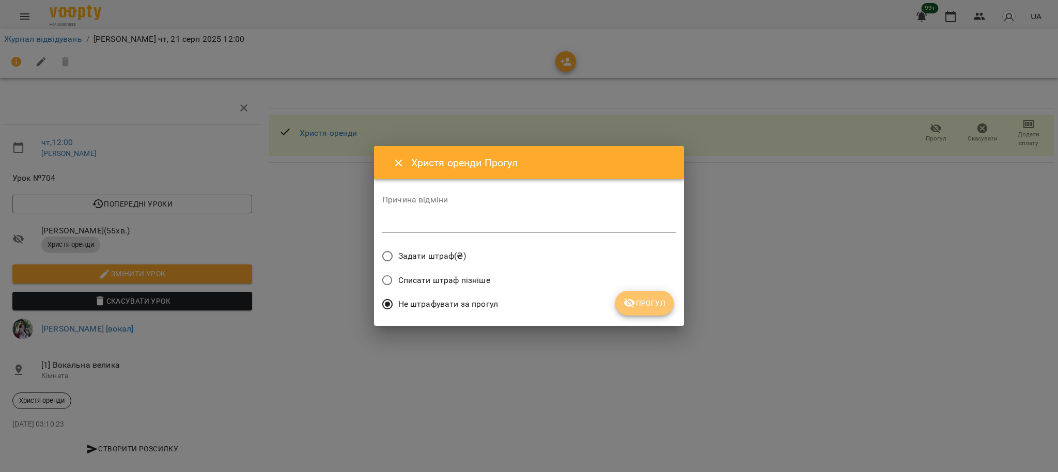
click at [658, 310] on button "Прогул" at bounding box center [644, 303] width 58 height 25
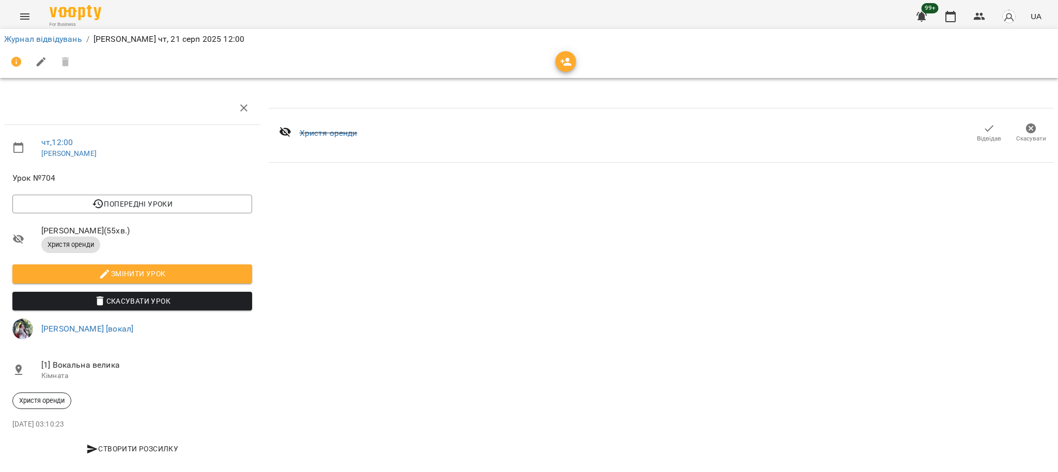
click at [52, 48] on div at bounding box center [529, 62] width 1054 height 29
click at [51, 42] on link "Журнал відвідувань" at bounding box center [43, 39] width 78 height 10
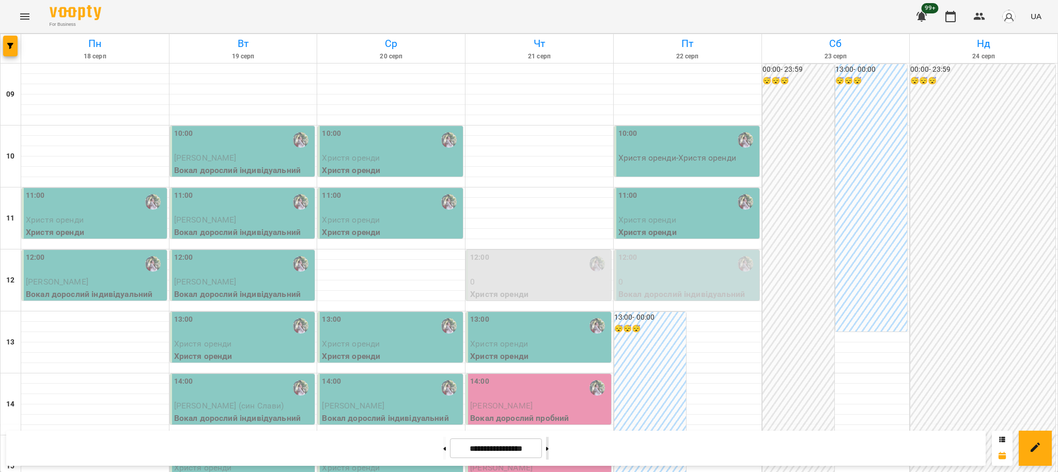
click at [549, 448] on button at bounding box center [547, 448] width 3 height 23
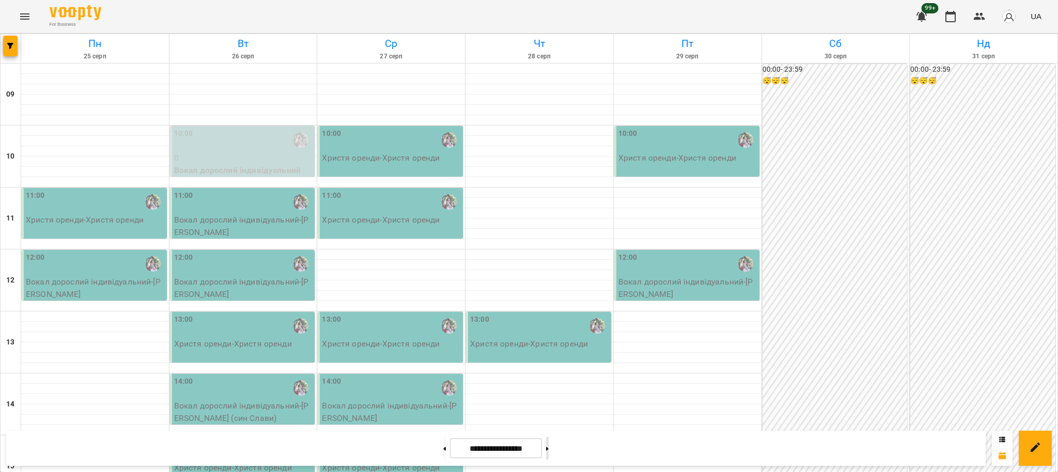
click at [549, 450] on button at bounding box center [547, 448] width 3 height 23
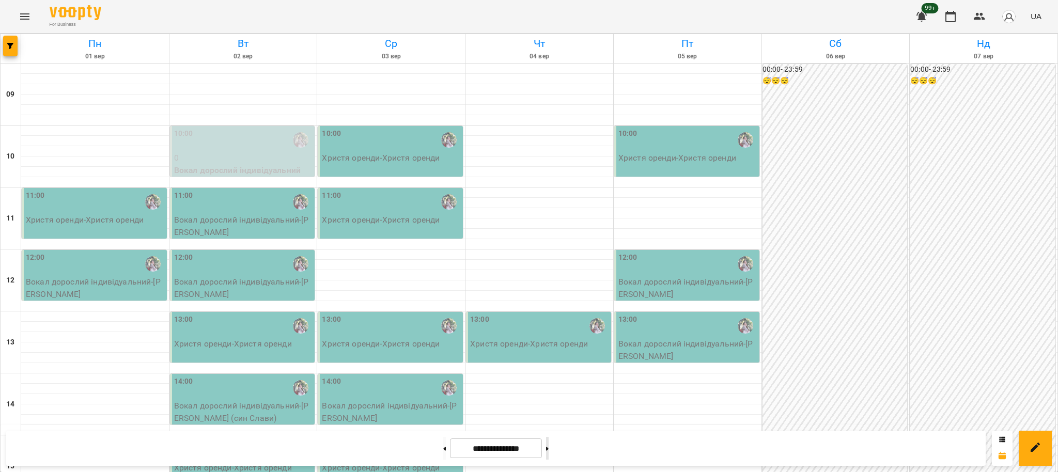
click at [549, 450] on button at bounding box center [547, 448] width 3 height 23
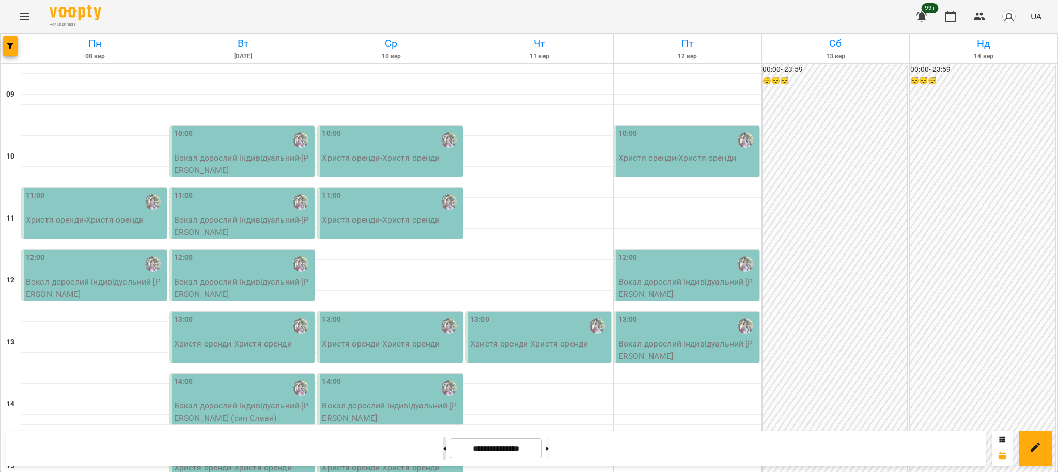
click at [444, 448] on icon at bounding box center [445, 449] width 3 height 4
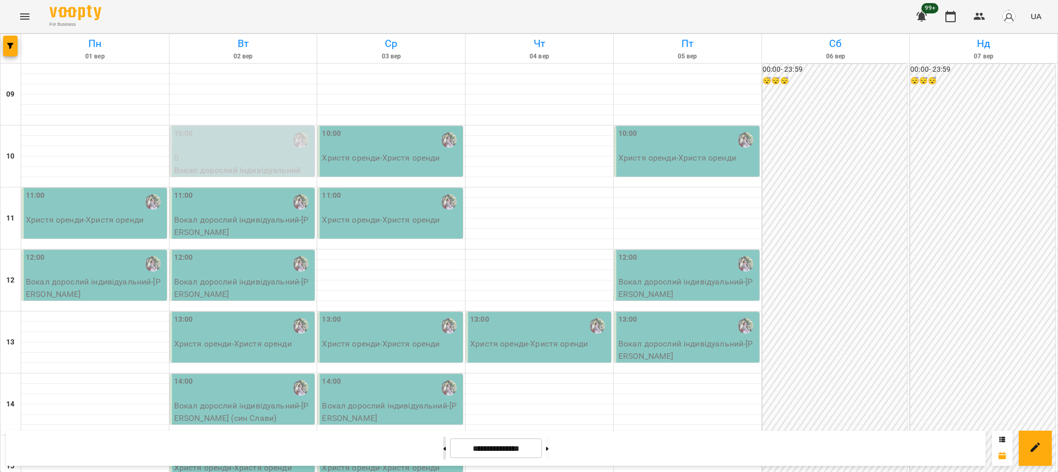
click at [443, 443] on button at bounding box center [444, 448] width 3 height 23
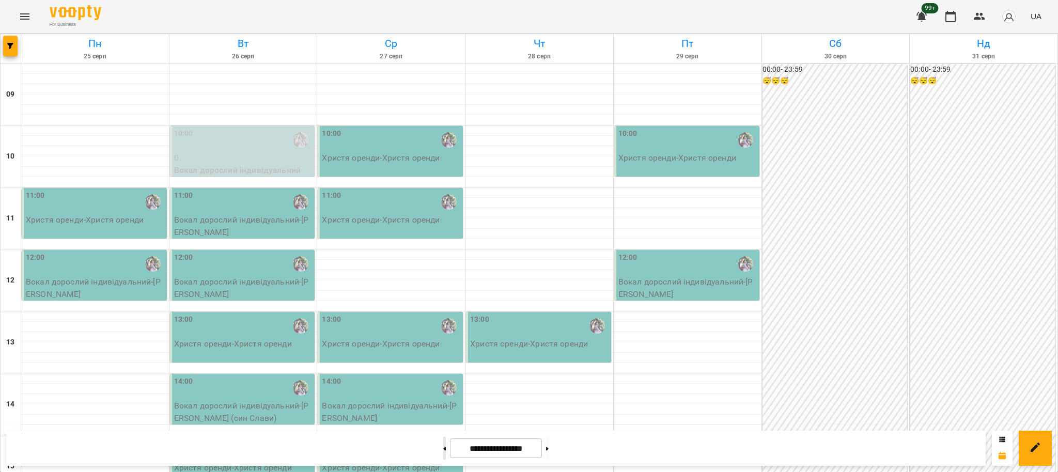
click at [443, 443] on button at bounding box center [444, 448] width 3 height 23
type input "**********"
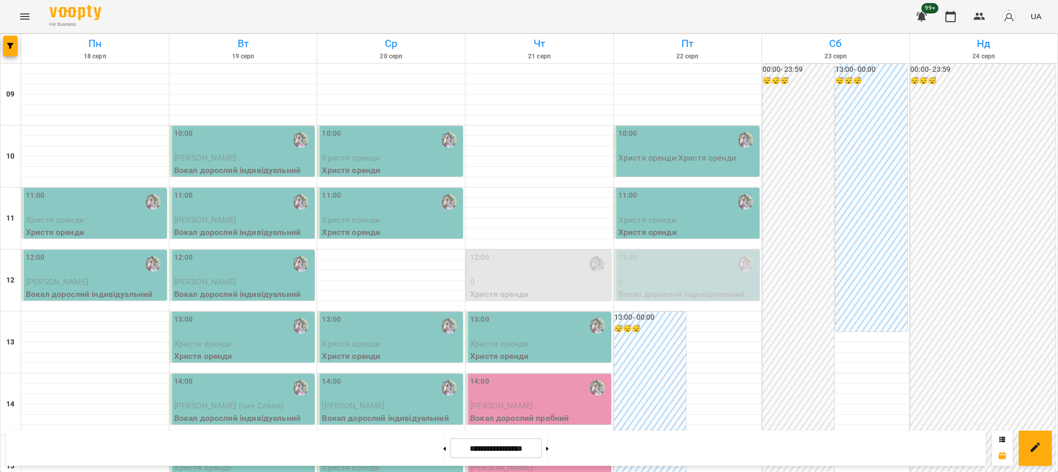
click at [496, 269] on div "12:00" at bounding box center [539, 264] width 139 height 24
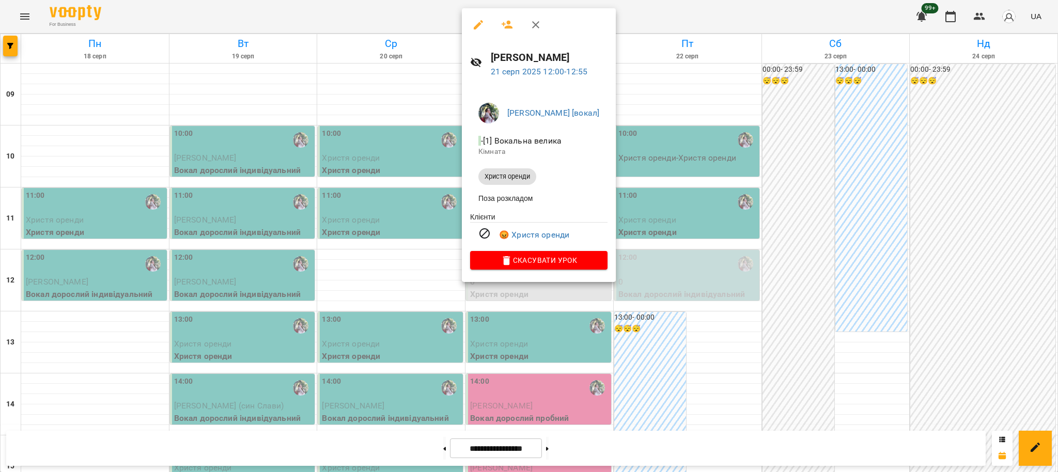
click at [429, 283] on div at bounding box center [529, 236] width 1058 height 472
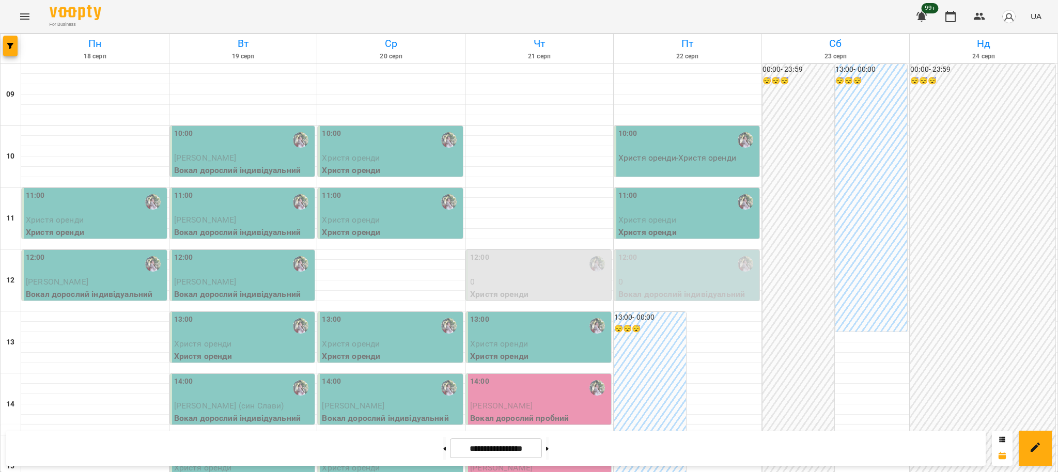
scroll to position [137, 0]
click at [973, 20] on button "button" at bounding box center [979, 16] width 25 height 25
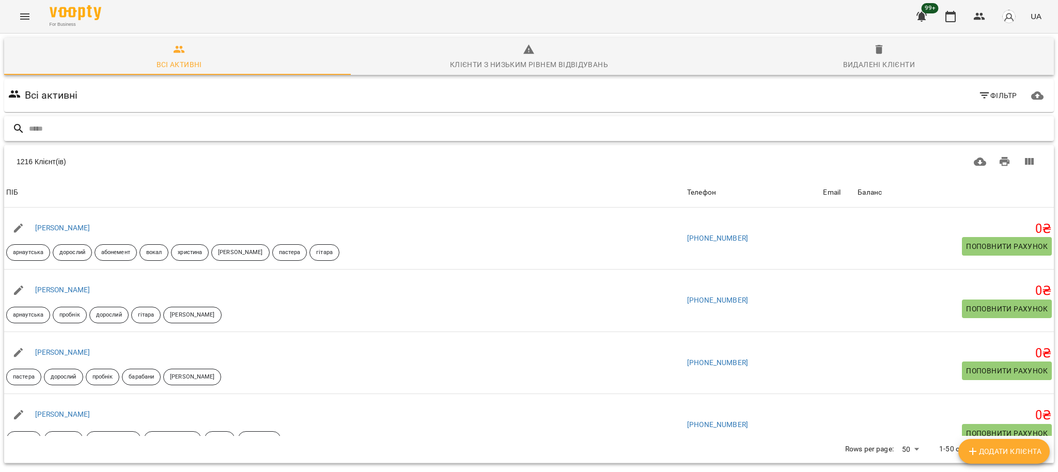
click at [276, 133] on input "text" at bounding box center [539, 128] width 1021 height 17
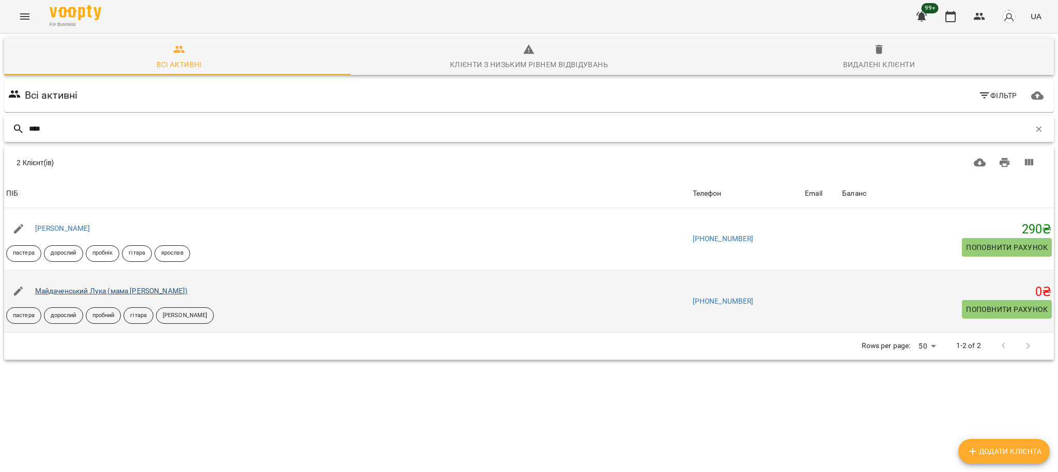
type input "****"
click at [180, 289] on link "Майдаченський Лука (мама [PERSON_NAME])" at bounding box center [111, 291] width 153 height 8
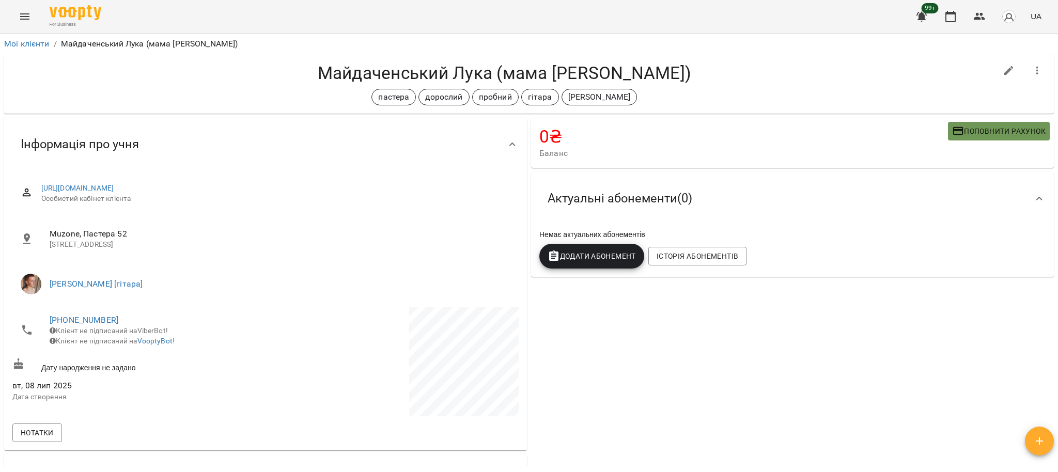
click at [952, 132] on icon "button" at bounding box center [958, 131] width 12 height 12
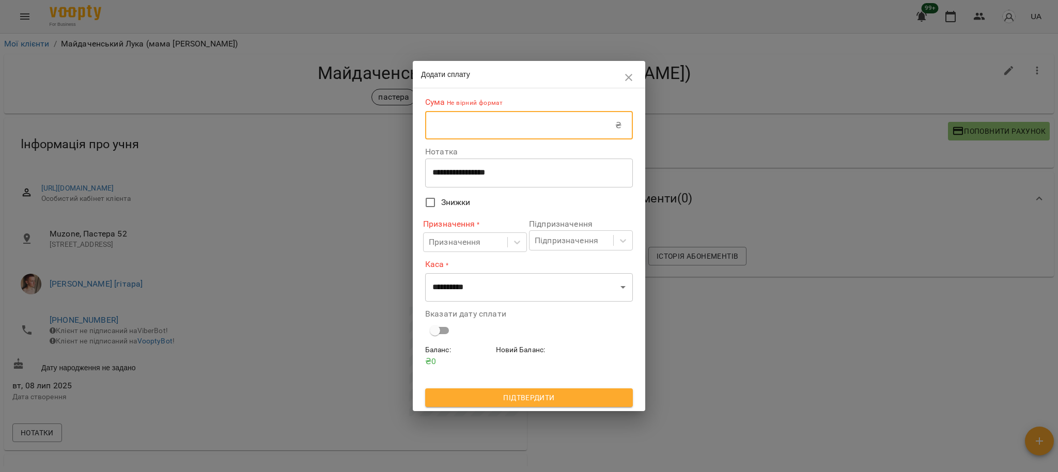
click at [468, 123] on input "text" at bounding box center [520, 125] width 190 height 29
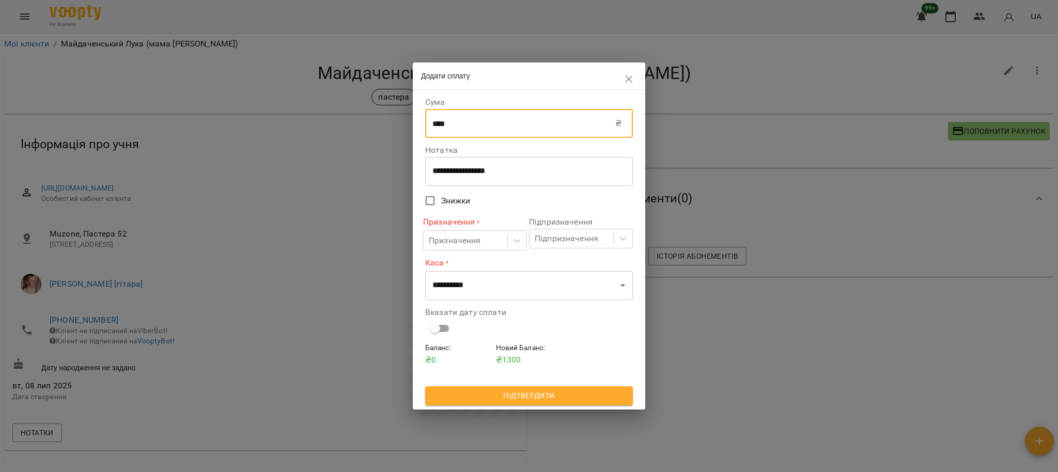
type input "****"
drag, startPoint x: 527, startPoint y: 162, endPoint x: 377, endPoint y: 179, distance: 151.7
click at [377, 179] on div "**********" at bounding box center [529, 236] width 1058 height 472
click at [594, 164] on div "**********" at bounding box center [529, 171] width 208 height 29
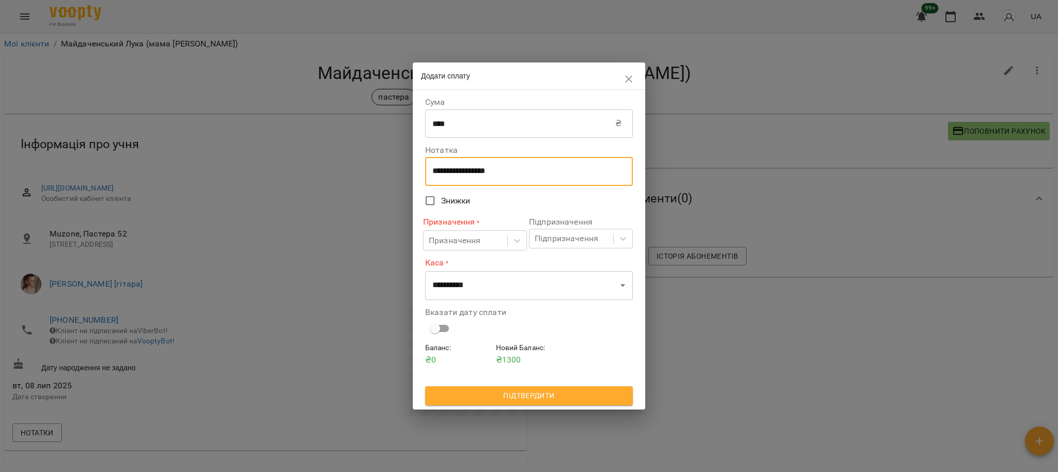
drag, startPoint x: 539, startPoint y: 170, endPoint x: 416, endPoint y: 168, distance: 123.0
click at [416, 168] on div "**********" at bounding box center [529, 249] width 232 height 319
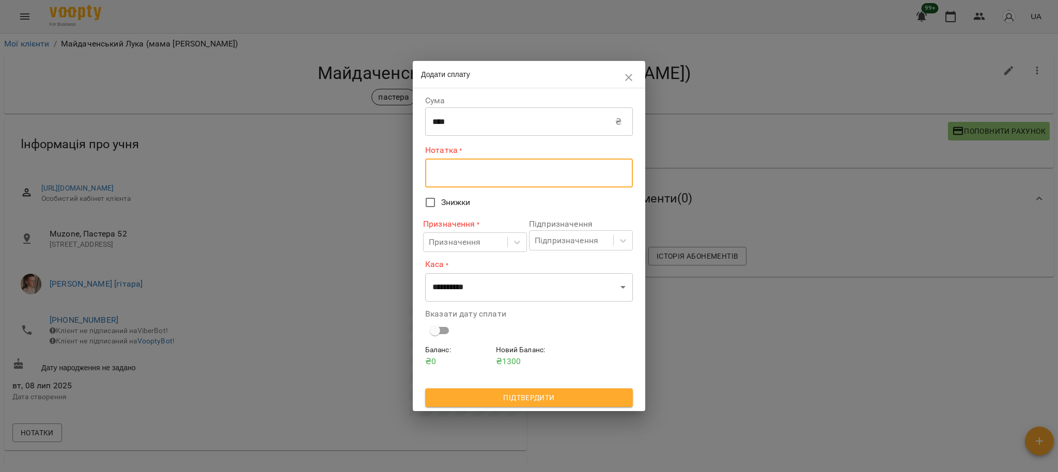
type textarea "*"
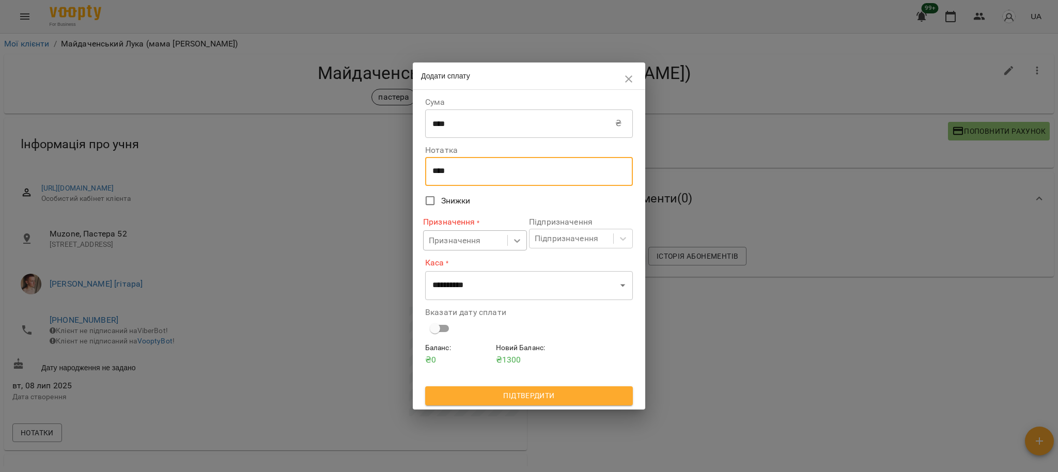
type textarea "****"
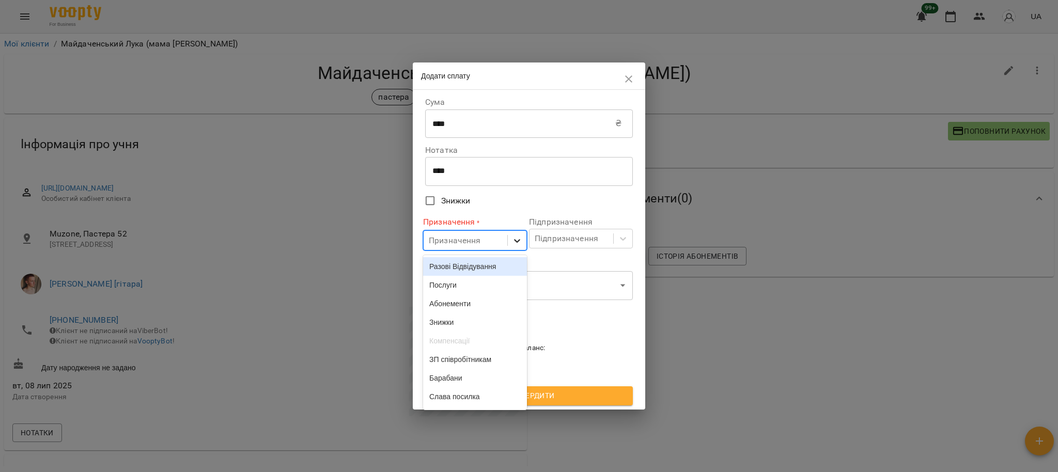
click at [522, 236] on icon at bounding box center [517, 241] width 10 height 10
click at [485, 268] on div "Разові Відвідування" at bounding box center [475, 266] width 104 height 19
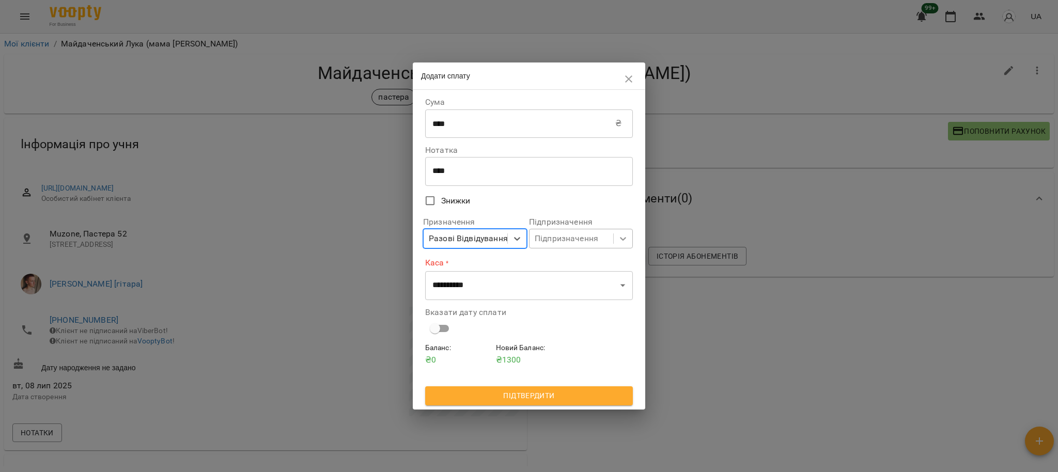
click at [615, 241] on div at bounding box center [623, 238] width 19 height 19
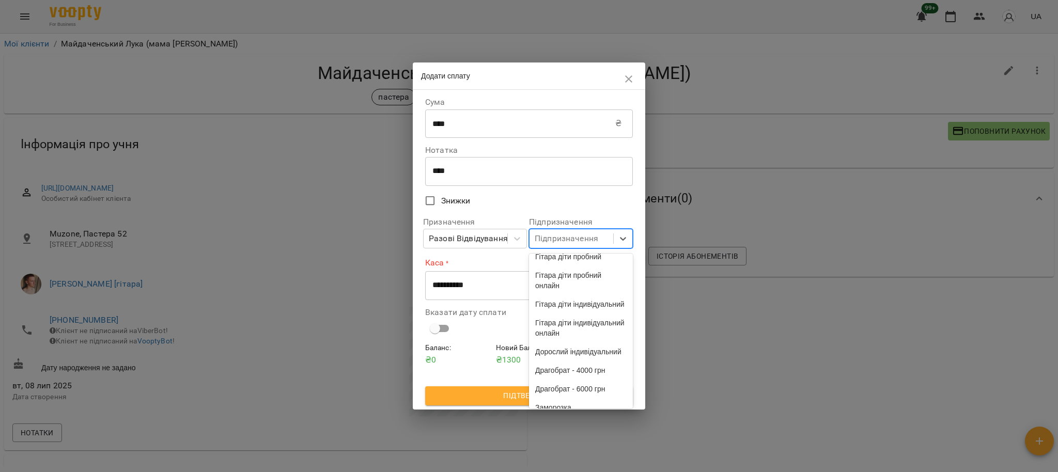
scroll to position [2687, 0]
click at [576, 377] on div "індив 4у" at bounding box center [581, 378] width 104 height 19
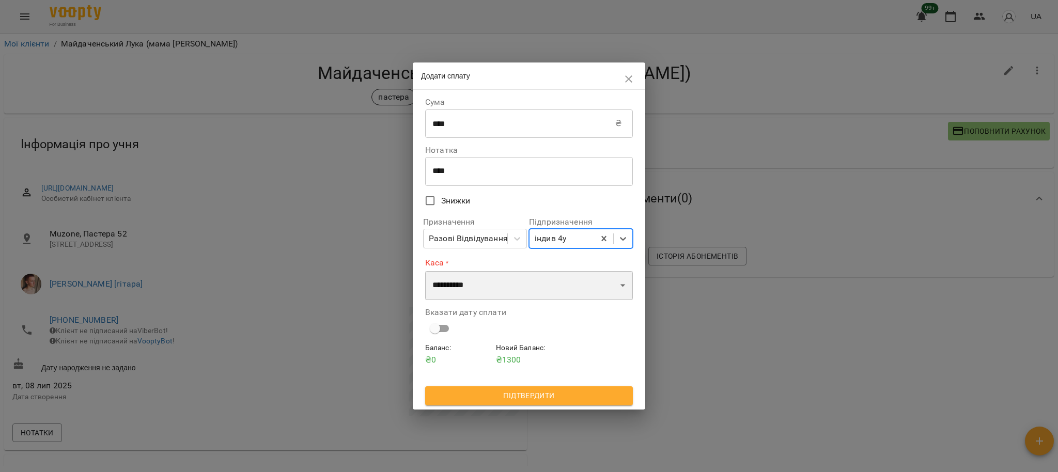
click at [494, 282] on select "**********" at bounding box center [529, 285] width 208 height 29
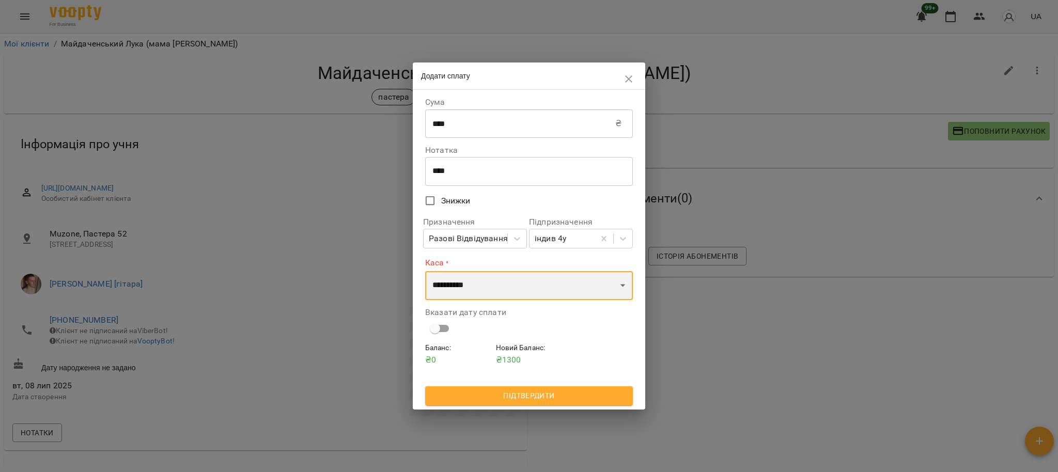
select select "****"
click at [425, 271] on select "**********" at bounding box center [529, 285] width 208 height 29
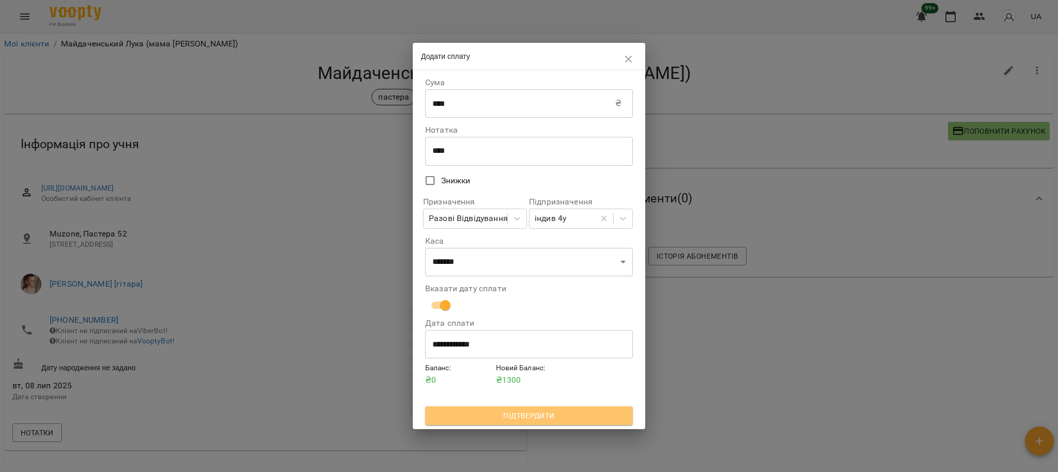
click at [524, 410] on span "Підтвердити" at bounding box center [528, 416] width 191 height 12
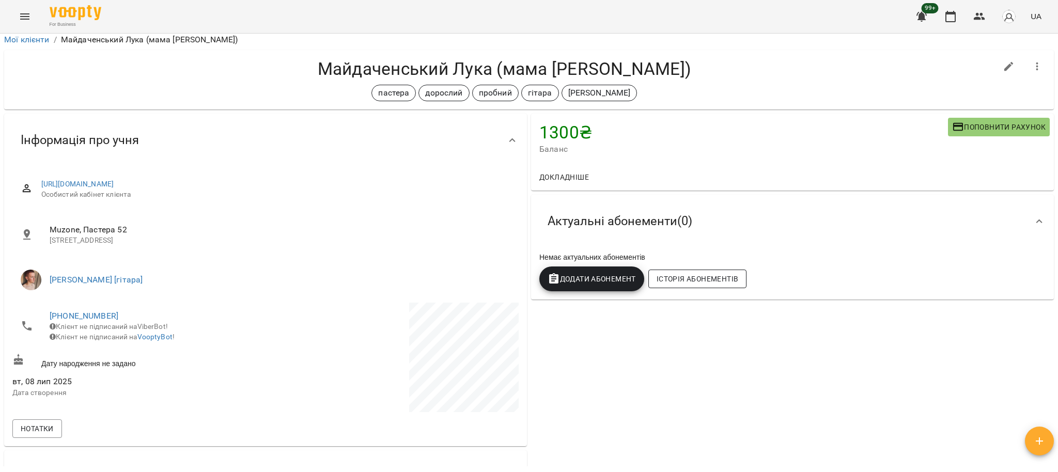
scroll to position [0, 0]
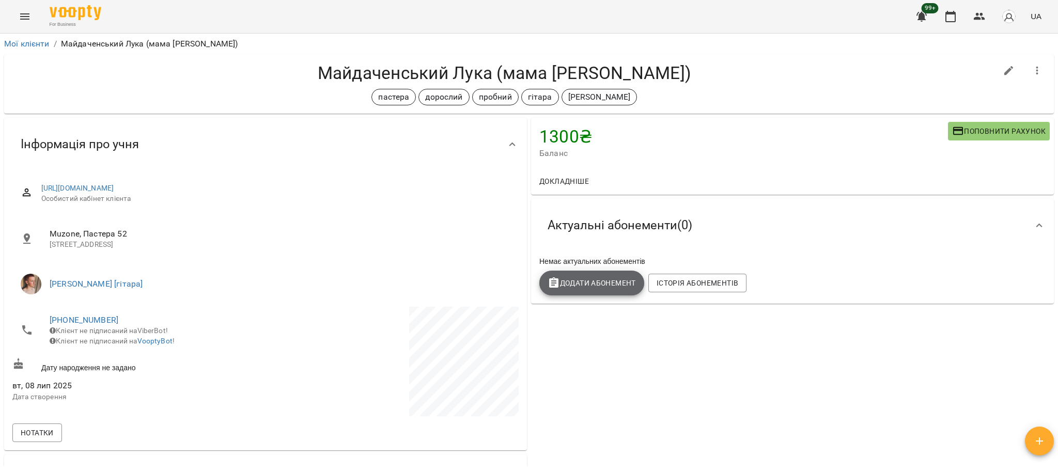
click at [607, 281] on span "Додати Абонемент" at bounding box center [592, 283] width 88 height 12
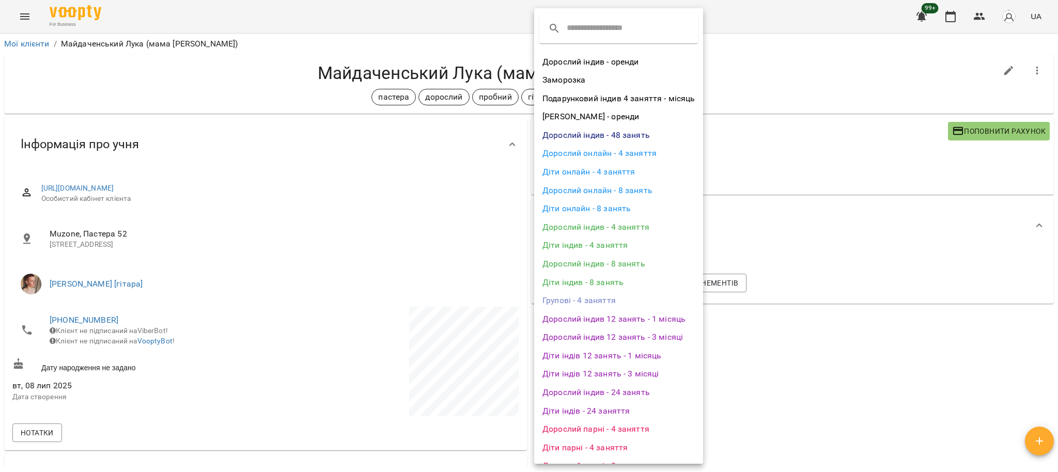
click at [610, 230] on li "Дорослий індив - 4 заняття" at bounding box center [618, 227] width 169 height 19
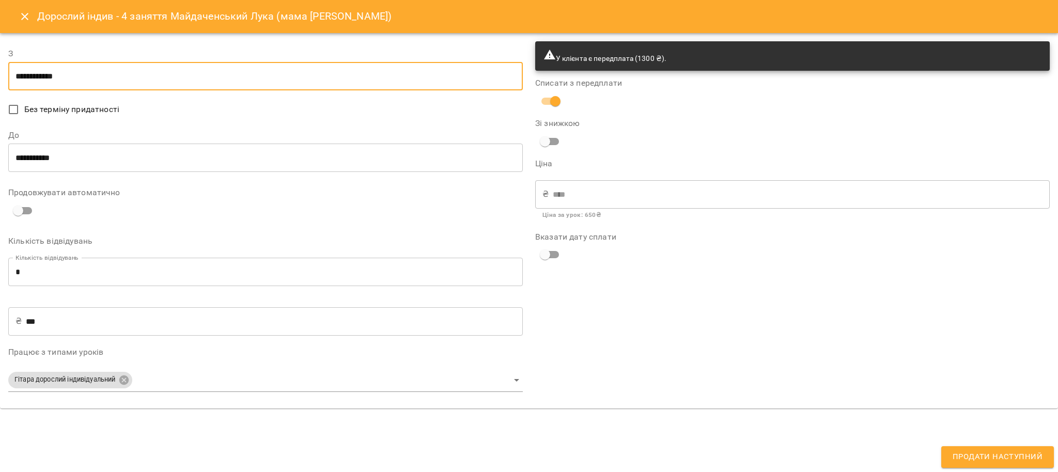
click at [77, 72] on input "**********" at bounding box center [265, 76] width 514 height 29
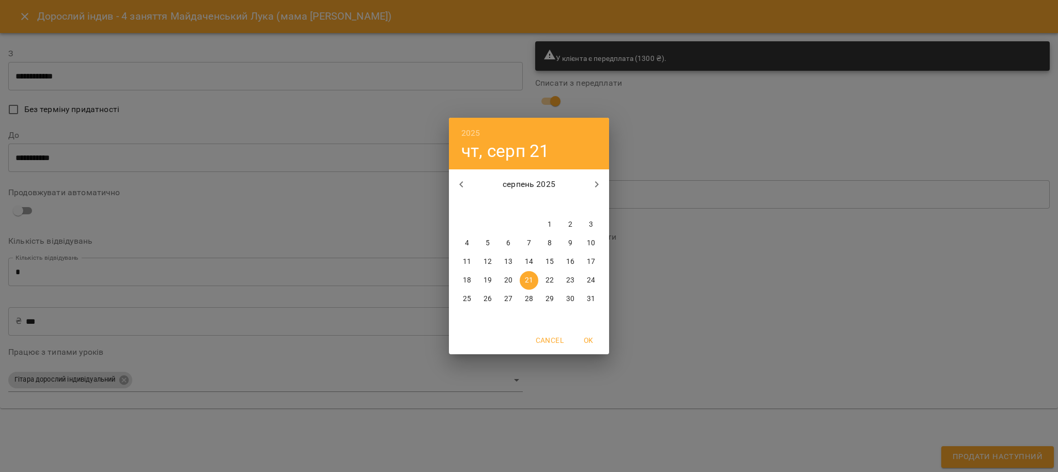
click at [295, 198] on div "2025 чт, серп 21 серпень 2025 пн вт ср чт пт сб нд 28 29 30 31 1 2 3 4 5 6 7 8 …" at bounding box center [529, 236] width 1058 height 472
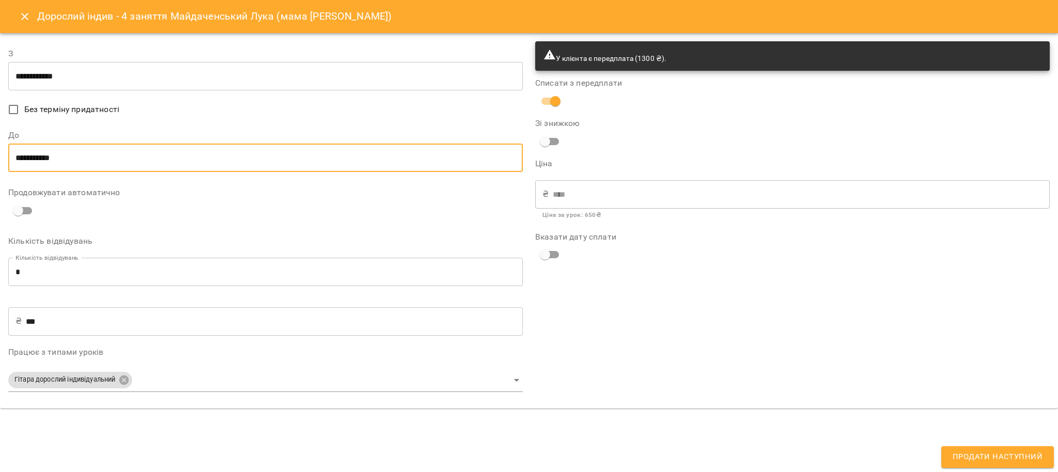
click at [232, 157] on input "**********" at bounding box center [265, 158] width 514 height 29
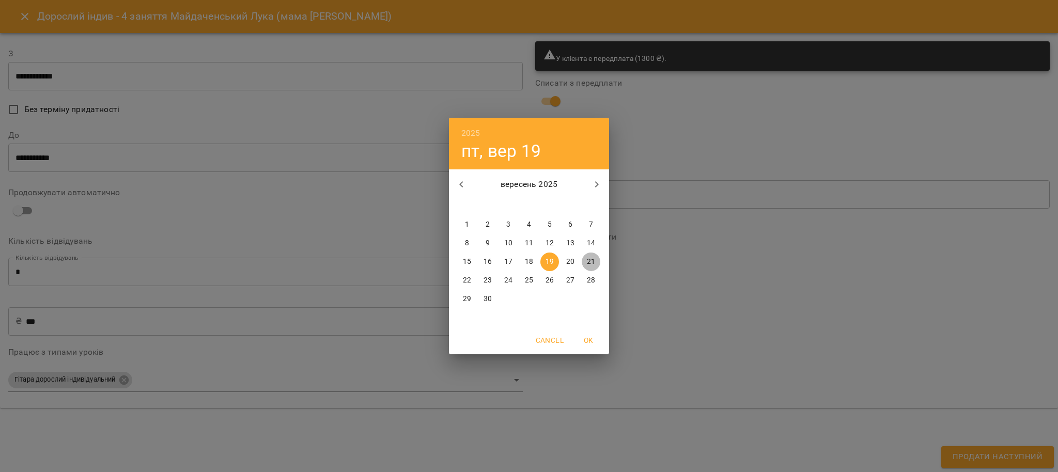
click at [596, 258] on span "21" at bounding box center [591, 262] width 19 height 10
type input "**********"
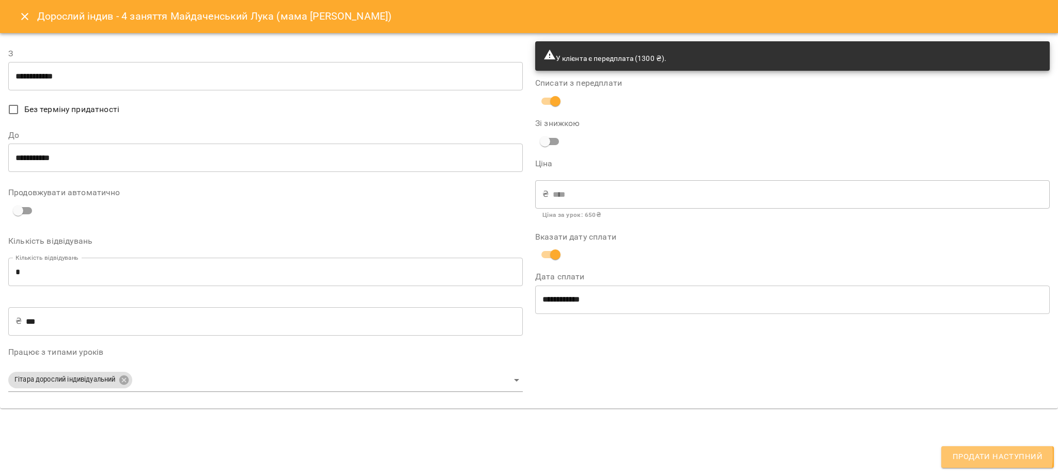
click at [959, 455] on span "Продати наступний" at bounding box center [998, 456] width 90 height 13
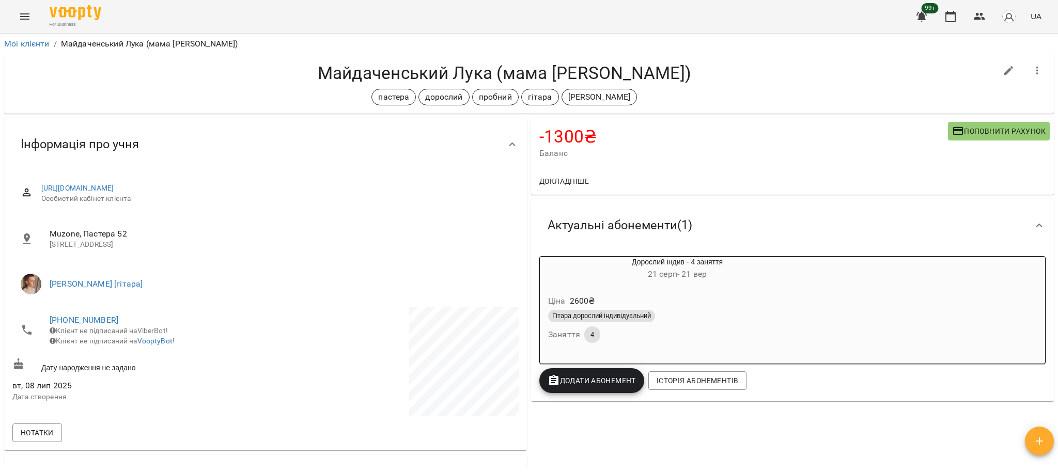
click at [609, 322] on div "Гітара дорослий індивідуальний" at bounding box center [601, 316] width 107 height 12
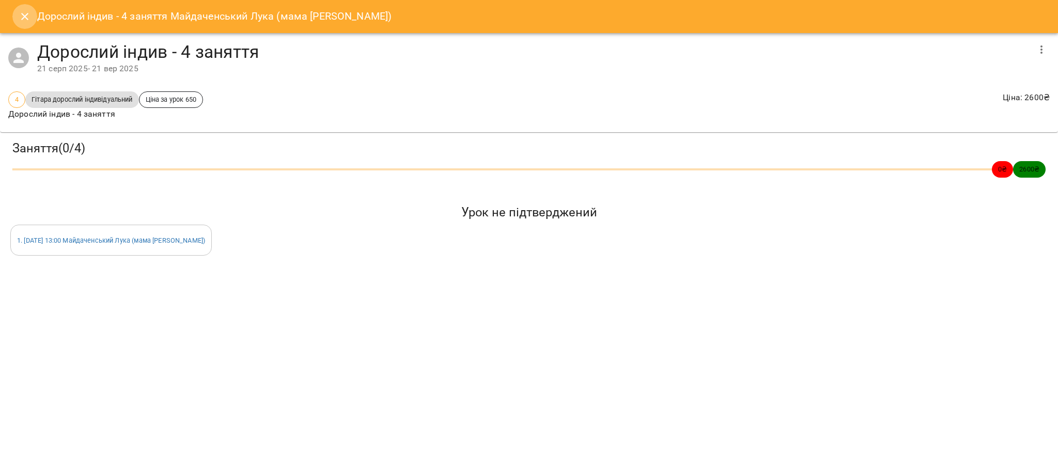
click at [28, 21] on icon "Close" at bounding box center [25, 16] width 12 height 12
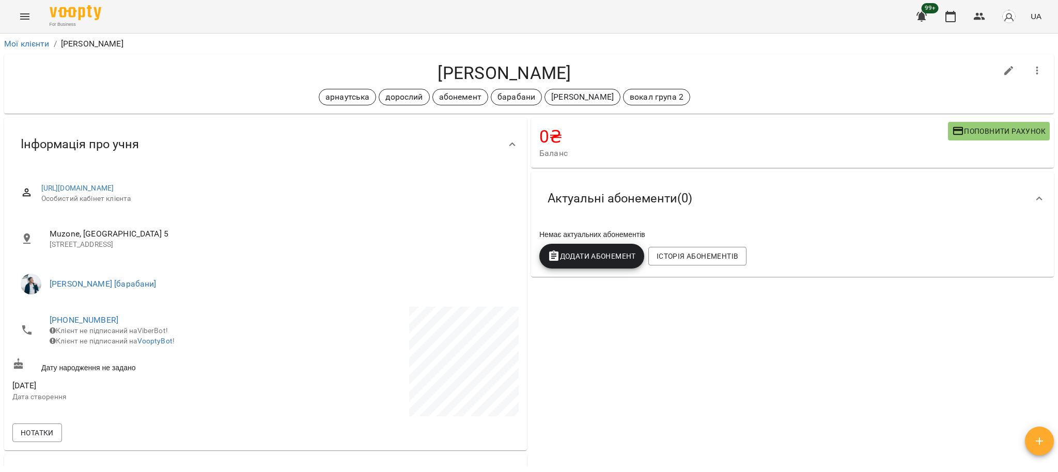
drag, startPoint x: 949, startPoint y: 11, endPoint x: 934, endPoint y: 12, distance: 15.0
click at [949, 11] on icon "button" at bounding box center [950, 16] width 12 height 12
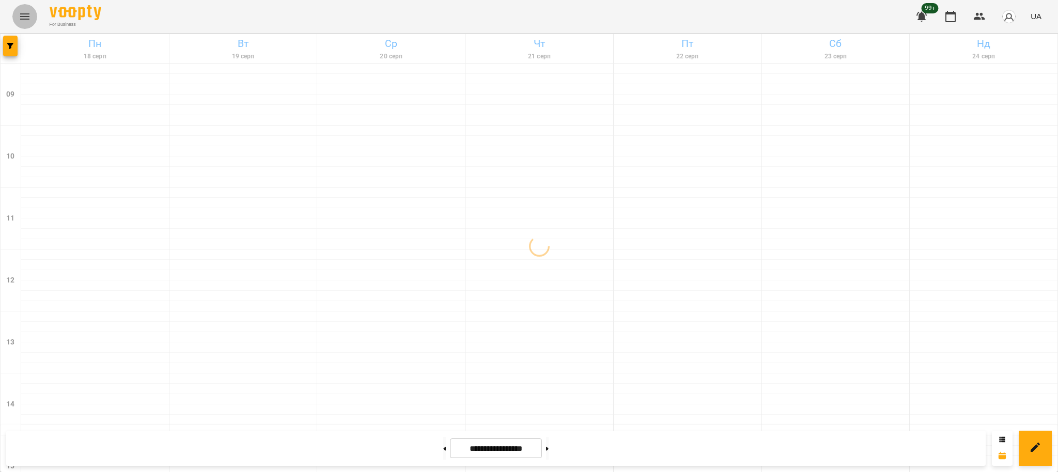
click at [26, 18] on icon "Menu" at bounding box center [25, 16] width 12 height 12
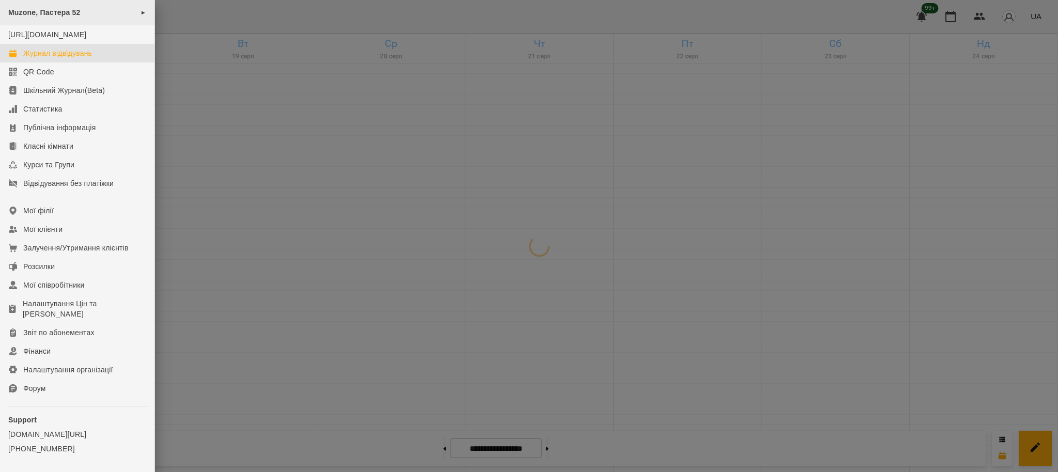
click at [89, 15] on div "Muzone, Пастера 52 ►" at bounding box center [77, 12] width 154 height 25
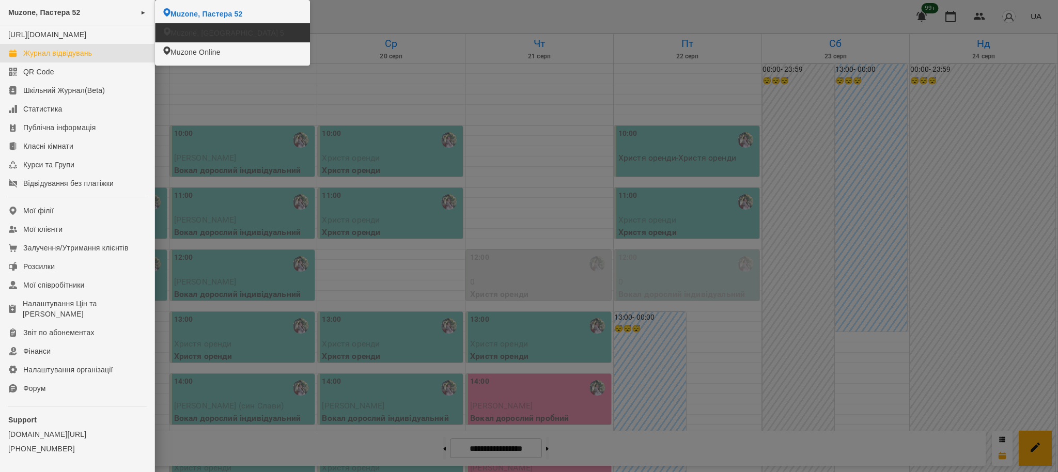
click at [236, 38] on li "Muzone, [GEOGRAPHIC_DATA] 5" at bounding box center [232, 32] width 154 height 19
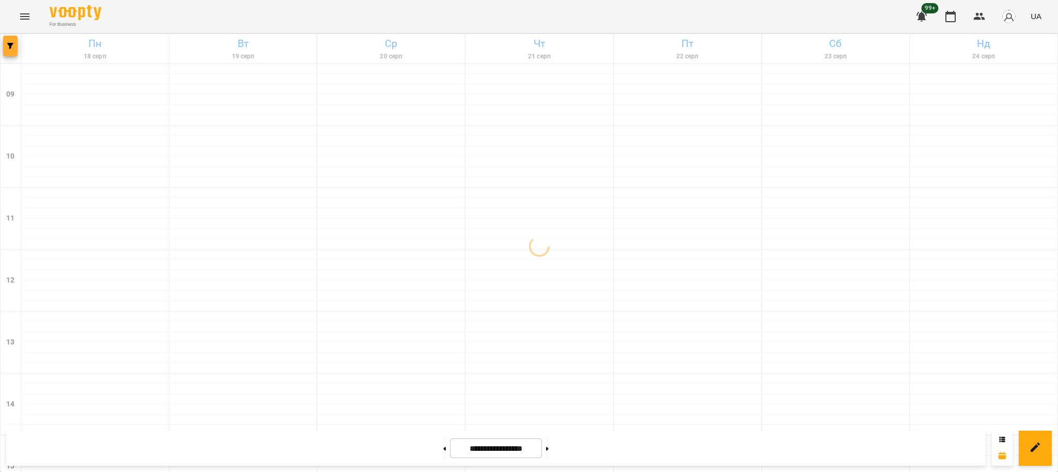
click at [12, 45] on icon "button" at bounding box center [10, 46] width 6 height 6
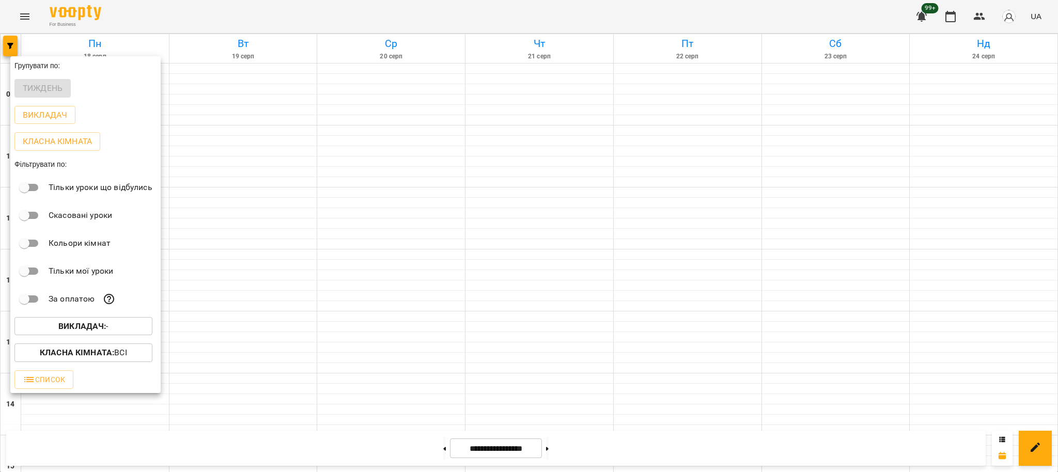
click at [93, 330] on b "Викладач :" at bounding box center [82, 326] width 48 height 10
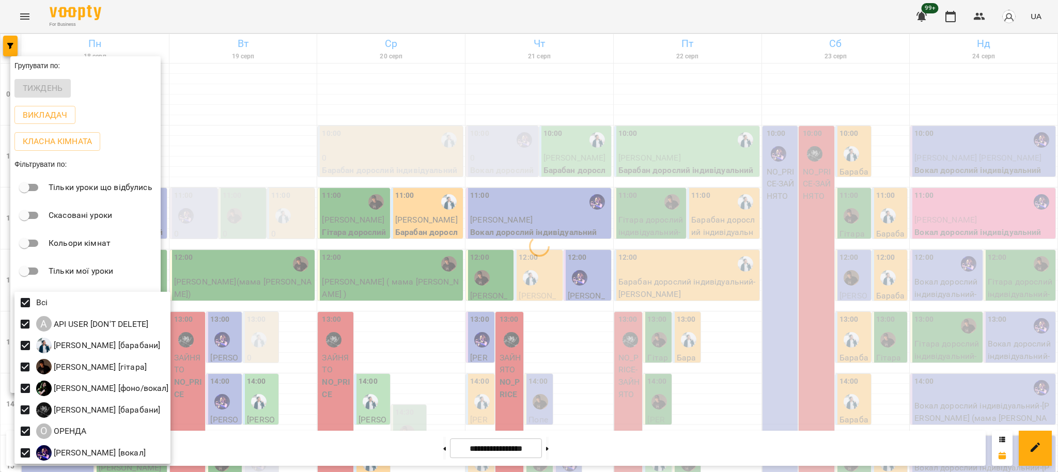
click at [541, 280] on div at bounding box center [529, 236] width 1058 height 472
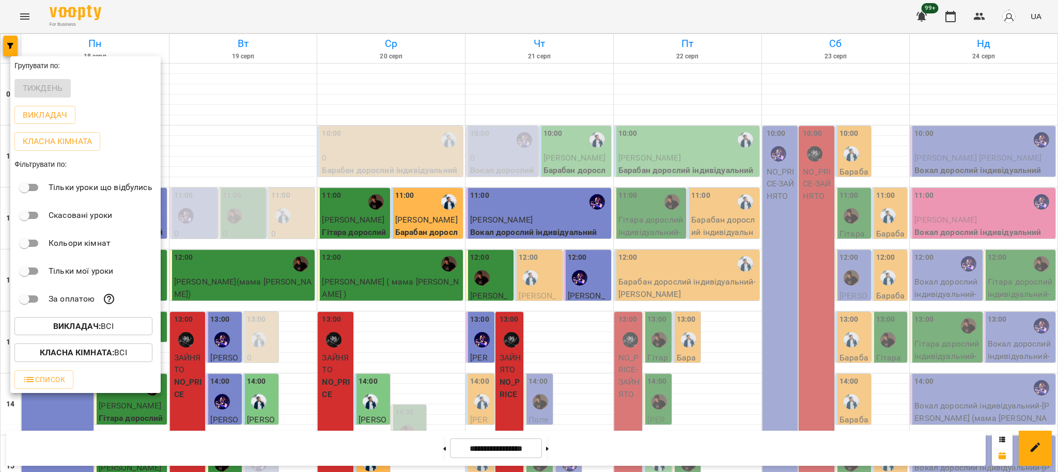
click at [722, 337] on div at bounding box center [529, 236] width 1058 height 472
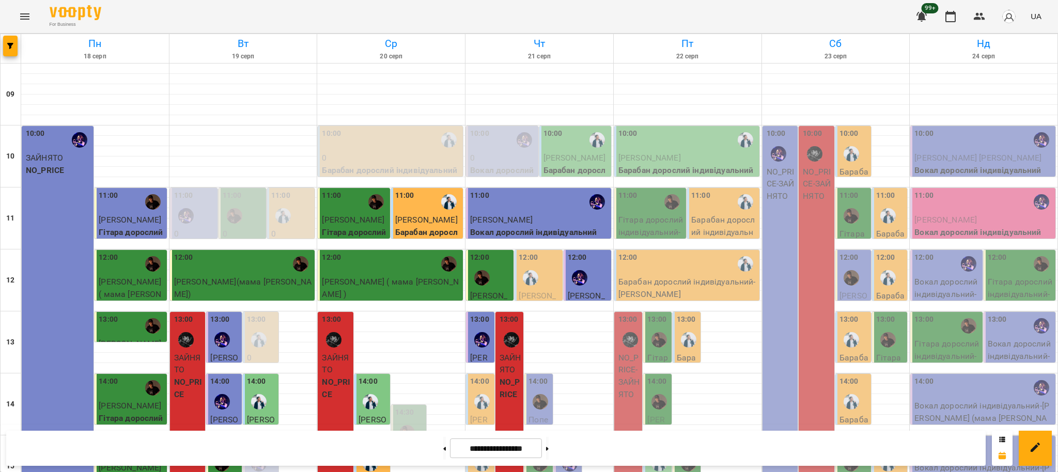
scroll to position [168, 0]
click at [539, 390] on div at bounding box center [540, 402] width 24 height 24
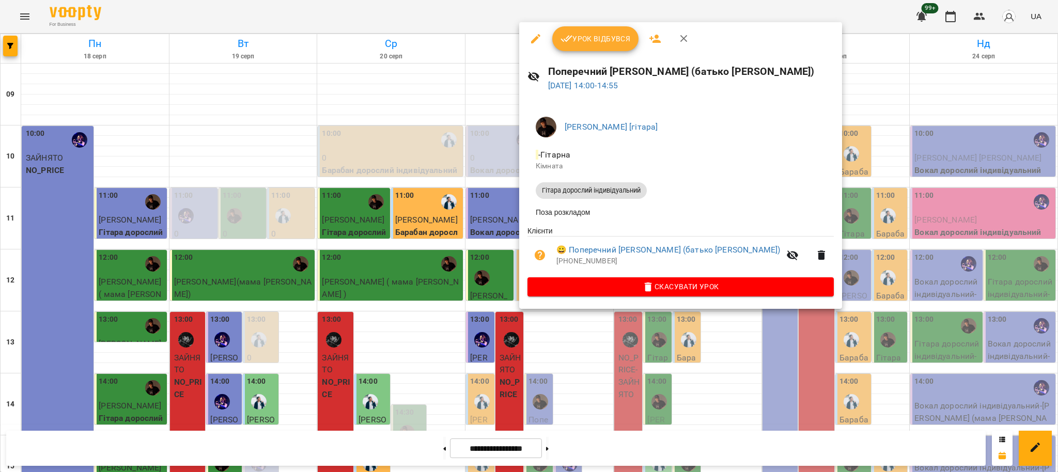
click at [592, 321] on div at bounding box center [529, 236] width 1058 height 472
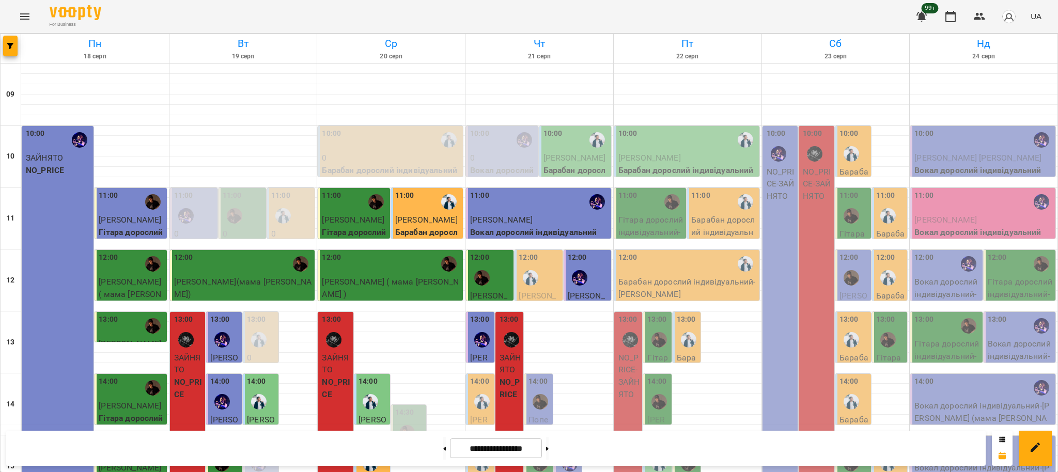
click at [539, 390] on div at bounding box center [540, 402] width 24 height 24
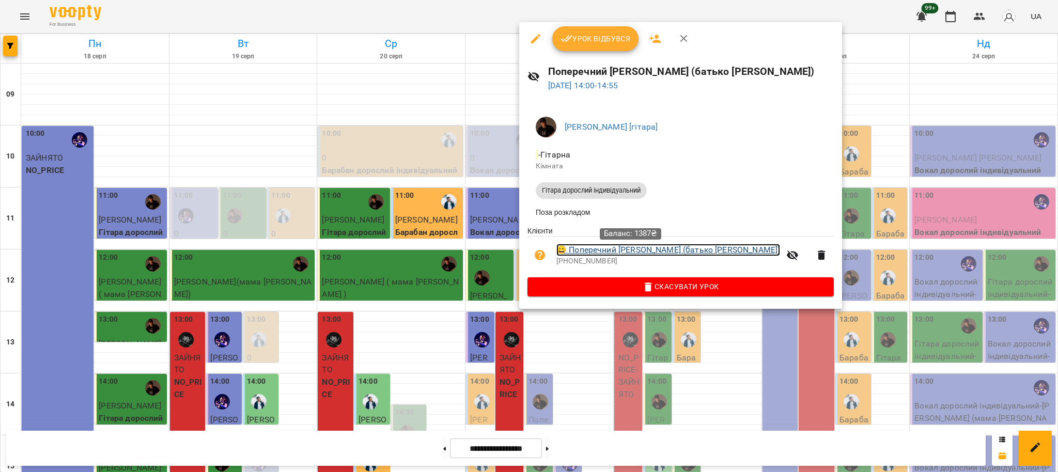
click at [604, 252] on link "😀 Поперечний [PERSON_NAME] (батько [PERSON_NAME])" at bounding box center [668, 250] width 224 height 12
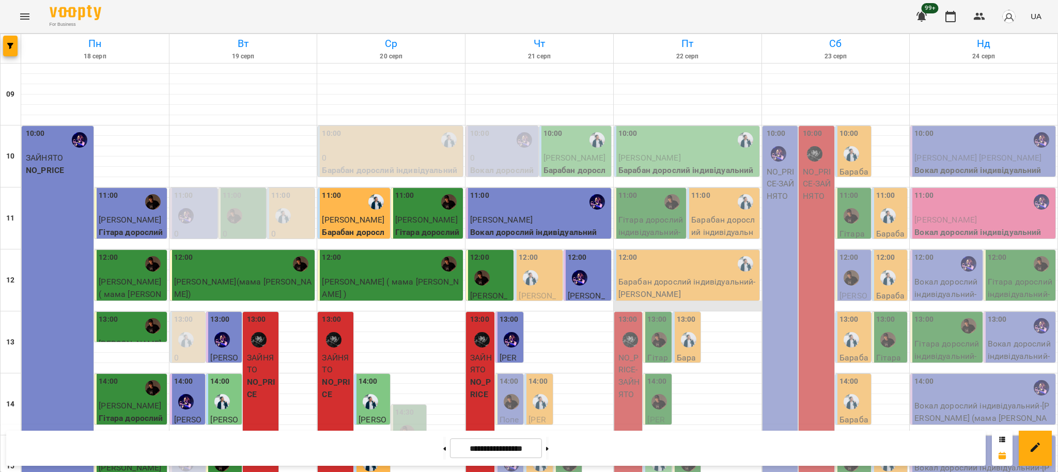
scroll to position [207, 0]
click at [541, 390] on div at bounding box center [540, 402] width 24 height 24
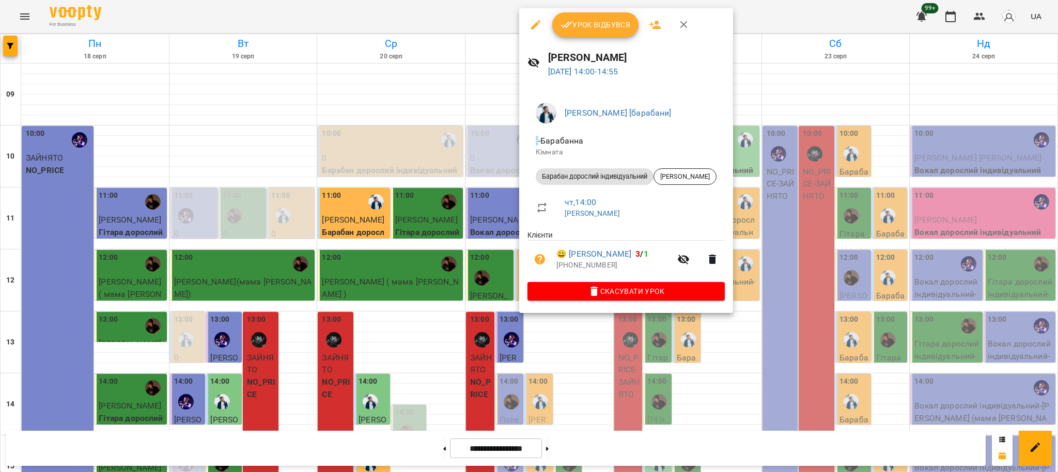
click at [569, 369] on div at bounding box center [529, 236] width 1058 height 472
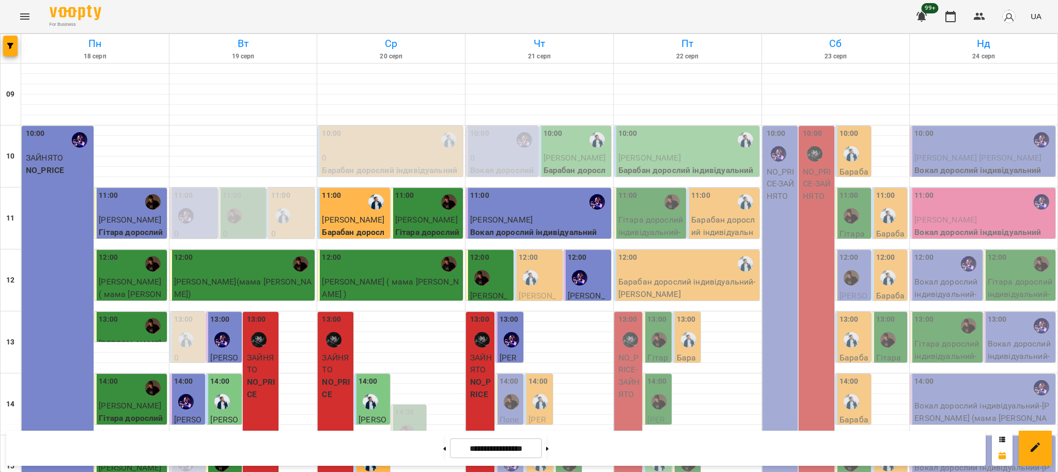
scroll to position [137, 0]
click at [540, 390] on div at bounding box center [540, 402] width 24 height 24
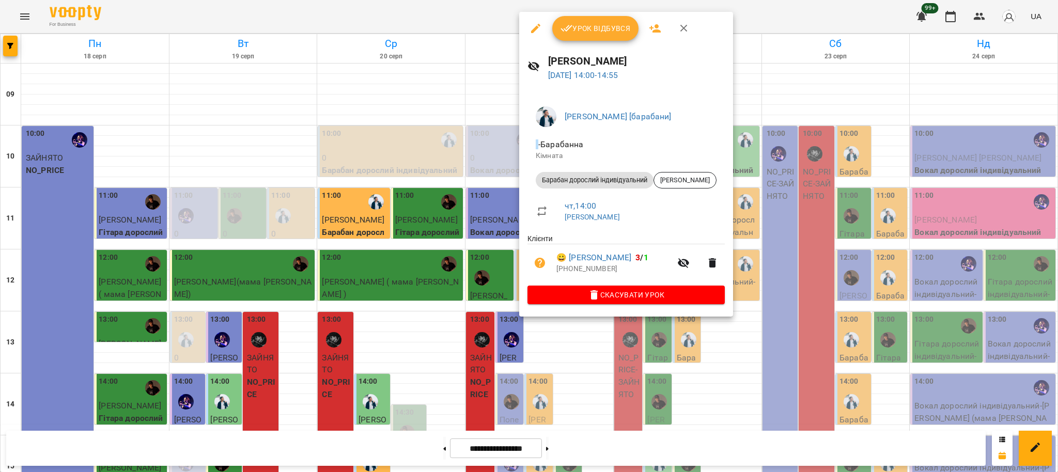
click at [589, 335] on div at bounding box center [529, 236] width 1058 height 472
